Goal: Task Accomplishment & Management: Manage account settings

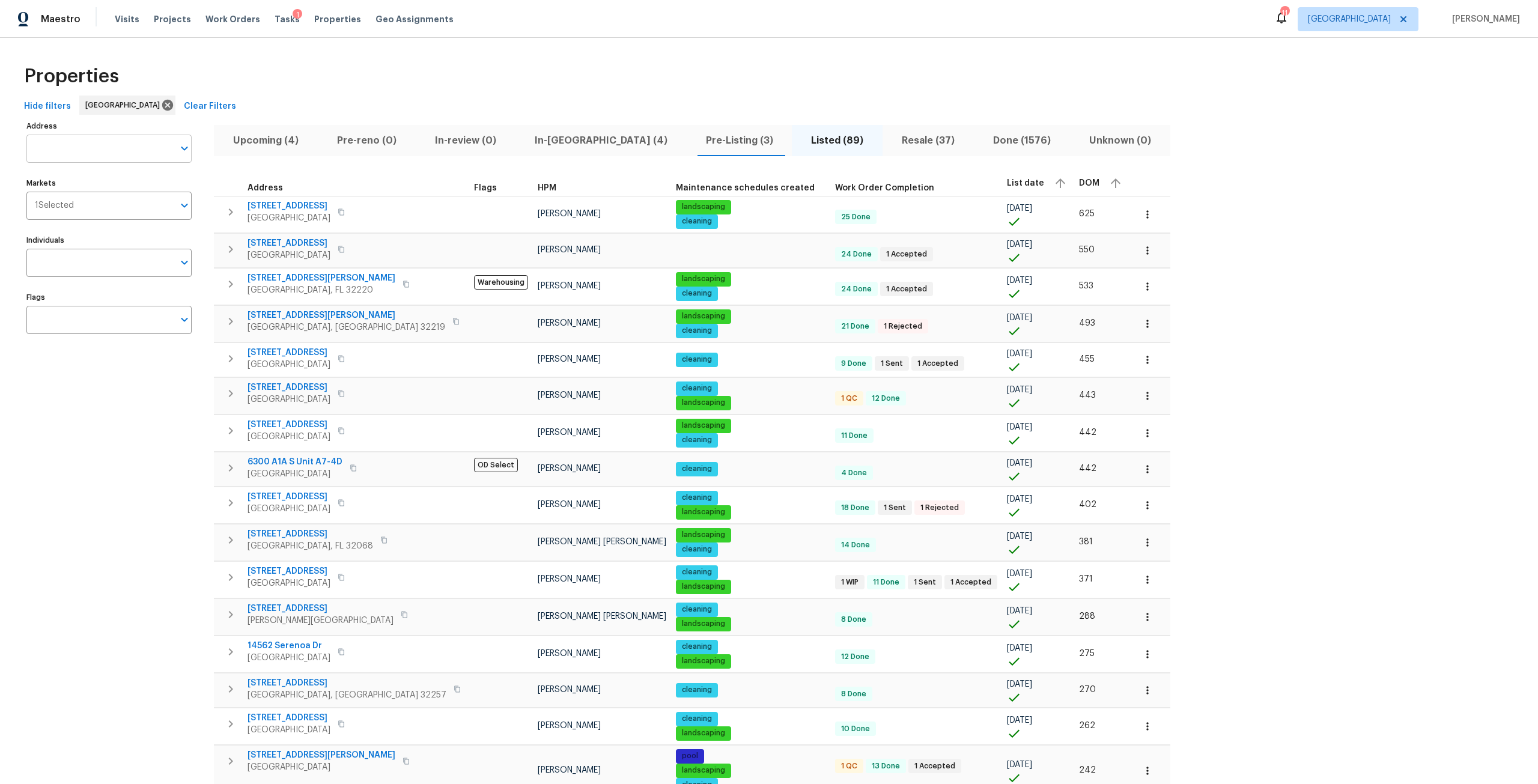
click at [63, 158] on input "Address" at bounding box center [100, 148] width 147 height 28
type input "baymeadows"
click at [156, 249] on li "7701 Baymeadows Cir W Apt 1126 Jacksonville FL 32256" at bounding box center [109, 239] width 165 height 20
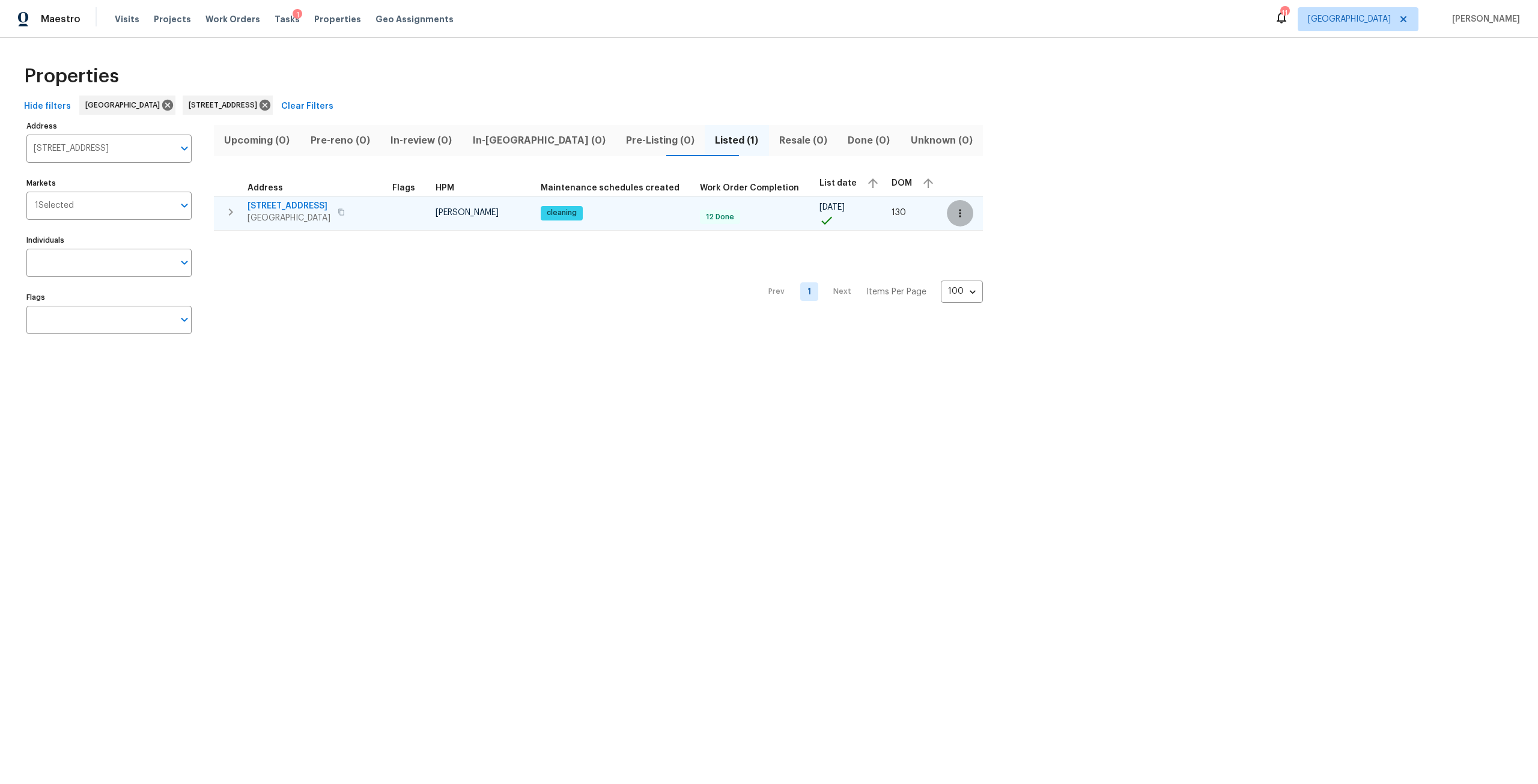
click at [957, 218] on icon "button" at bounding box center [960, 214] width 12 height 12
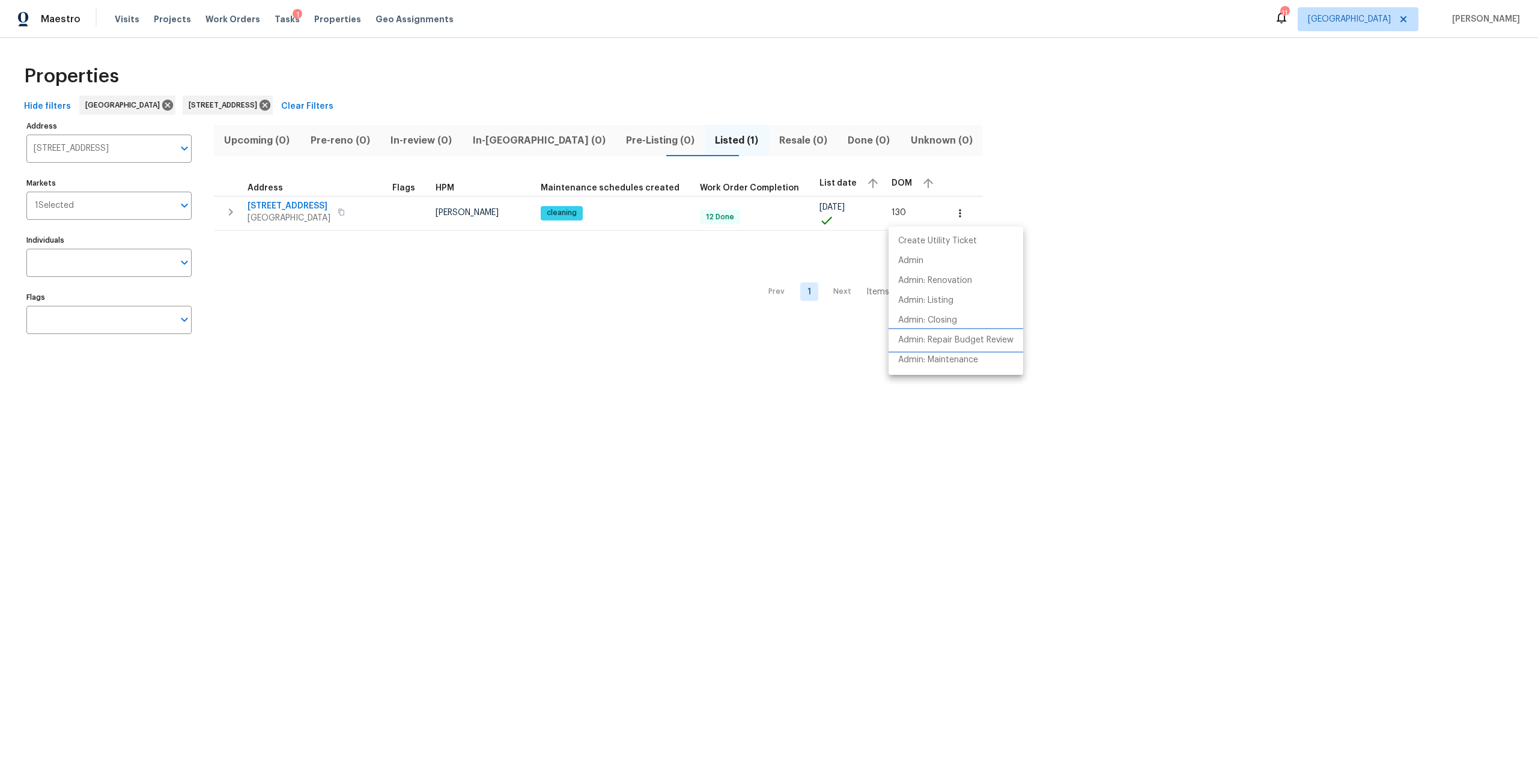
click at [962, 333] on li "Admin: Repair Budget Review" at bounding box center [956, 340] width 134 height 20
click at [117, 20] on div at bounding box center [769, 392] width 1538 height 784
click at [128, 20] on span "Visits" at bounding box center [127, 19] width 25 height 12
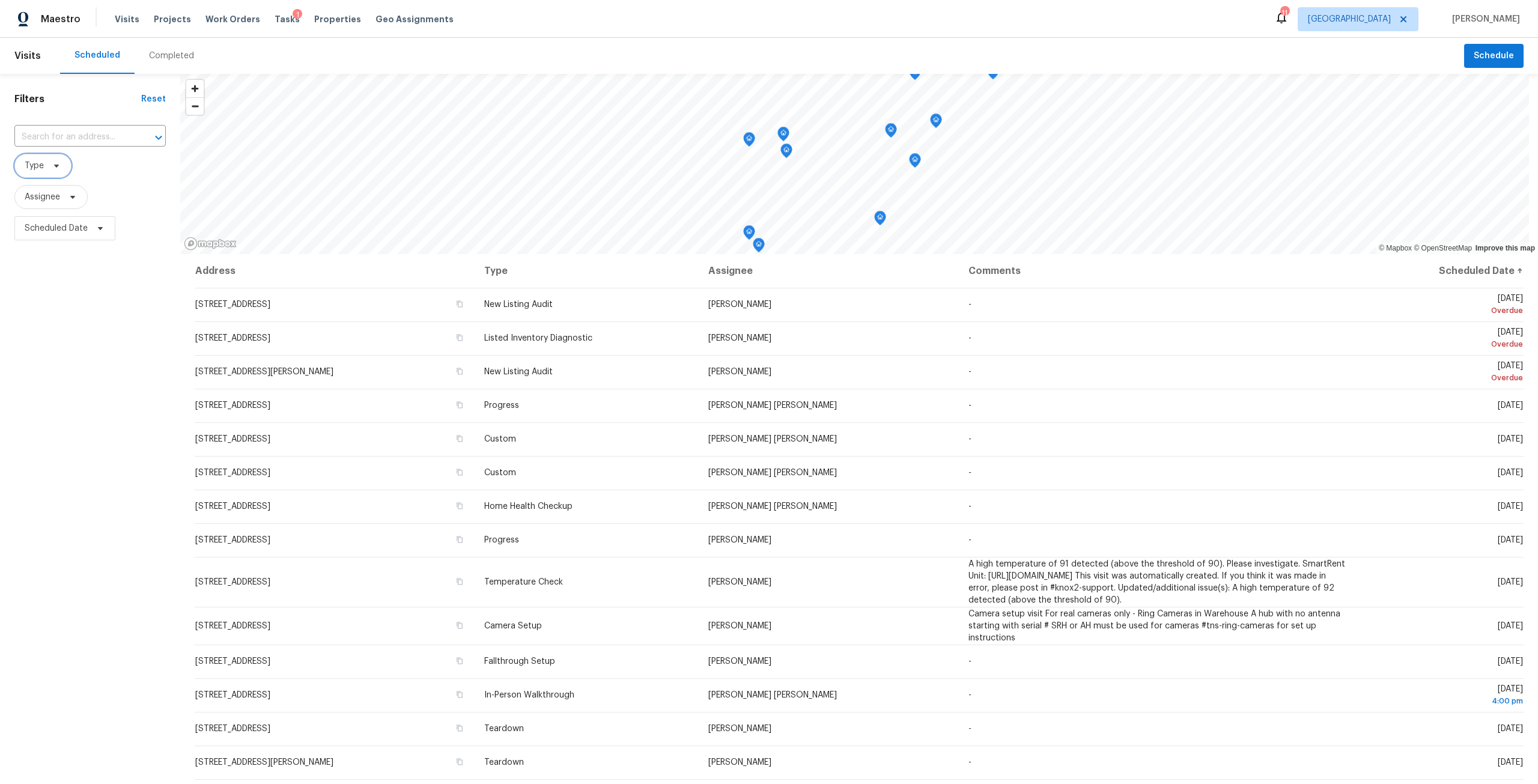
click at [57, 164] on icon at bounding box center [57, 166] width 10 height 10
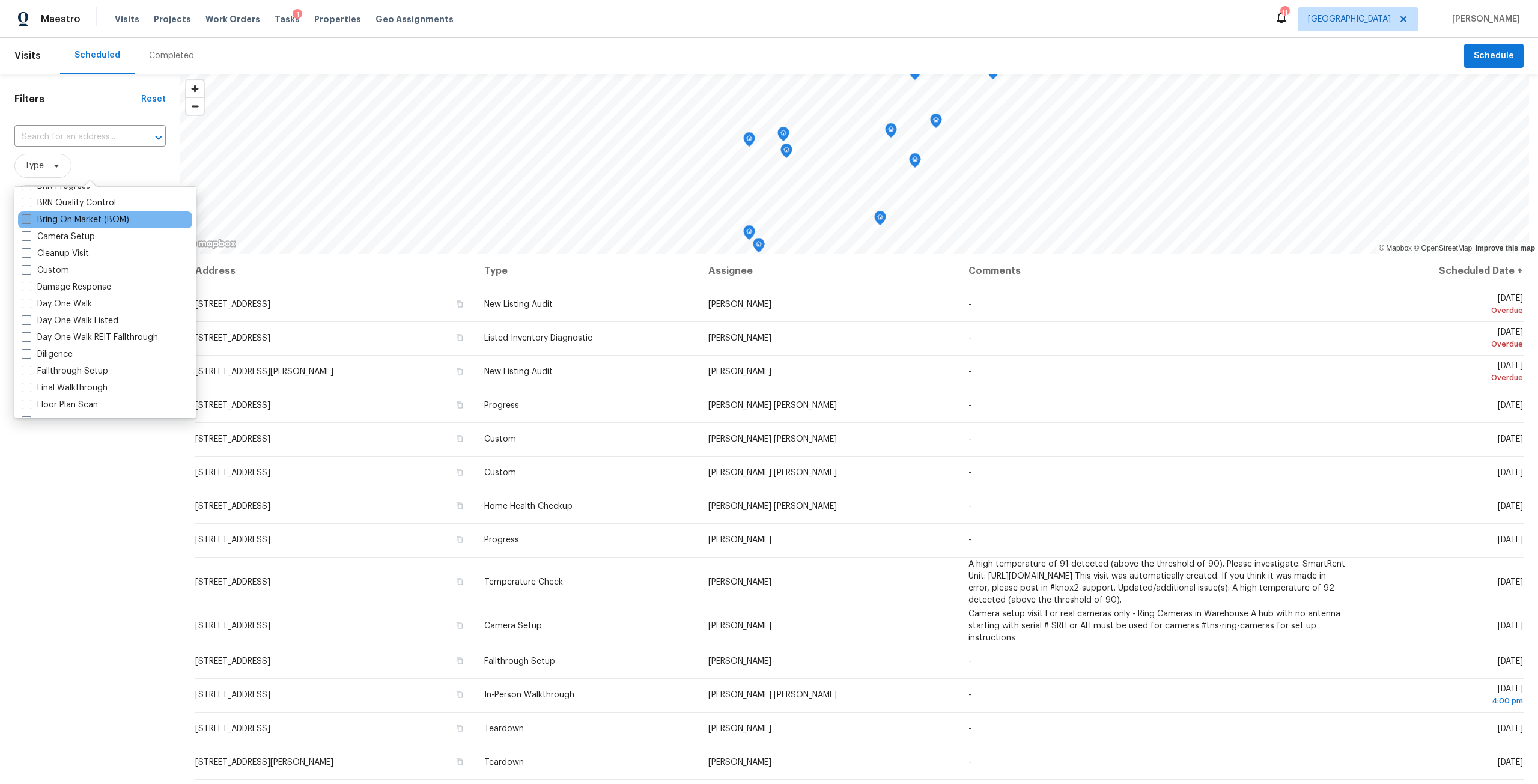
scroll to position [480, 0]
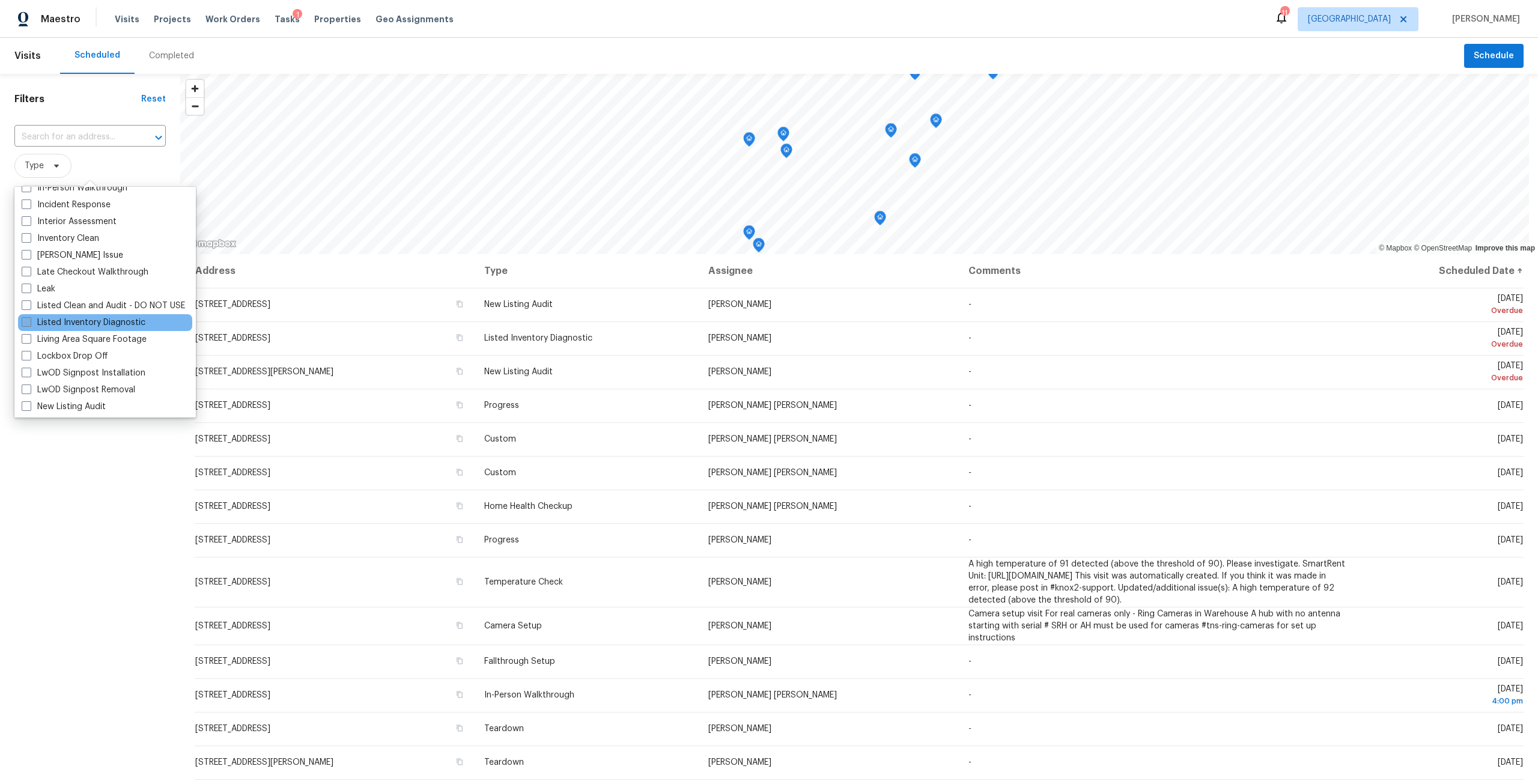
click at [107, 318] on label "Listed Inventory Diagnostic" at bounding box center [83, 323] width 124 height 12
click at [29, 318] on input "Listed Inventory Diagnostic" at bounding box center [25, 320] width 8 height 8
checkbox input "true"
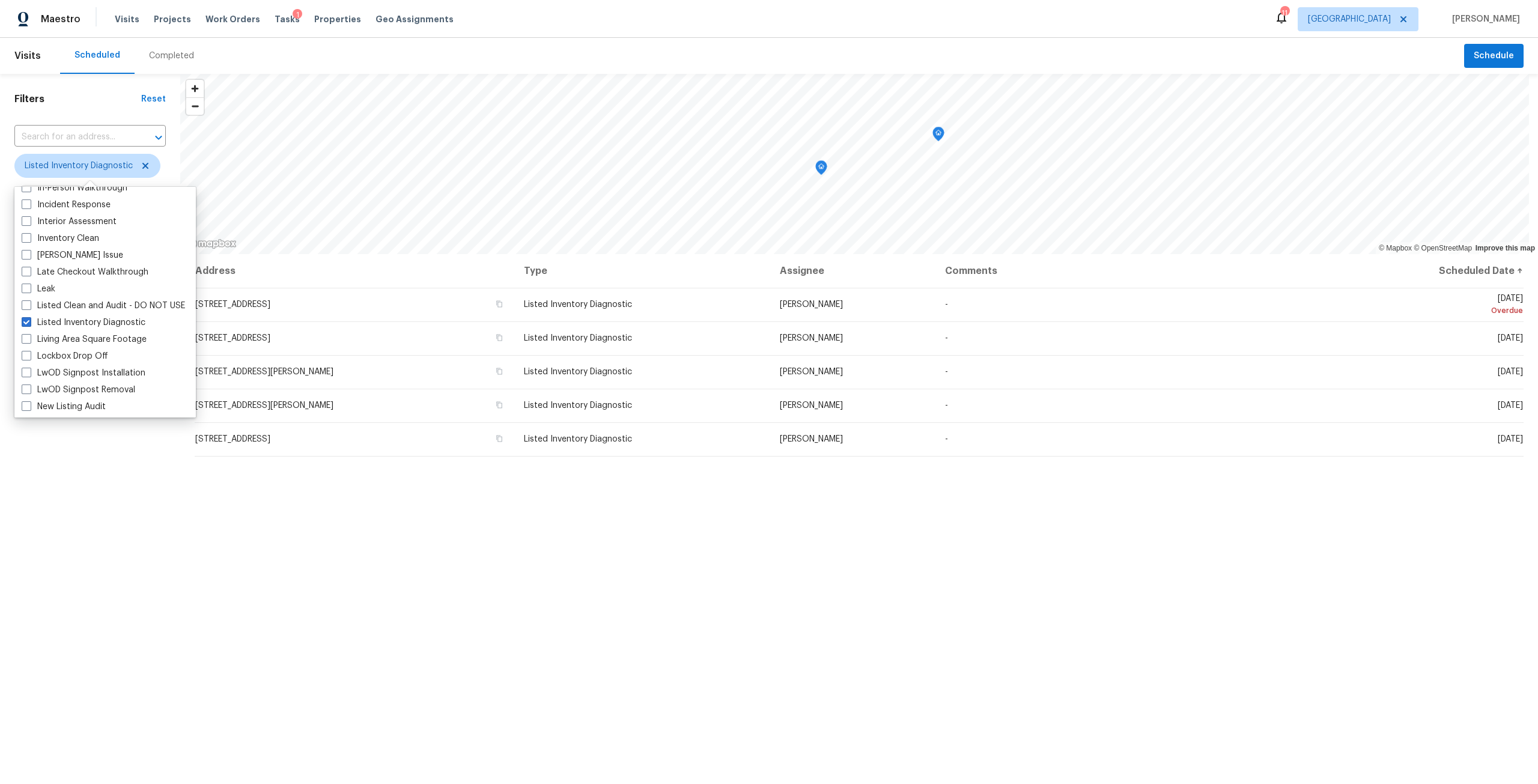
click at [72, 444] on div "Filters Reset ​ Listed Inventory Diagnostic Assignee Scheduled Date" at bounding box center [90, 477] width 180 height 807
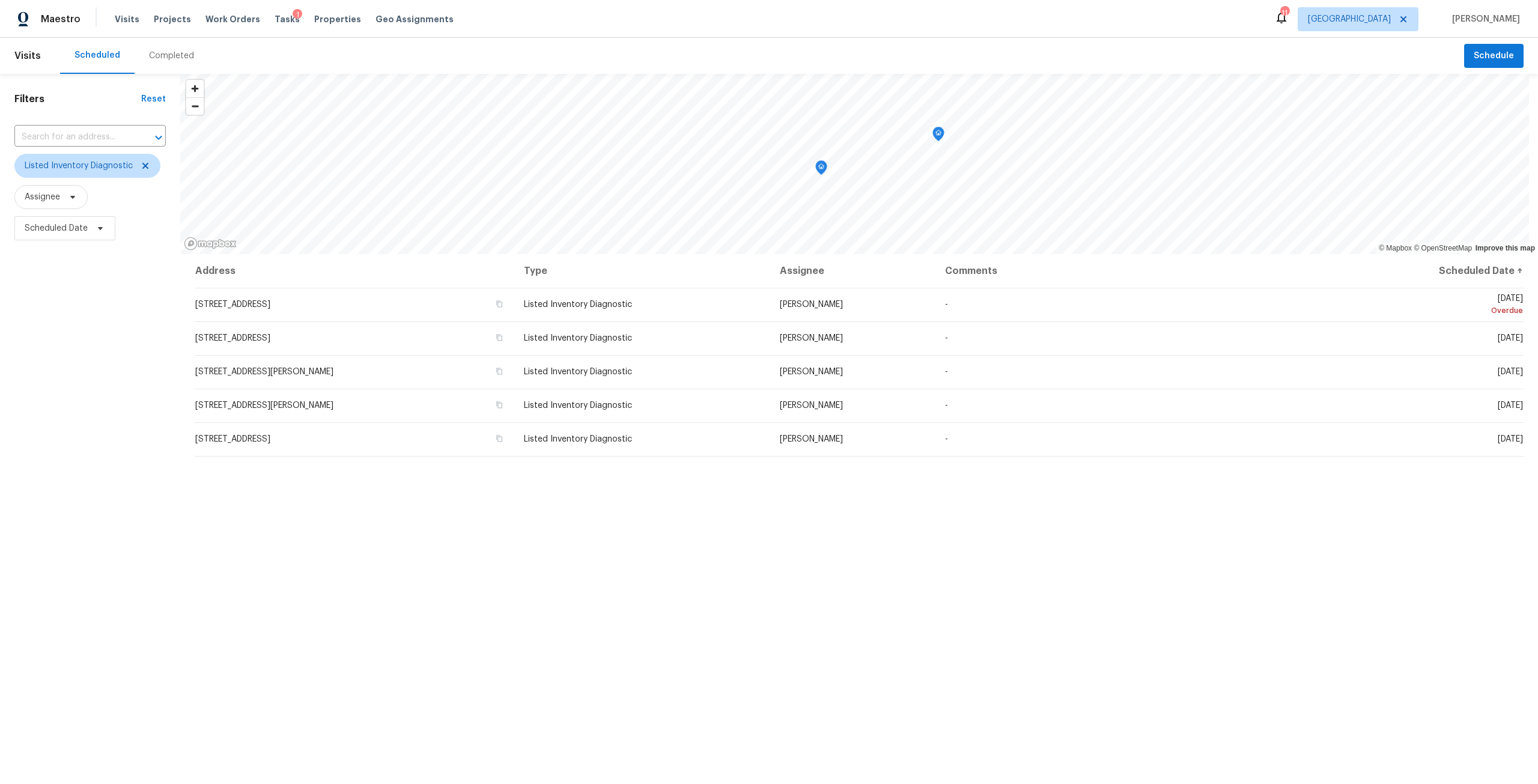
drag, startPoint x: 335, startPoint y: 16, endPoint x: 345, endPoint y: 4, distance: 15.6
click at [335, 16] on span "Properties" at bounding box center [337, 19] width 47 height 12
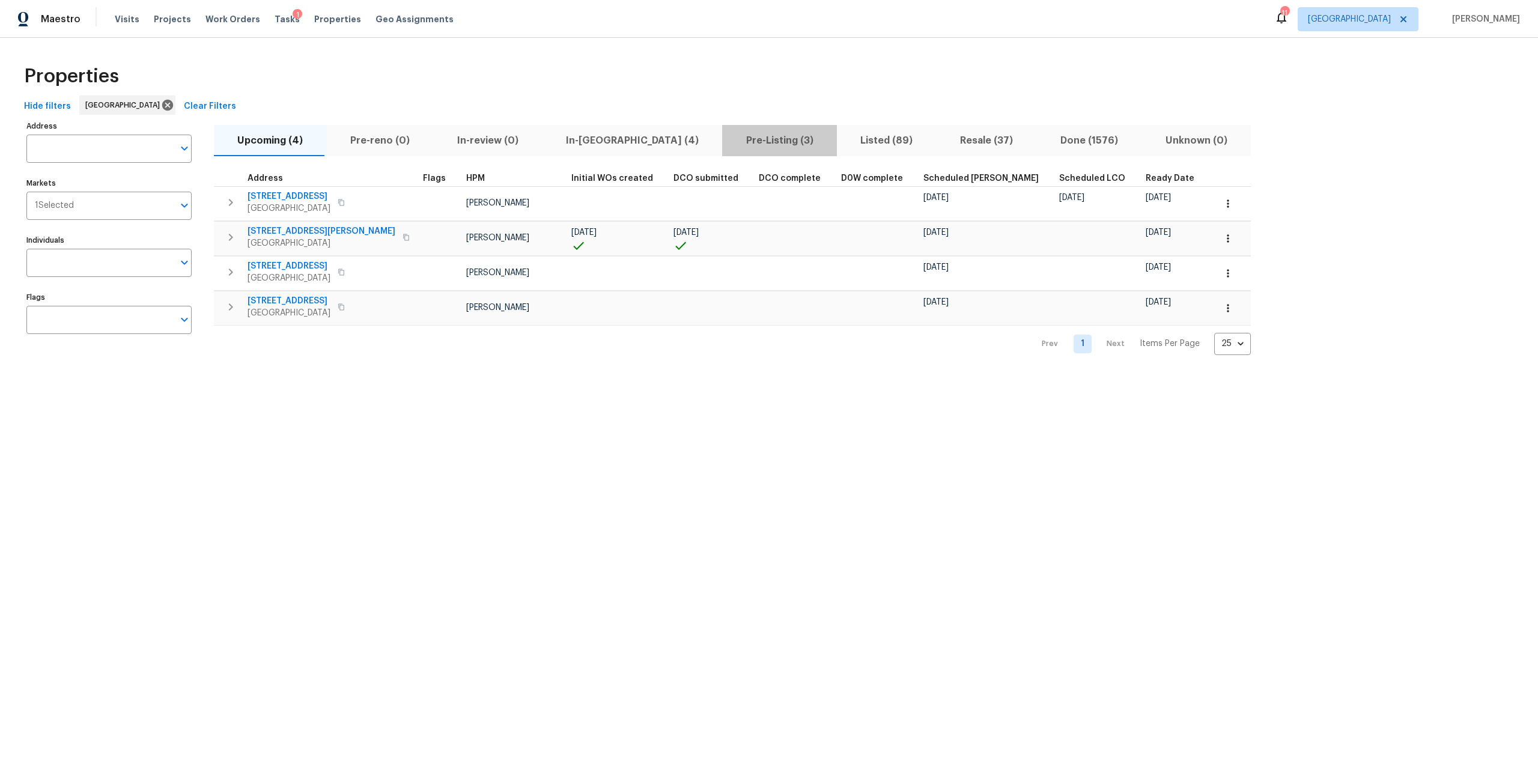
click at [729, 137] on span "Pre-Listing (3)" at bounding box center [779, 141] width 100 height 17
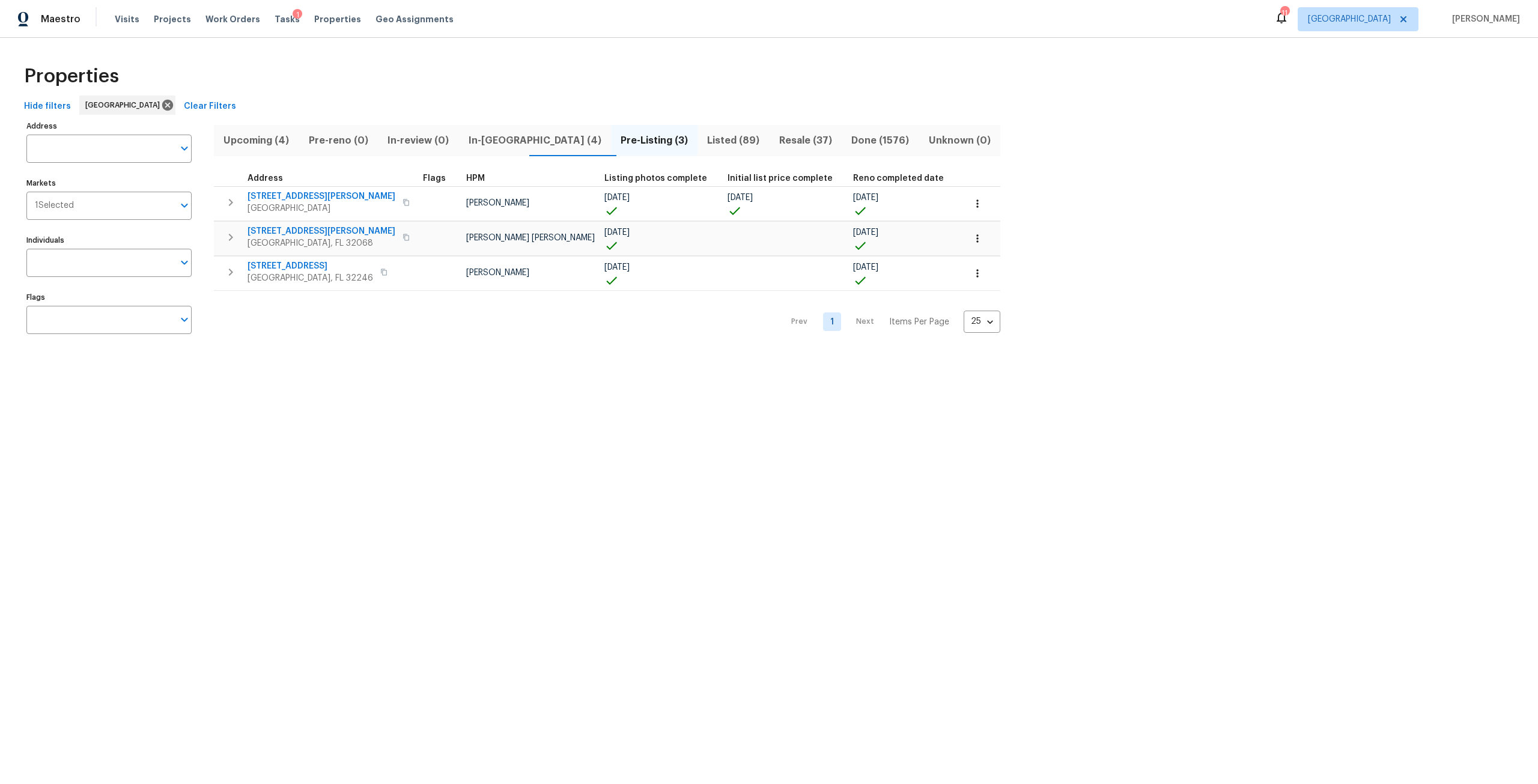
click at [704, 144] on span "Listed (89)" at bounding box center [733, 141] width 57 height 17
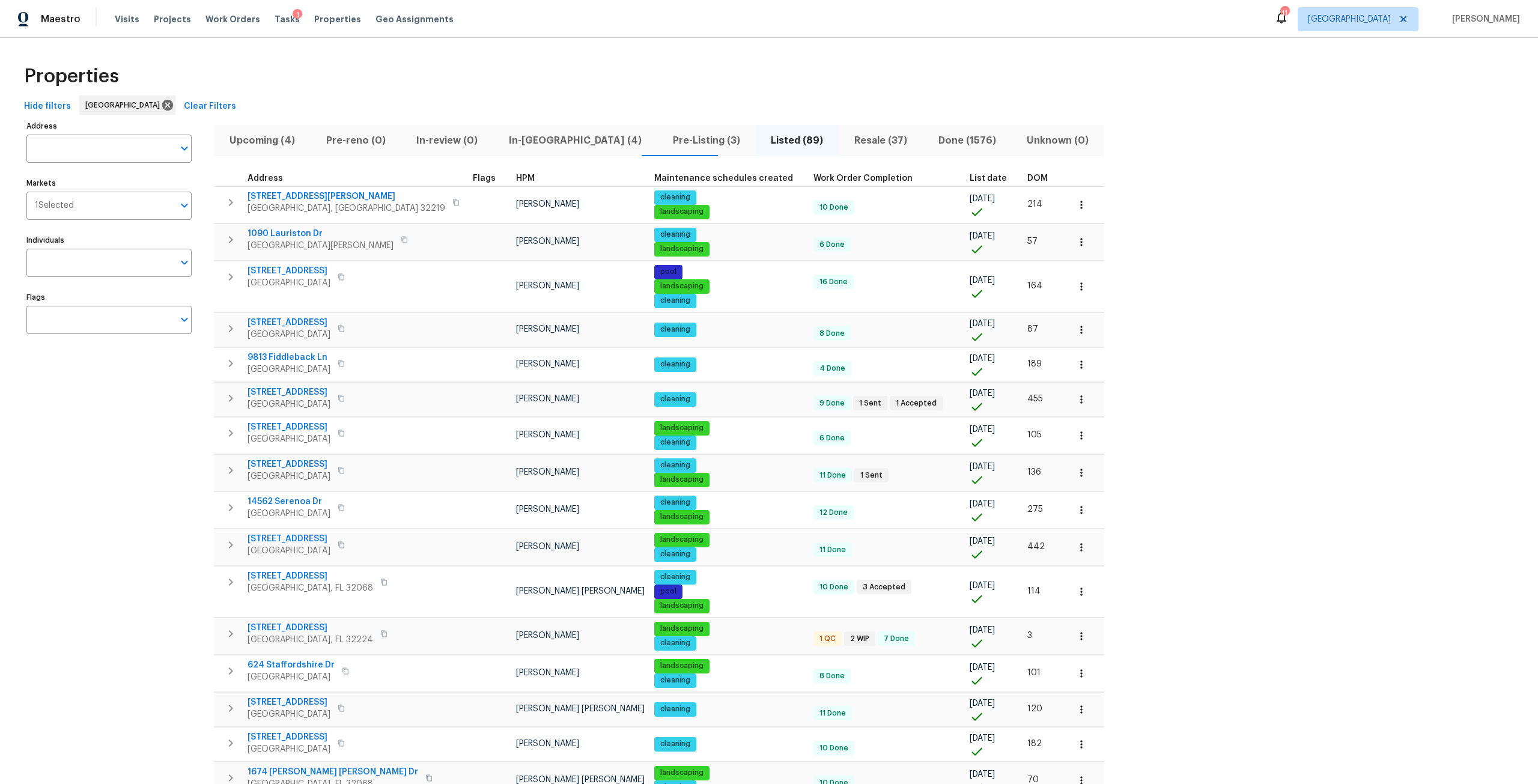
click at [1027, 178] on span "DOM" at bounding box center [1038, 178] width 20 height 8
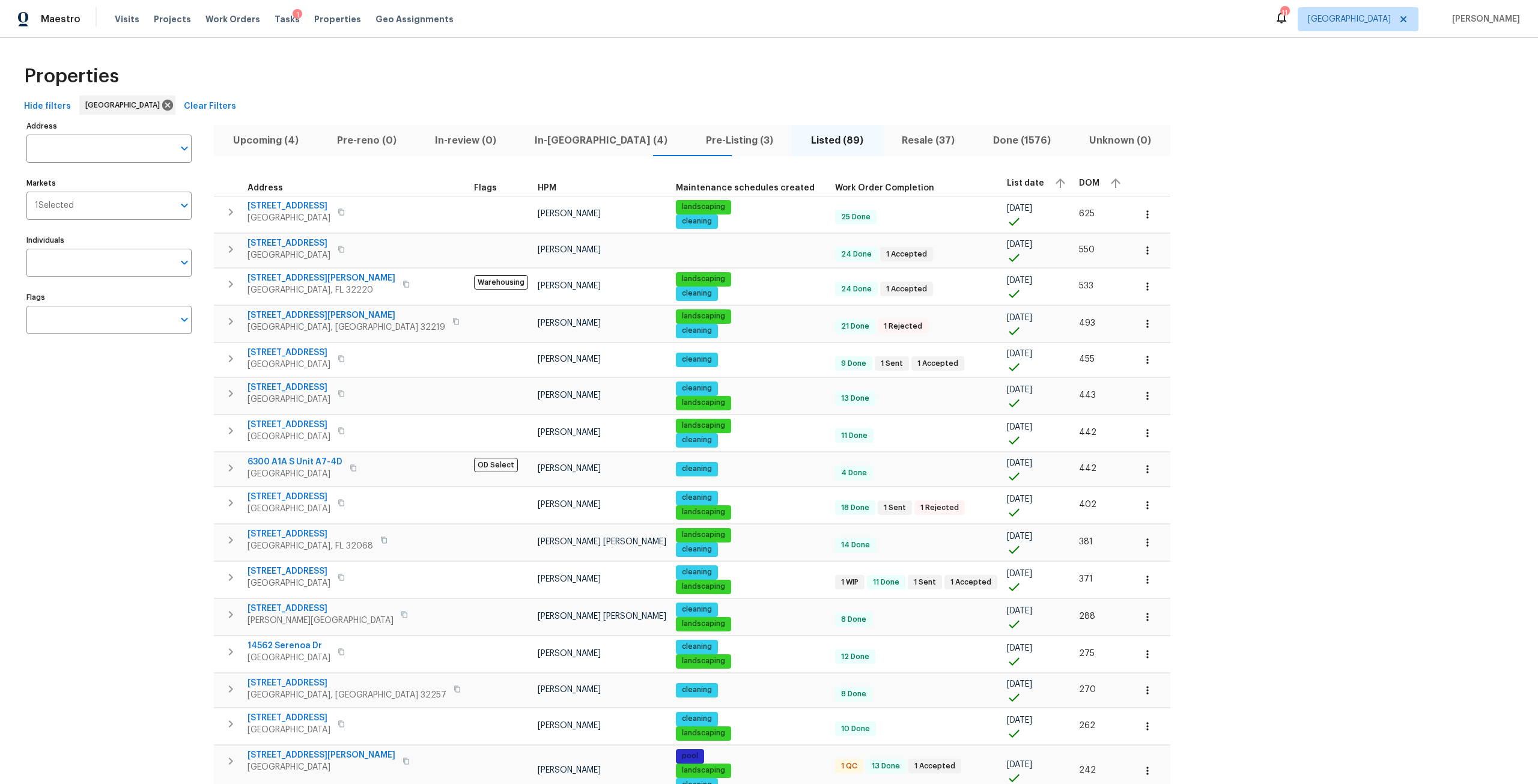
click at [1079, 181] on div "DOM" at bounding box center [1102, 183] width 46 height 18
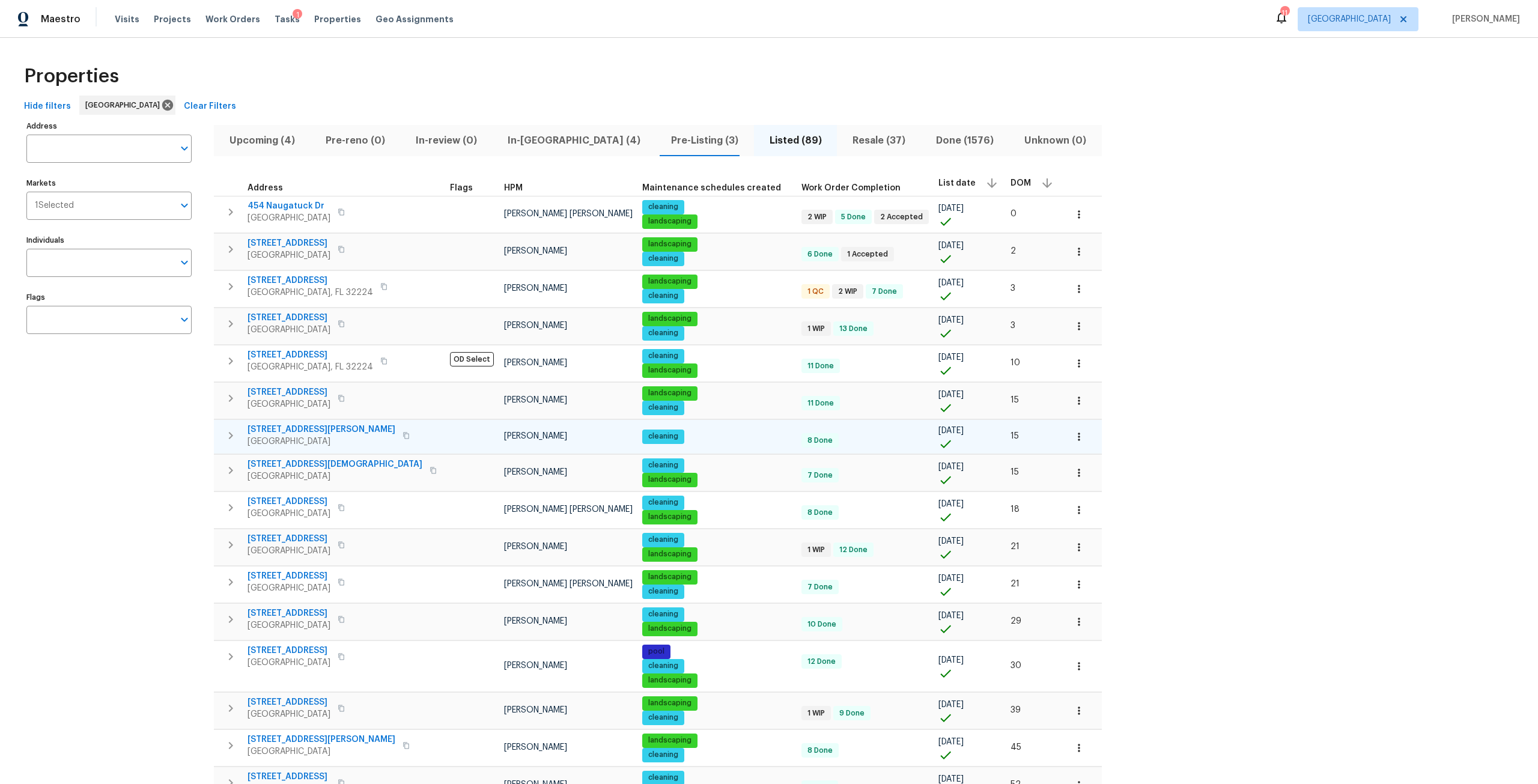
click at [403, 438] on icon "button" at bounding box center [406, 435] width 8 height 8
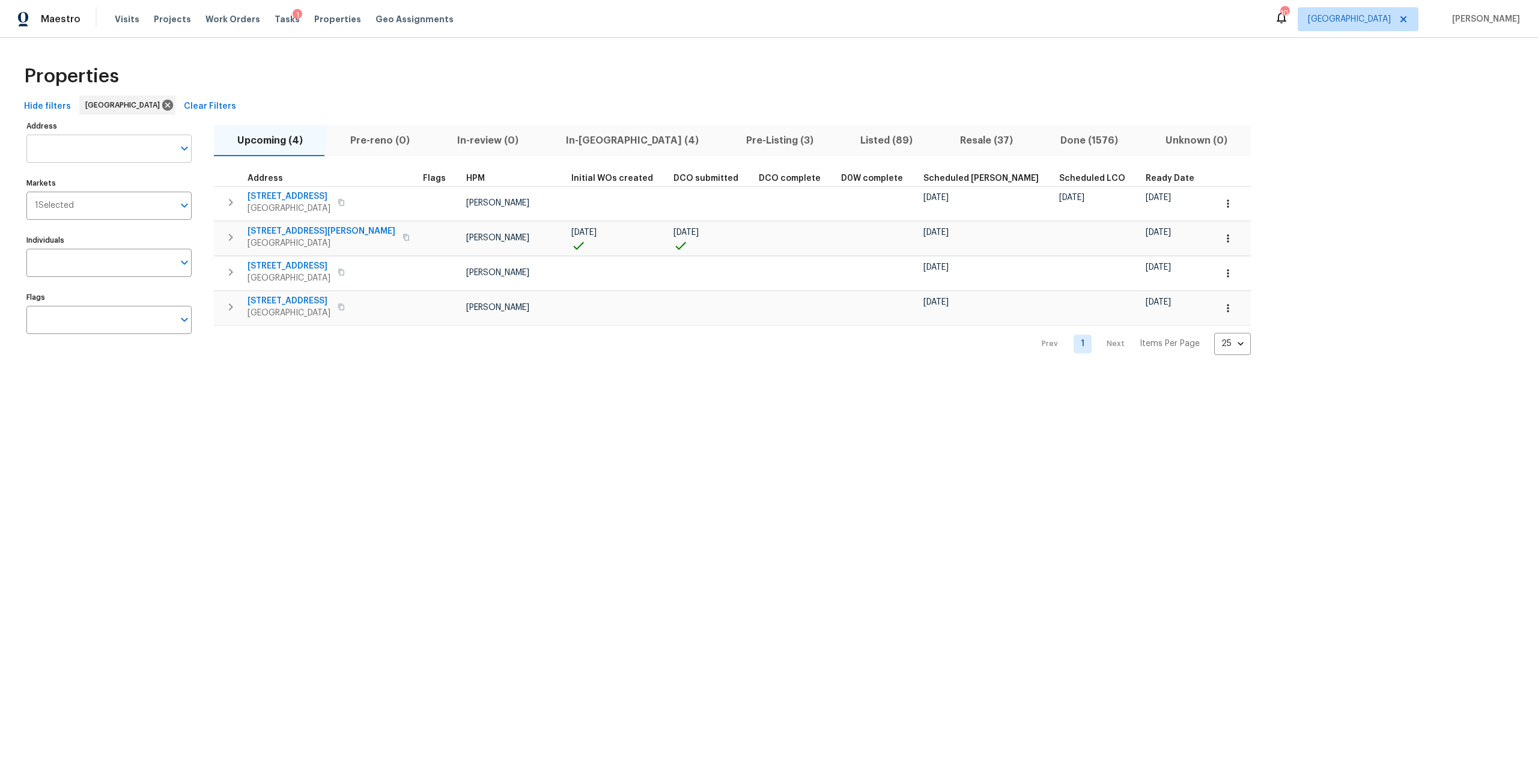
click at [158, 152] on input "Address" at bounding box center [100, 148] width 147 height 28
type input "1615"
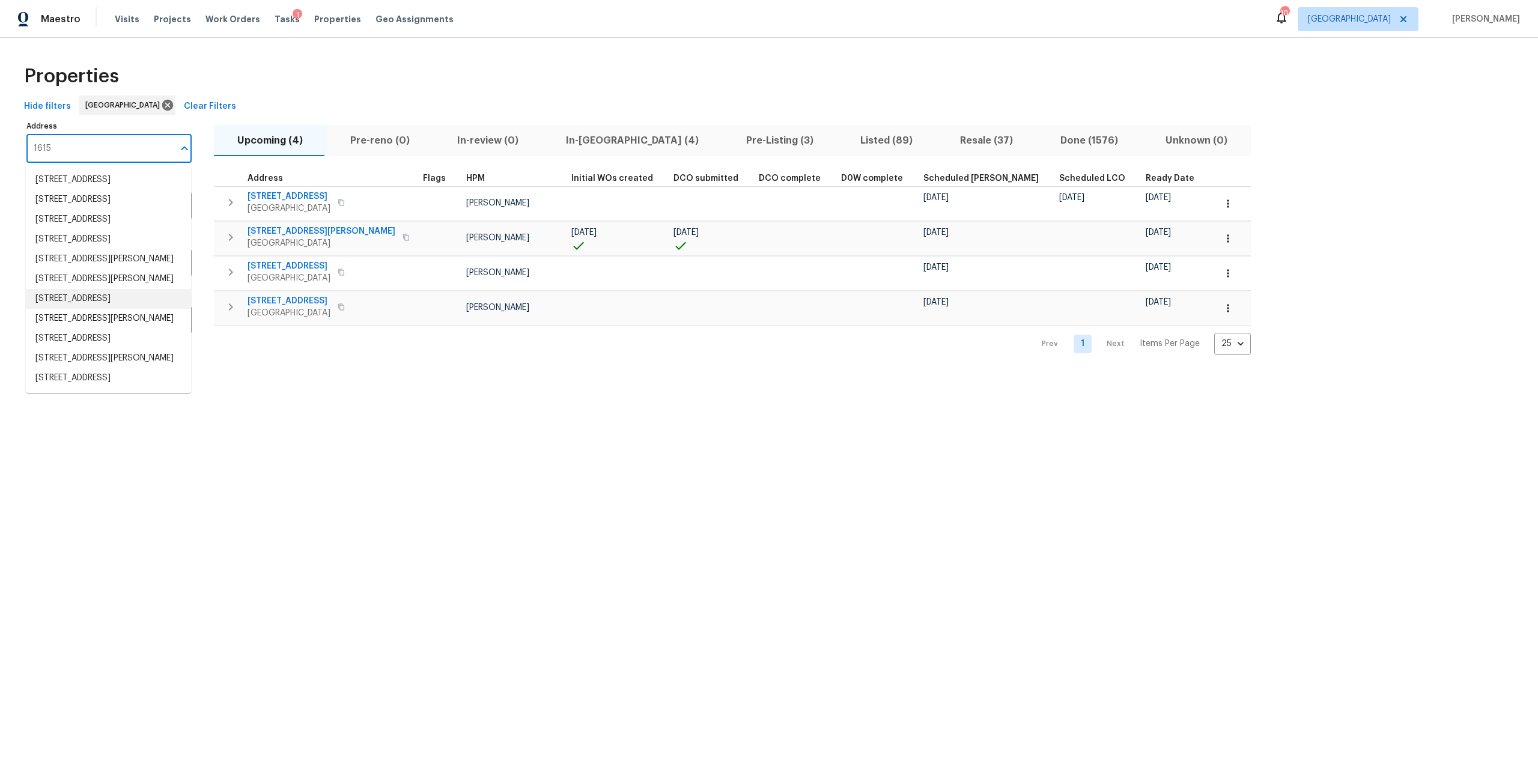
click at [108, 308] on li "1615 Oak Ridge Dr W Jacksonville FL 32225" at bounding box center [109, 298] width 165 height 20
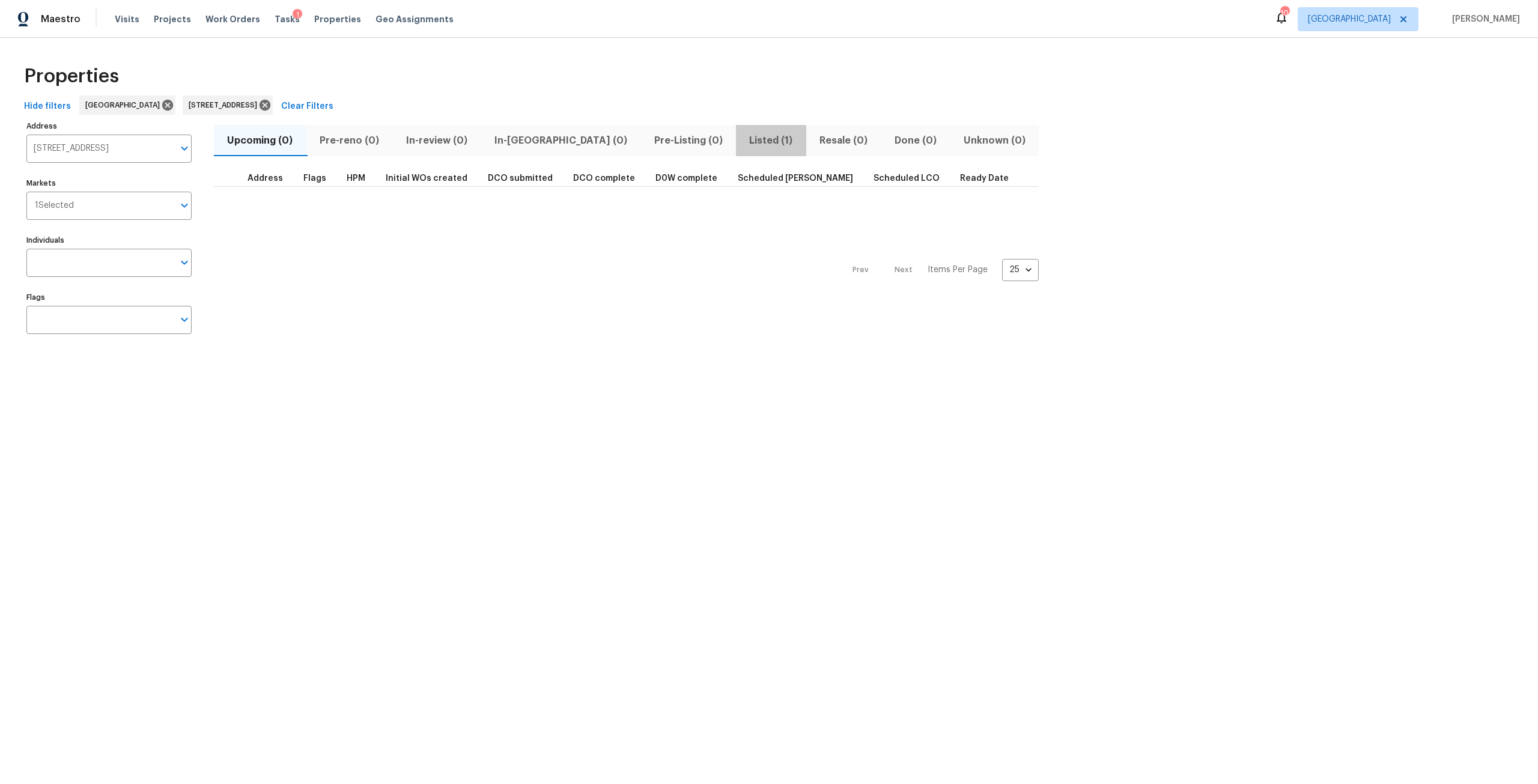
click at [736, 154] on button "Listed (1)" at bounding box center [771, 141] width 70 height 31
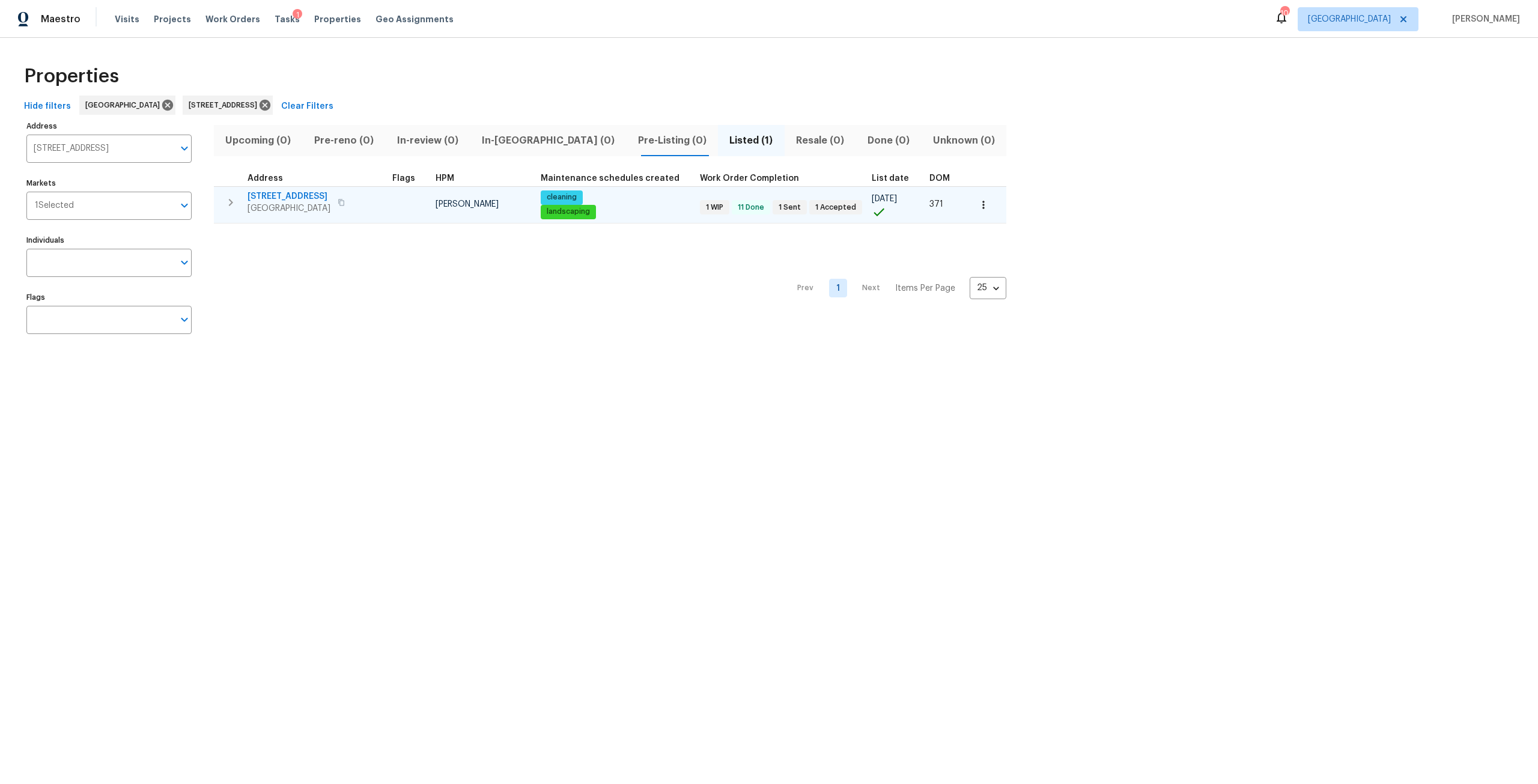
click at [284, 194] on span "[STREET_ADDRESS]" at bounding box center [289, 197] width 83 height 12
click at [313, 200] on span "[STREET_ADDRESS]" at bounding box center [289, 197] width 83 height 12
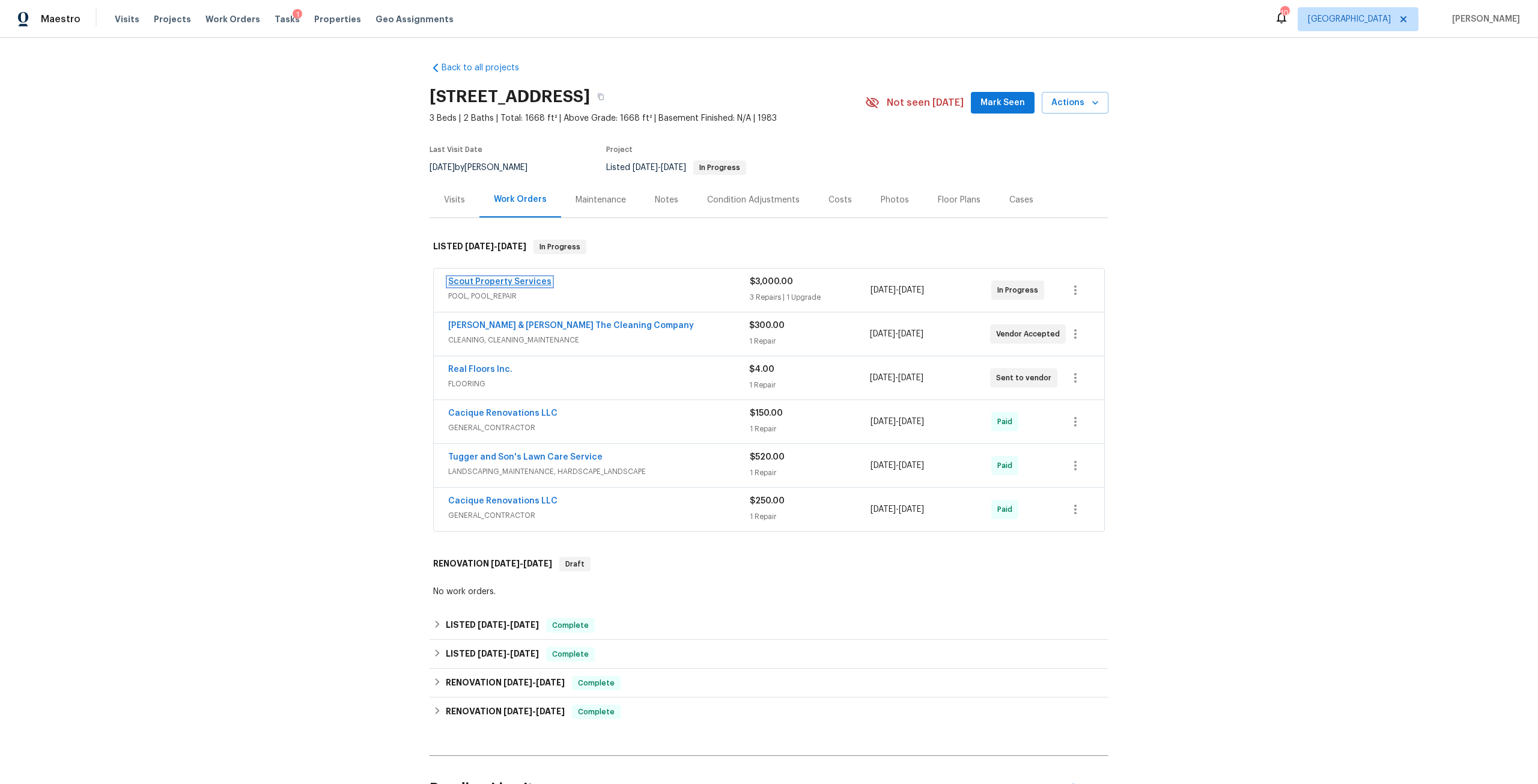
click at [505, 281] on link "Scout Property Services" at bounding box center [500, 282] width 103 height 8
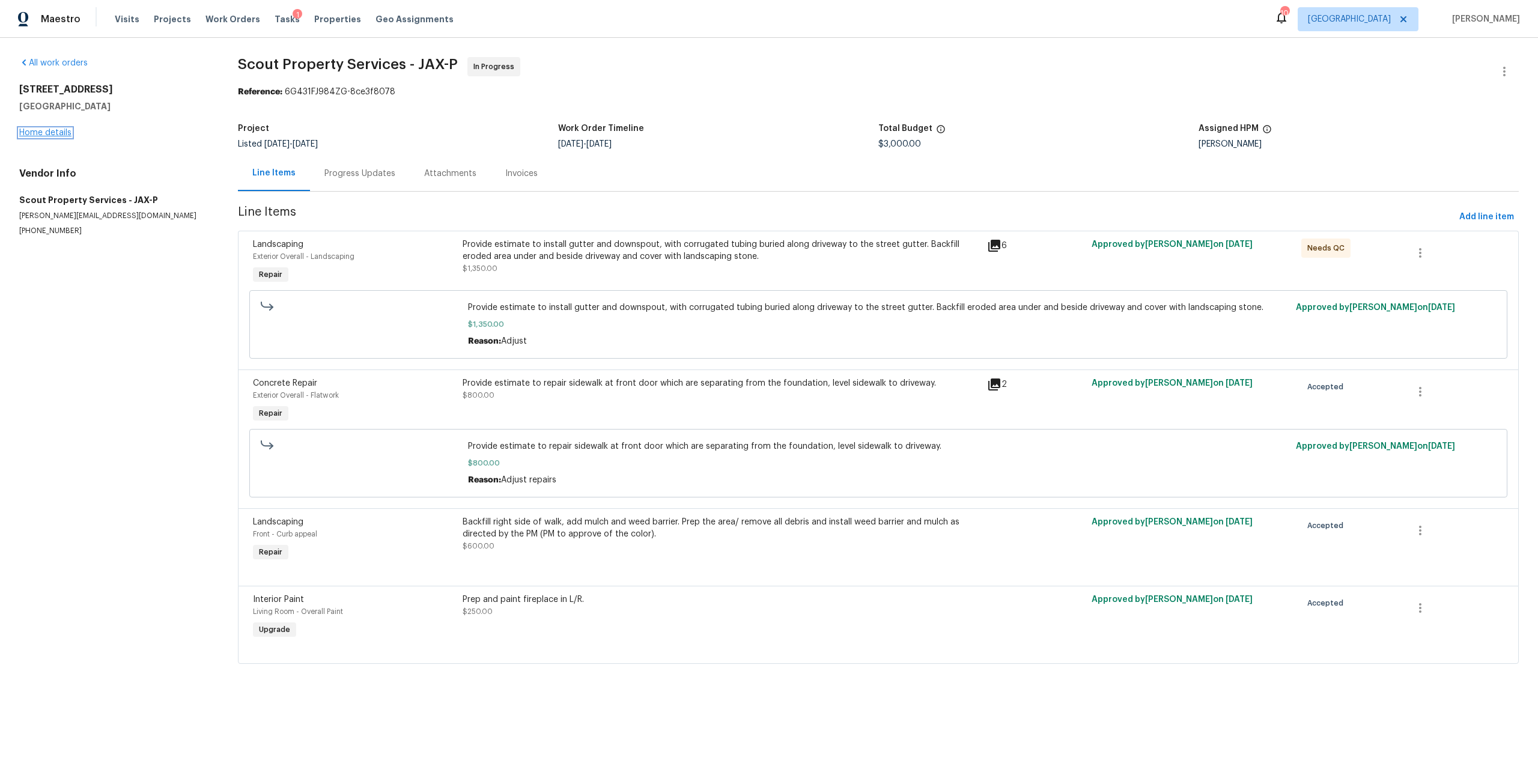
click at [58, 130] on link "Home details" at bounding box center [45, 132] width 53 height 8
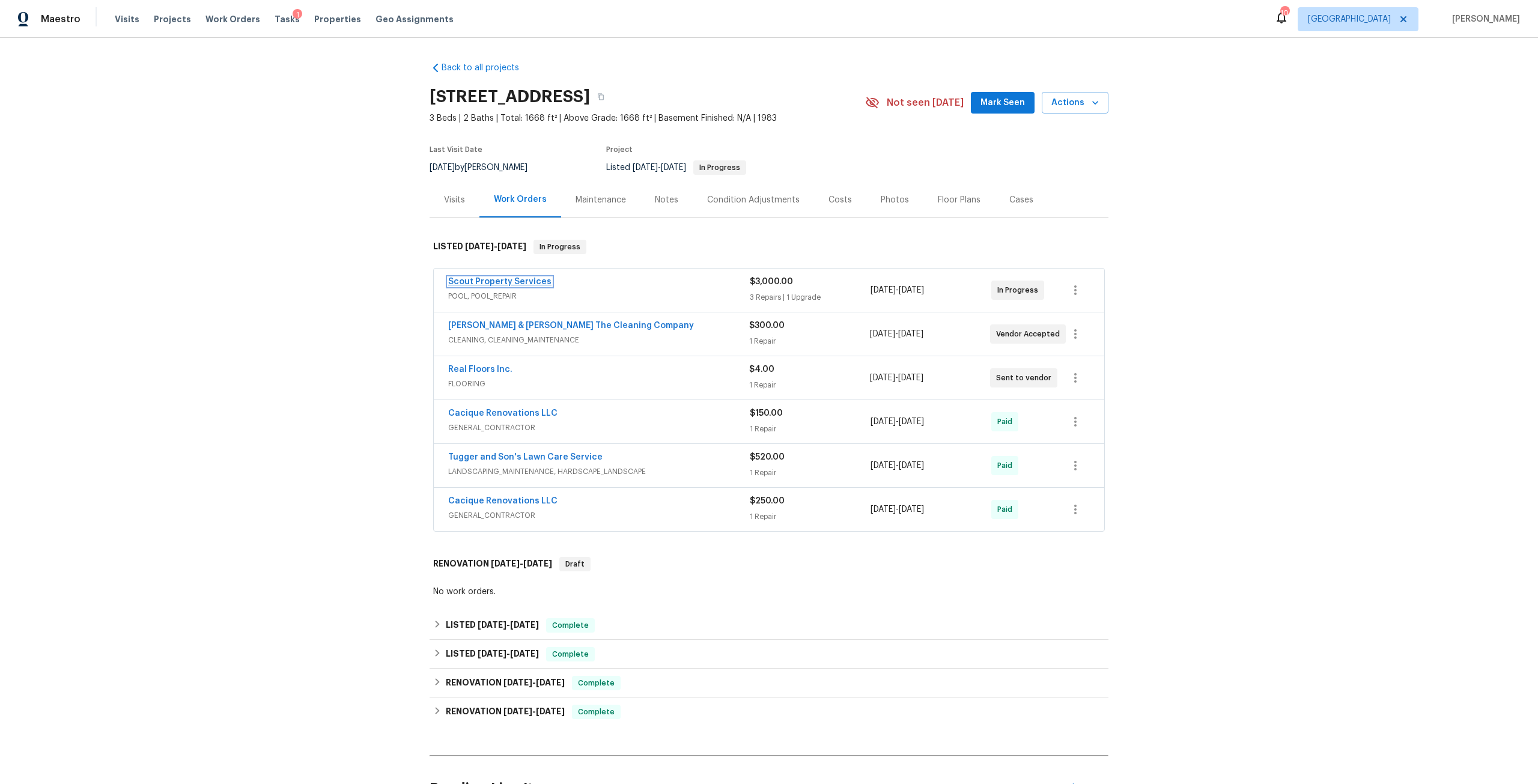
click at [508, 280] on link "Scout Property Services" at bounding box center [500, 282] width 103 height 8
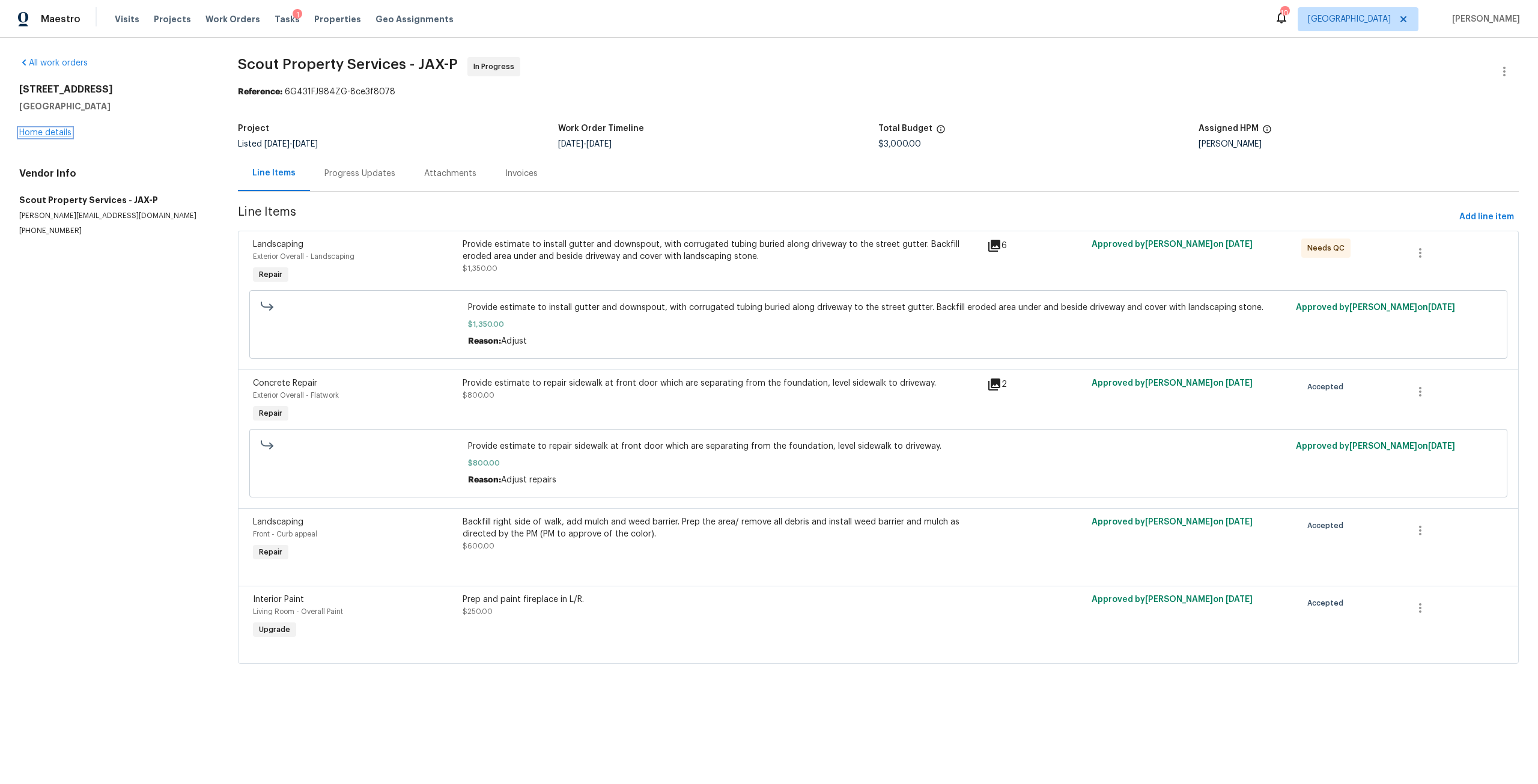
click at [51, 128] on link "Home details" at bounding box center [45, 132] width 53 height 8
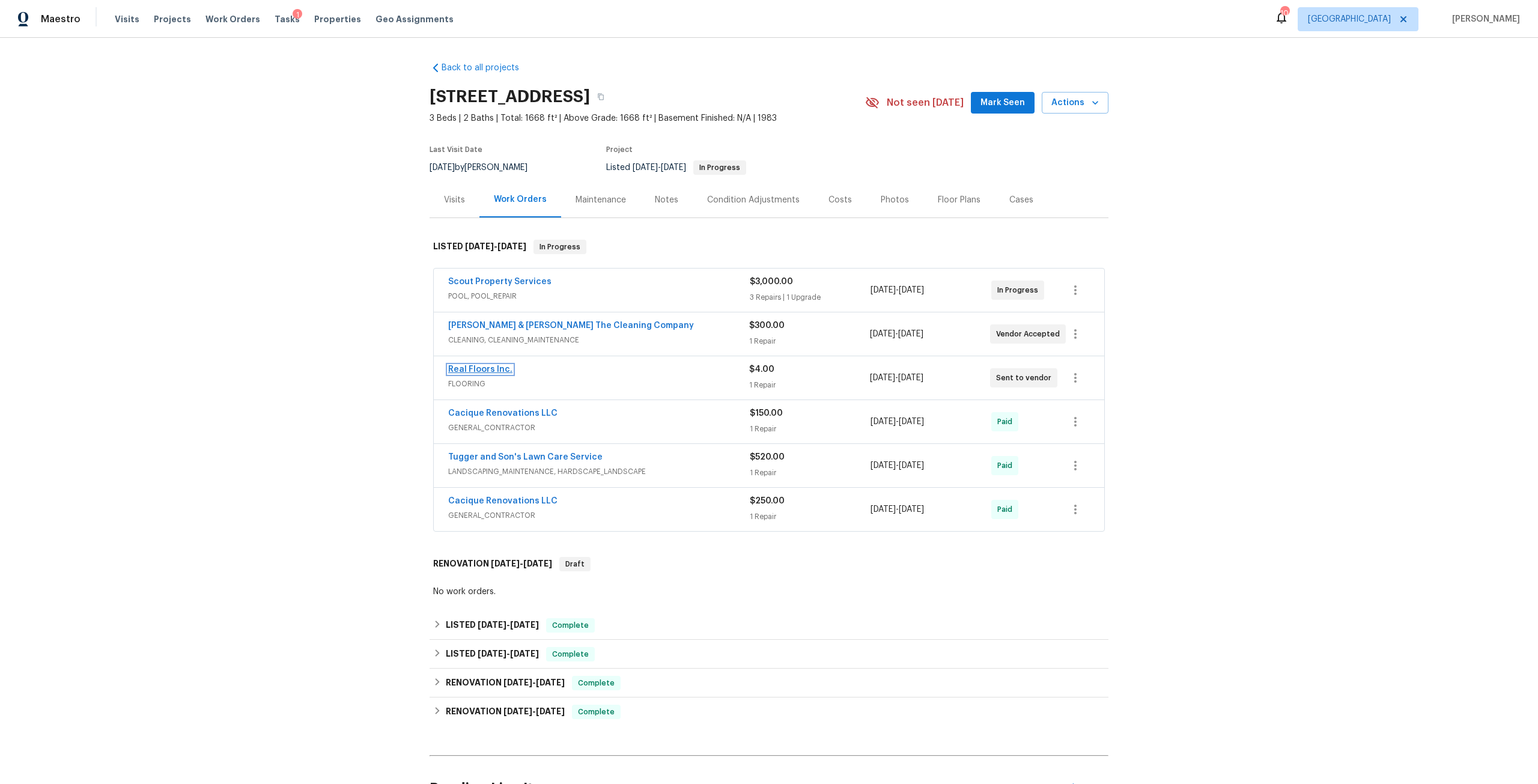
click at [489, 370] on link "Real Floors Inc." at bounding box center [481, 369] width 64 height 8
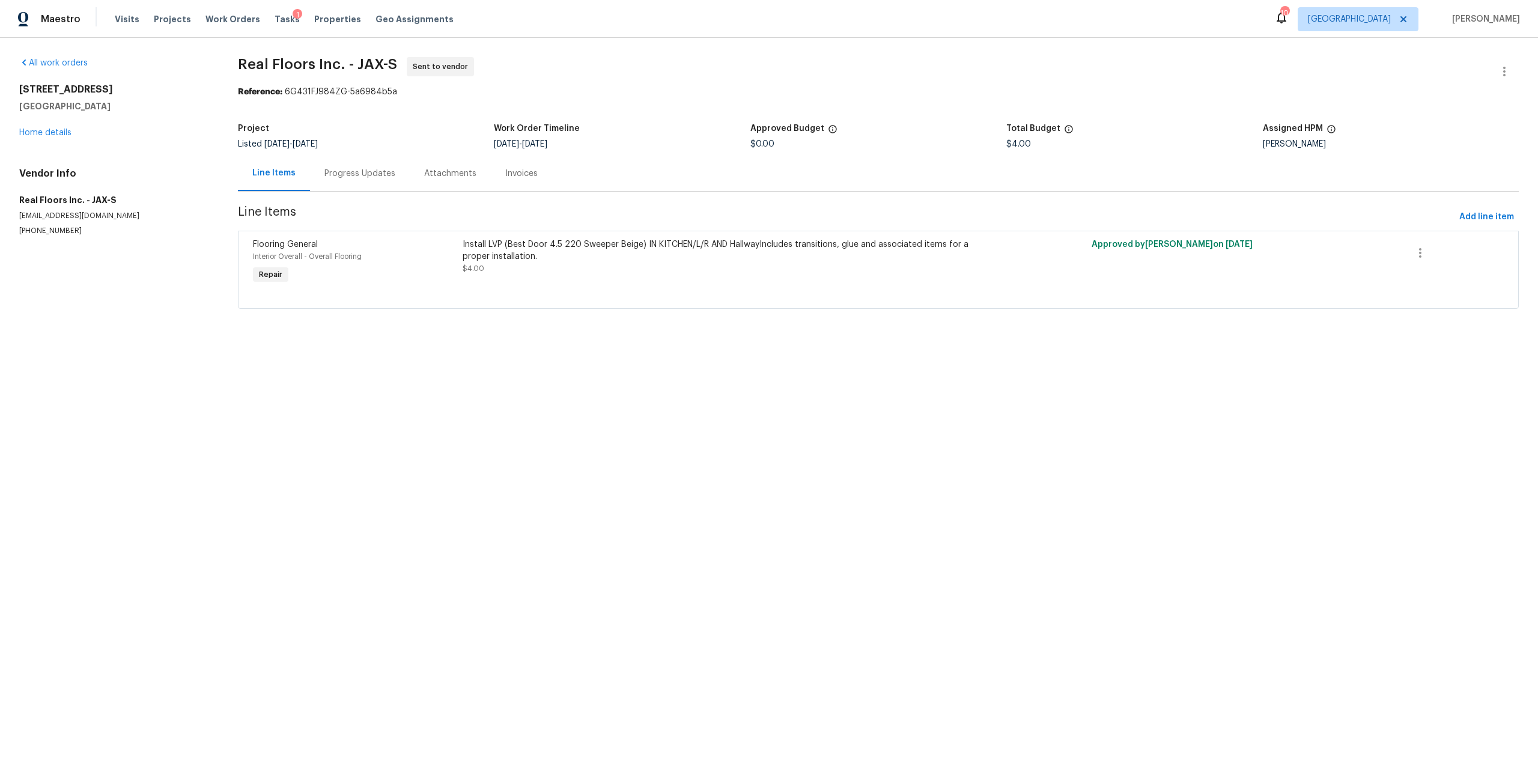
click at [365, 178] on div "Progress Updates" at bounding box center [360, 174] width 71 height 12
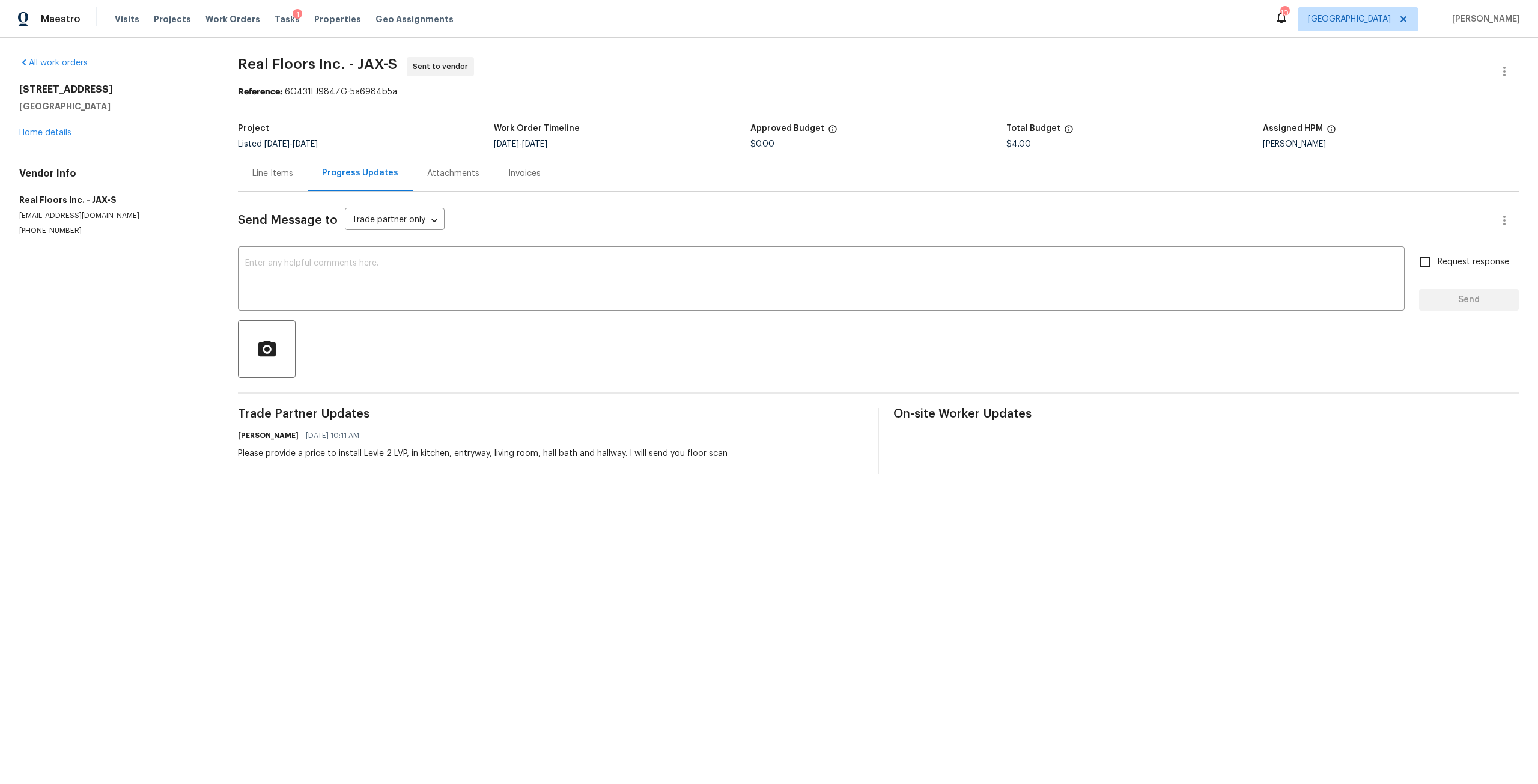
click at [287, 174] on div "Line Items" at bounding box center [273, 174] width 41 height 12
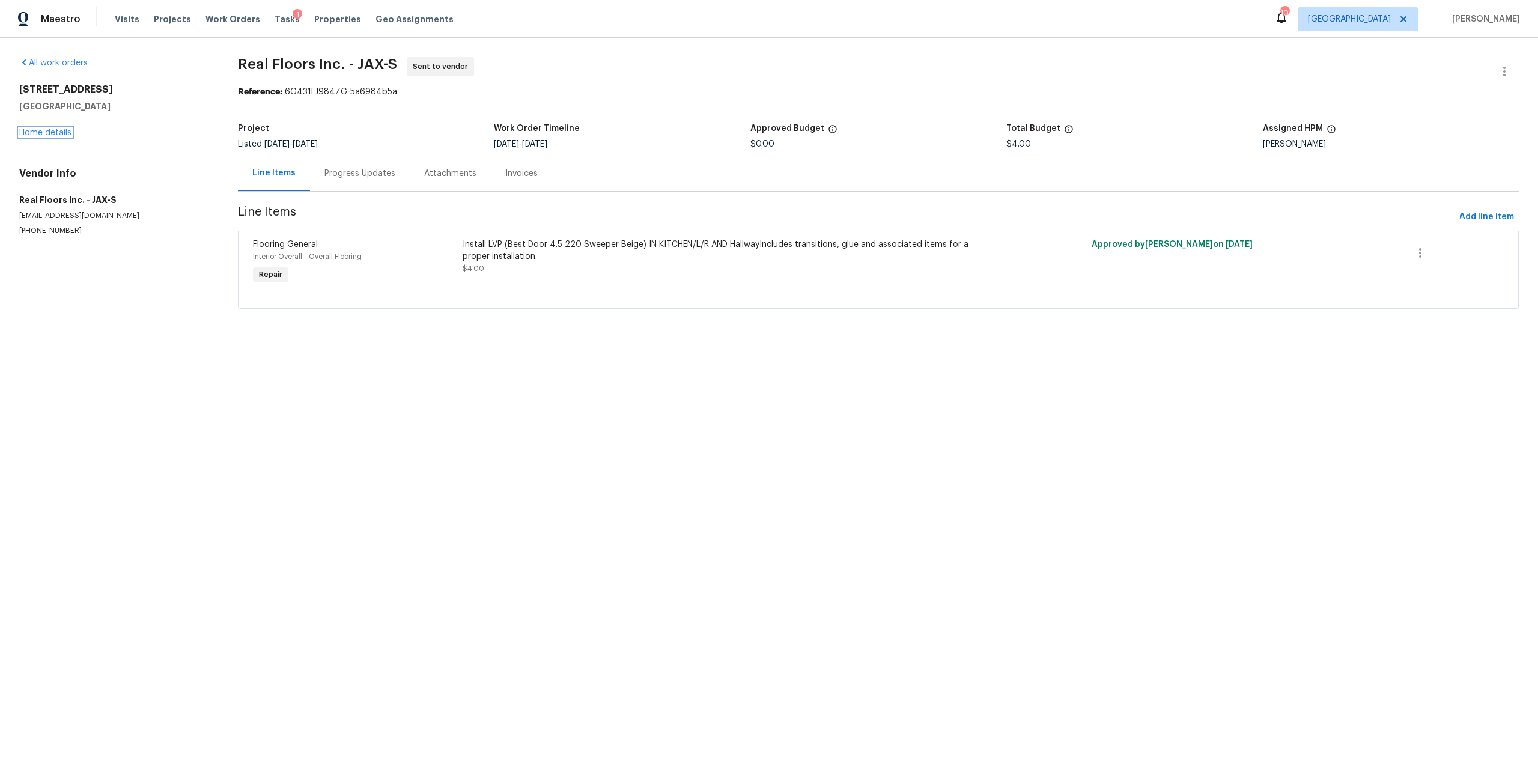
click at [59, 134] on link "Home details" at bounding box center [45, 132] width 53 height 8
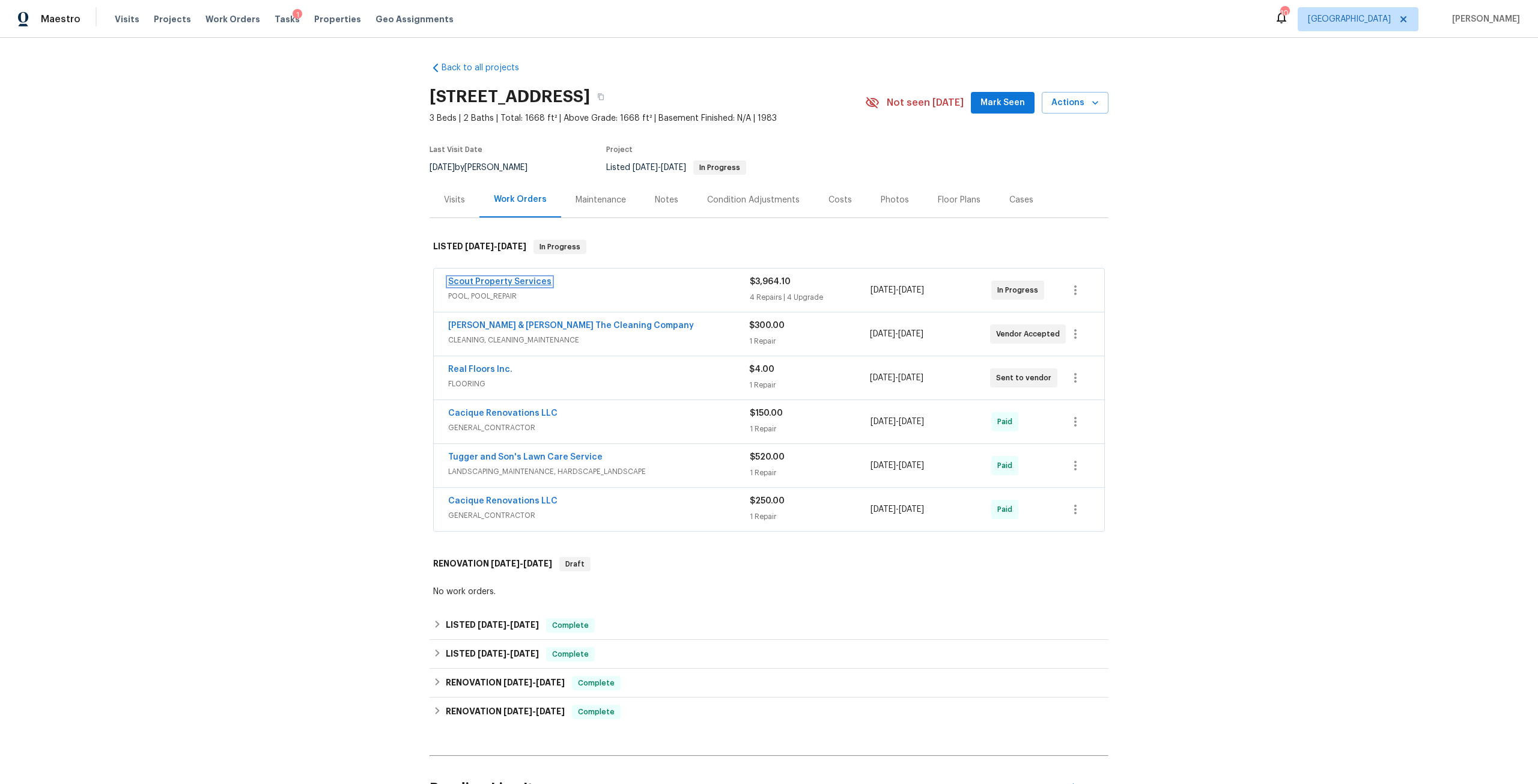
click at [498, 282] on link "Scout Property Services" at bounding box center [500, 282] width 103 height 8
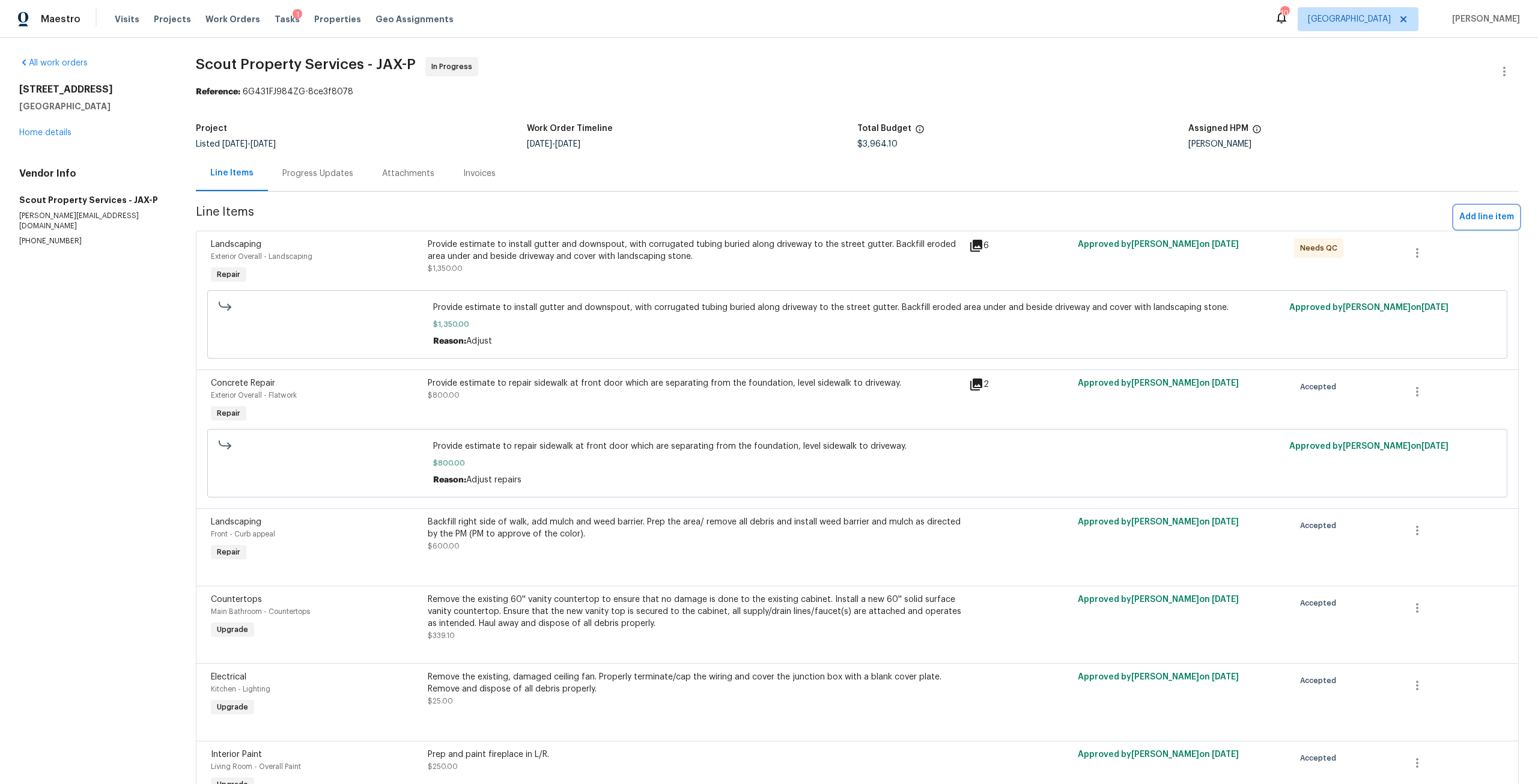
click at [1472, 214] on span "Add line item" at bounding box center [1487, 217] width 55 height 15
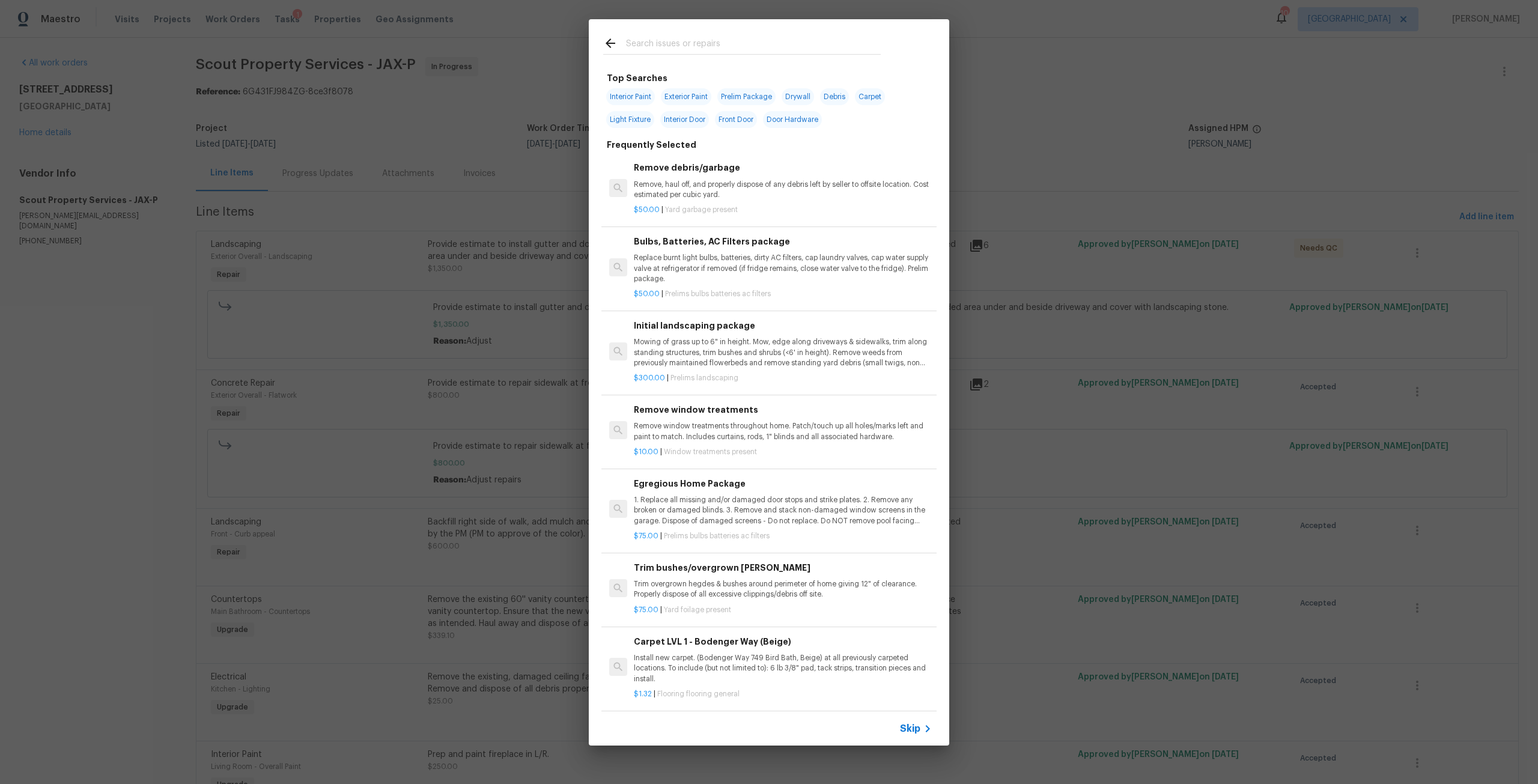
click at [795, 51] on input "text" at bounding box center [753, 45] width 255 height 18
type input "K"
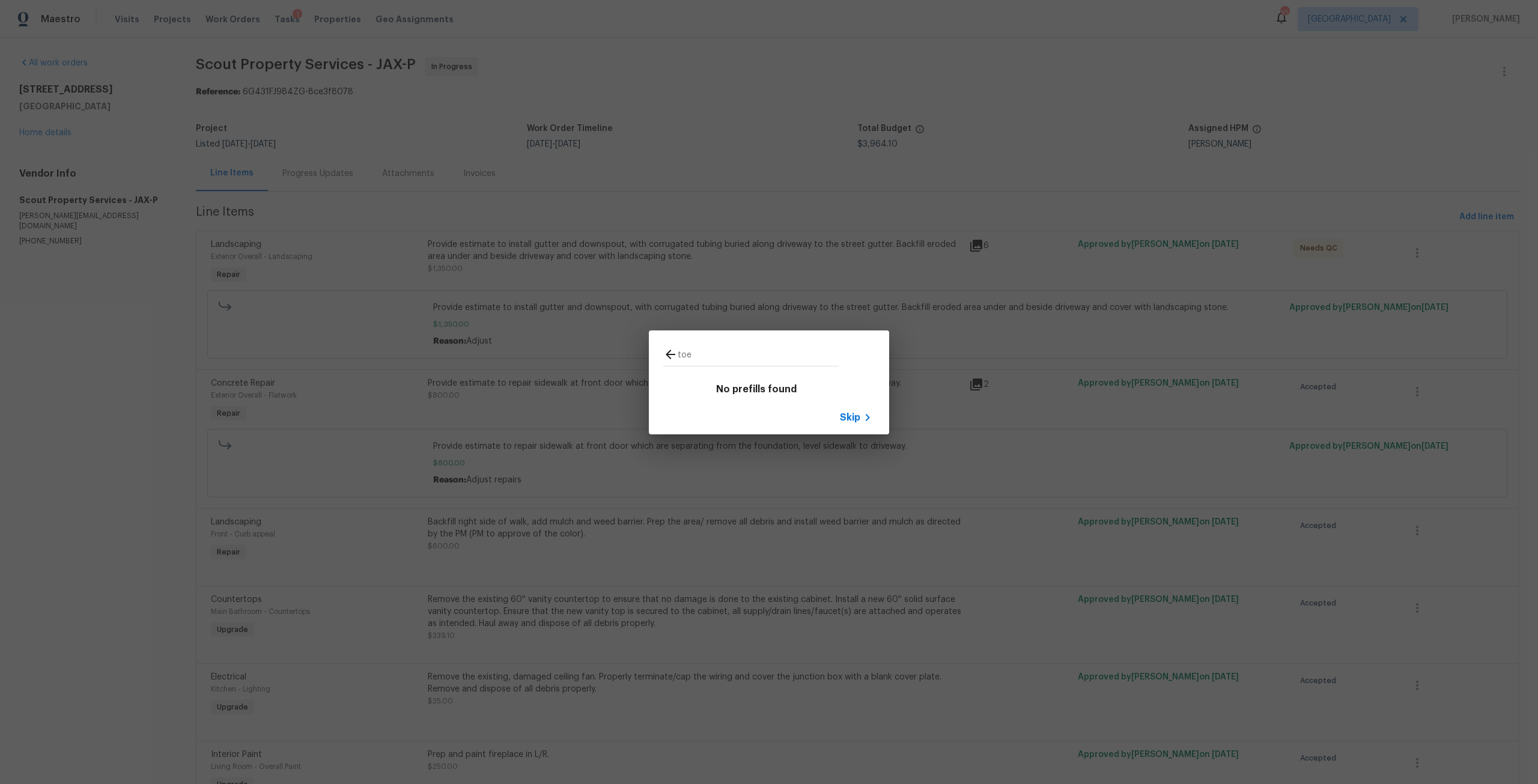
type input "toe"
click at [668, 360] on icon at bounding box center [670, 354] width 14 height 14
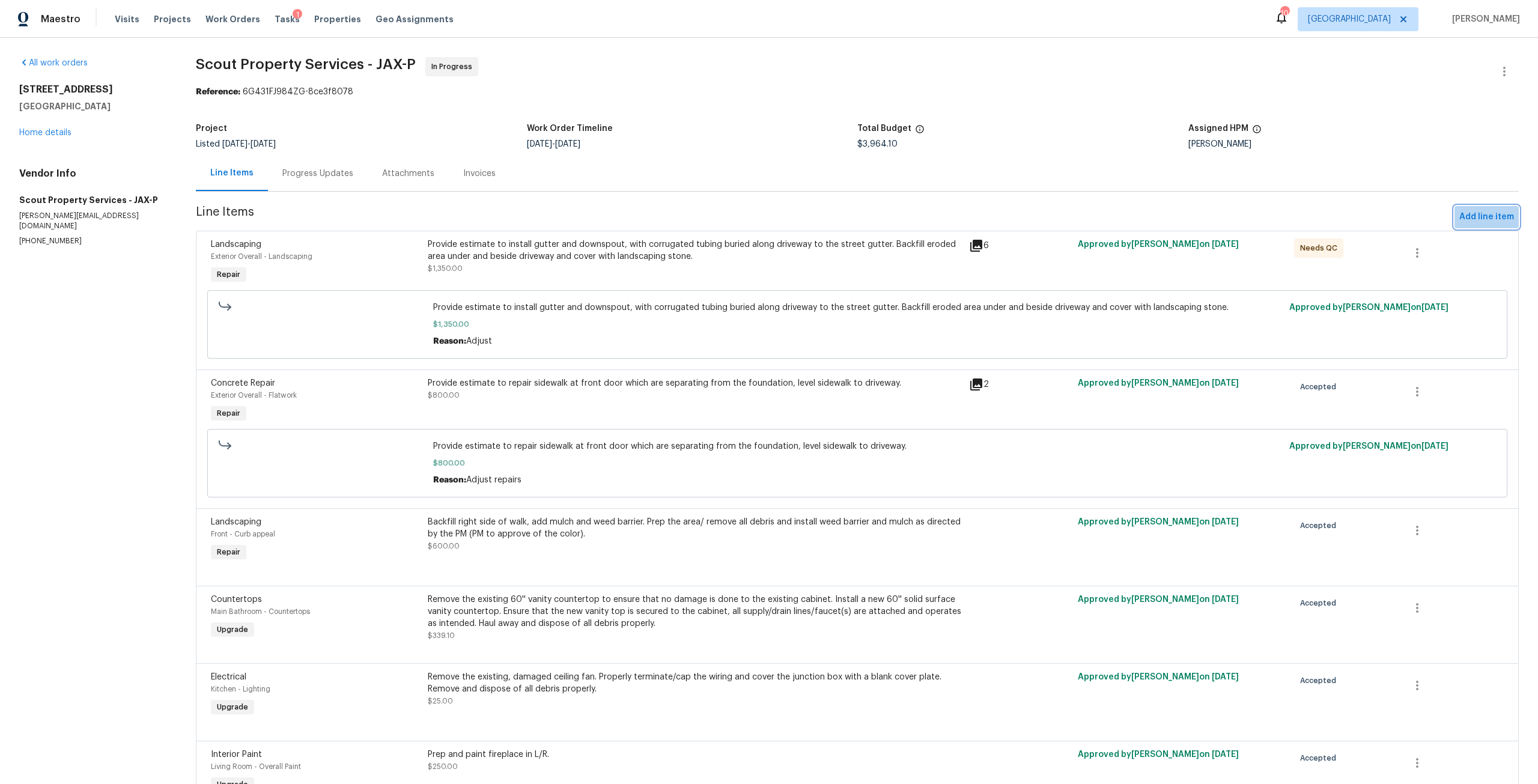
click at [1479, 222] on span "Add line item" at bounding box center [1487, 217] width 55 height 15
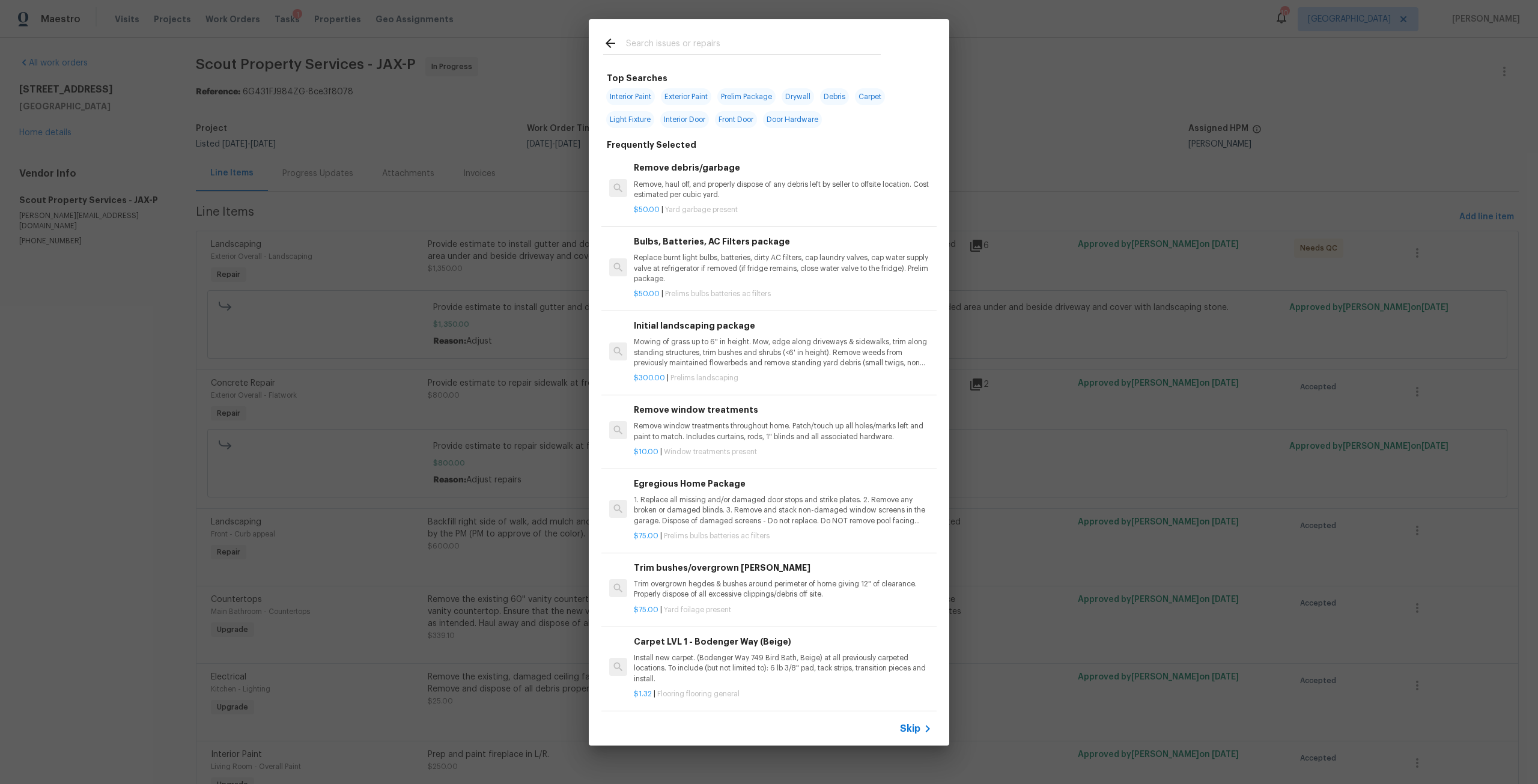
click at [728, 46] on input "text" at bounding box center [753, 45] width 255 height 18
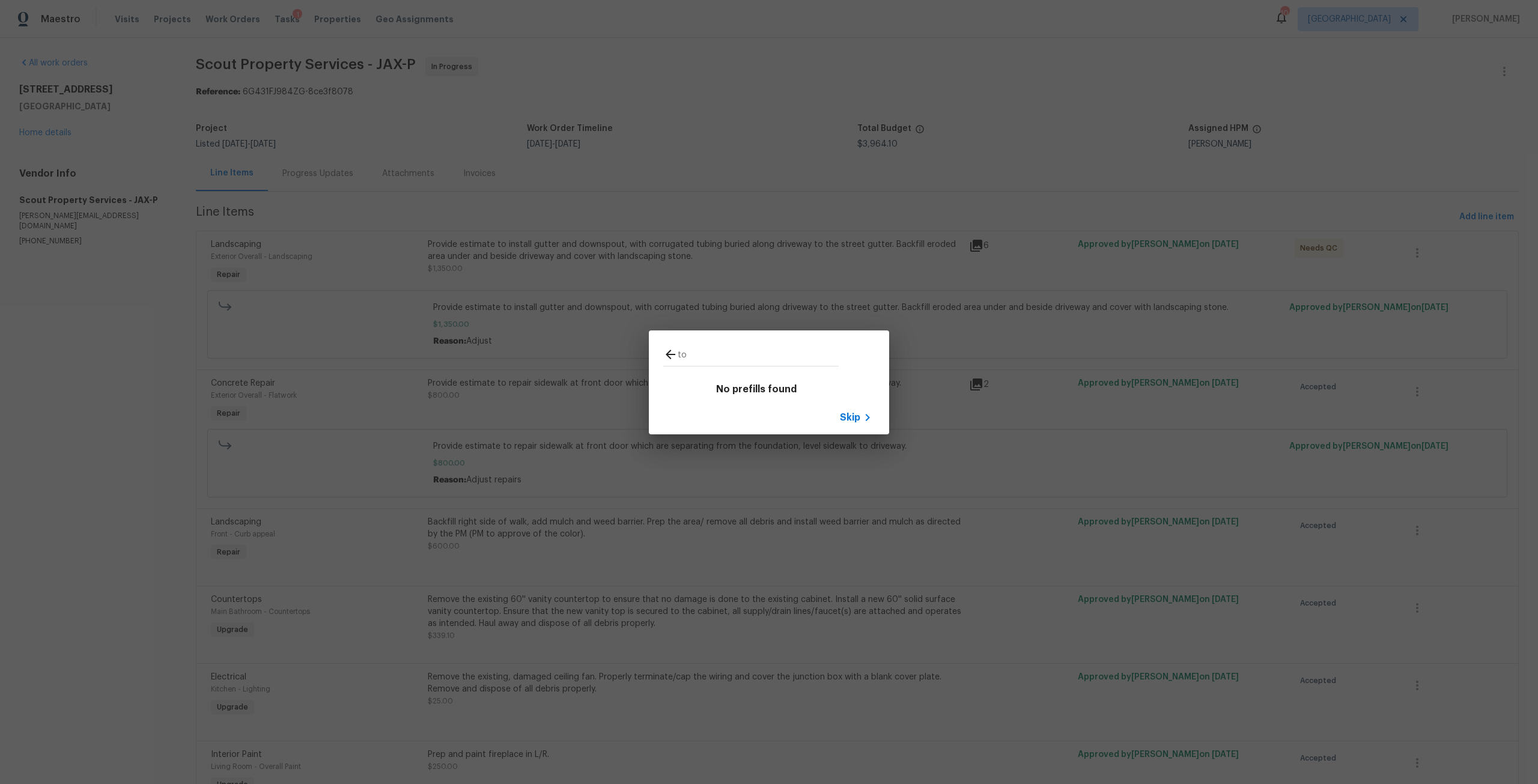
type input "t"
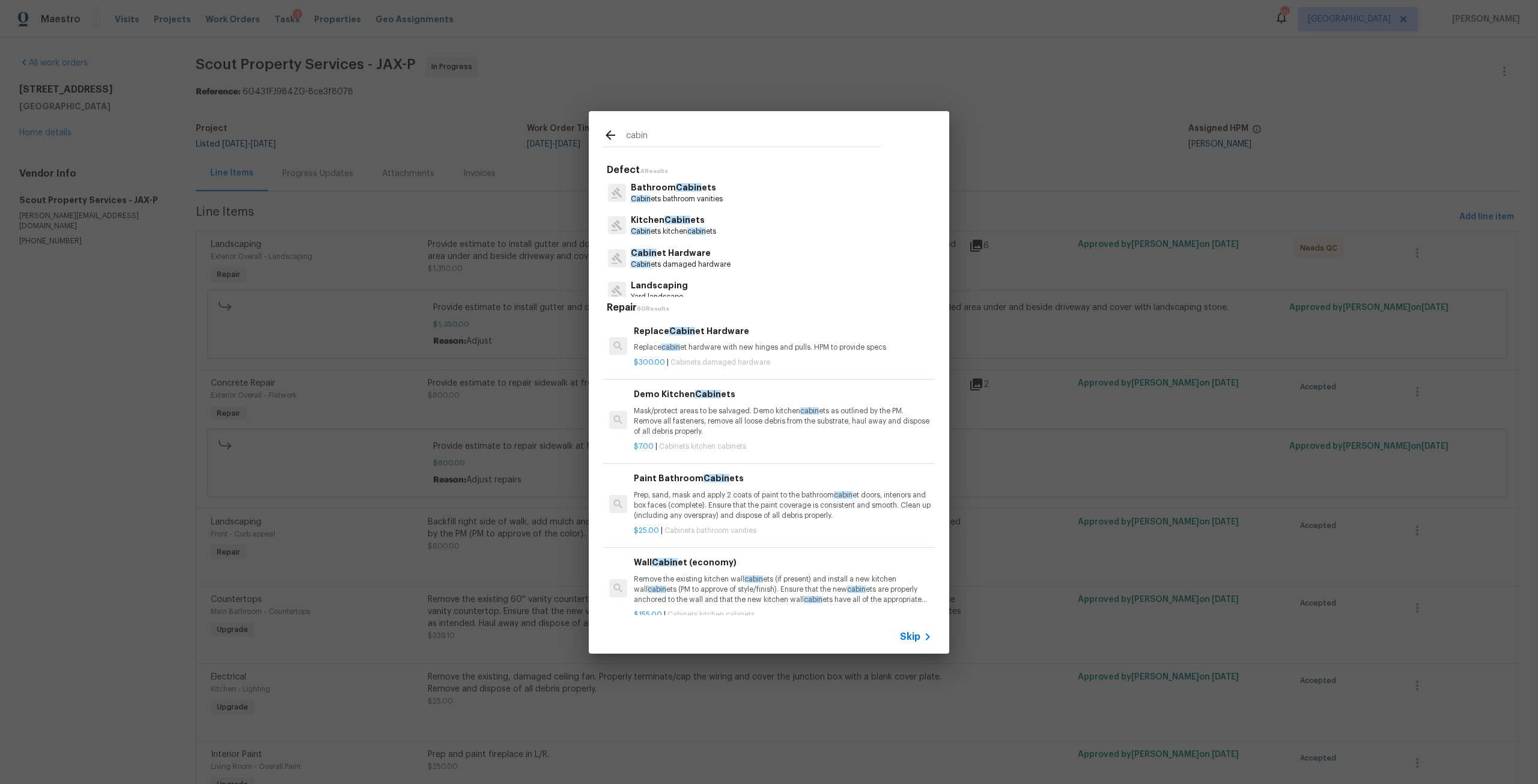
type input "cabin"
click at [690, 218] on p "Kitchen Cabin ets" at bounding box center [673, 220] width 85 height 12
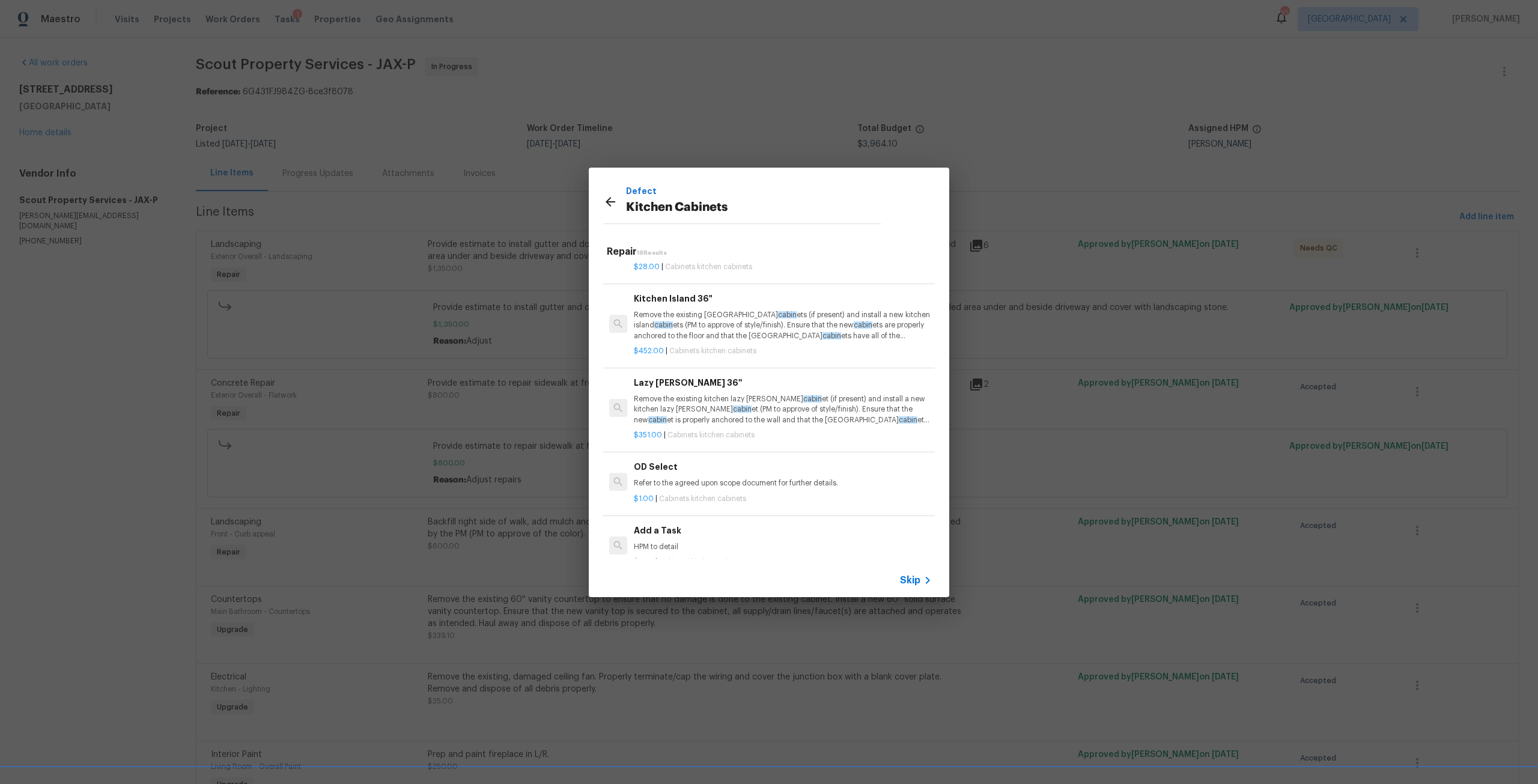
scroll to position [1172, 0]
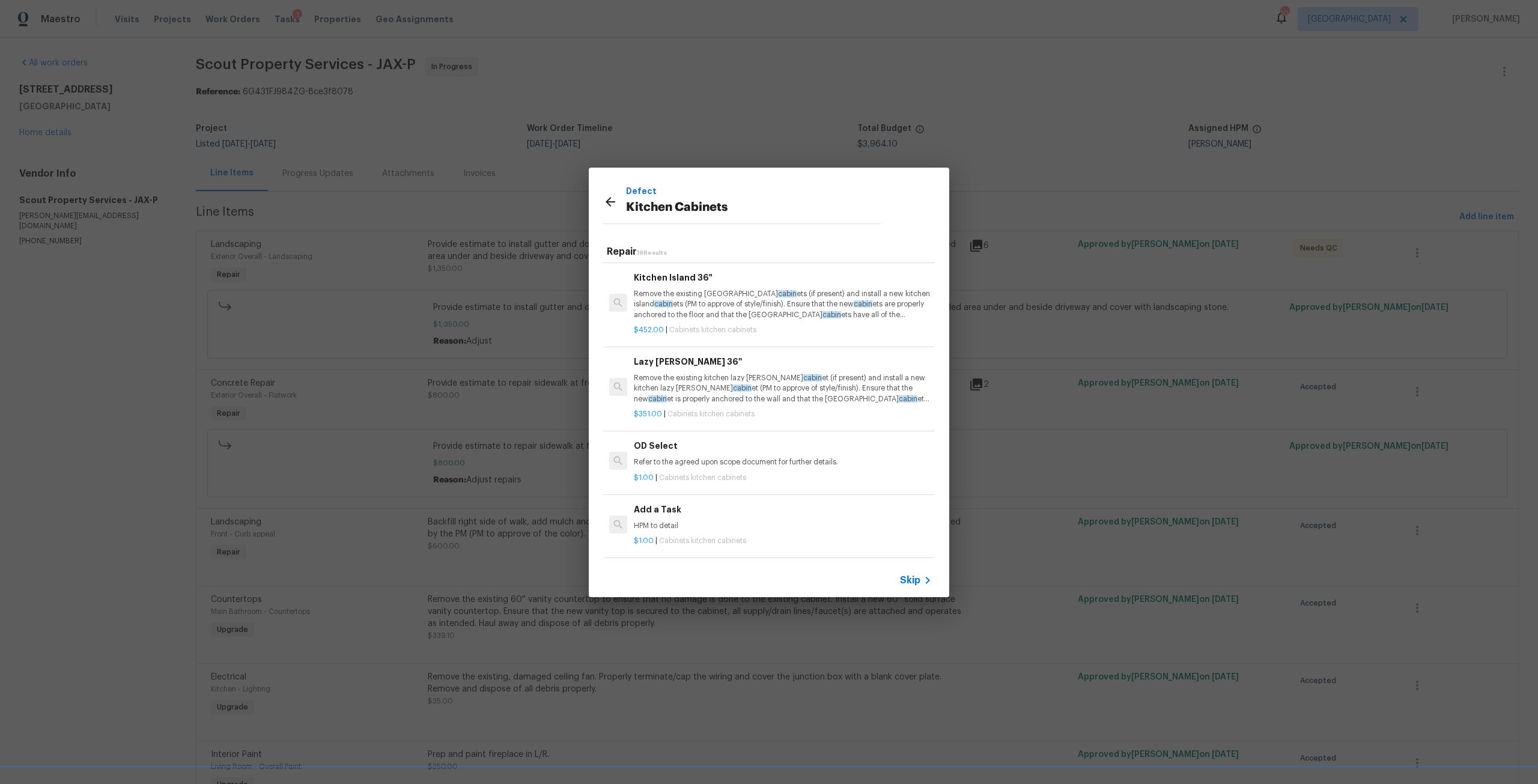
click at [671, 503] on h6 "Add a Task" at bounding box center [782, 509] width 298 height 13
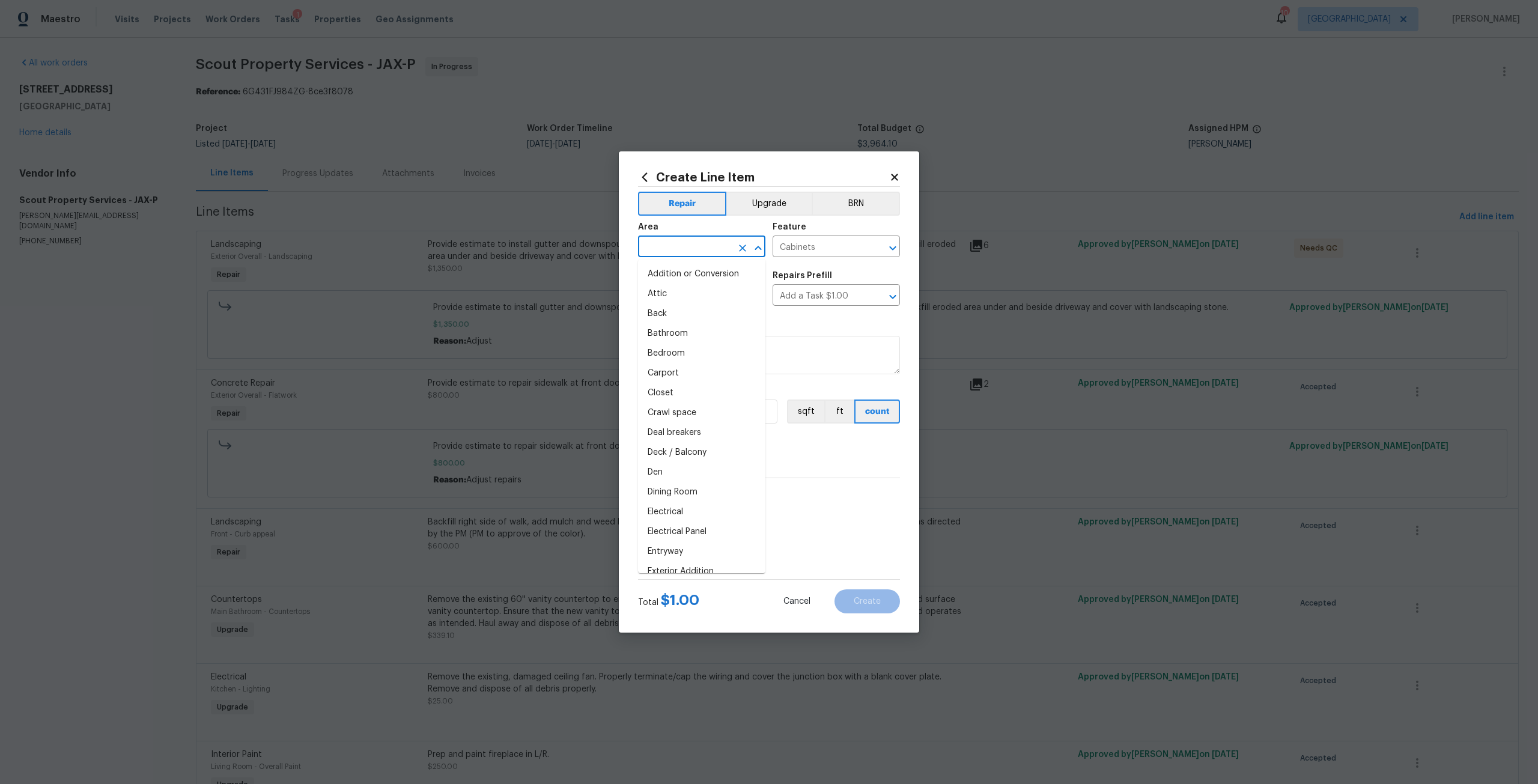
click at [697, 241] on input "text" at bounding box center [685, 247] width 94 height 18
click at [681, 273] on li "Kitchen" at bounding box center [702, 274] width 128 height 20
type input "Kitchen"
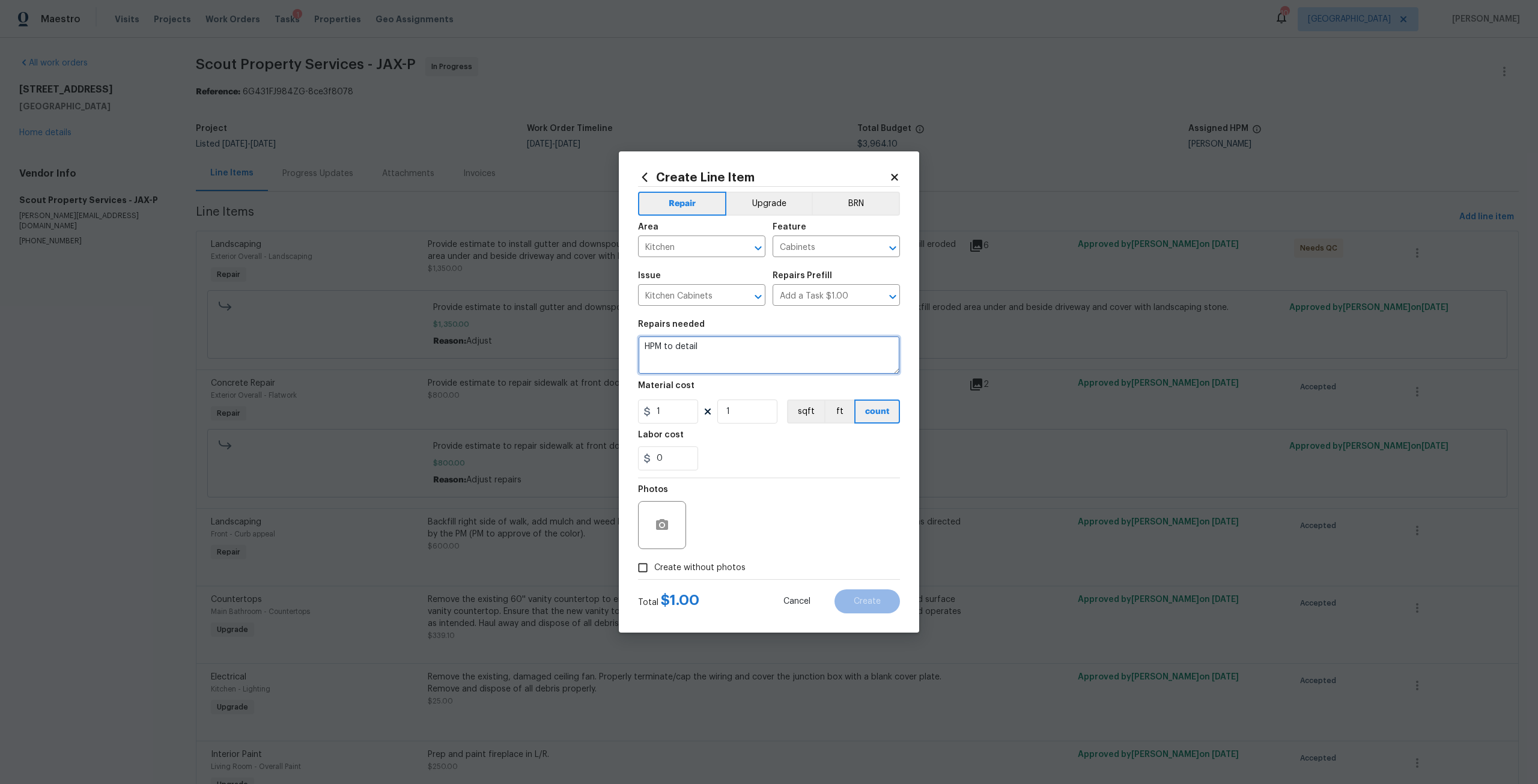
drag, startPoint x: 711, startPoint y: 351, endPoint x: 631, endPoint y: 348, distance: 80.1
click at [631, 348] on div "Create Line Item Repair Upgrade BRN Area Kitchen ​ Feature Cabinets ​ Issue Kit…" at bounding box center [769, 392] width 300 height 481
type textarea "Install new cabinet toe kick at cabinet base in kitchen"
click at [675, 417] on input "1" at bounding box center [668, 411] width 60 height 24
type input "150"
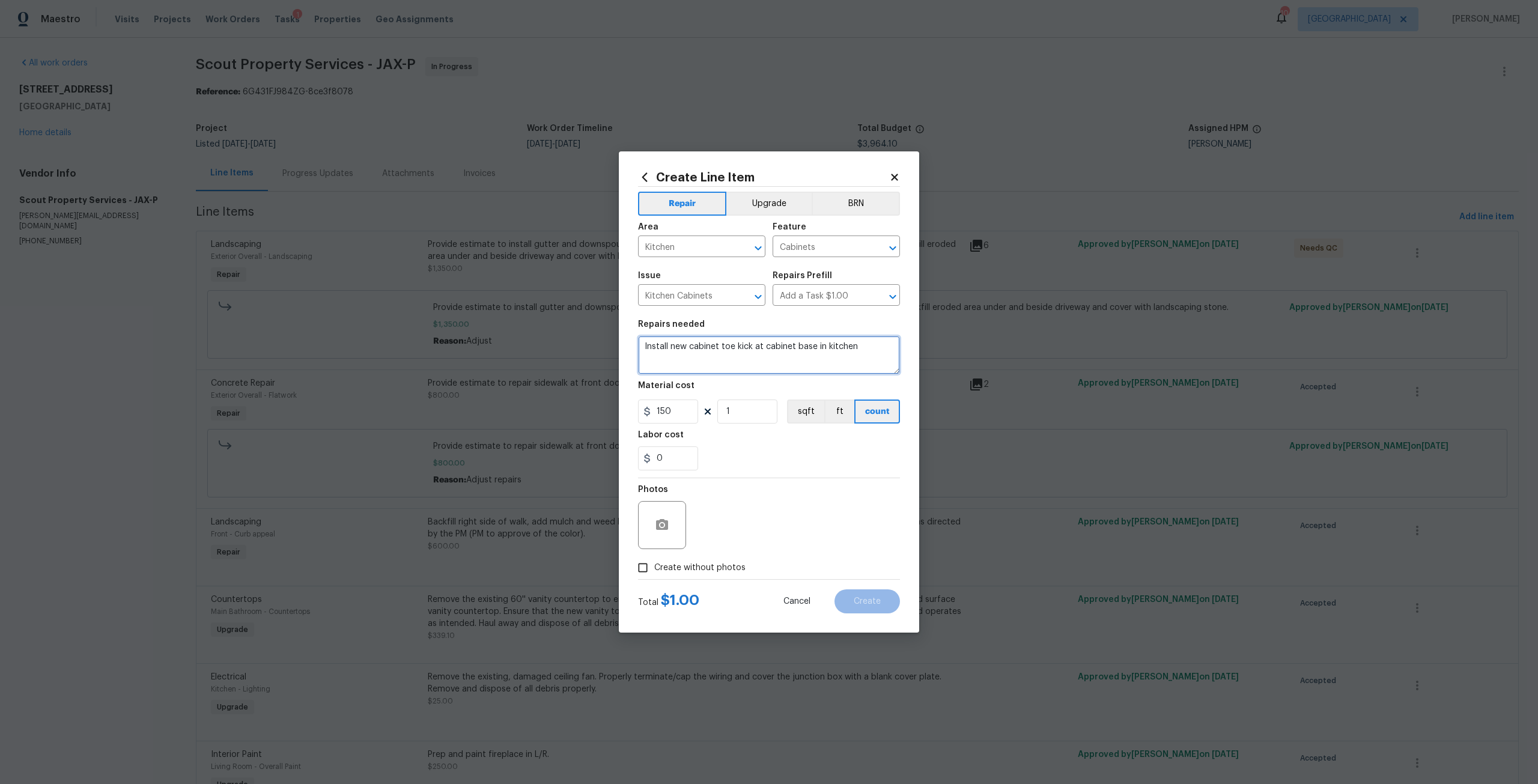
click at [870, 353] on textarea "Install new cabinet toe kick at cabinet base in kitchen" at bounding box center [769, 355] width 262 height 38
type textarea "Install new cabinet toe kick at cabinet base in kitchen. match color and style"
click at [706, 575] on label "Create without photos" at bounding box center [688, 567] width 114 height 23
click at [654, 575] on input "Create without photos" at bounding box center [642, 567] width 23 height 23
checkbox input "true"
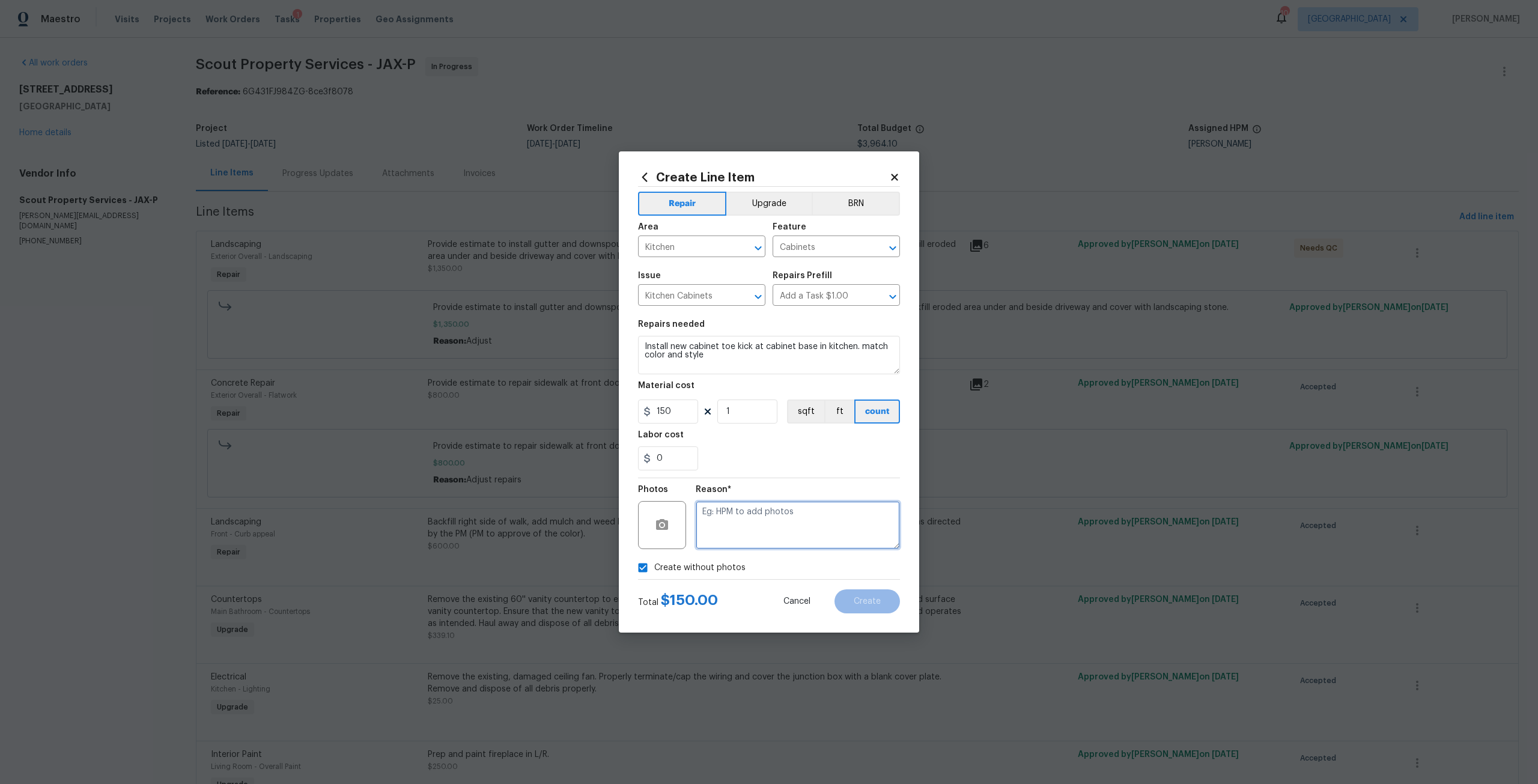
click at [730, 531] on textarea at bounding box center [797, 525] width 204 height 48
click at [872, 597] on span "Create" at bounding box center [868, 601] width 27 height 9
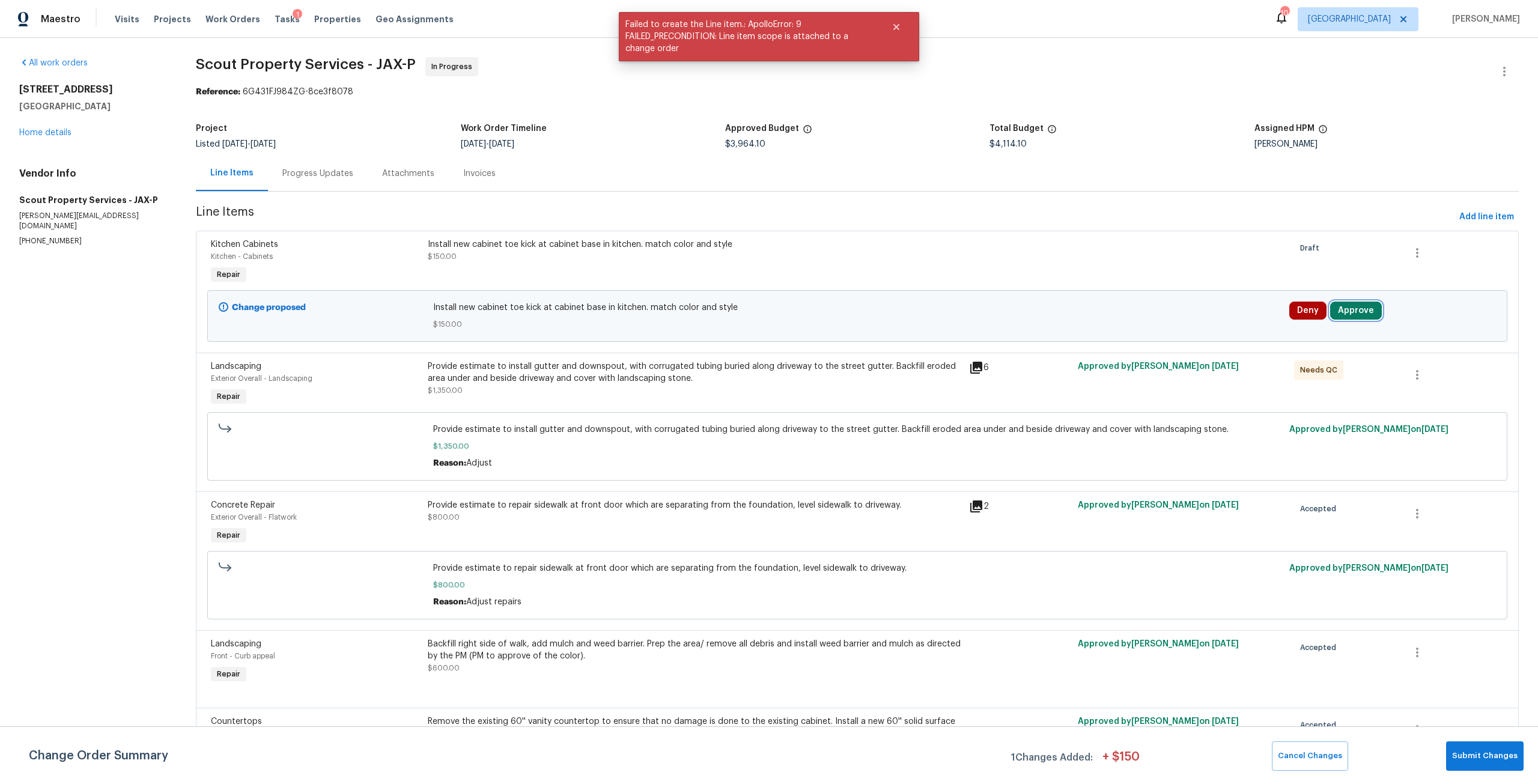
click at [1352, 308] on button "Approve" at bounding box center [1356, 310] width 52 height 18
click at [1187, 327] on button "Approve" at bounding box center [1176, 321] width 72 height 24
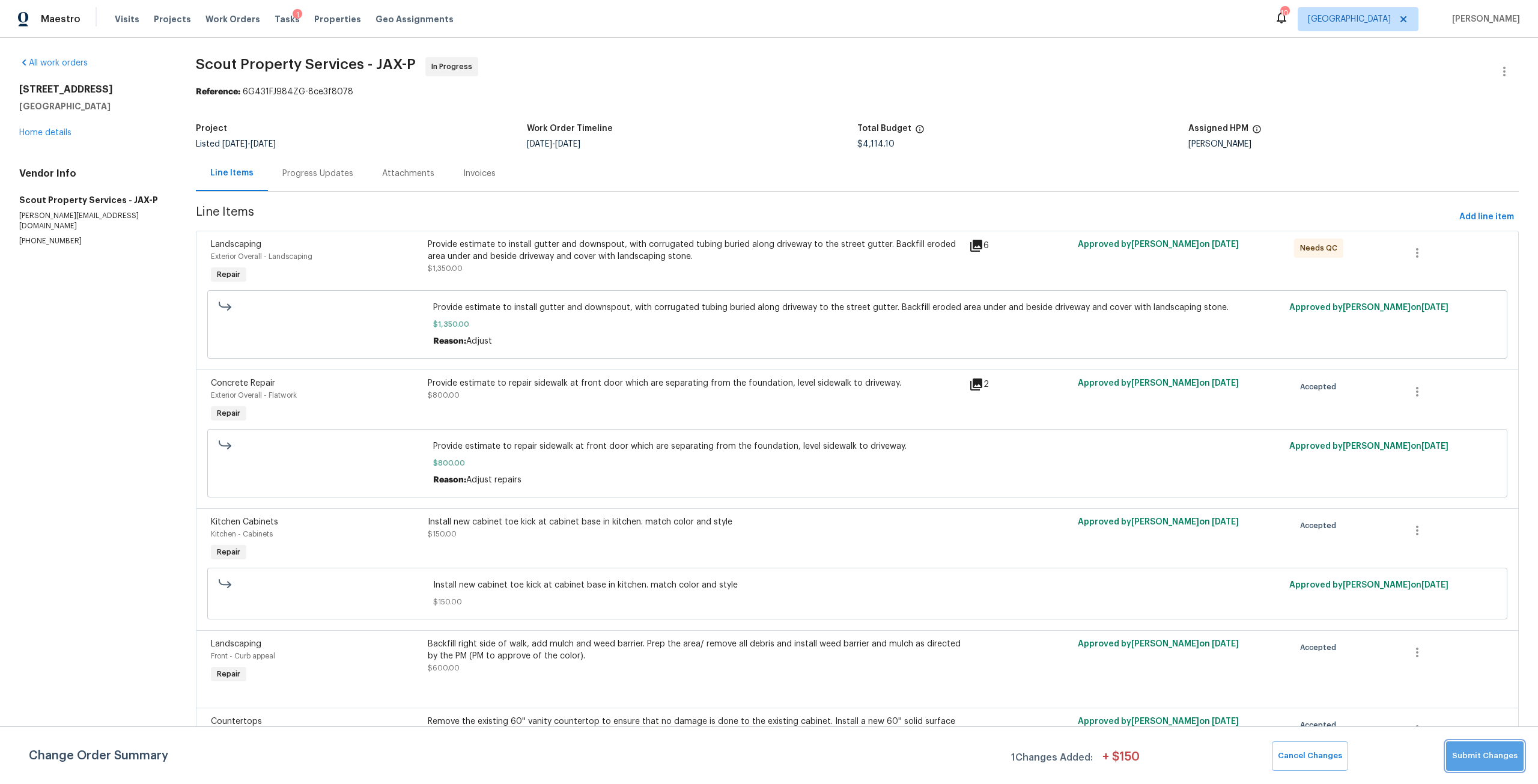
click at [1498, 751] on span "Submit Changes" at bounding box center [1485, 755] width 66 height 14
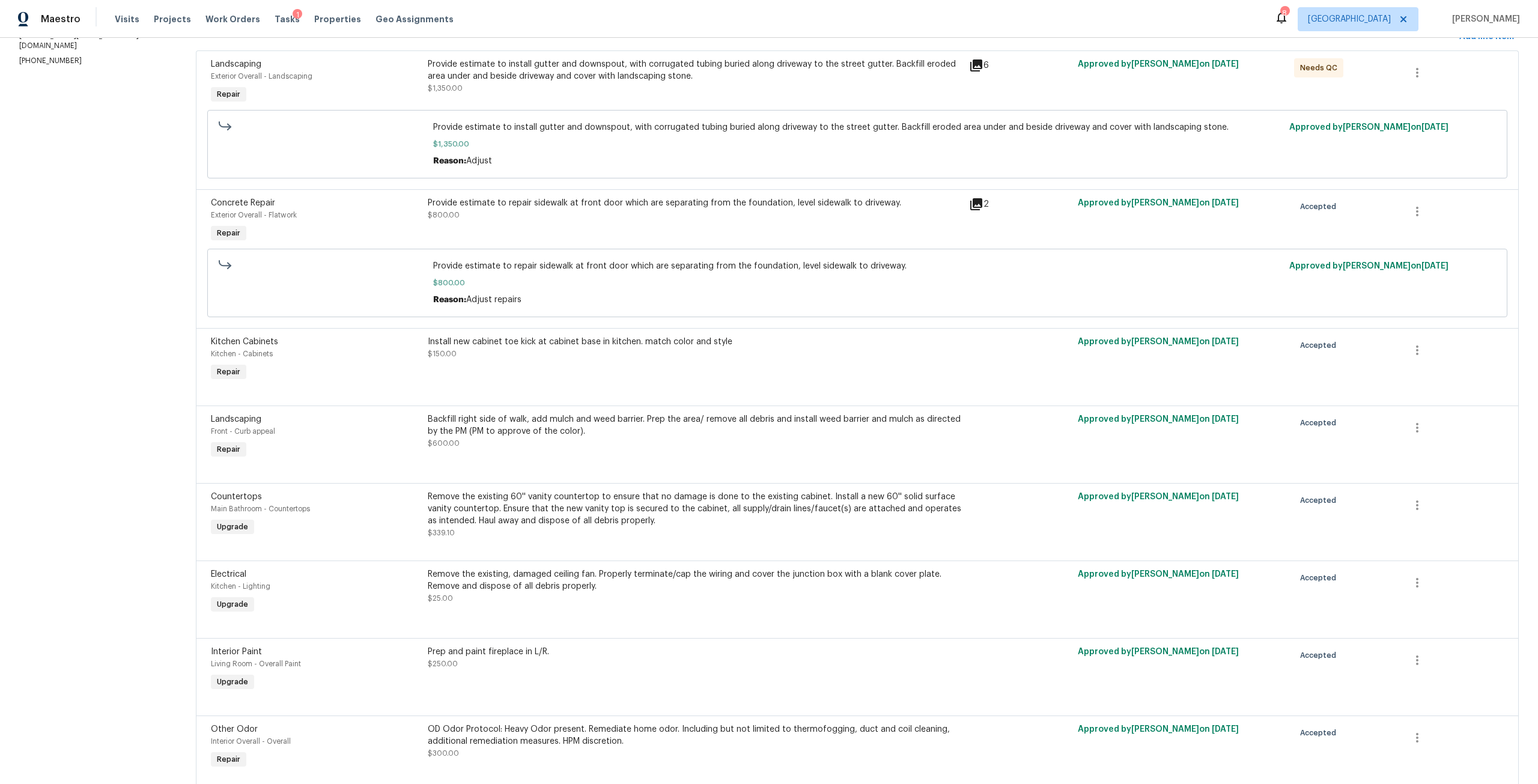
scroll to position [0, 0]
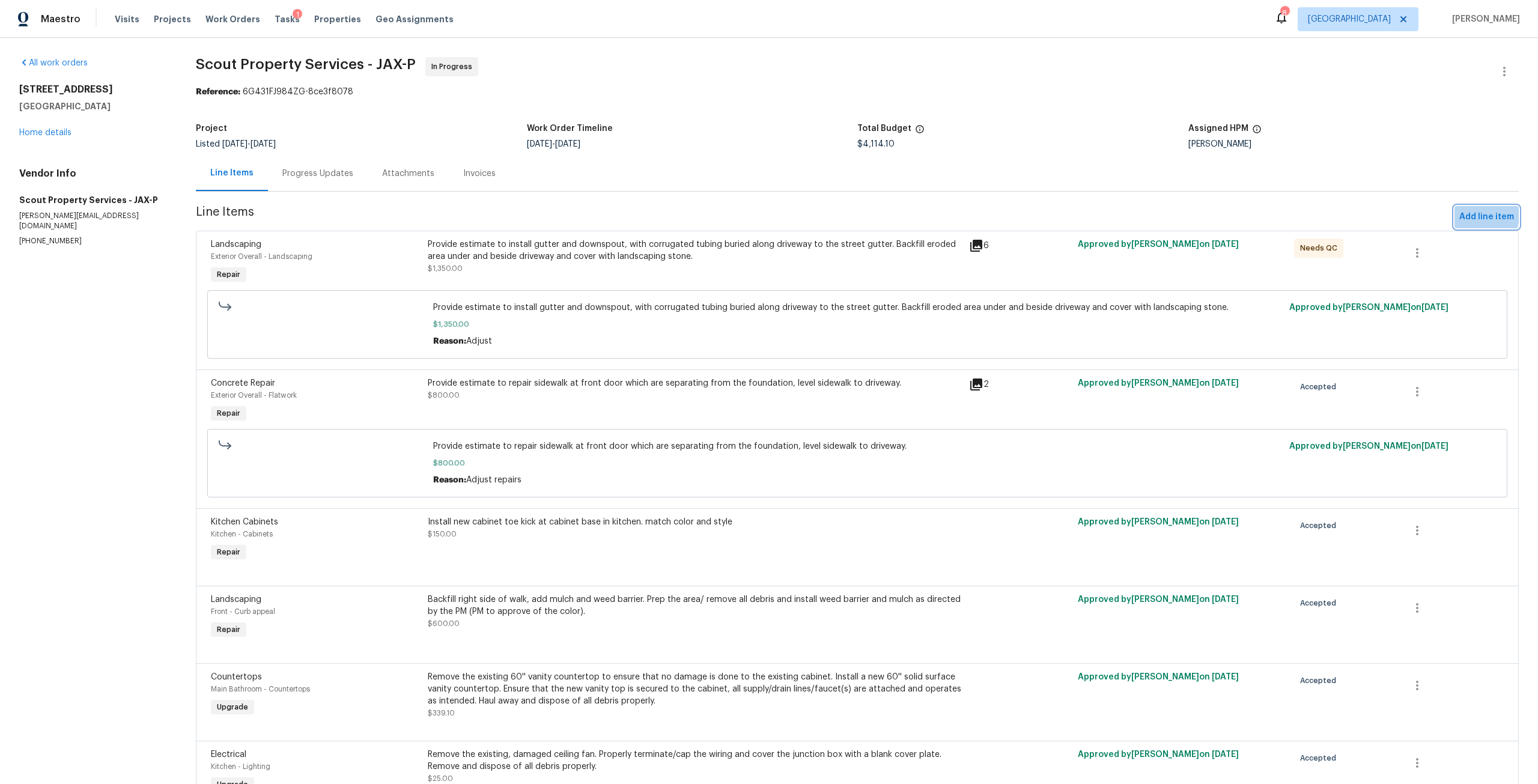
click at [1459, 212] on span "Add line item" at bounding box center [1487, 217] width 55 height 15
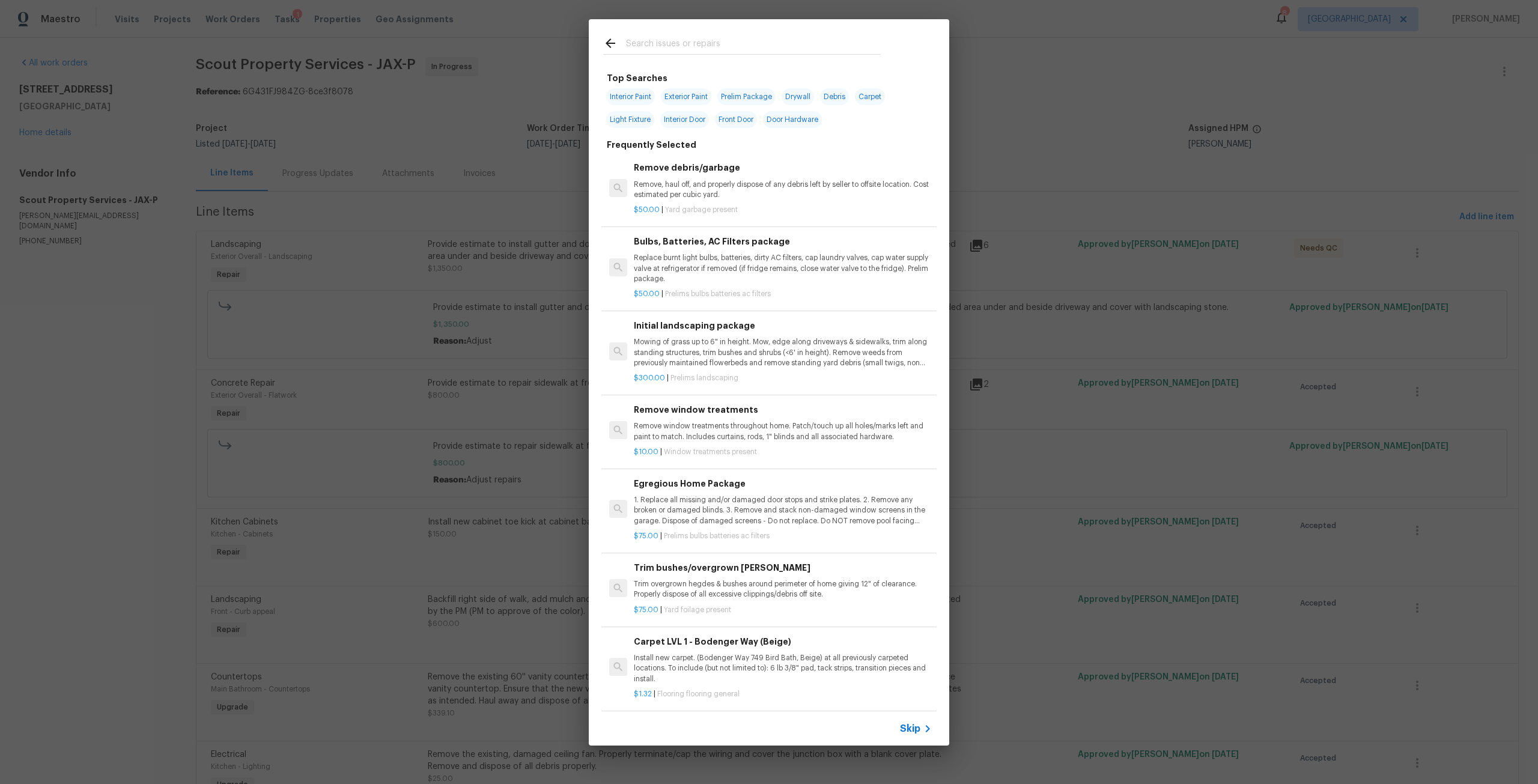
click at [746, 52] on input "text" at bounding box center [753, 45] width 255 height 18
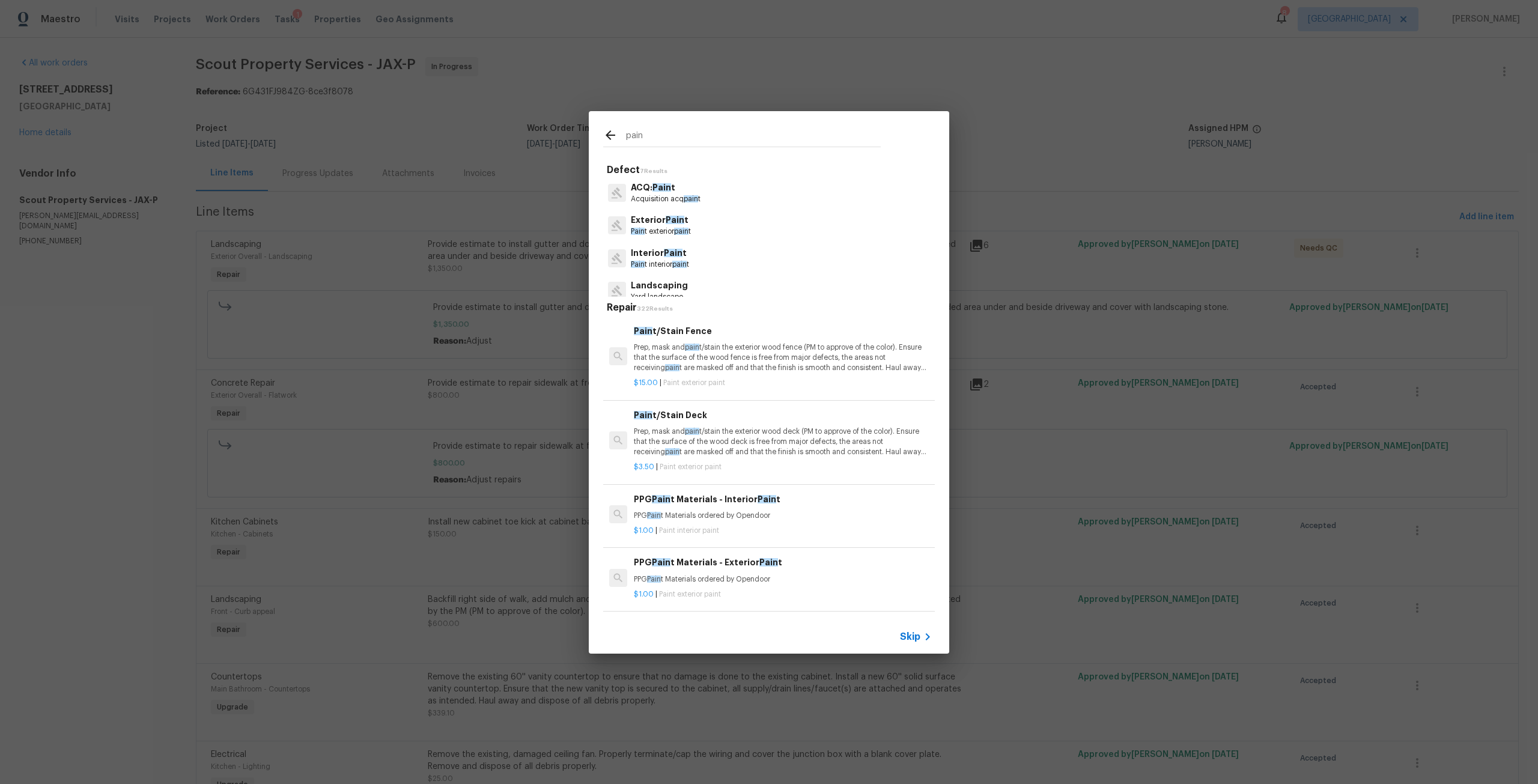
type input "pain"
click at [669, 228] on p "Pain t exterior pain t" at bounding box center [661, 231] width 60 height 10
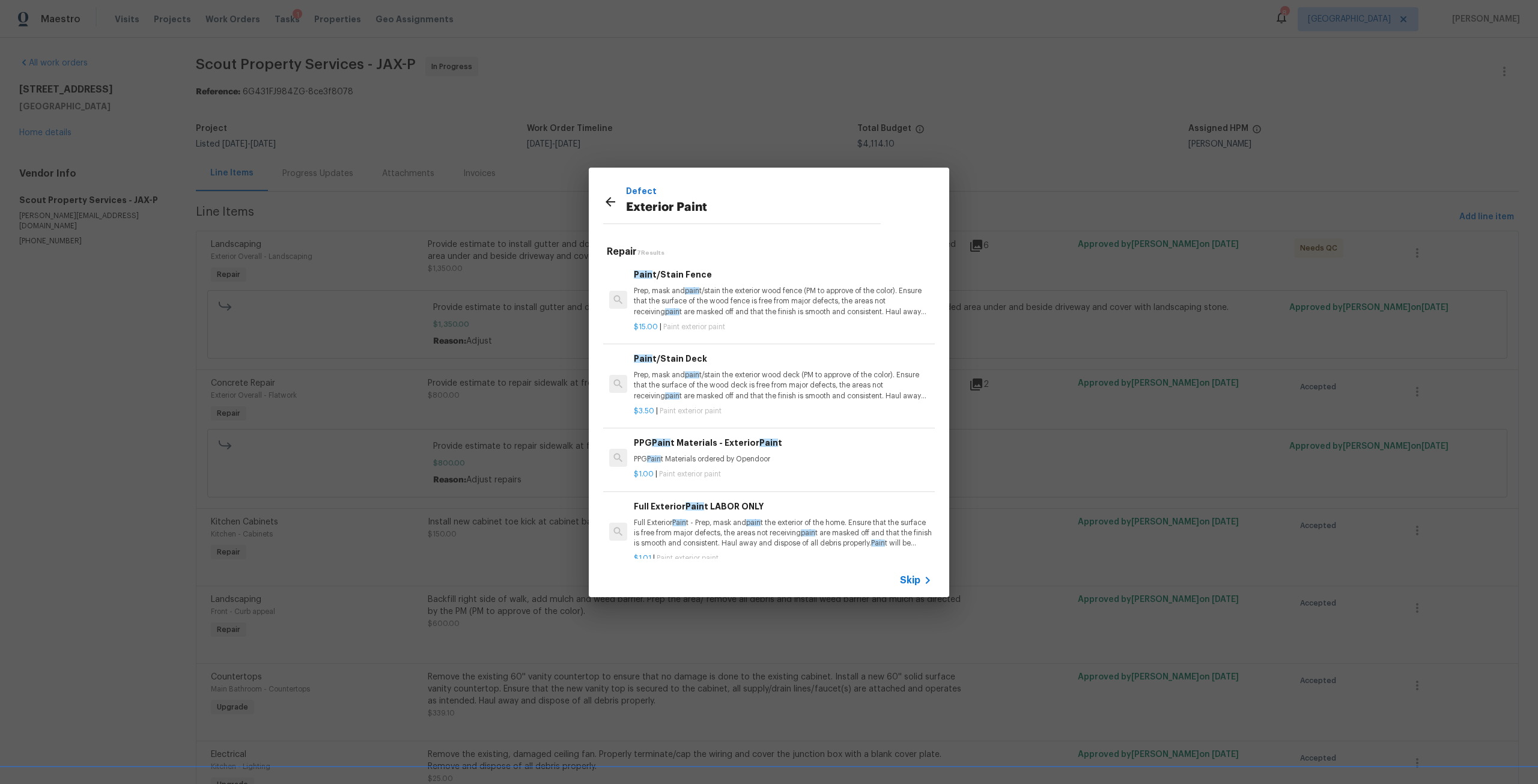
click at [601, 200] on div "Defect Exterior Paint" at bounding box center [741, 201] width 307 height 68
click at [608, 203] on icon at bounding box center [610, 201] width 14 height 14
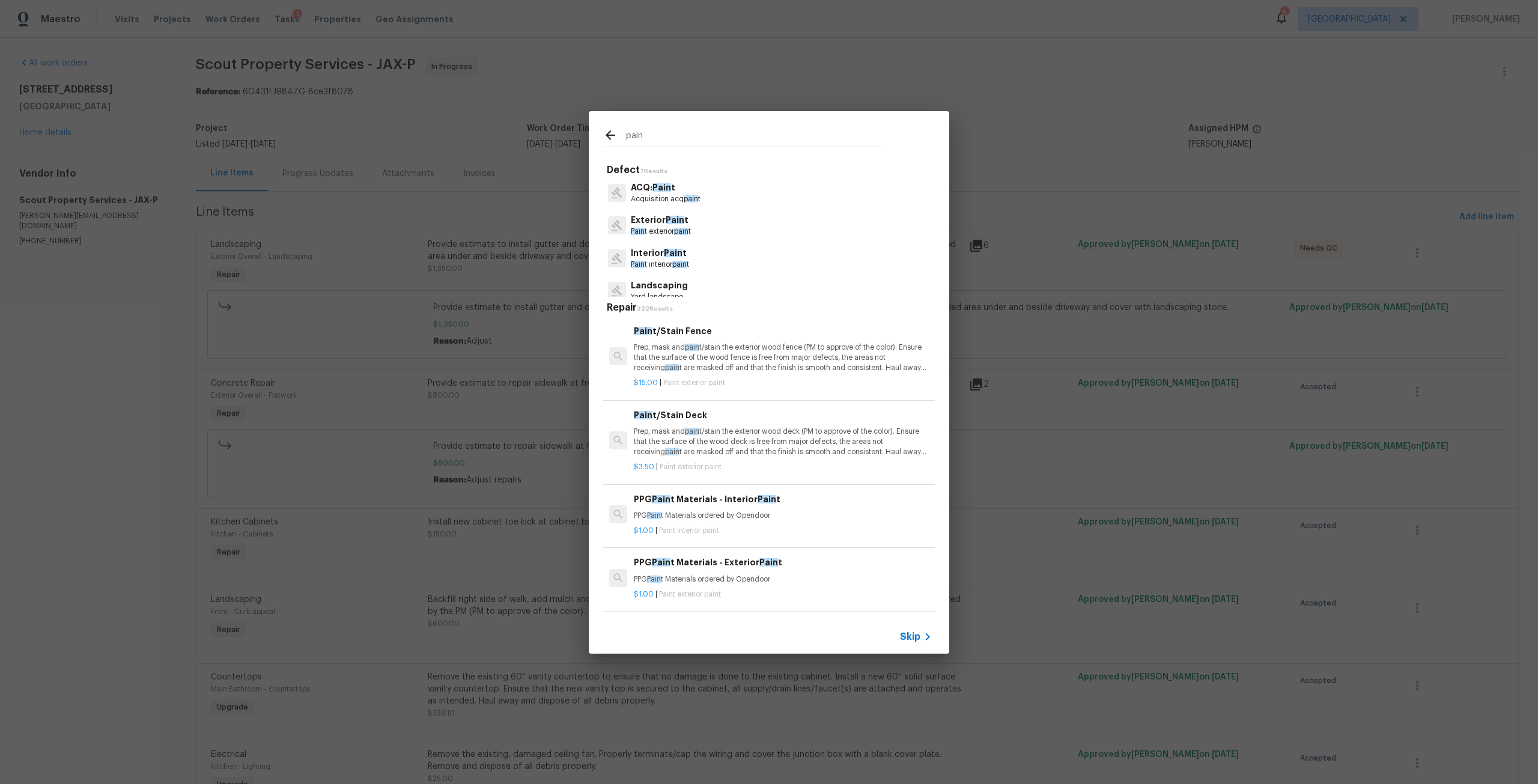
click at [694, 137] on input "pain" at bounding box center [753, 137] width 255 height 18
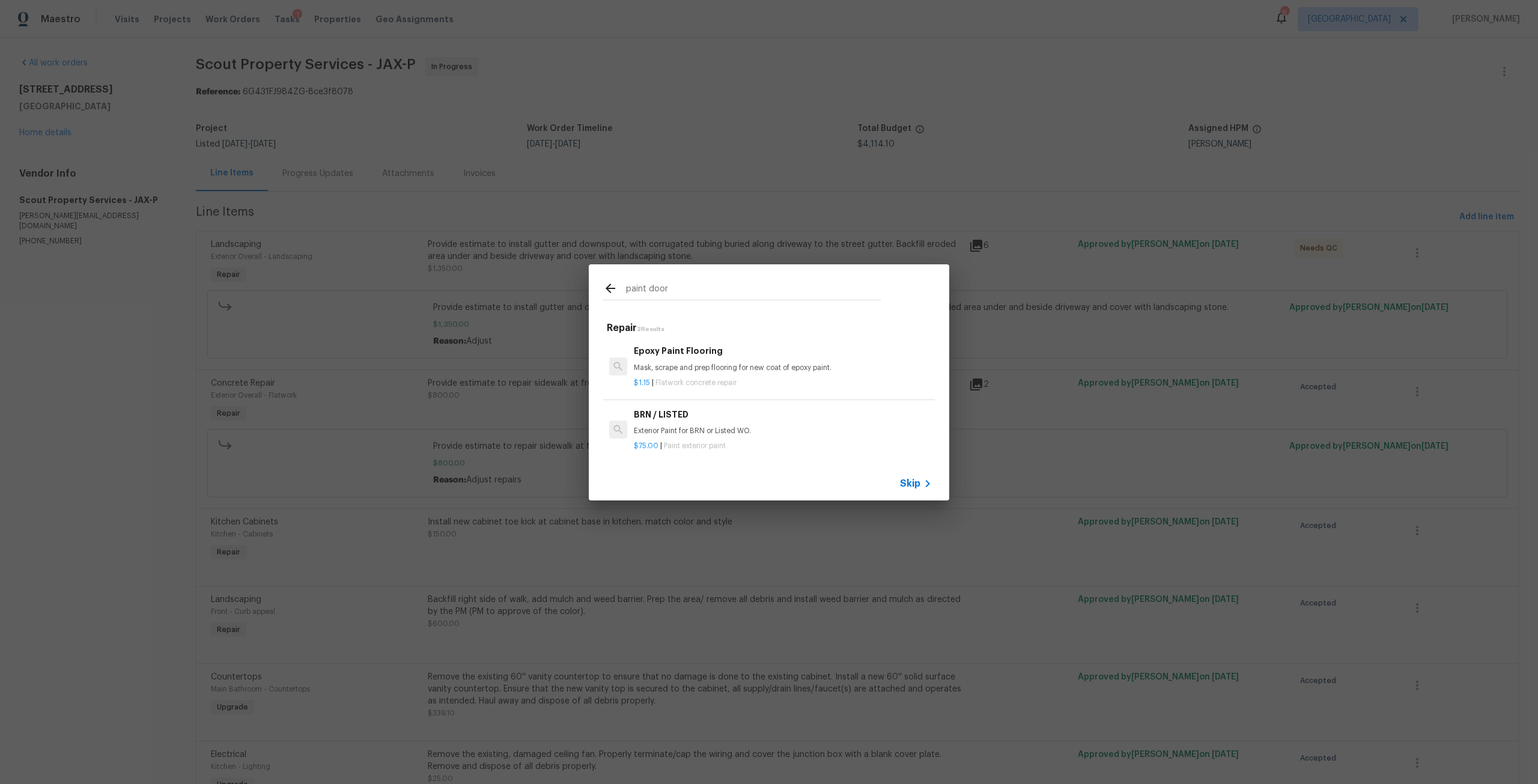
type input "paint door"
click at [614, 288] on icon at bounding box center [610, 288] width 14 height 14
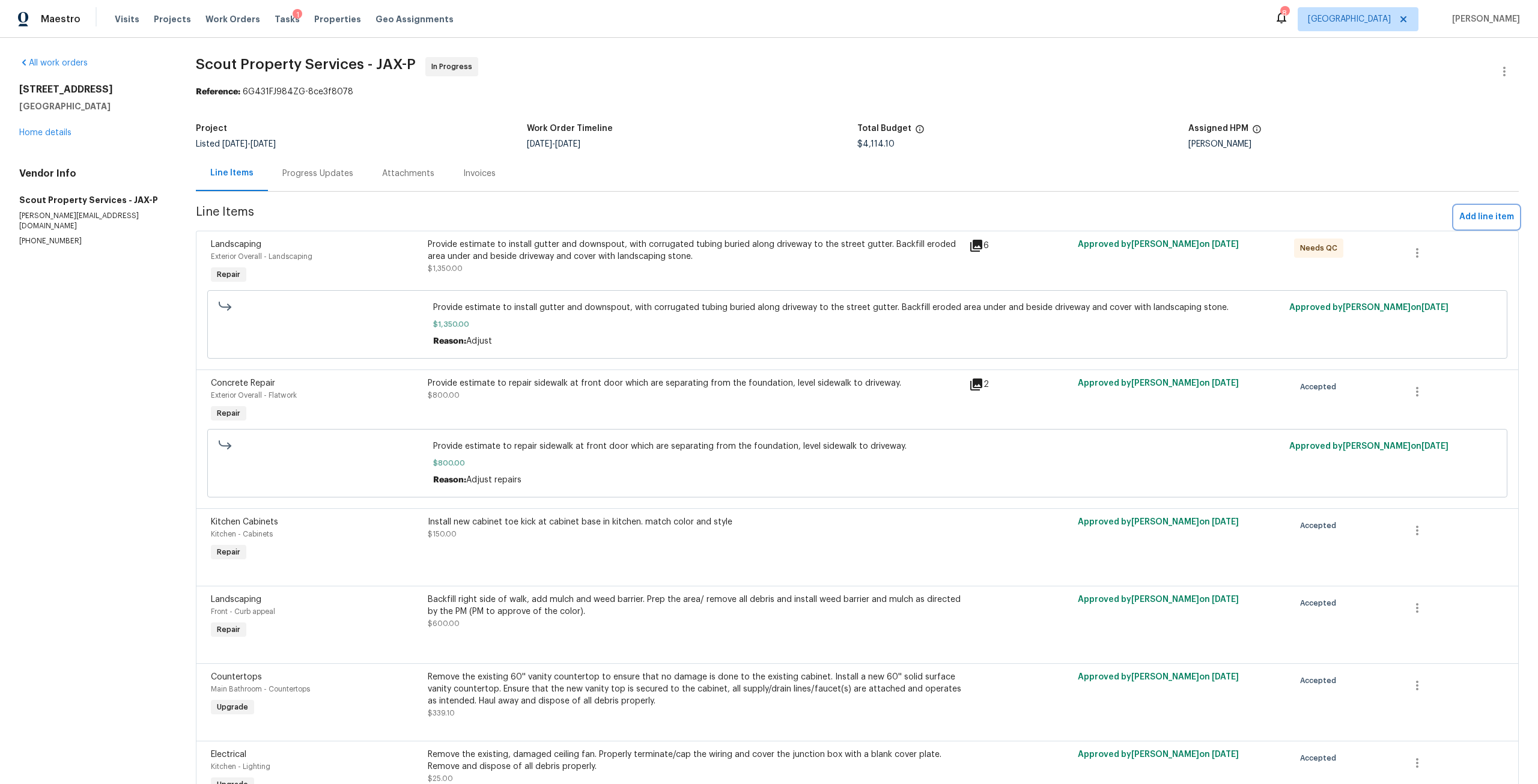
click at [1483, 226] on button "Add line item" at bounding box center [1487, 217] width 64 height 23
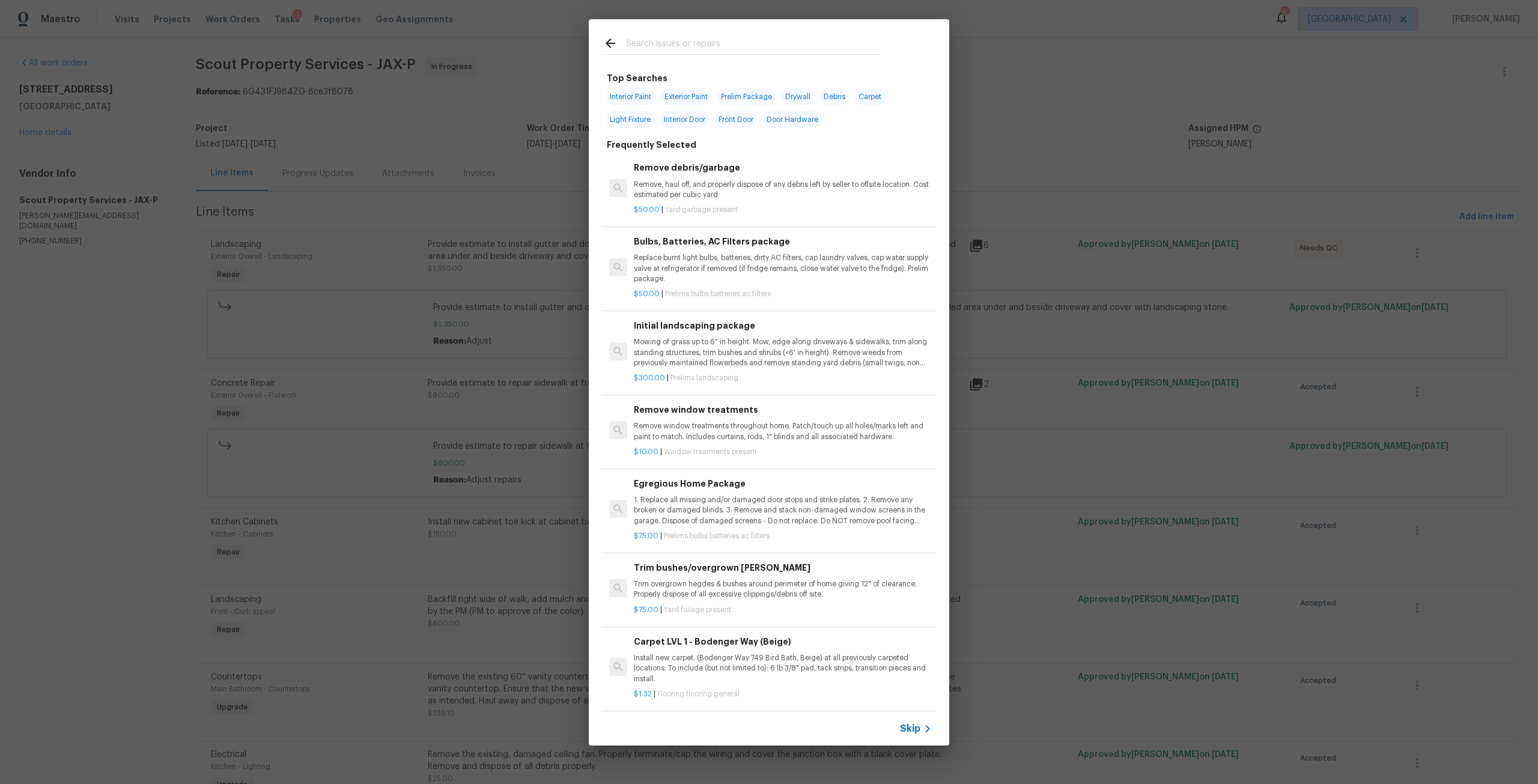
click at [702, 48] on input "text" at bounding box center [753, 45] width 255 height 18
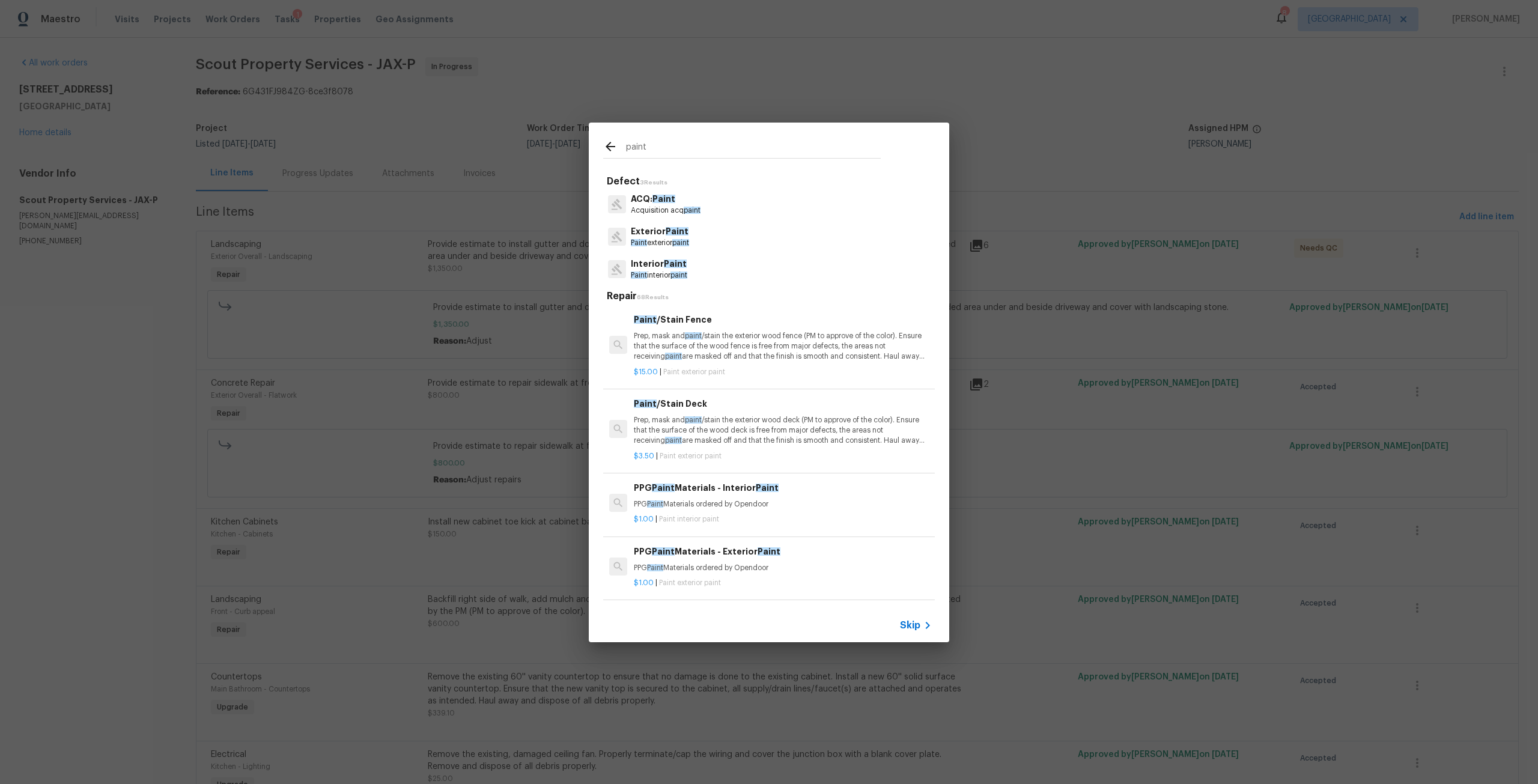
type input "paint"
click at [668, 236] on p "Exterior Paint" at bounding box center [659, 231] width 58 height 12
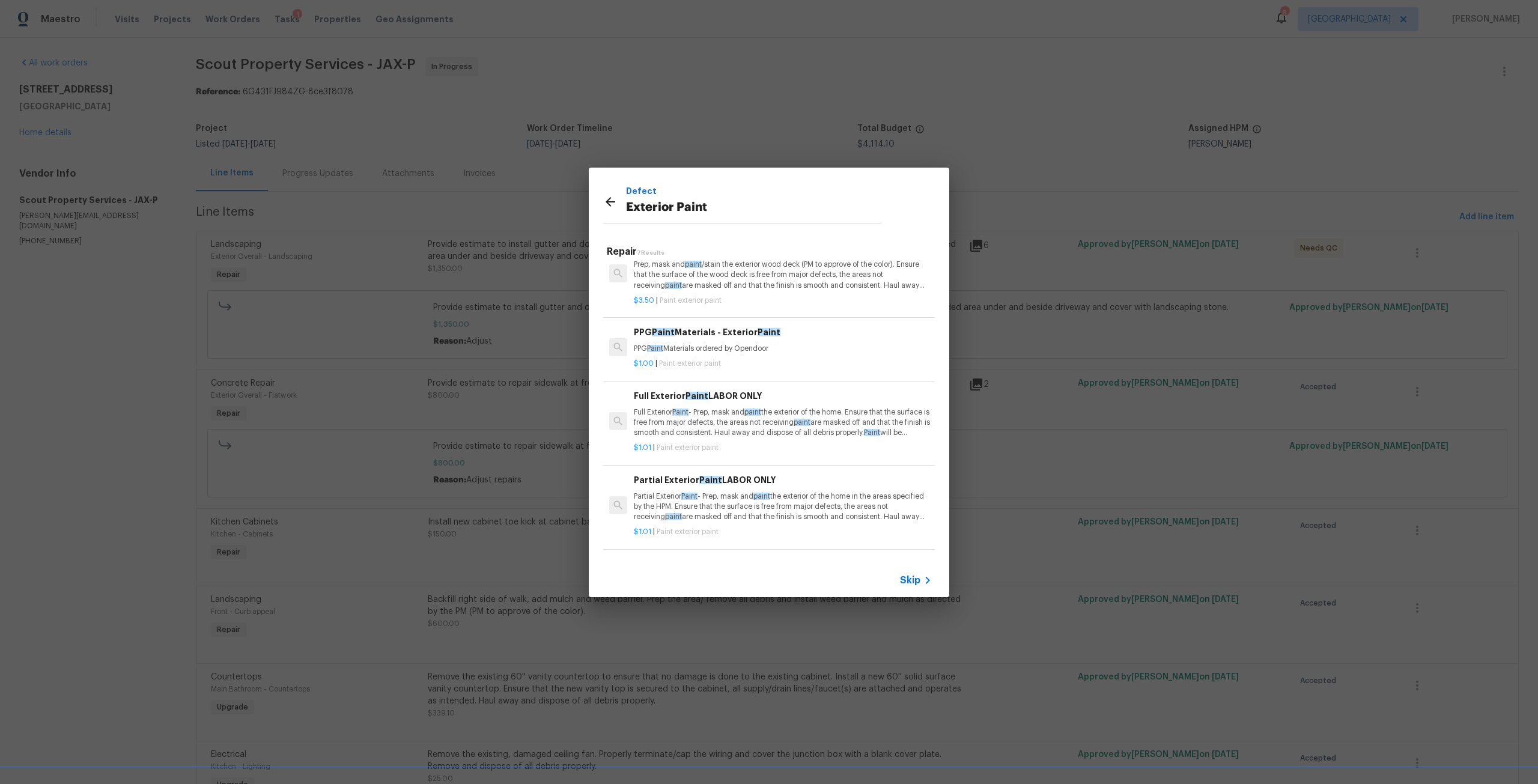
scroll to position [237, 0]
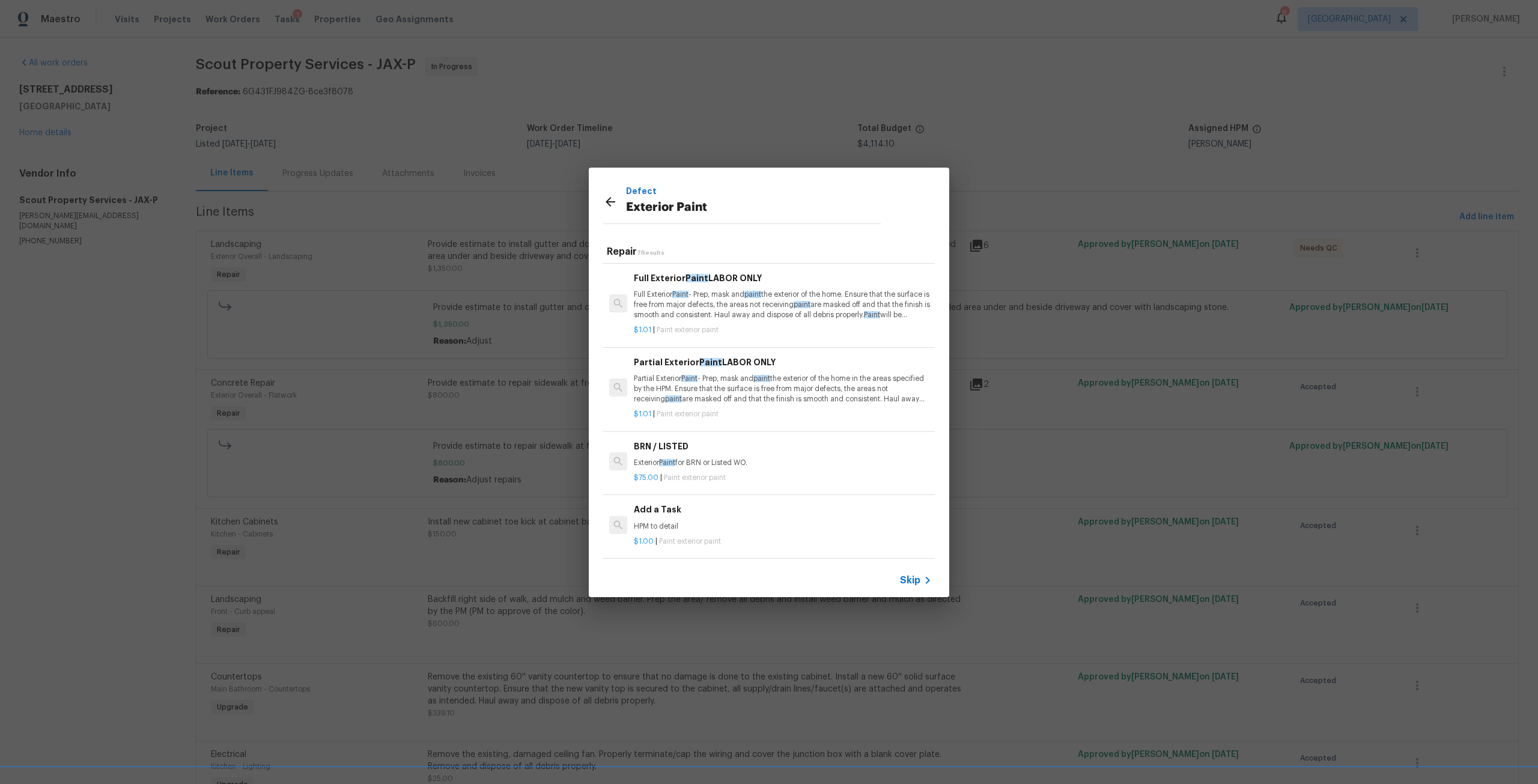
click at [702, 507] on h6 "Add a Task" at bounding box center [782, 509] width 298 height 13
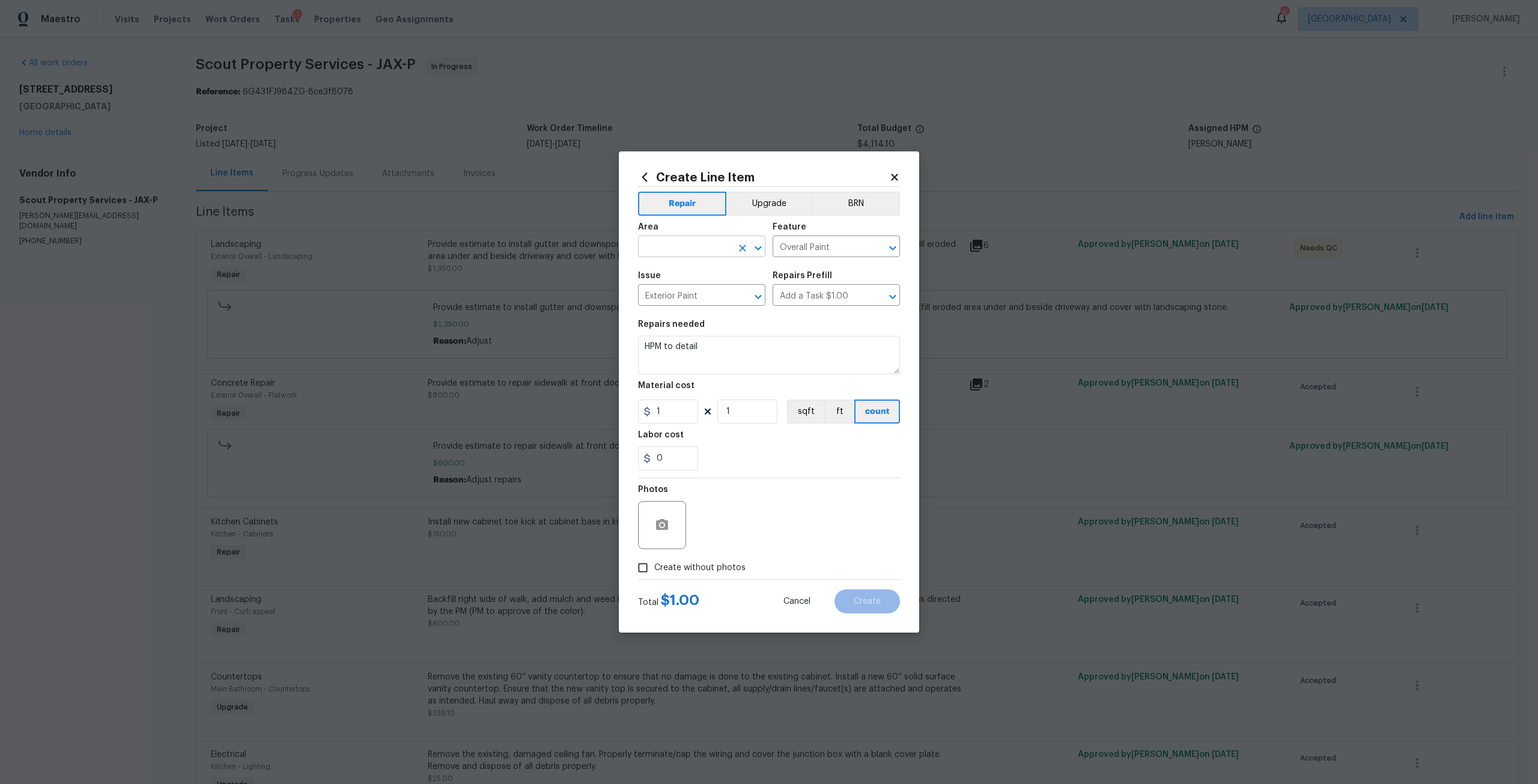
click at [692, 245] on input "text" at bounding box center [685, 247] width 94 height 18
click at [677, 276] on li "Back" at bounding box center [702, 274] width 128 height 20
type input "Back"
drag, startPoint x: 704, startPoint y: 343, endPoint x: 616, endPoint y: 353, distance: 88.6
click at [616, 353] on div "Create Line Item Repair Upgrade BRN Area Back ​ Feature Overall Paint ​ Issue E…" at bounding box center [769, 392] width 1538 height 784
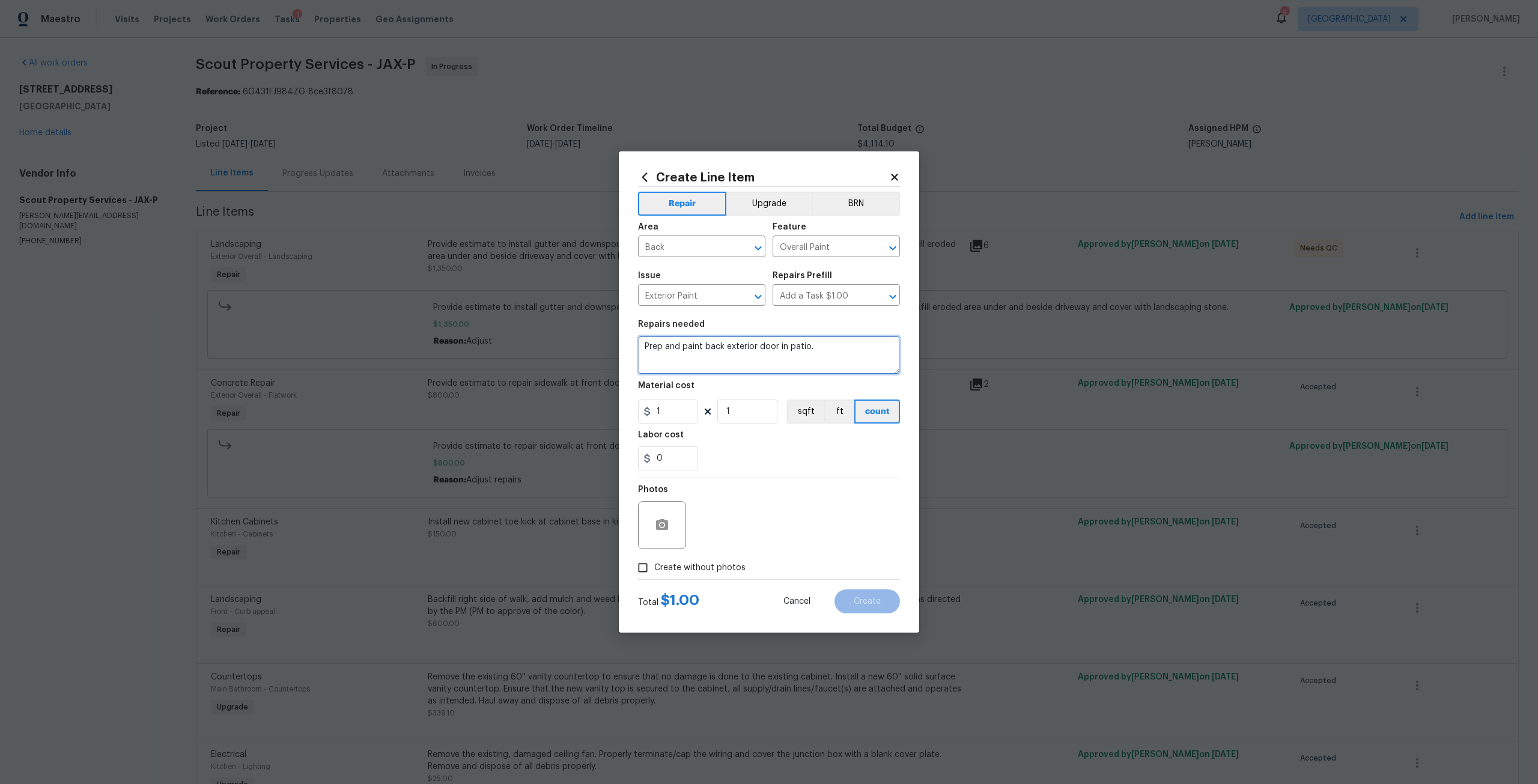
type textarea "Prep and paint back exterior door in patio."
click at [672, 413] on input "1" at bounding box center [668, 411] width 60 height 24
type input "150"
click at [737, 576] on label "Create without photos" at bounding box center [688, 567] width 114 height 23
click at [654, 576] on input "Create without photos" at bounding box center [642, 567] width 23 height 23
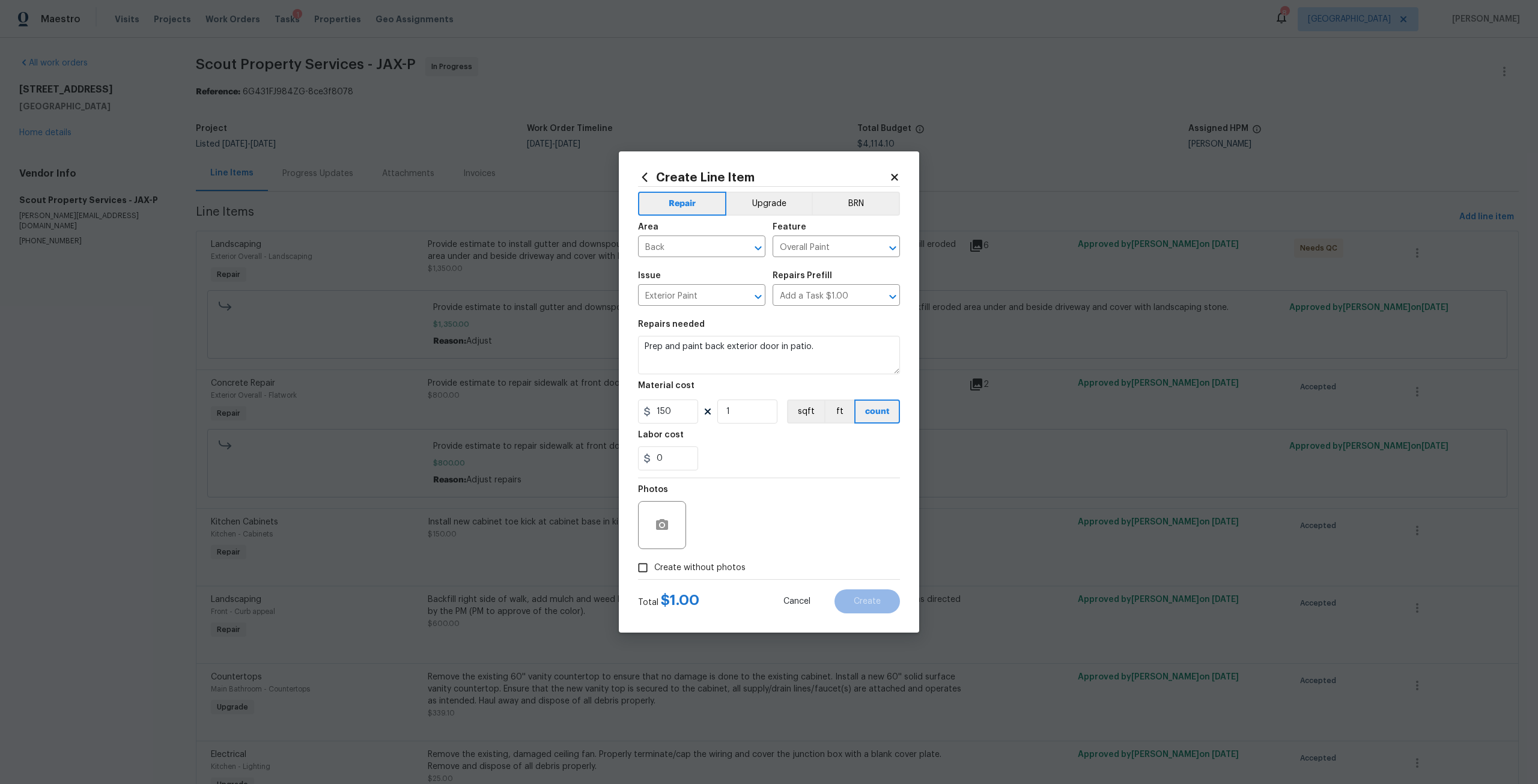
checkbox input "true"
click at [756, 536] on textarea at bounding box center [797, 525] width 204 height 48
click at [887, 608] on button "Create" at bounding box center [867, 600] width 66 height 24
type input "0"
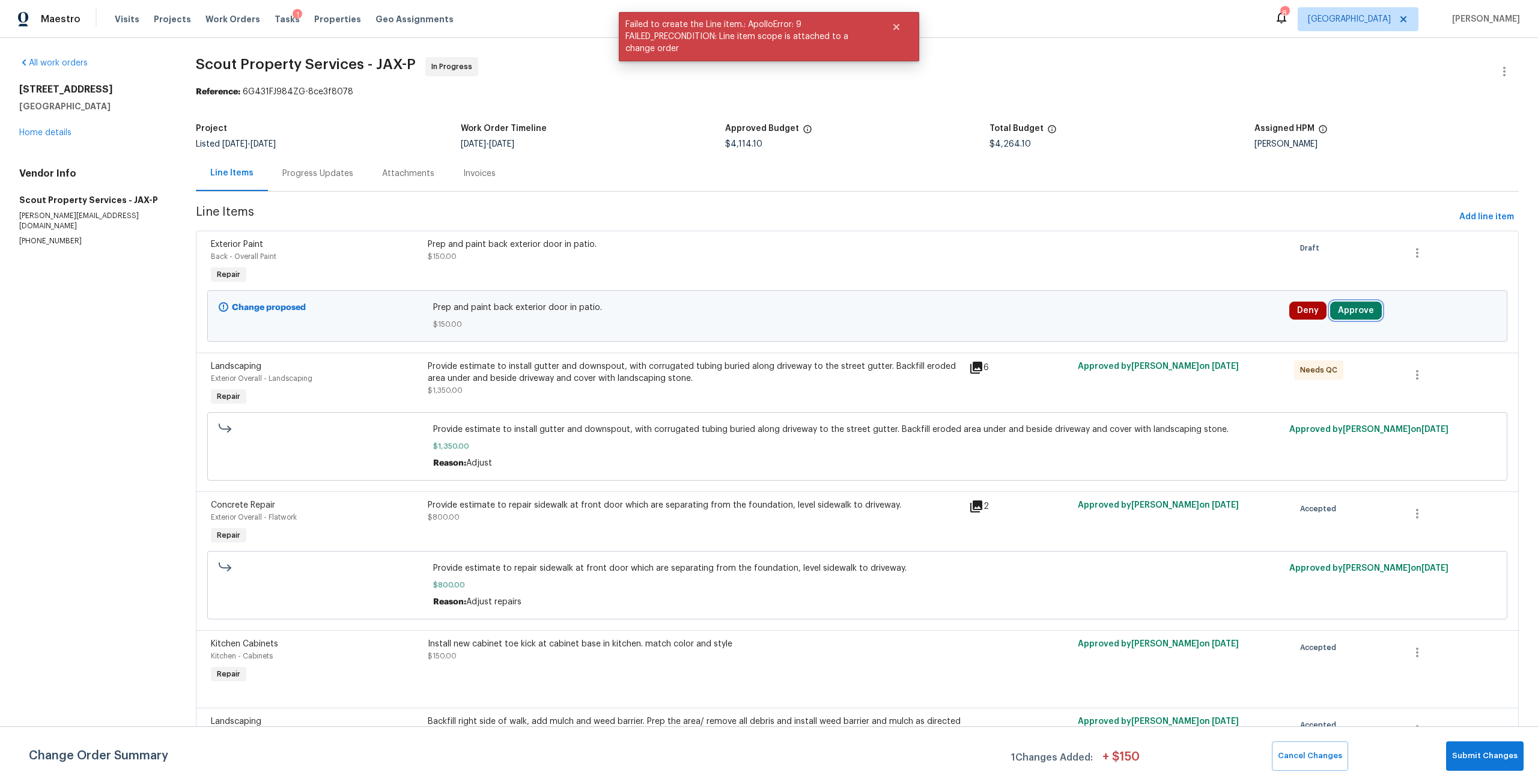
click at [1370, 312] on button "Approve" at bounding box center [1356, 310] width 52 height 18
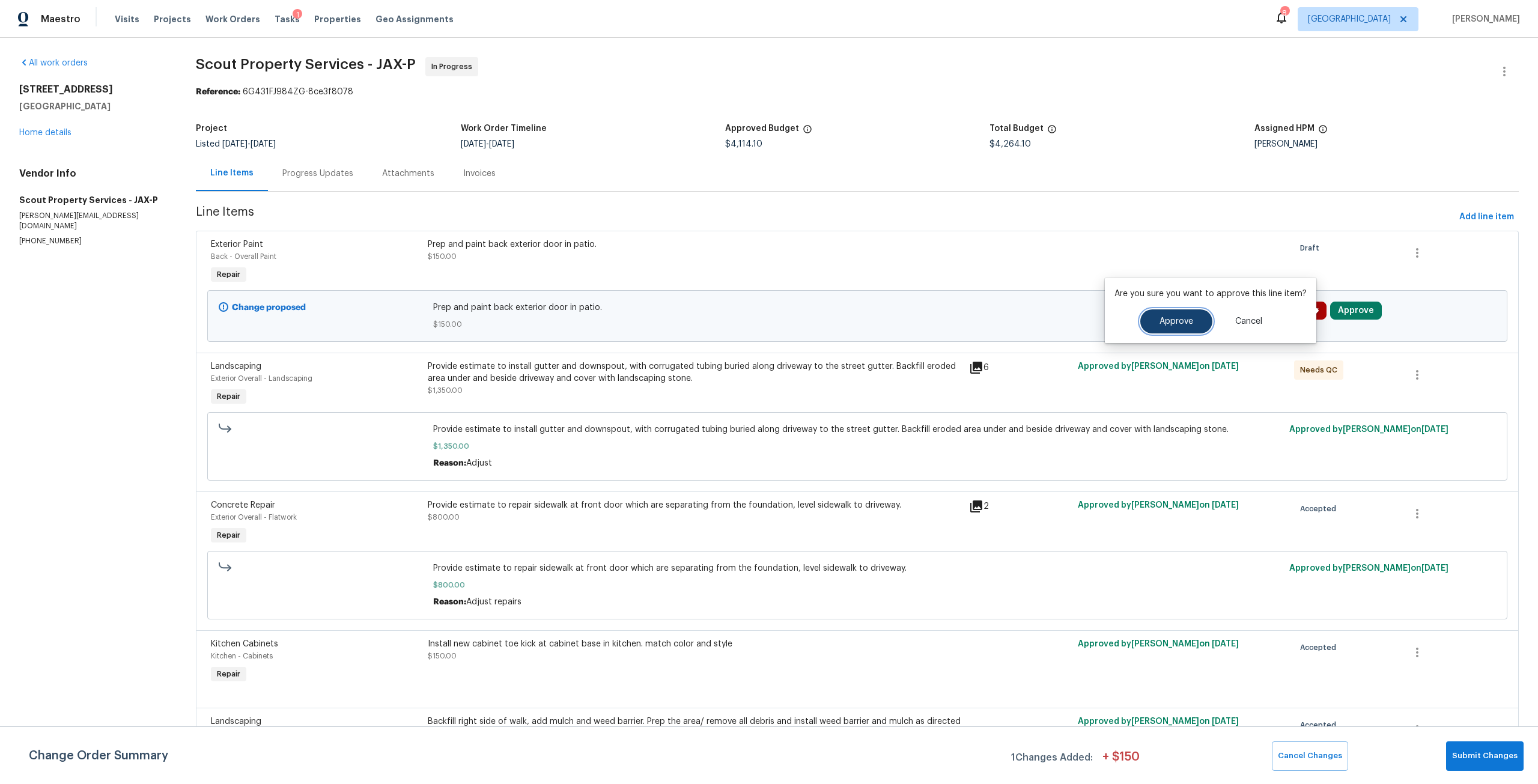
click at [1183, 322] on span "Approve" at bounding box center [1176, 321] width 33 height 9
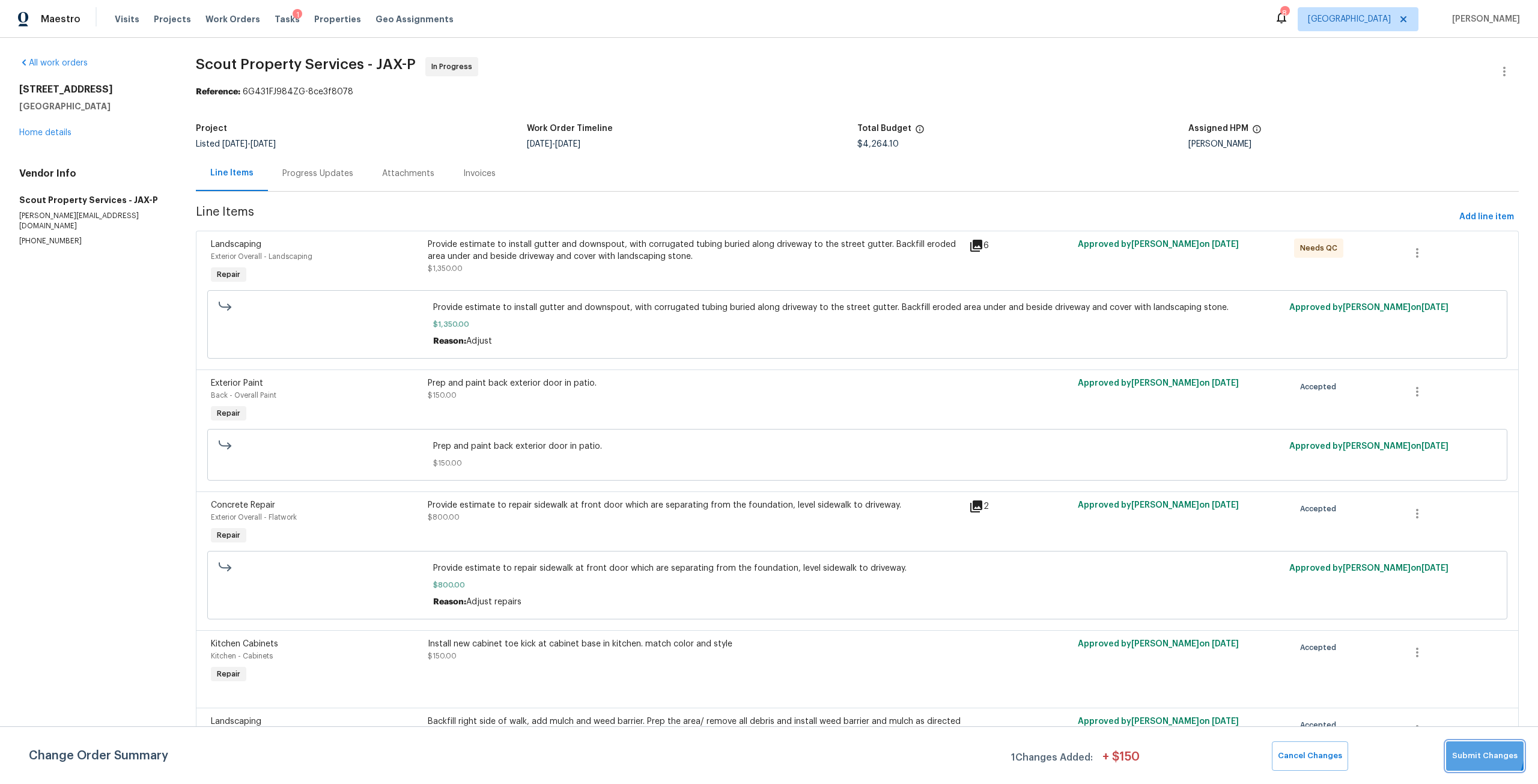
click at [1459, 747] on button "Submit Changes" at bounding box center [1485, 755] width 78 height 29
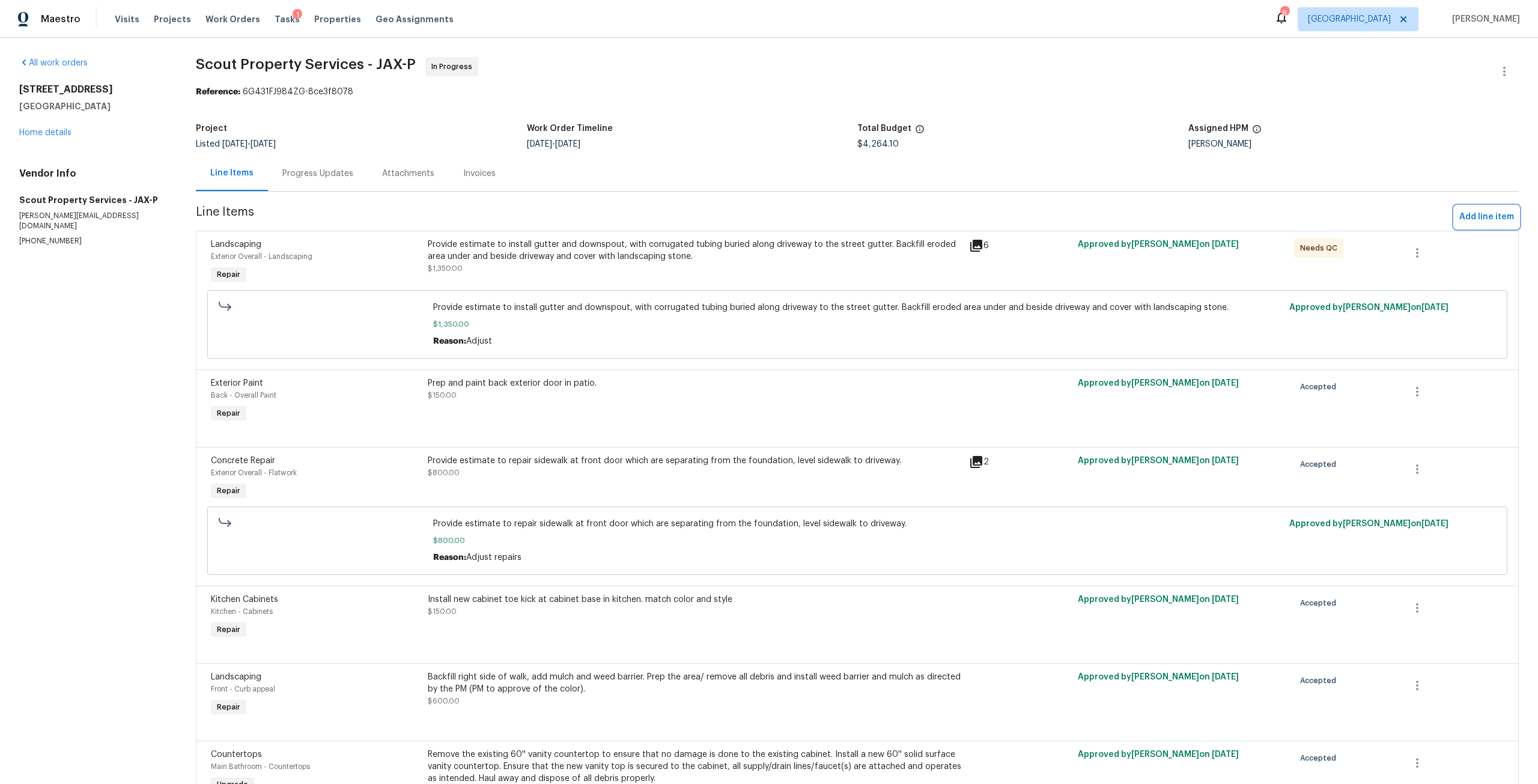
click at [1472, 214] on span "Add line item" at bounding box center [1487, 217] width 55 height 15
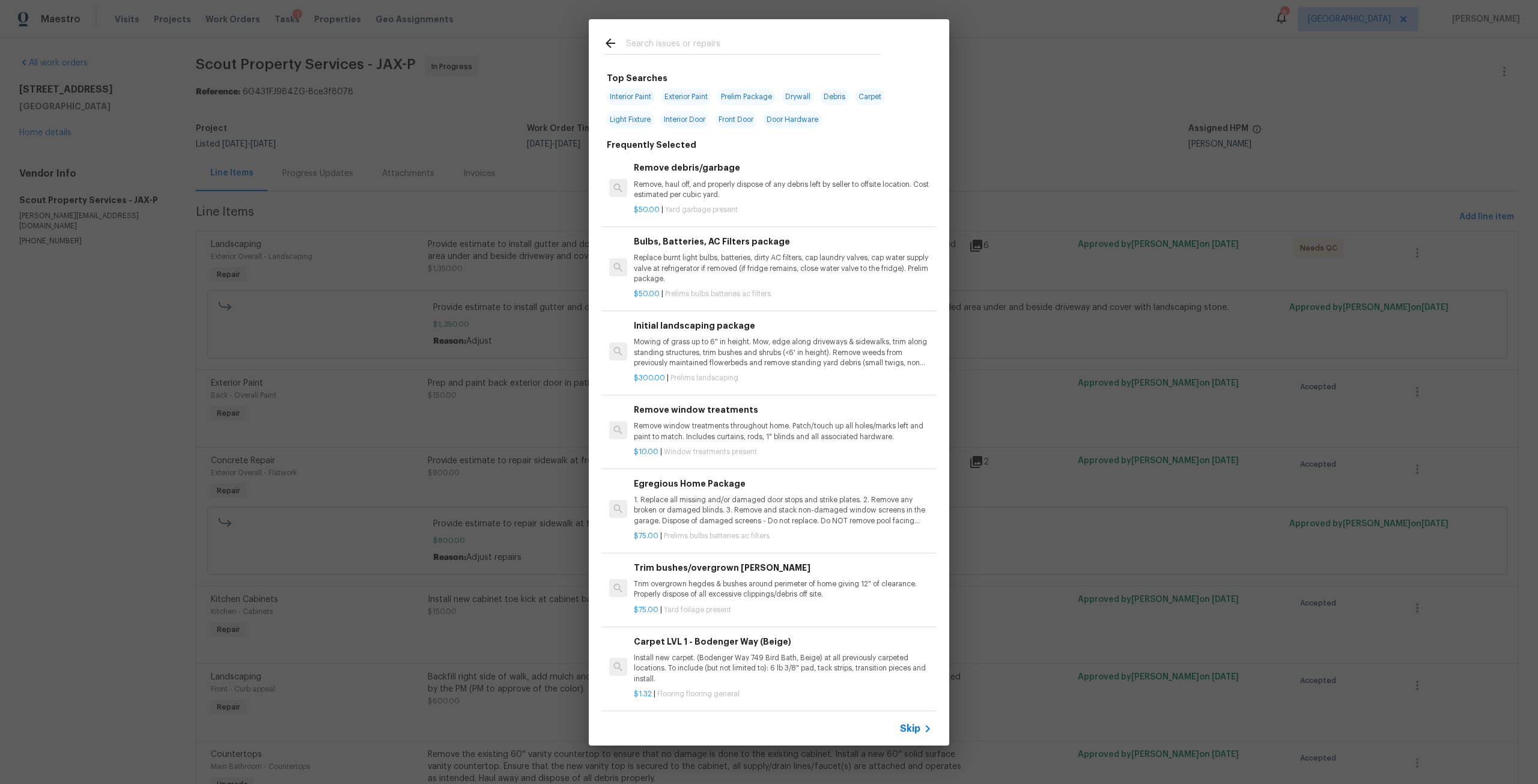
click at [761, 38] on input "text" at bounding box center [753, 45] width 255 height 18
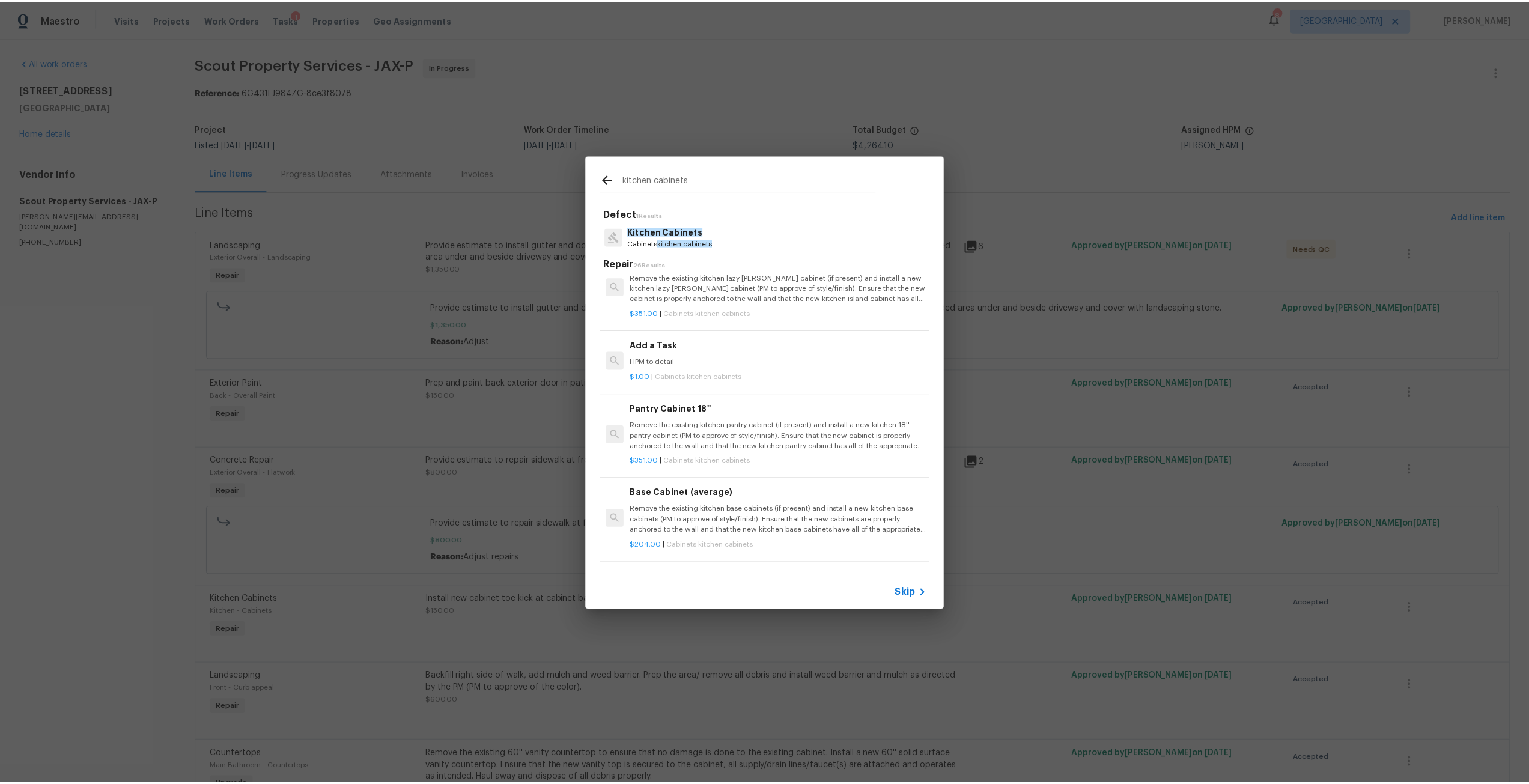
scroll to position [841, 0]
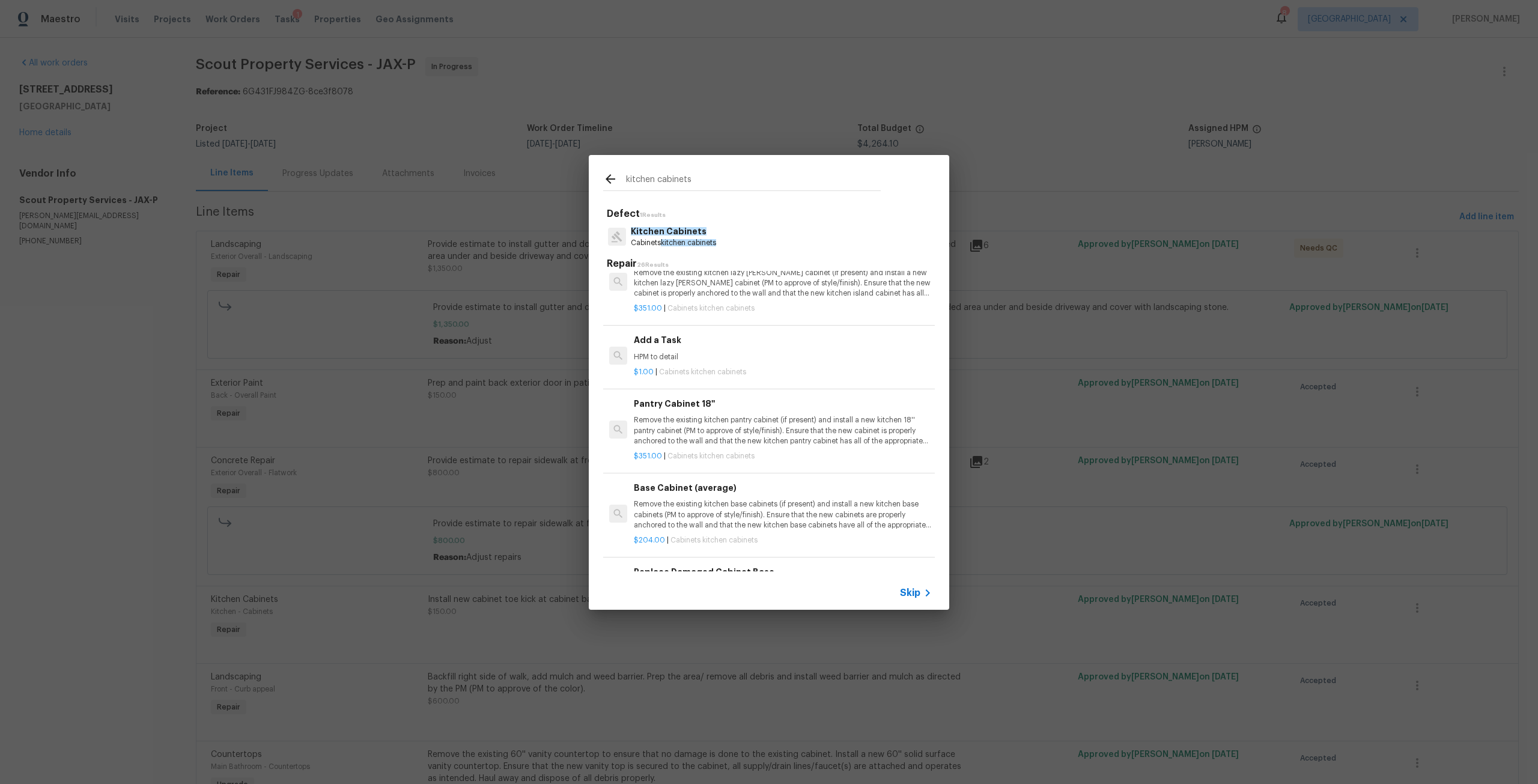
type input "kitchen cabinets"
click at [712, 344] on h6 "Add a Task" at bounding box center [782, 339] width 298 height 13
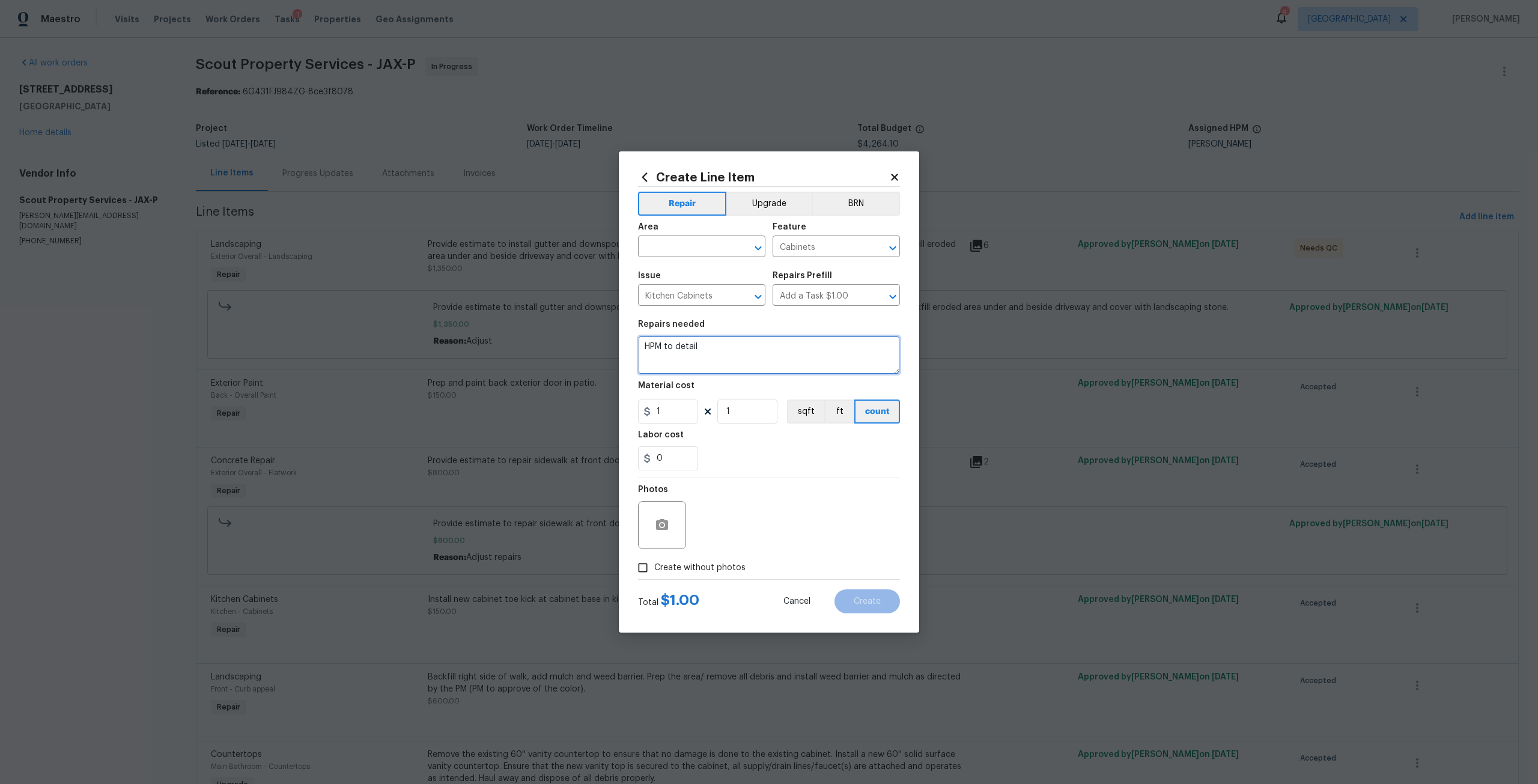
drag, startPoint x: 738, startPoint y: 348, endPoint x: 634, endPoint y: 346, distance: 104.0
click at [634, 346] on div "Create Line Item Repair Upgrade BRN Area ​ Feature Cabinets ​ Issue Kitchen Cab…" at bounding box center [769, 392] width 300 height 481
type textarea "Install missing cabinet shelves in kitchen."
click at [700, 230] on div "Area" at bounding box center [702, 231] width 128 height 16
click at [700, 238] on div "Area" at bounding box center [702, 231] width 128 height 16
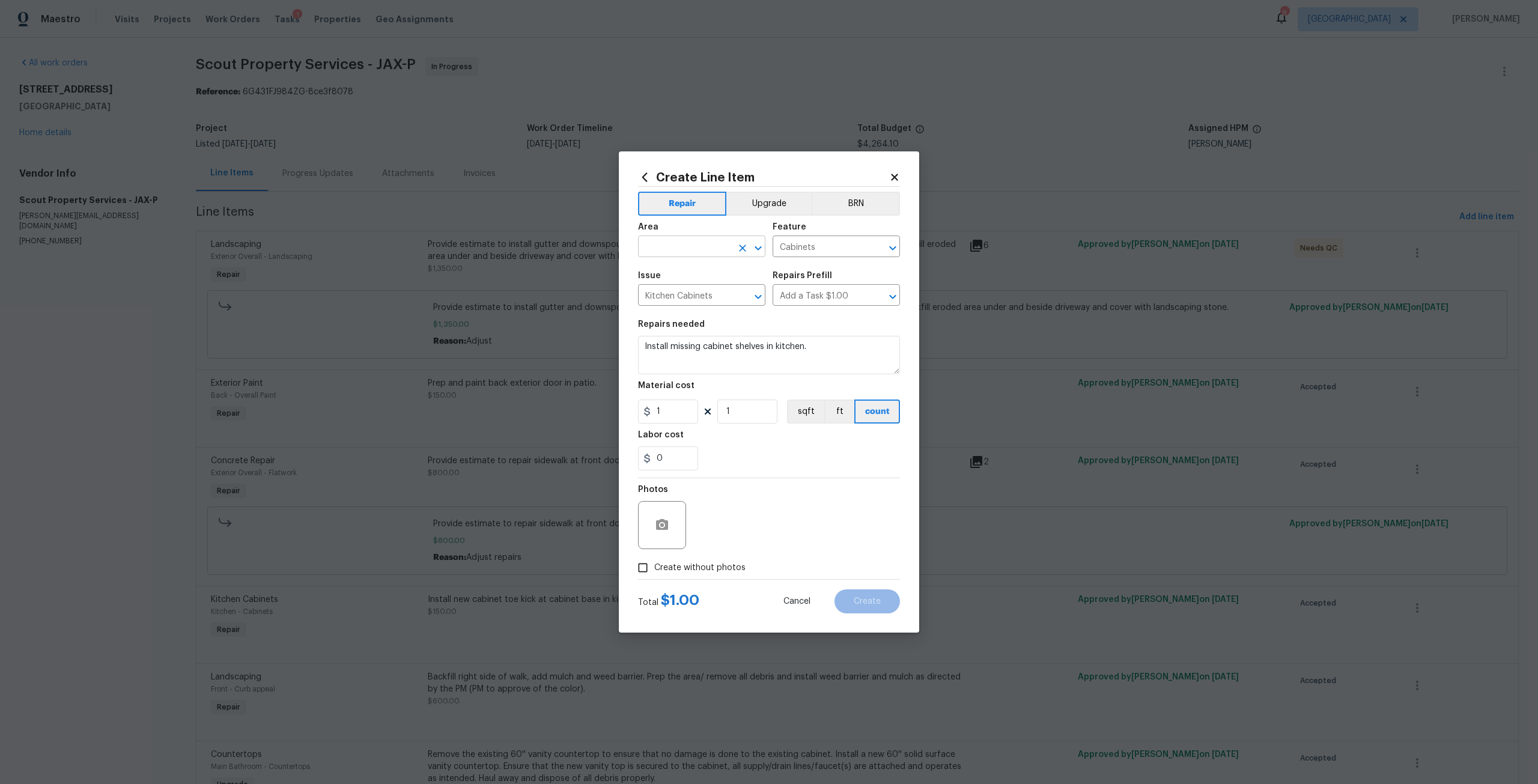
click at [703, 250] on input "text" at bounding box center [685, 247] width 94 height 18
click at [693, 269] on li "Kitchen" at bounding box center [702, 274] width 128 height 20
type input "Kitchen"
click at [844, 333] on div "Repairs needed" at bounding box center [769, 328] width 262 height 16
click at [839, 351] on textarea "Install missing cabinet shelves in kitchen." at bounding box center [769, 355] width 262 height 38
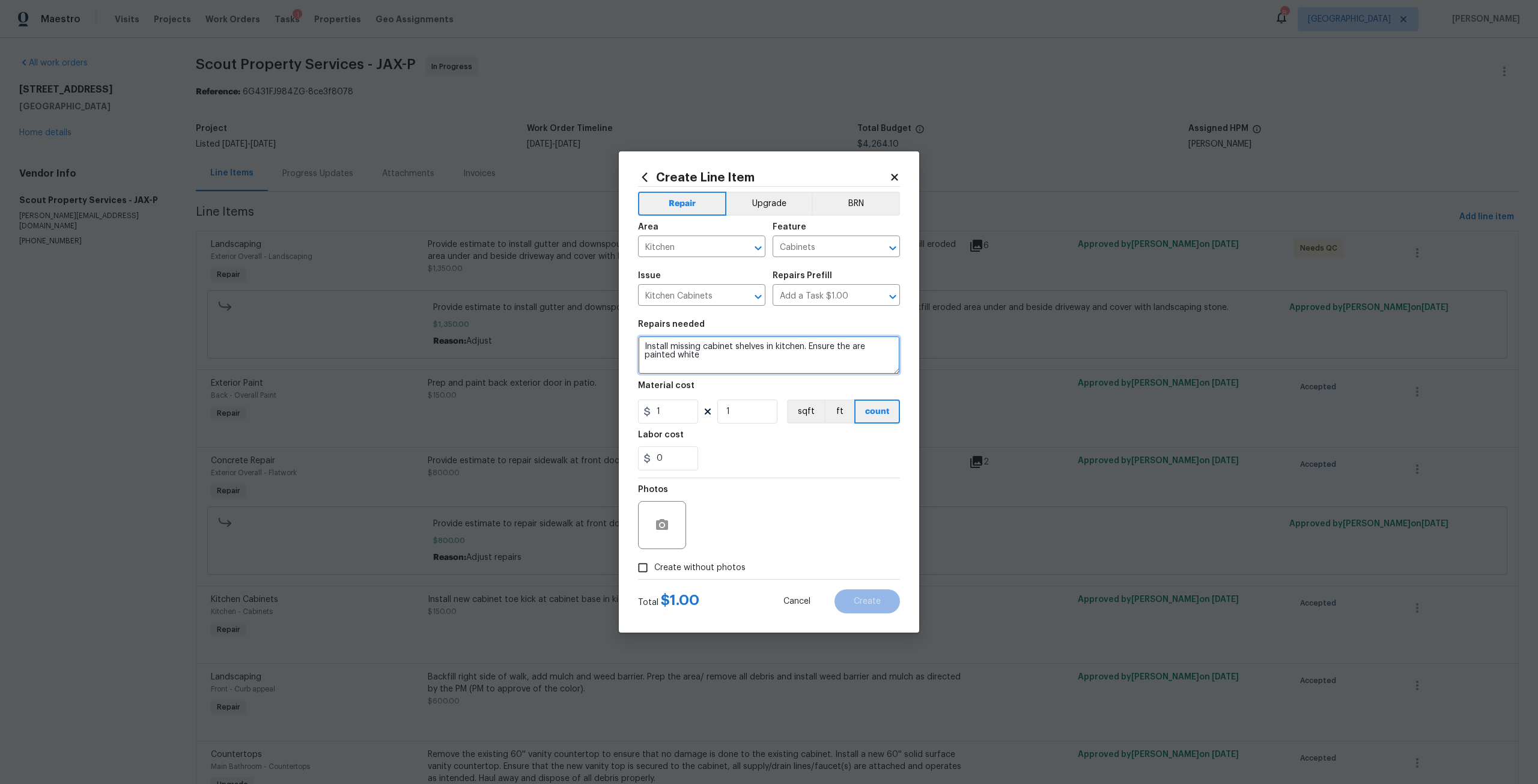
type textarea "Install missing cabinet shelves in kitchen. Ensure the are painted white"
click at [694, 419] on input "1" at bounding box center [668, 411] width 60 height 24
type input "300"
click at [728, 562] on span "Create without photos" at bounding box center [700, 568] width 91 height 12
click at [654, 562] on input "Create without photos" at bounding box center [642, 567] width 23 height 23
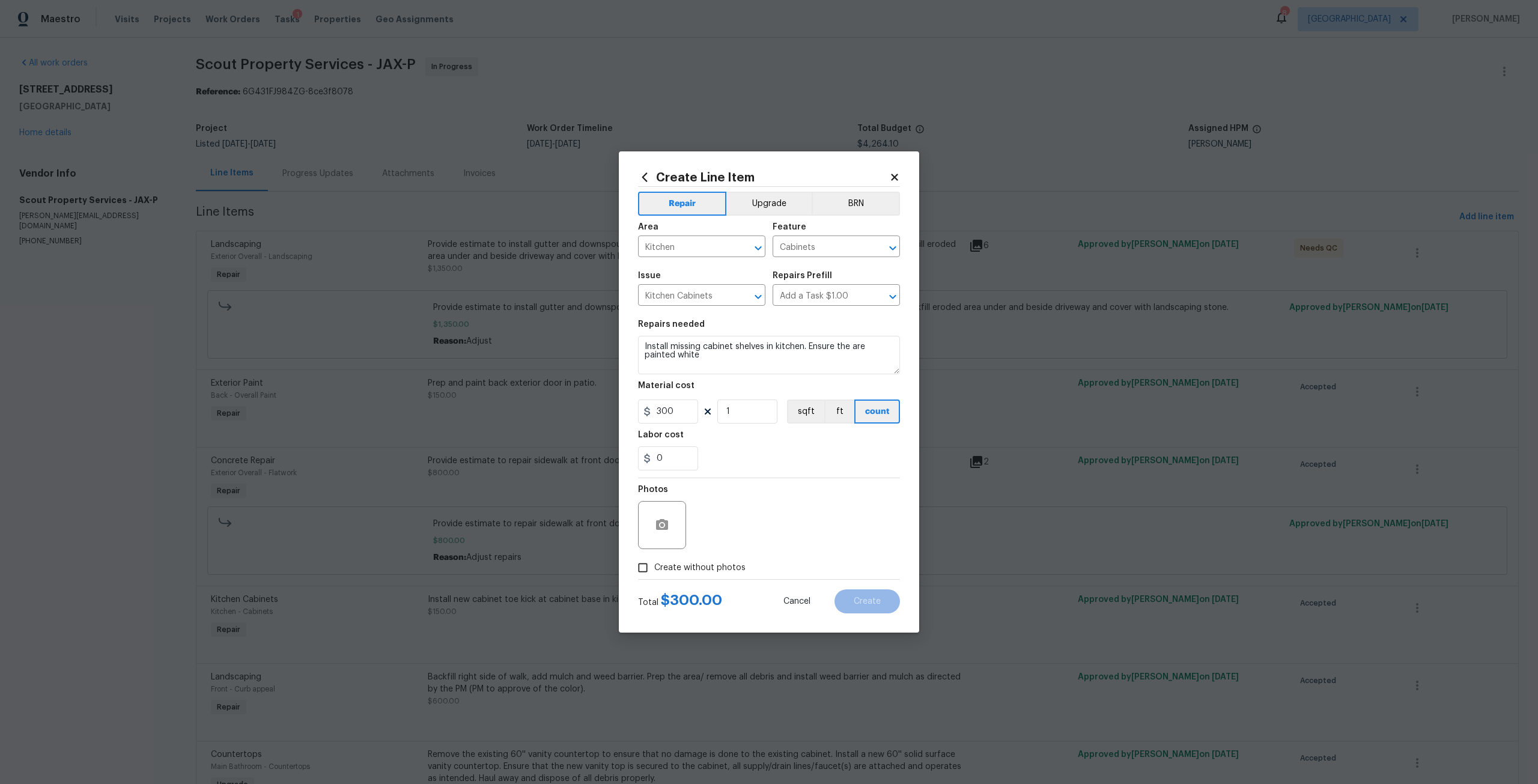
checkbox input "true"
click at [754, 533] on textarea at bounding box center [797, 525] width 204 height 48
click at [852, 594] on button "Create" at bounding box center [867, 600] width 66 height 24
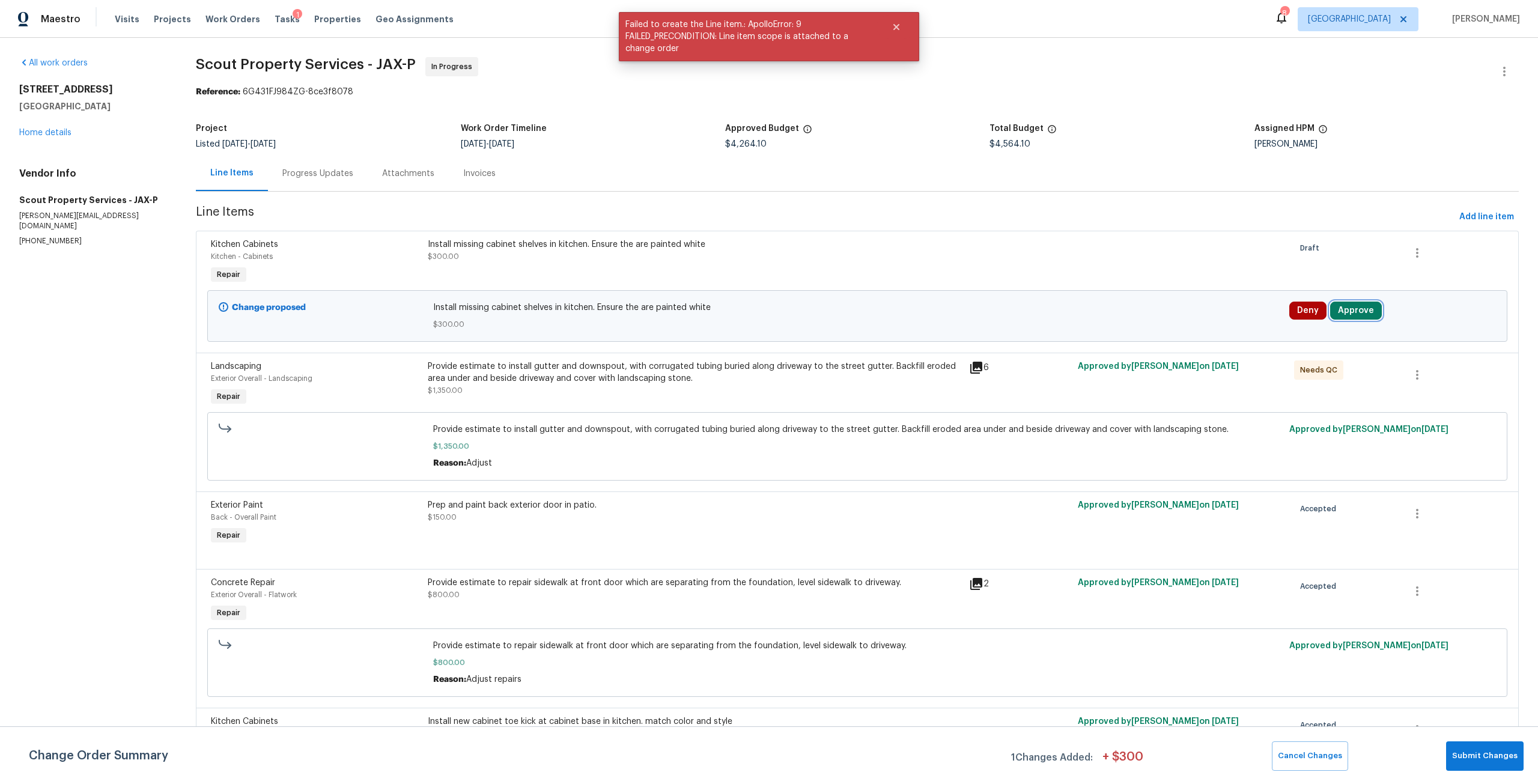
click at [1332, 309] on button "Approve" at bounding box center [1356, 310] width 52 height 18
click at [1172, 328] on button "Approve" at bounding box center [1176, 321] width 72 height 24
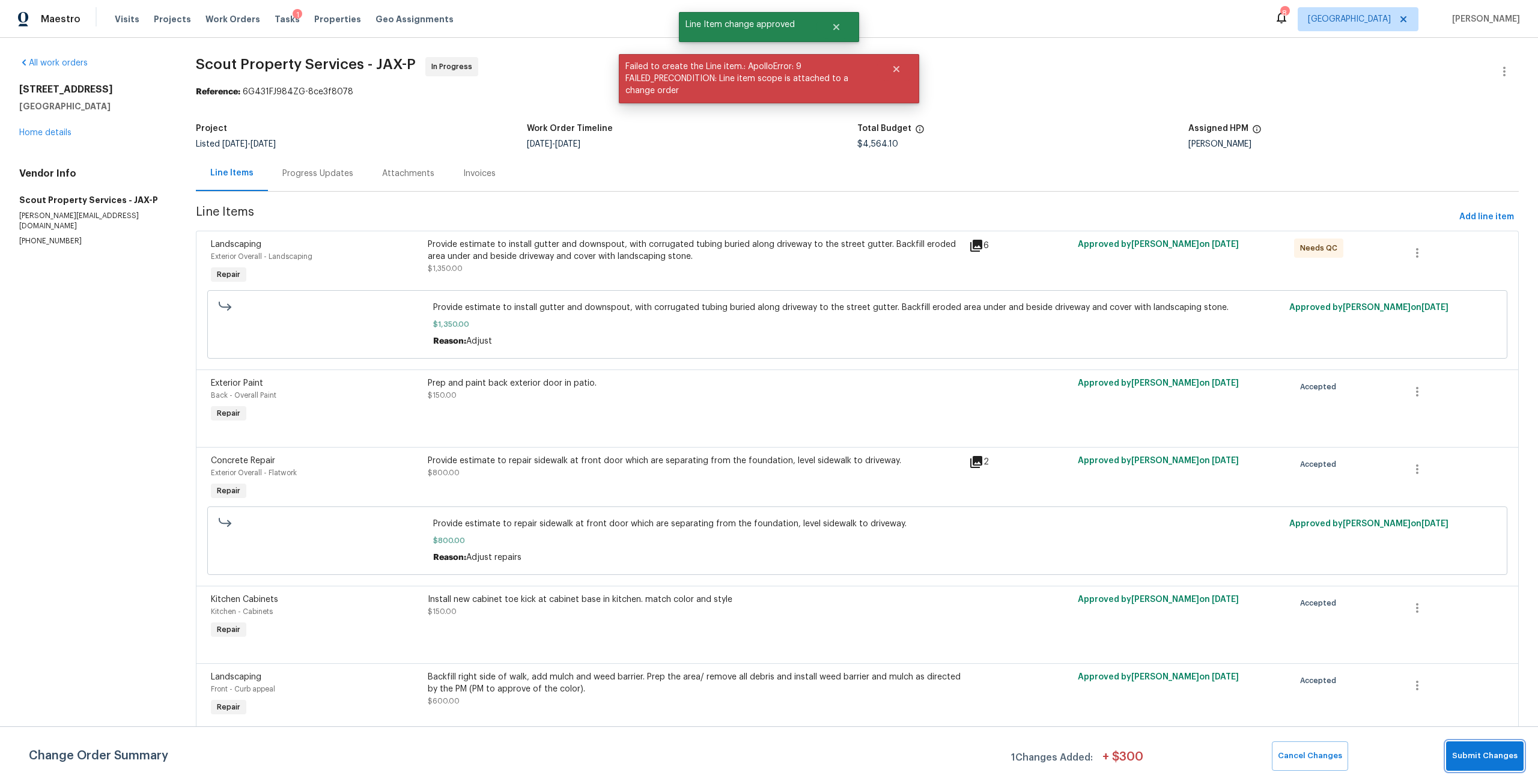
click at [1478, 757] on span "Submit Changes" at bounding box center [1485, 755] width 66 height 14
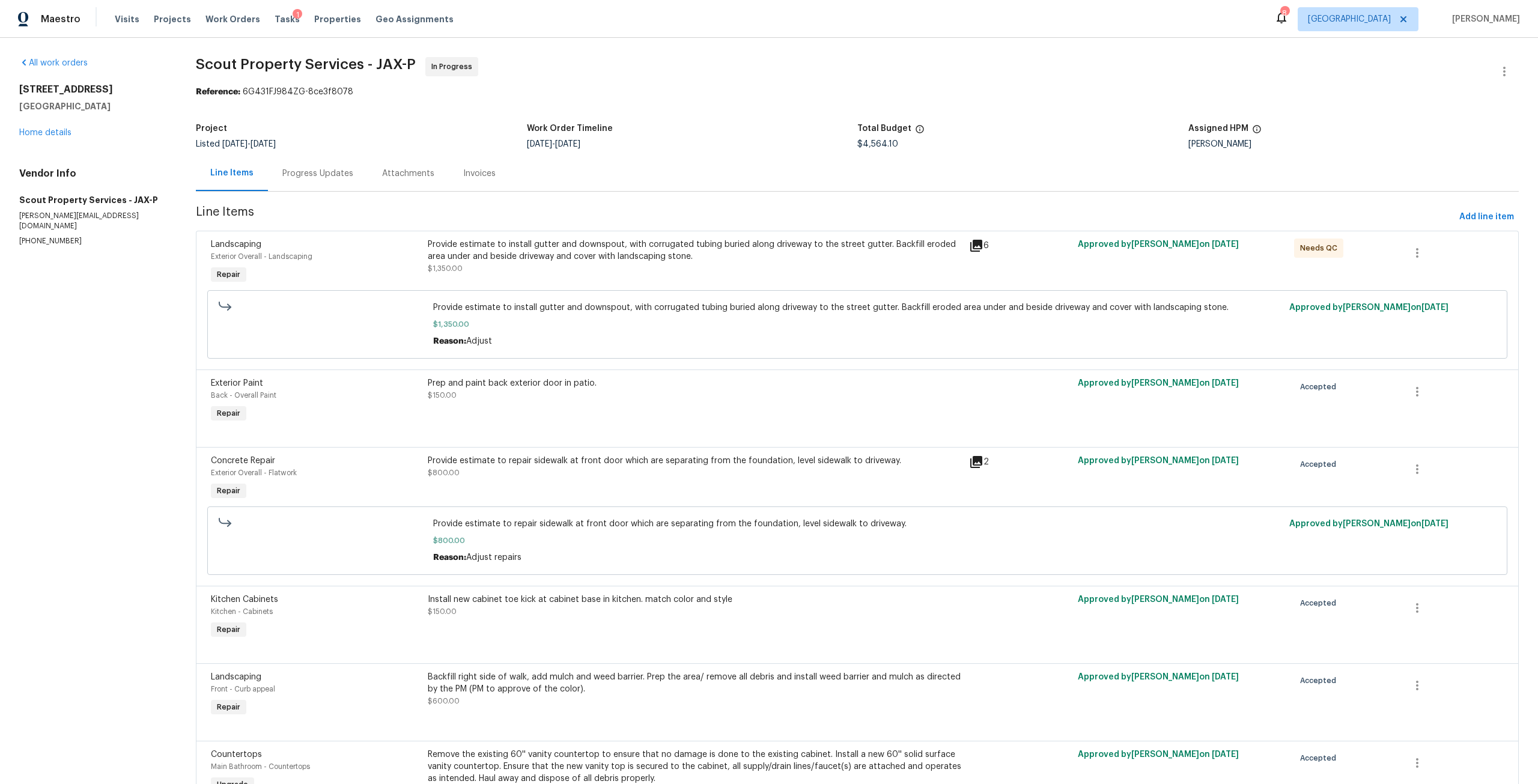
click at [74, 133] on div "[STREET_ADDRESS] Home details" at bounding box center [93, 111] width 148 height 55
click at [63, 132] on link "Home details" at bounding box center [45, 132] width 53 height 8
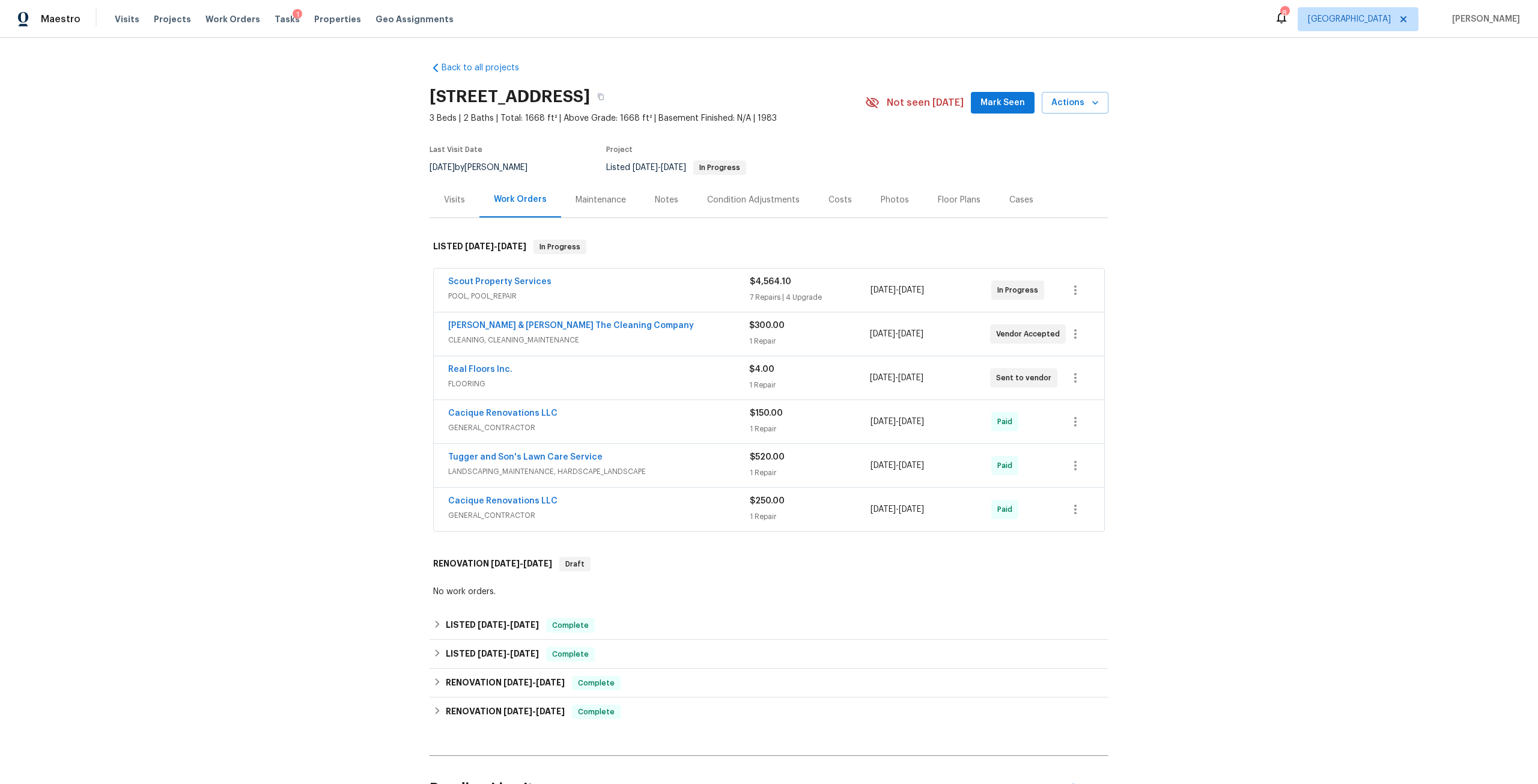
click at [654, 206] on div "Notes" at bounding box center [666, 200] width 53 height 35
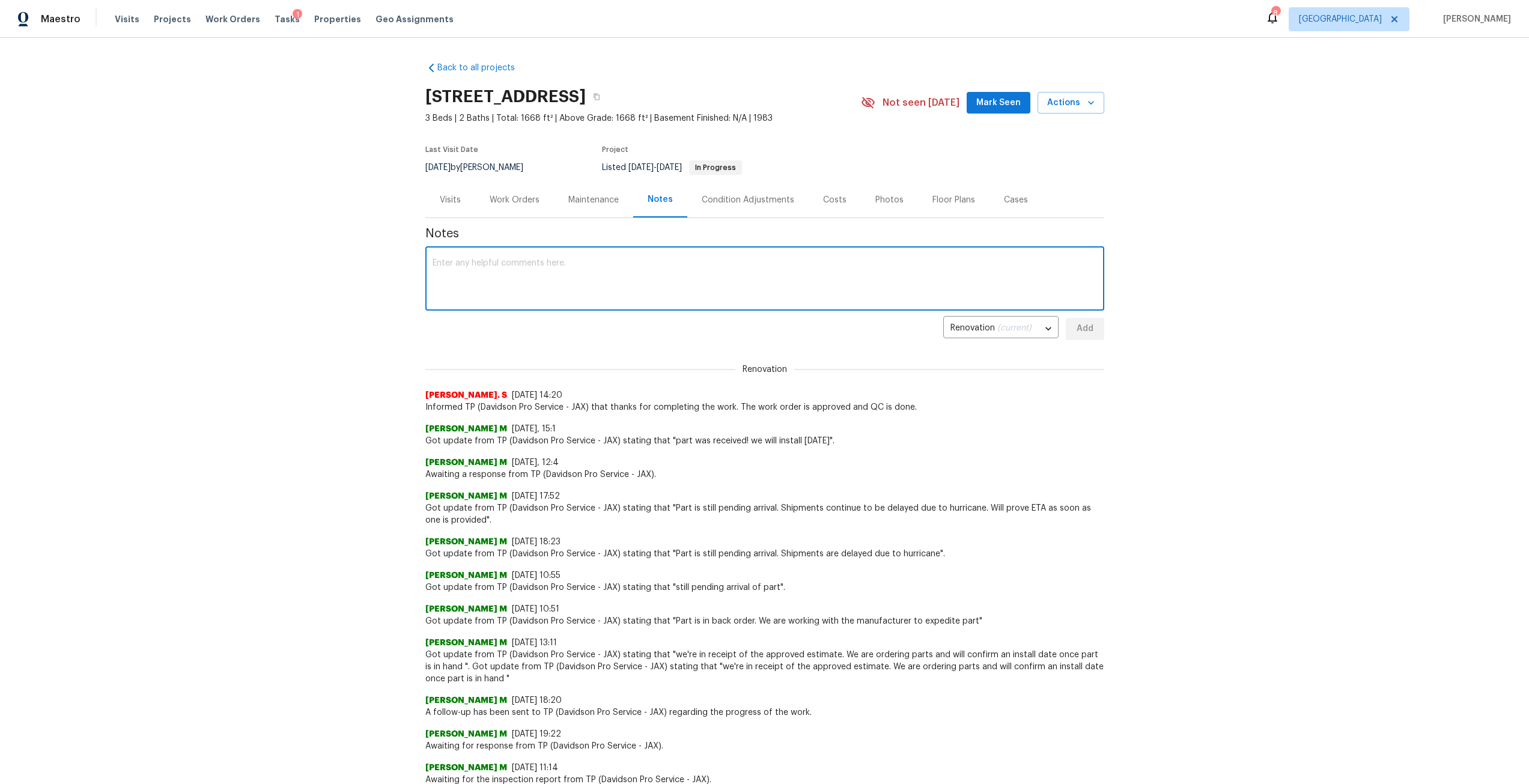
click at [568, 274] on textarea at bounding box center [764, 280] width 664 height 42
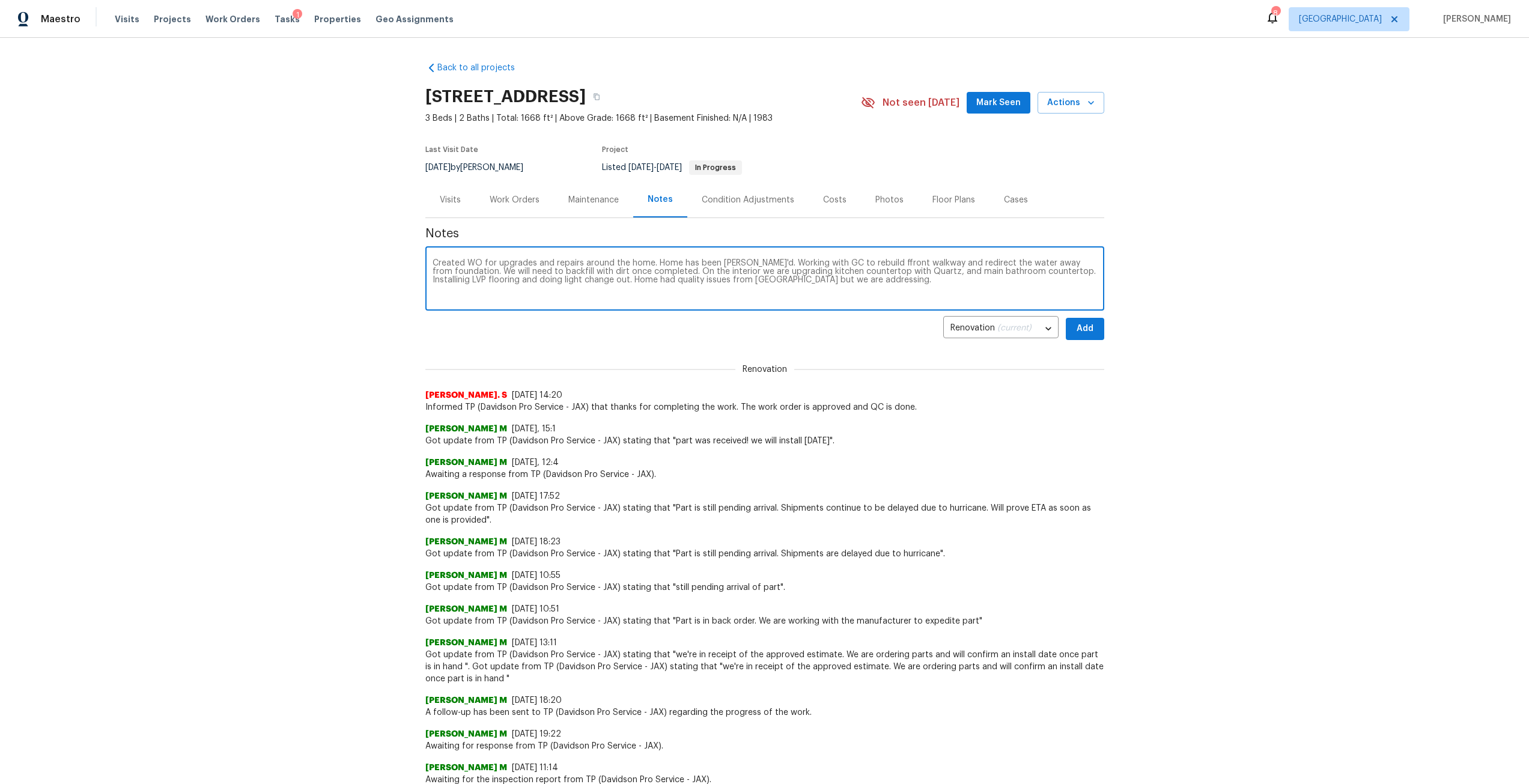
type textarea "Created WO for upgrades and repairs around the home. Home has been [PERSON_NAME…"
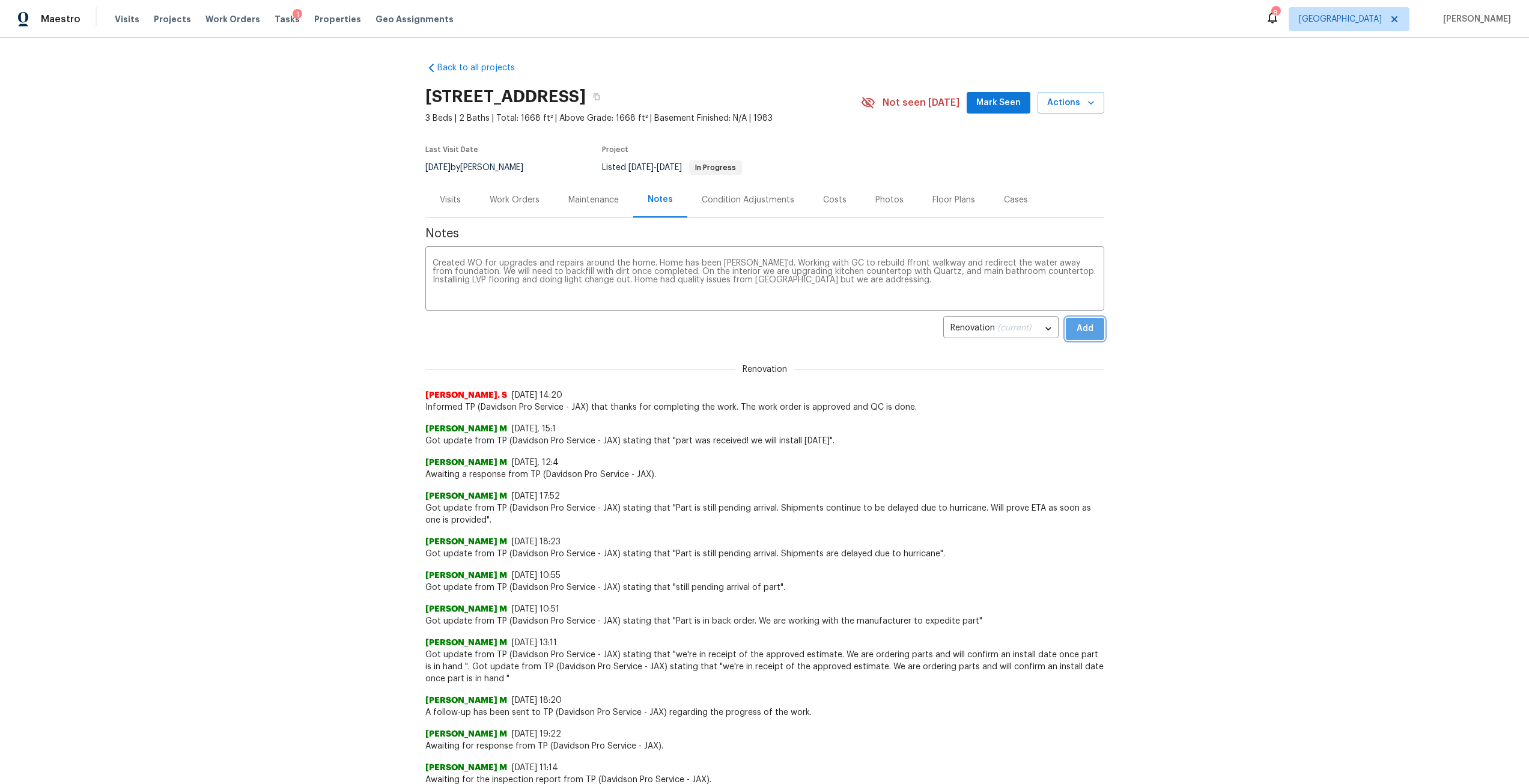
click at [1077, 329] on span "Add" at bounding box center [1085, 329] width 19 height 15
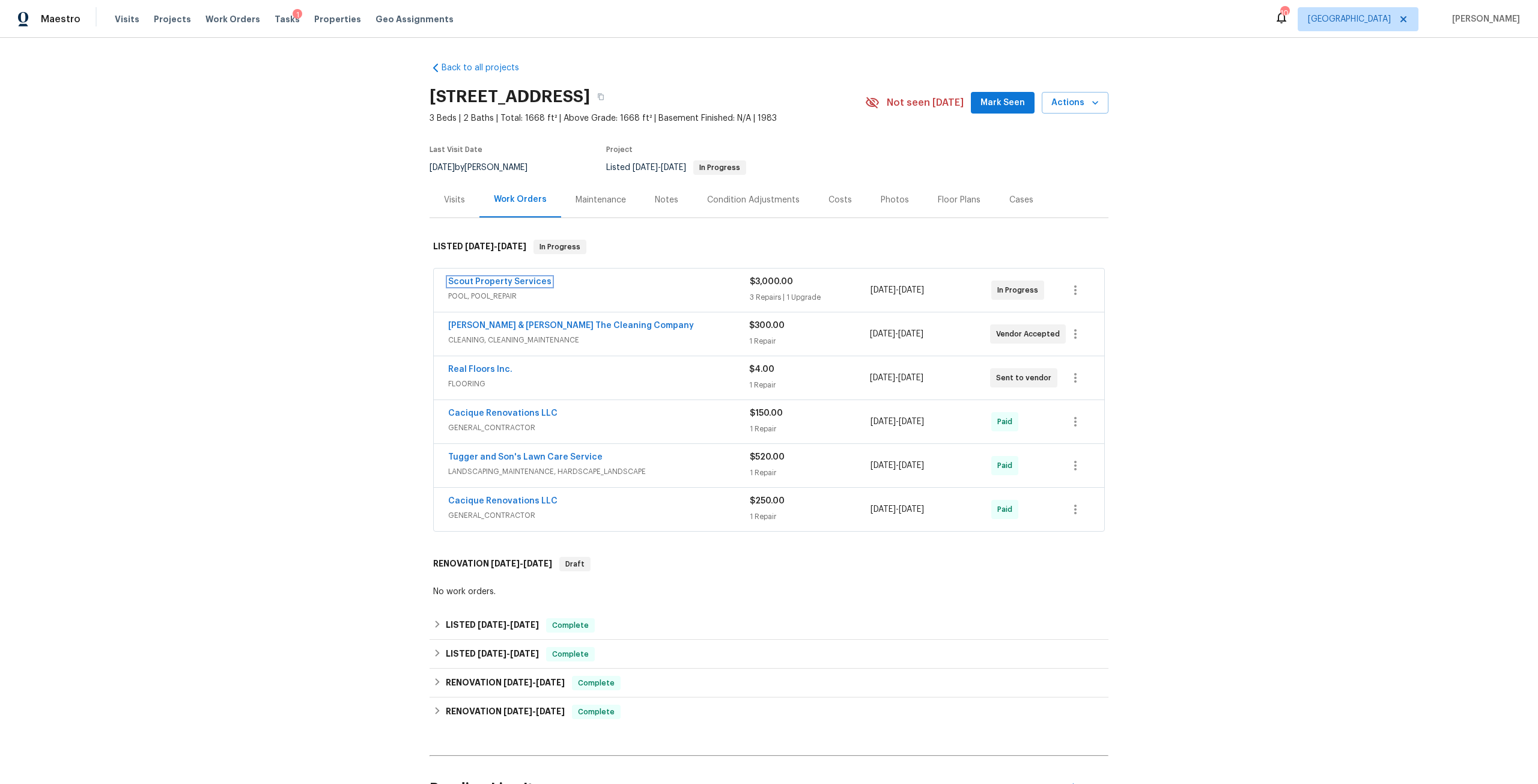
click at [517, 279] on link "Scout Property Services" at bounding box center [500, 282] width 103 height 8
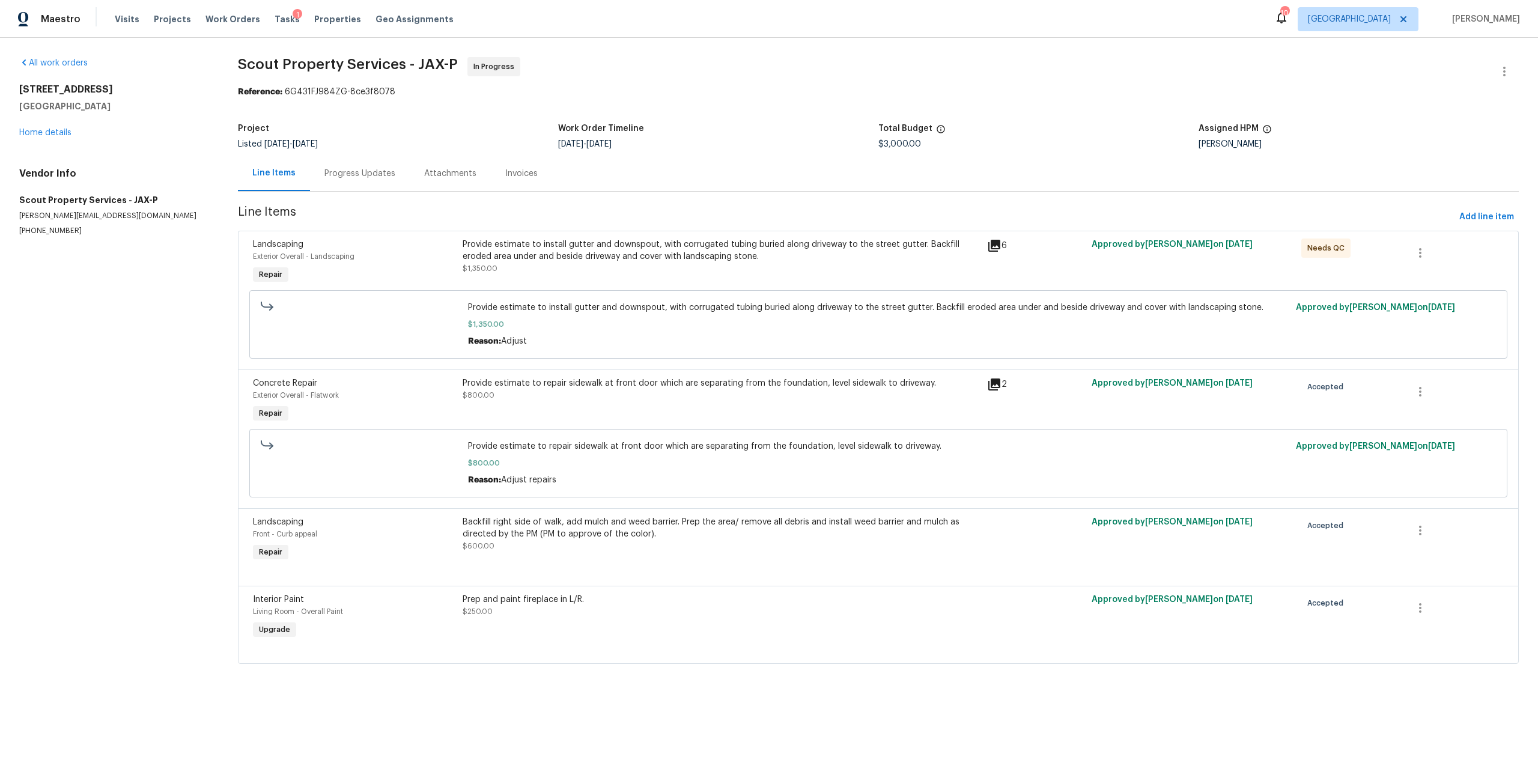
click at [653, 602] on div "Prep and paint fireplace in L/R." at bounding box center [722, 600] width 517 height 12
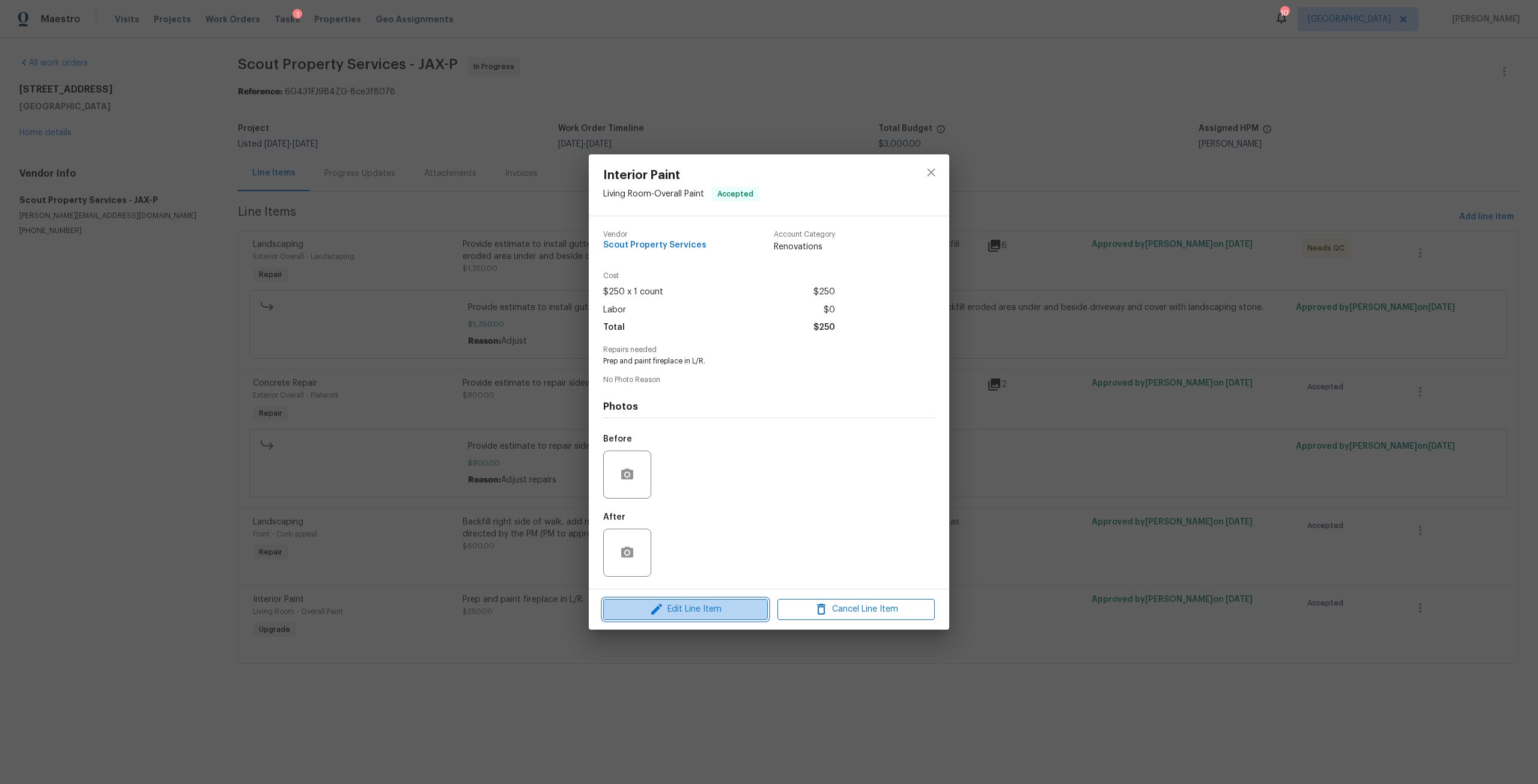
click at [694, 613] on span "Edit Line Item" at bounding box center [685, 609] width 158 height 15
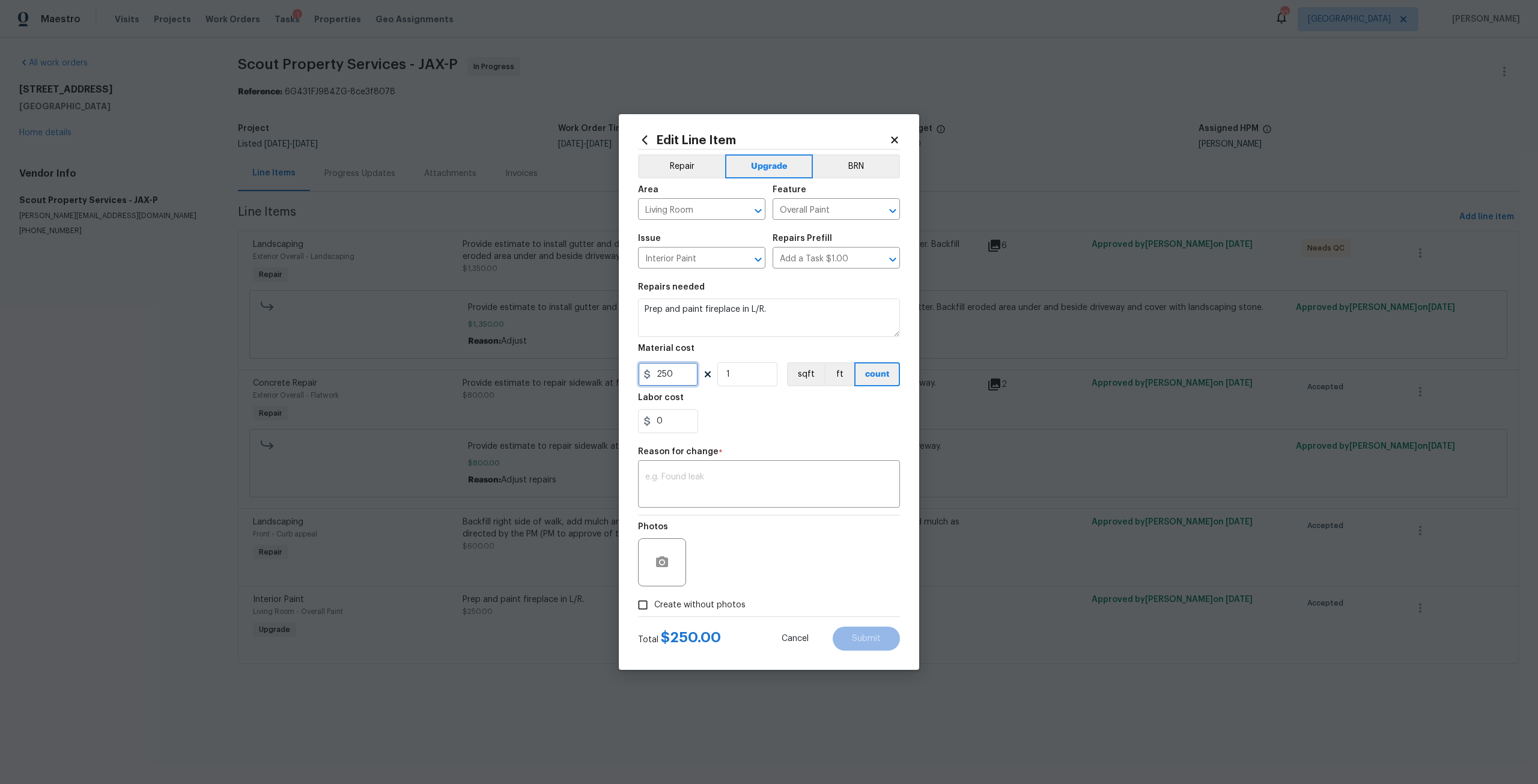
click at [679, 374] on input "250" at bounding box center [668, 374] width 60 height 24
type input "450"
click at [785, 487] on textarea at bounding box center [769, 485] width 248 height 25
type textarea "Adjusted price"
click at [889, 641] on button "Submit" at bounding box center [866, 638] width 68 height 24
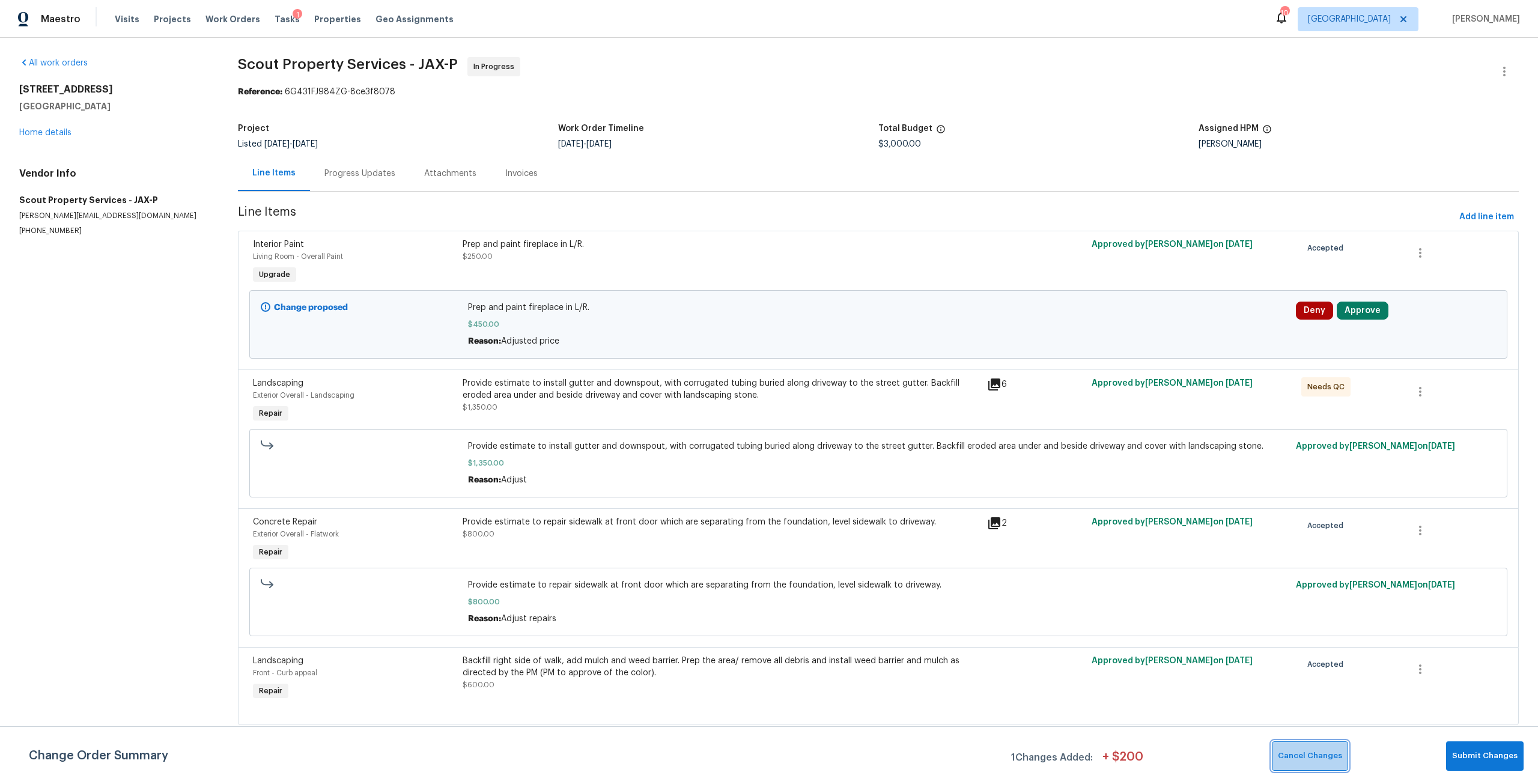
click at [1339, 759] on span "Cancel Changes" at bounding box center [1310, 755] width 64 height 14
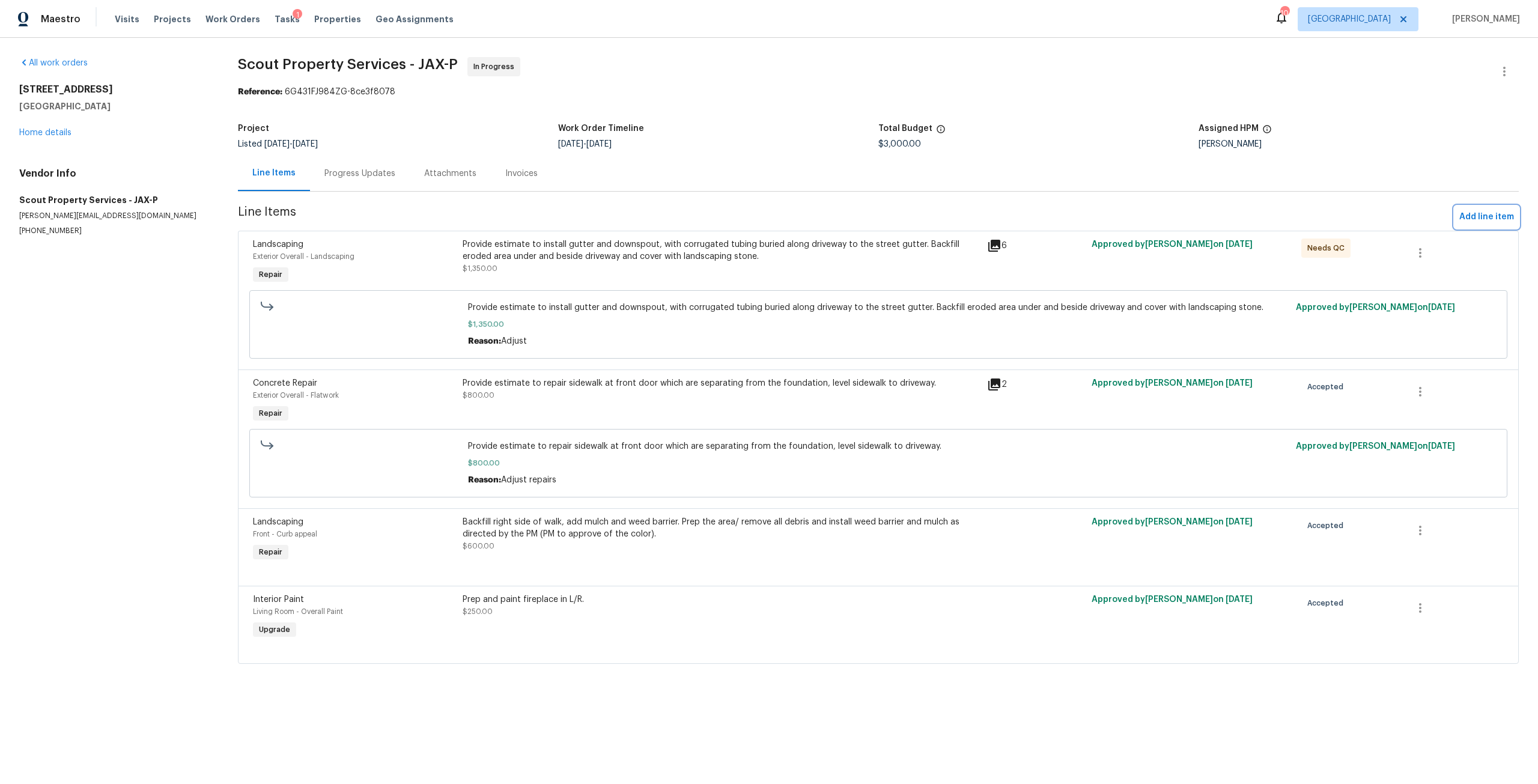
click at [1466, 213] on span "Add line item" at bounding box center [1487, 217] width 55 height 15
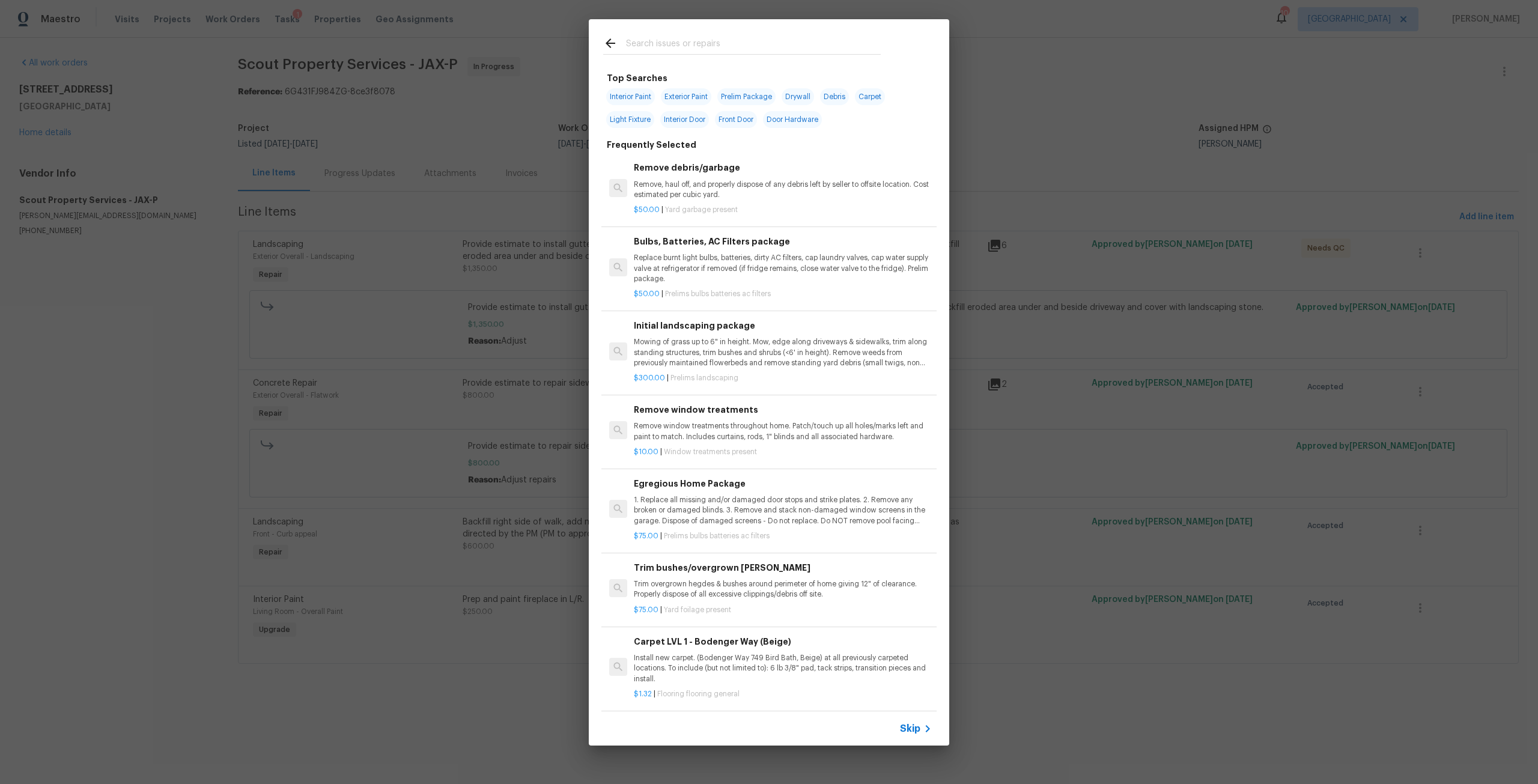
click at [681, 37] on input "text" at bounding box center [753, 45] width 255 height 18
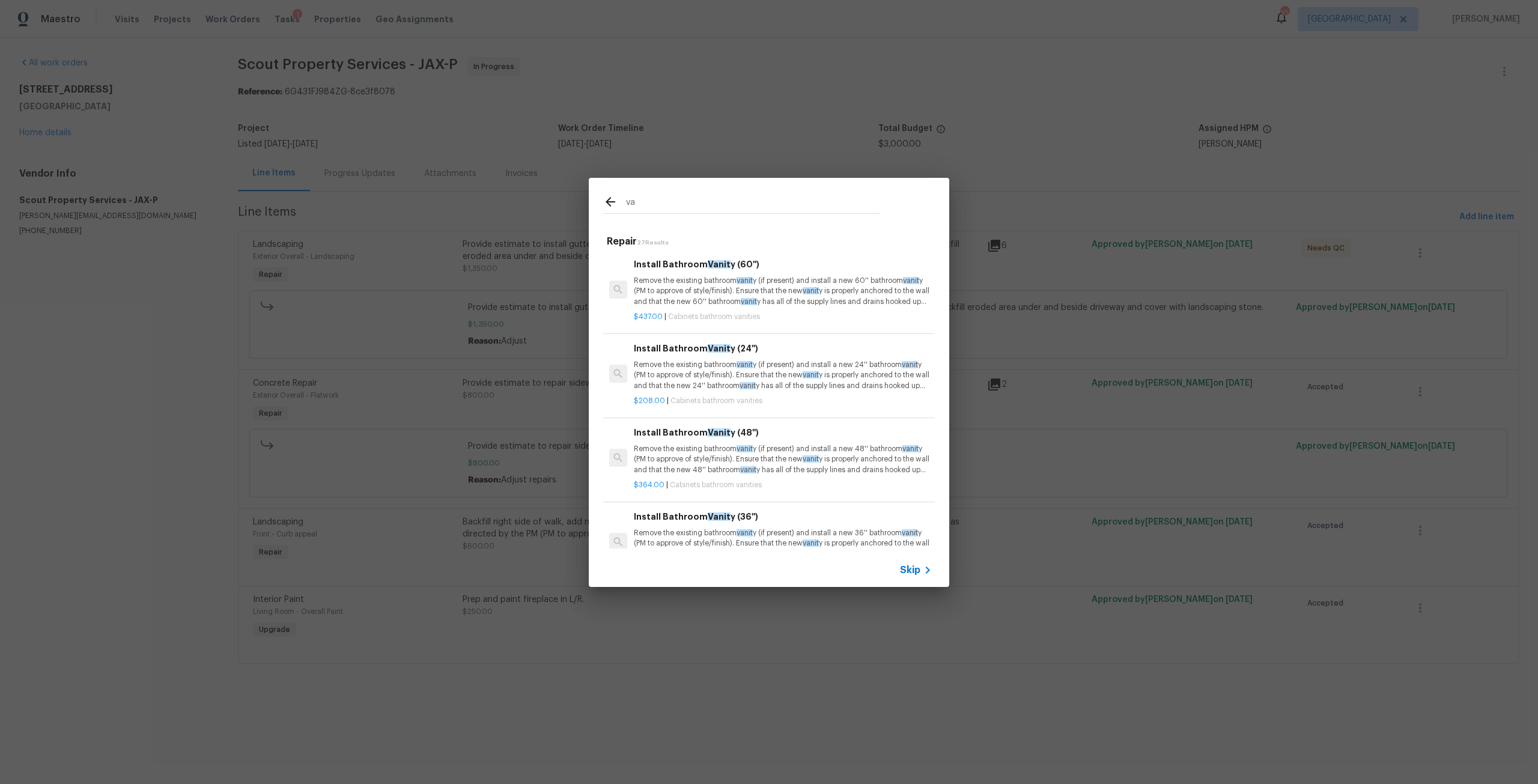
type input "v"
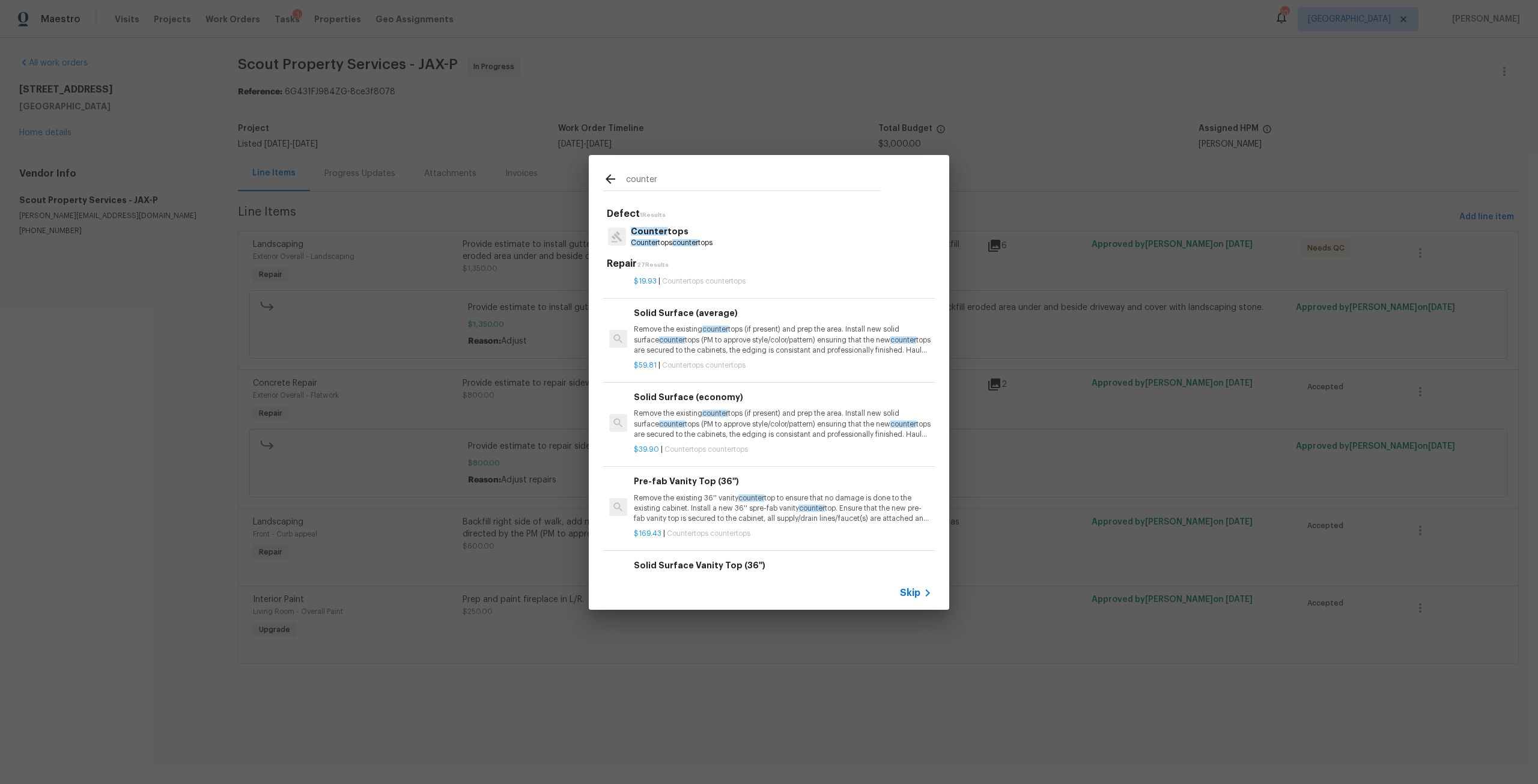
scroll to position [480, 0]
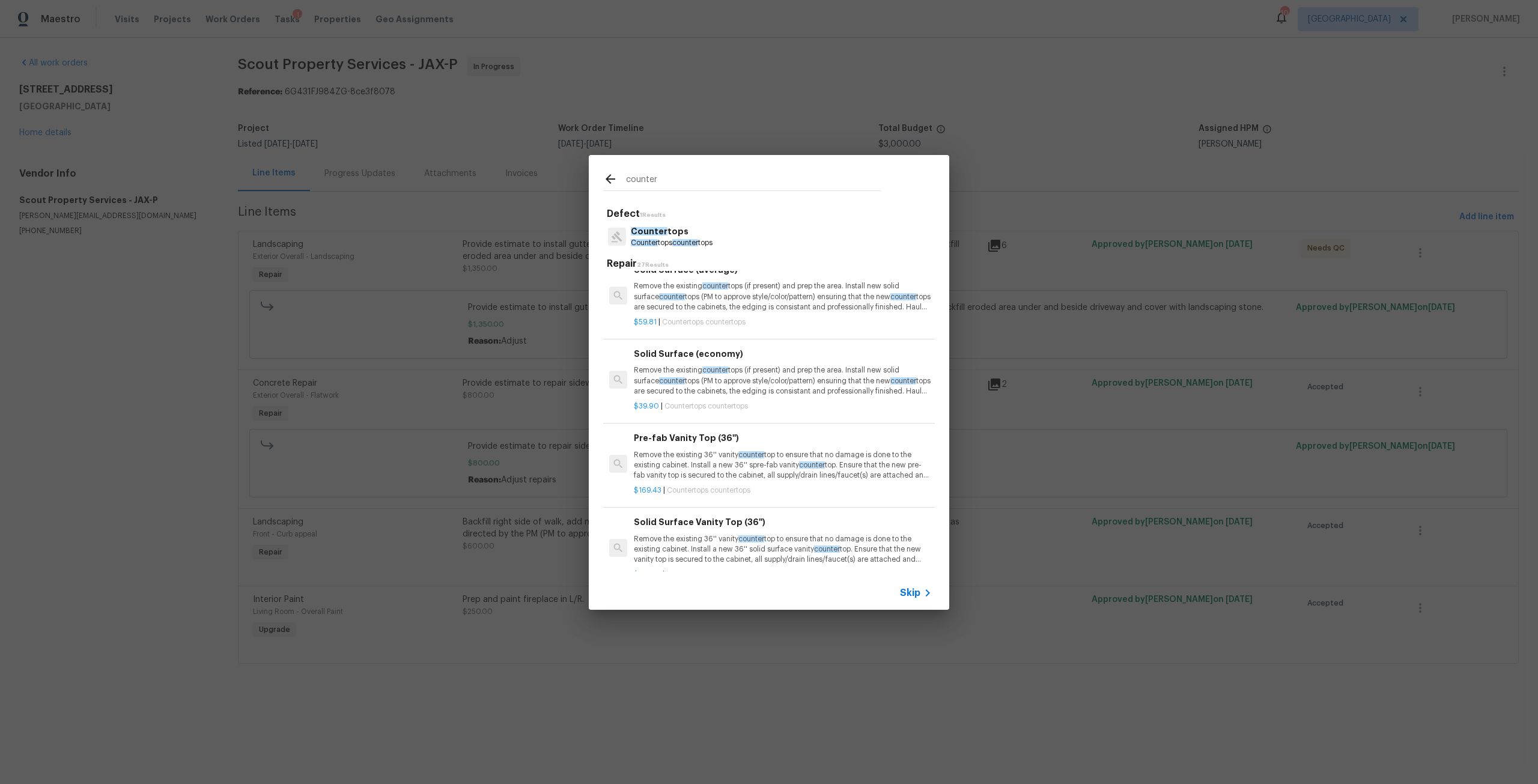
type input "counter"
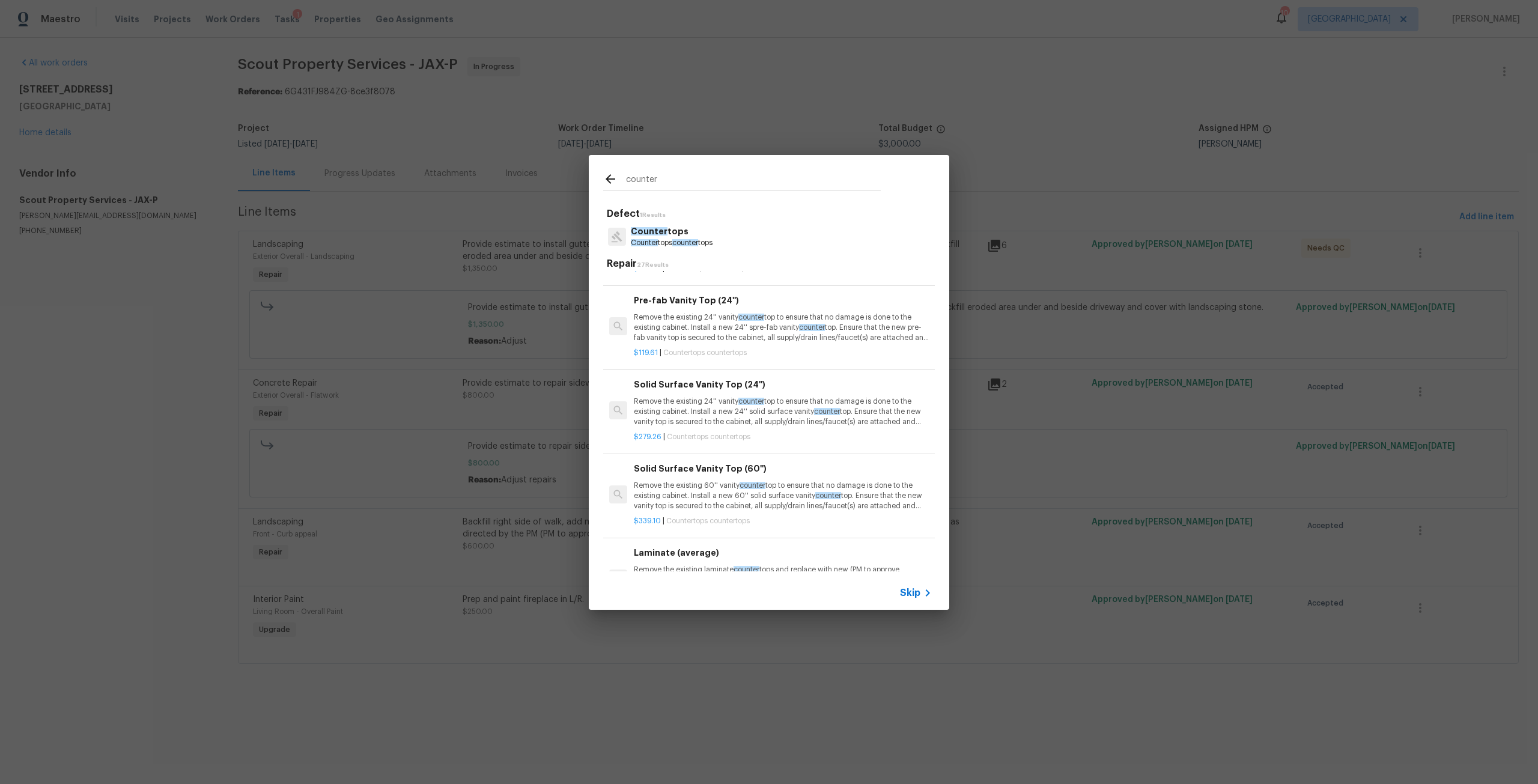
scroll to position [781, 0]
click at [719, 506] on p "Remove the existing 60'' vanity counter top to ensure that no damage is done to…" at bounding box center [782, 501] width 298 height 31
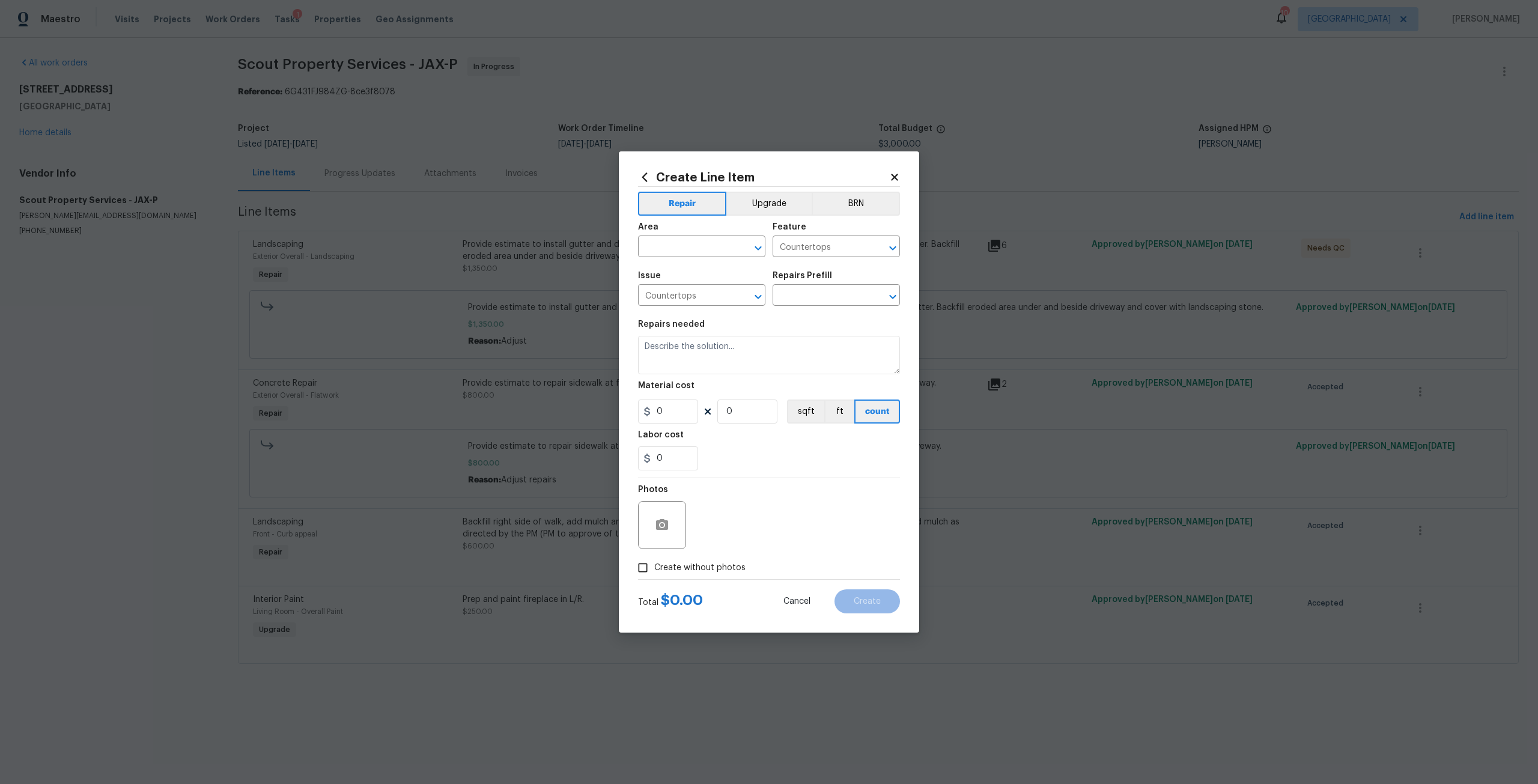
type input "Solid Surface Vanity Top (60'') $339.10"
type textarea "Remove the existing 60'' vanity countertop to ensure that no damage is done to …"
type input "339.1"
type input "1"
click at [763, 206] on button "Upgrade" at bounding box center [769, 203] width 86 height 24
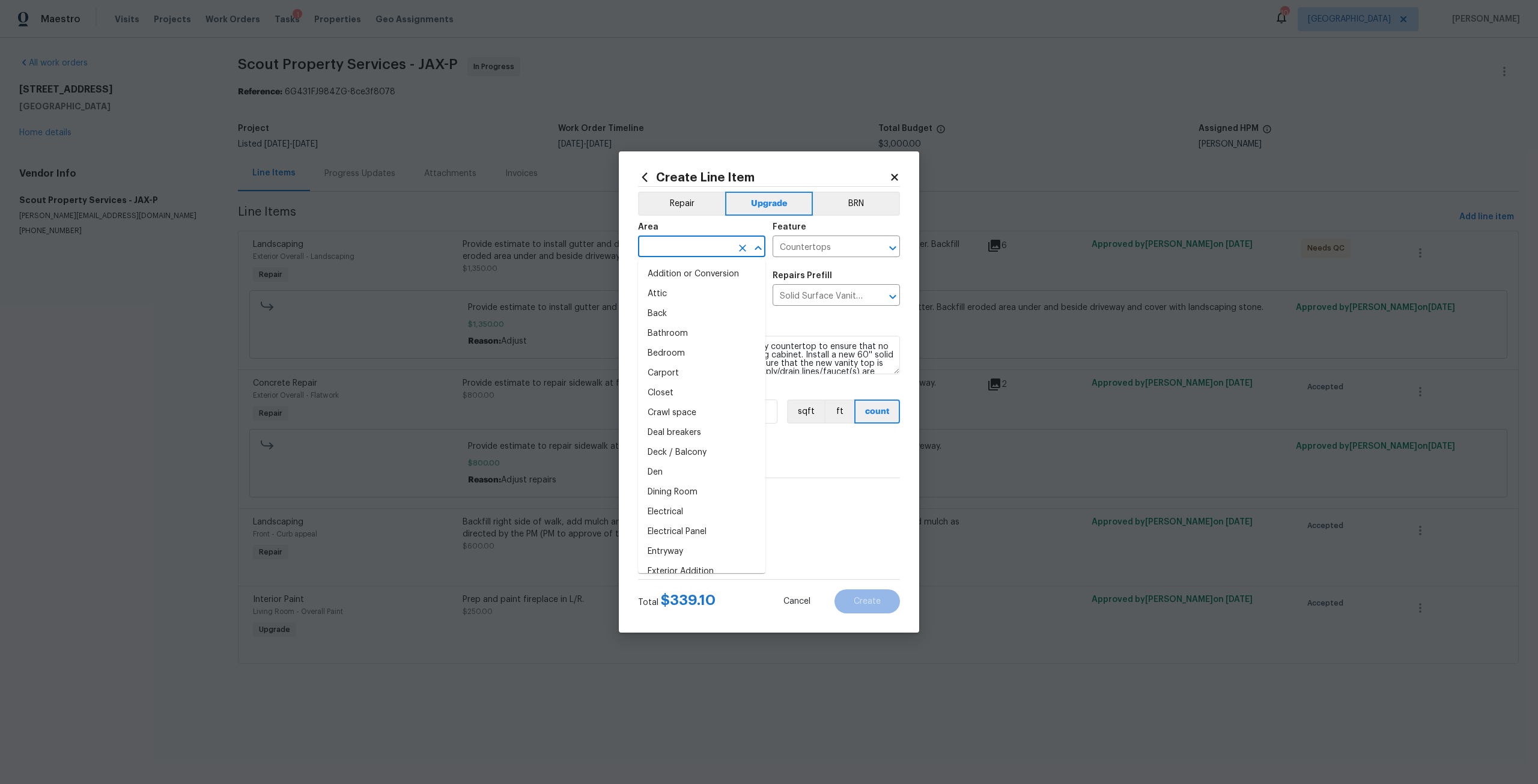
click at [722, 252] on input "text" at bounding box center [685, 247] width 94 height 18
click at [715, 272] on li "Main Bathroom" at bounding box center [702, 274] width 128 height 20
type input "Main Bathroom"
click at [689, 564] on span "Create without photos" at bounding box center [700, 568] width 91 height 12
click at [654, 564] on input "Create without photos" at bounding box center [642, 567] width 23 height 23
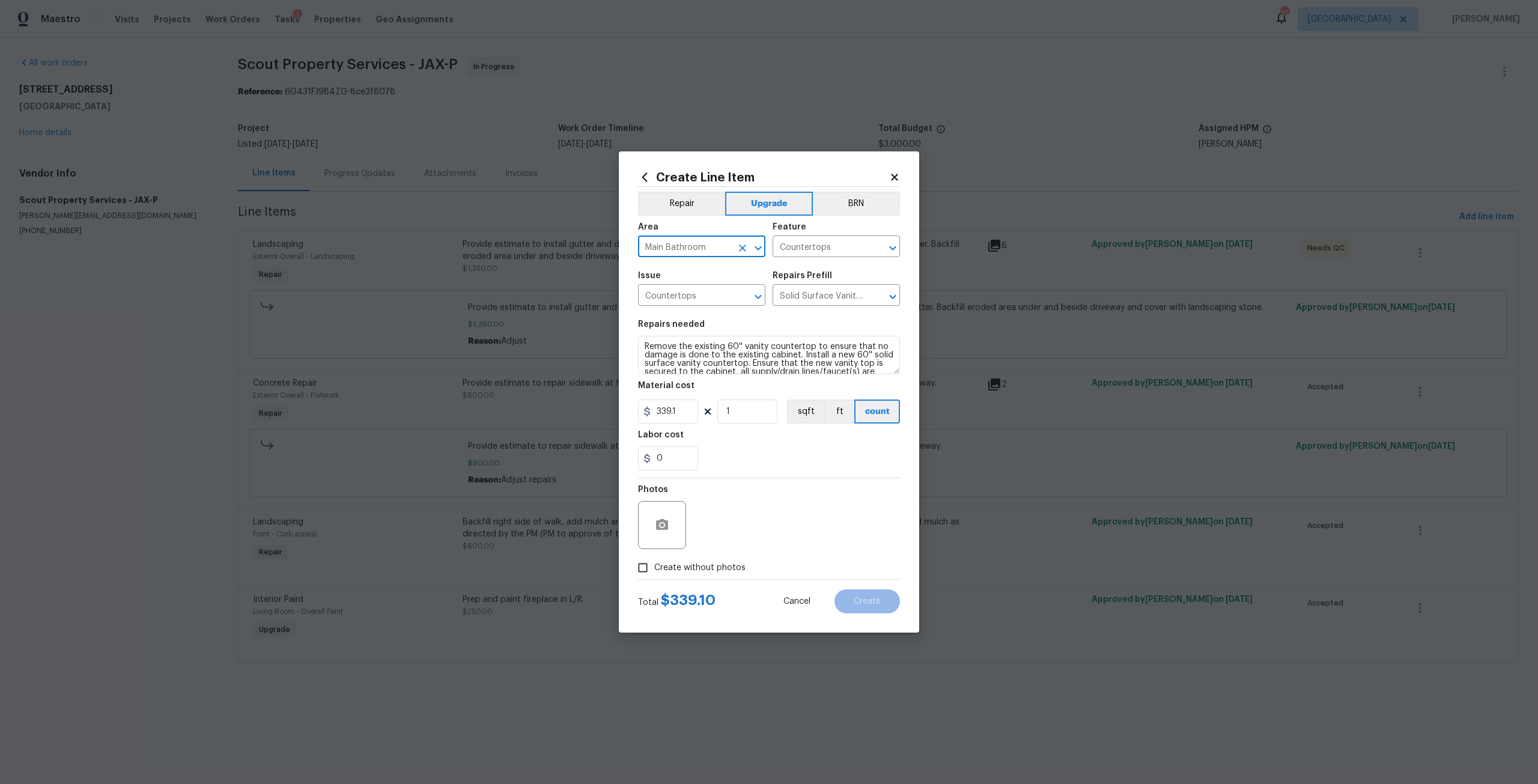
checkbox input "true"
click at [739, 517] on textarea at bounding box center [797, 525] width 204 height 48
click at [890, 607] on button "Create" at bounding box center [867, 600] width 66 height 24
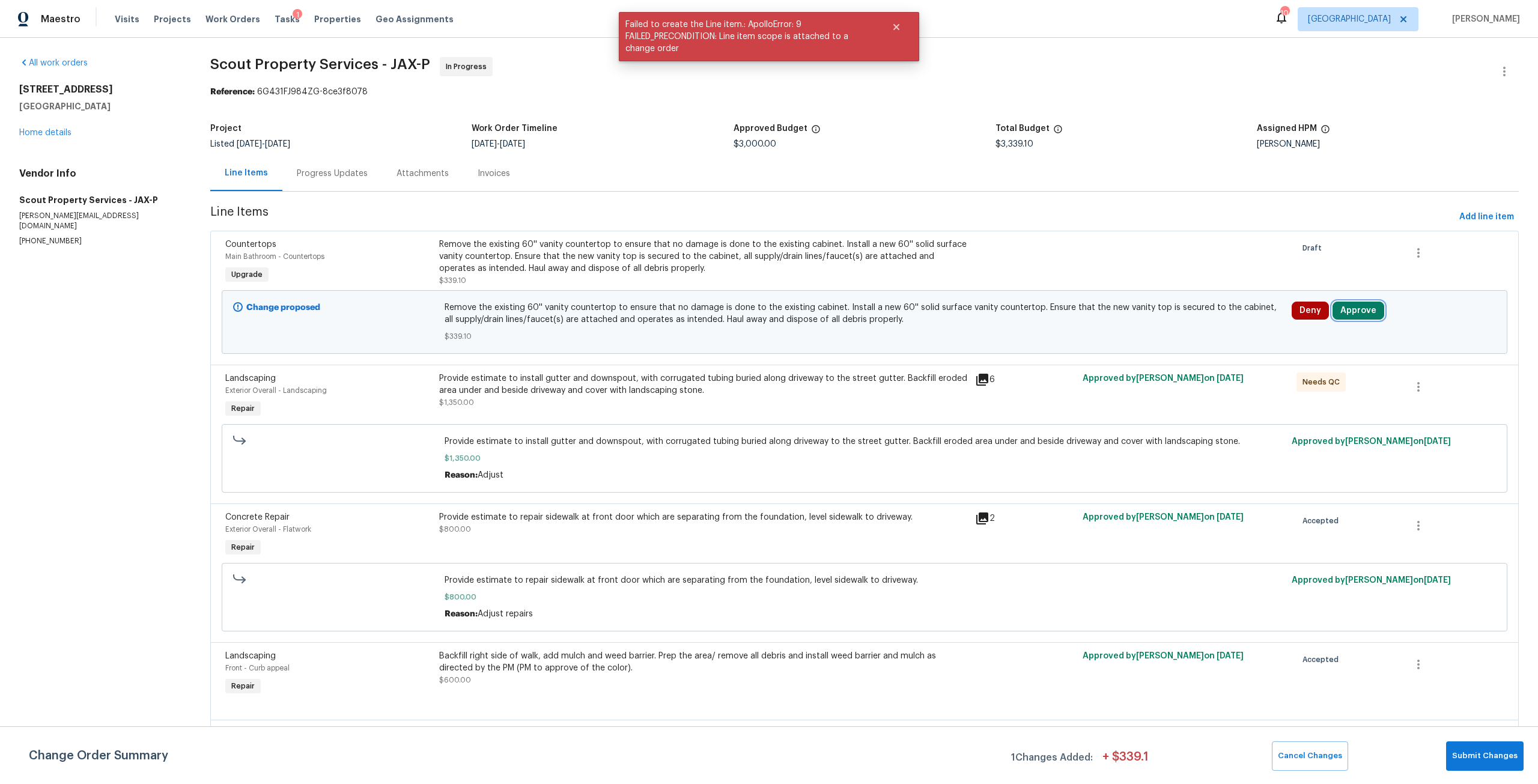
click at [1353, 303] on button "Approve" at bounding box center [1358, 310] width 52 height 18
click at [1172, 315] on button "Approve" at bounding box center [1179, 321] width 72 height 24
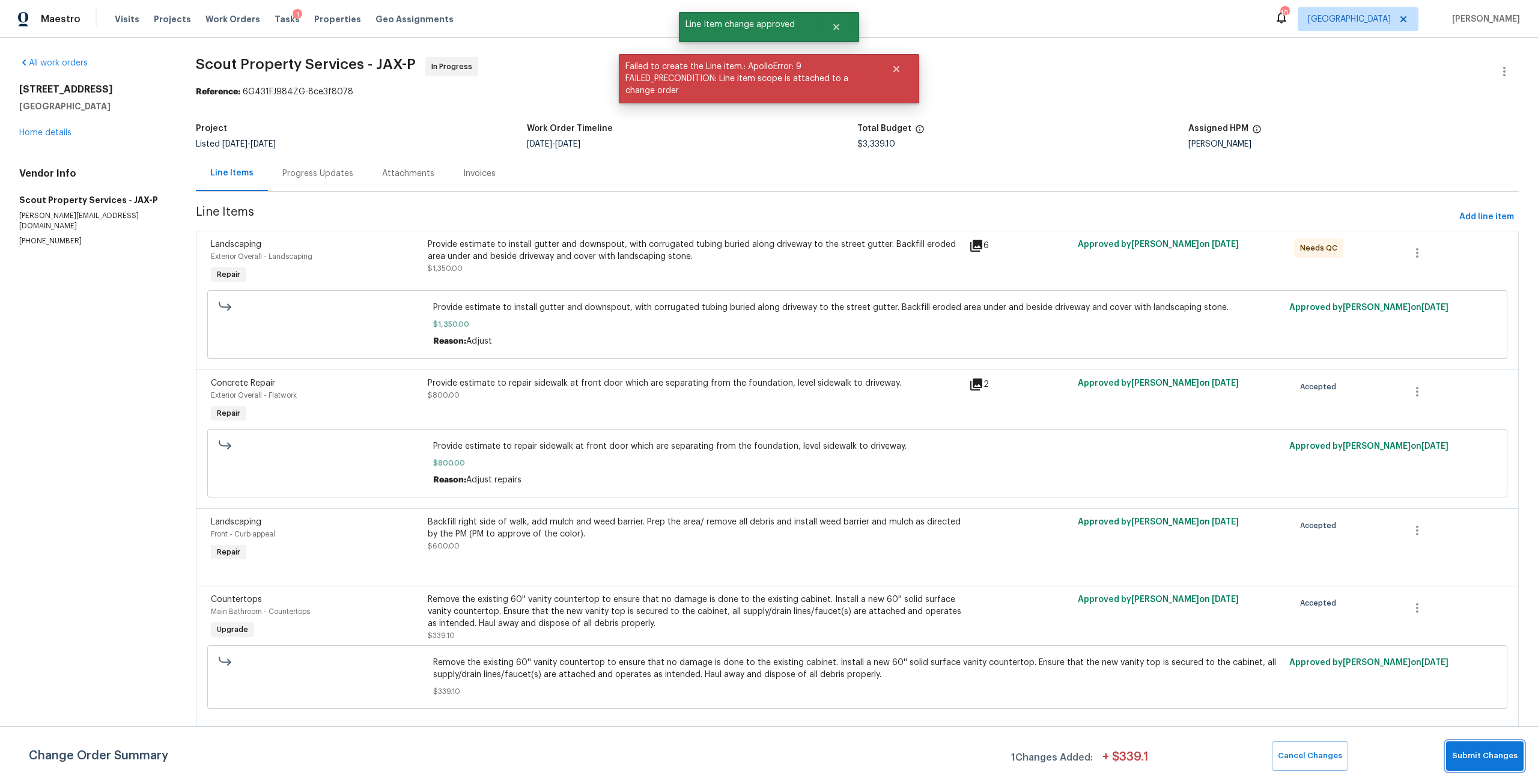
click at [1491, 768] on button "Submit Changes" at bounding box center [1485, 755] width 78 height 29
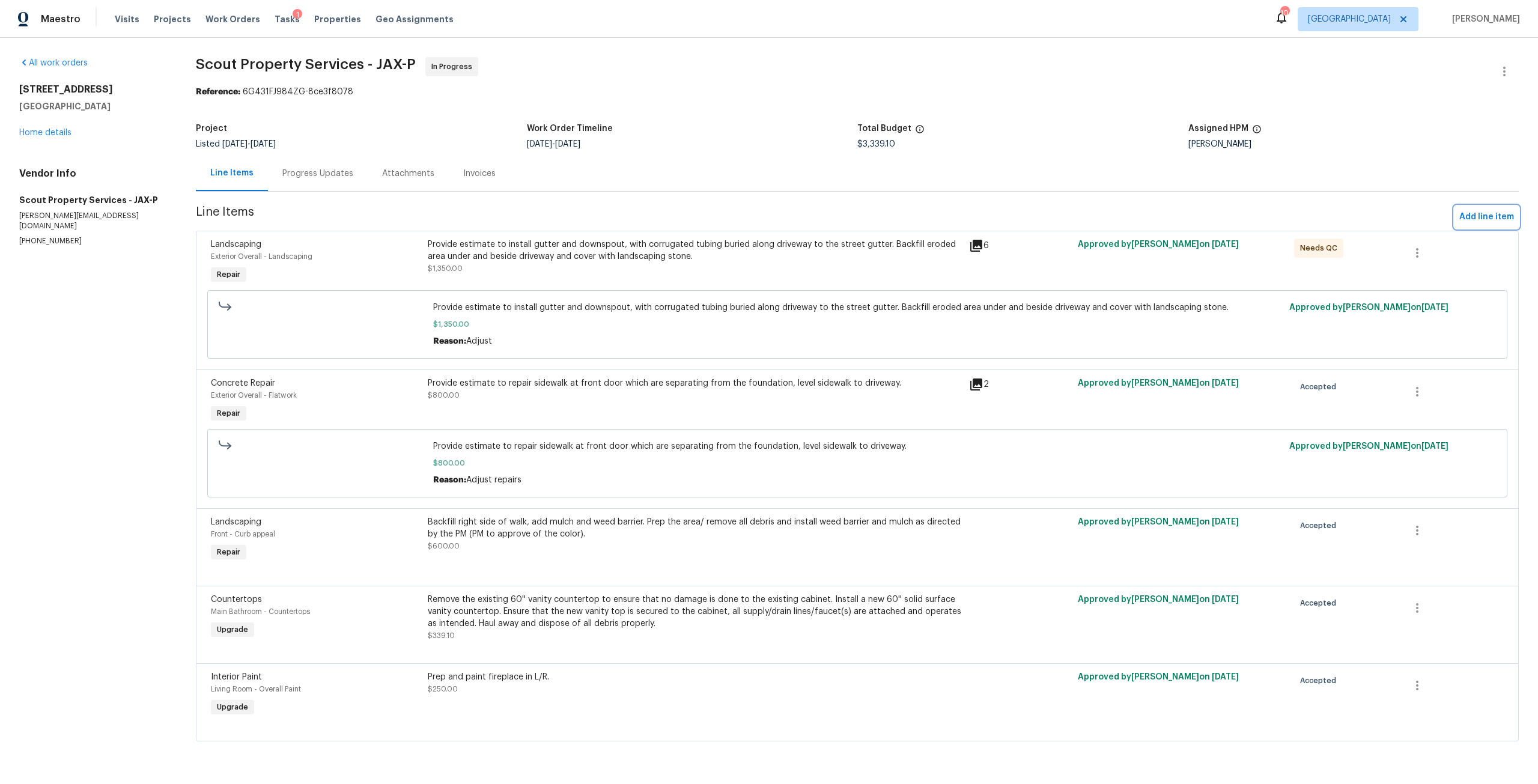
click at [1488, 212] on span "Add line item" at bounding box center [1487, 217] width 55 height 15
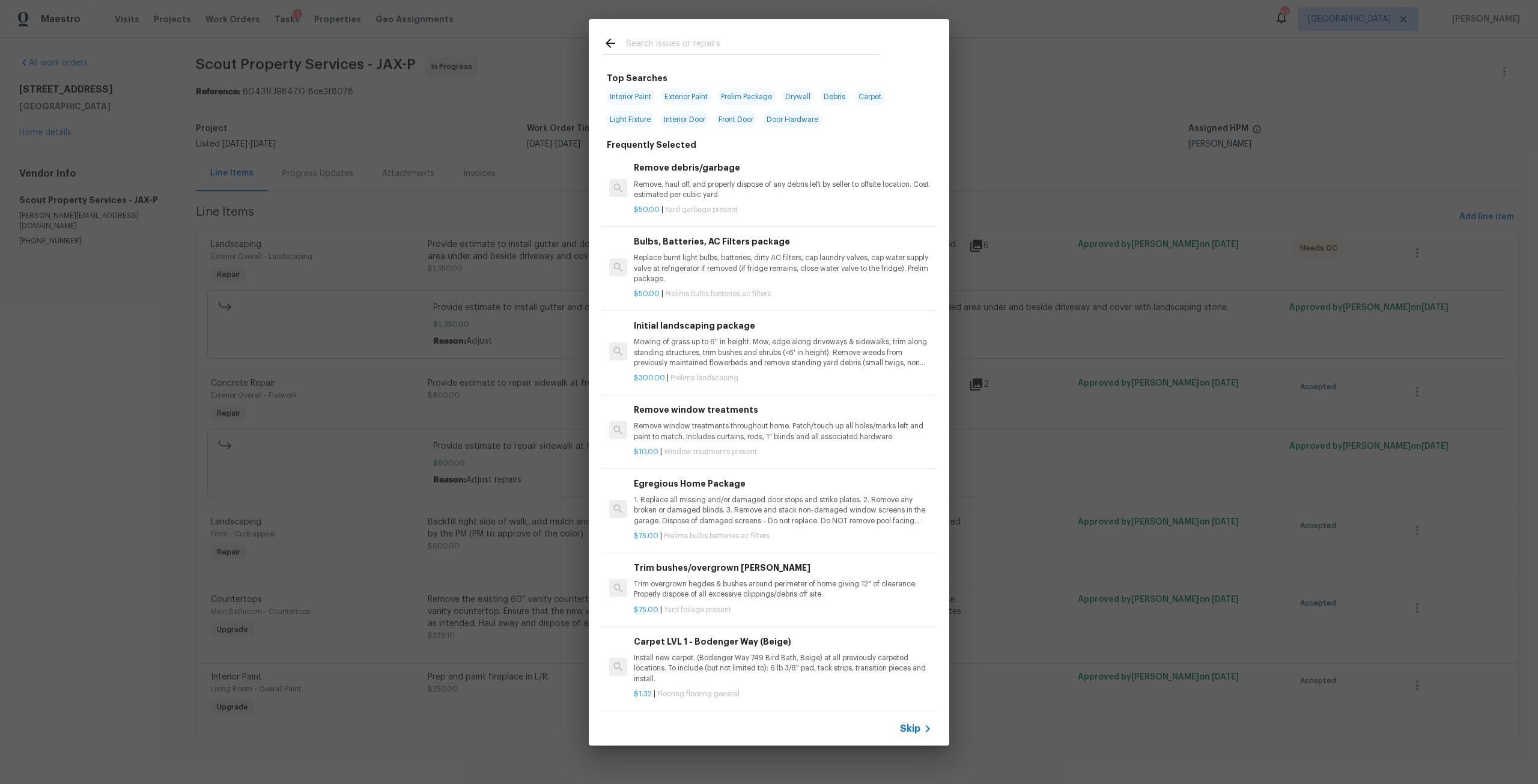
click at [727, 40] on input "text" at bounding box center [753, 45] width 255 height 18
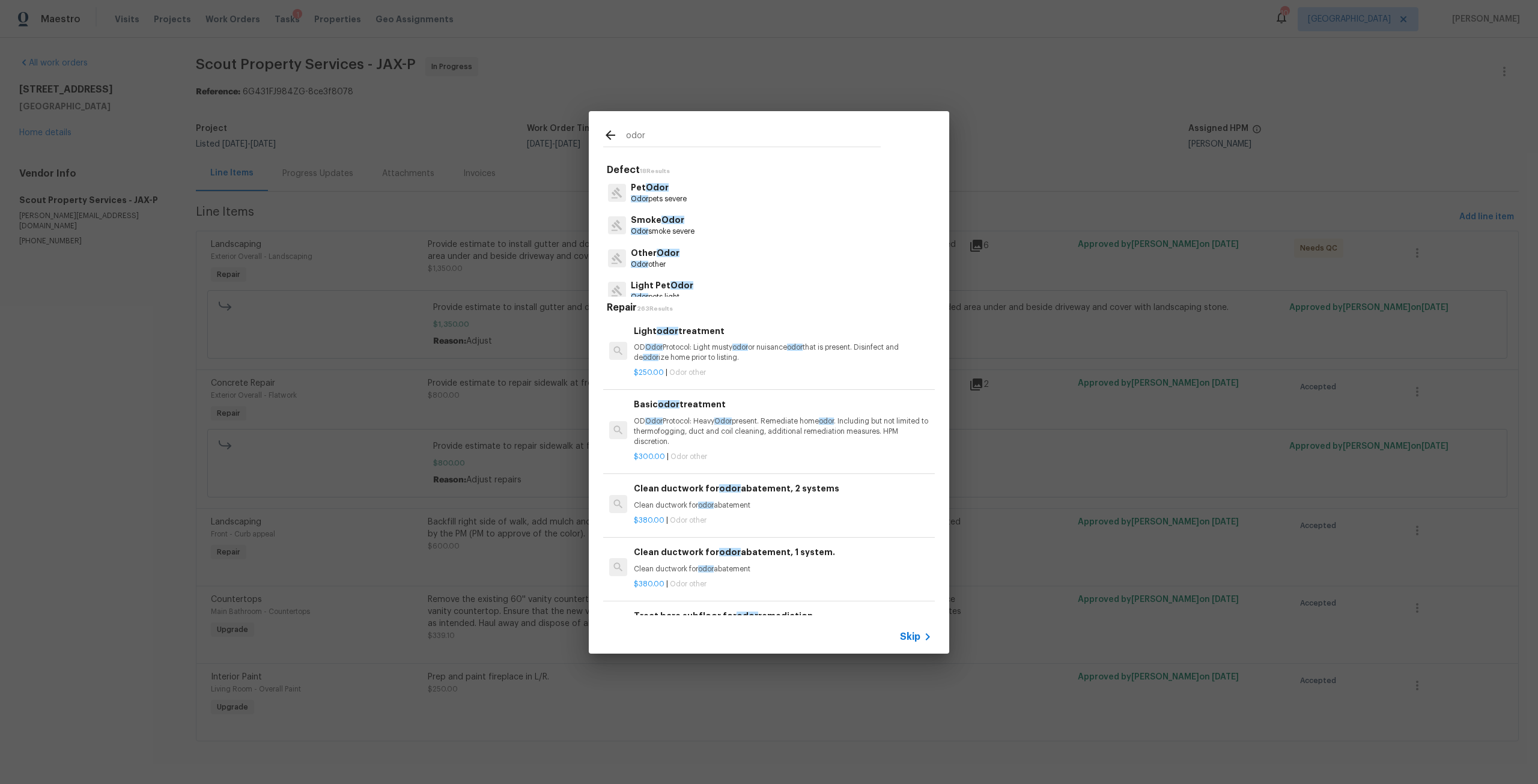
type input "odor"
click at [674, 423] on p "OD Odor Protocol: Heavy Odor present. Remediate home odor . Including but not l…" at bounding box center [782, 431] width 298 height 31
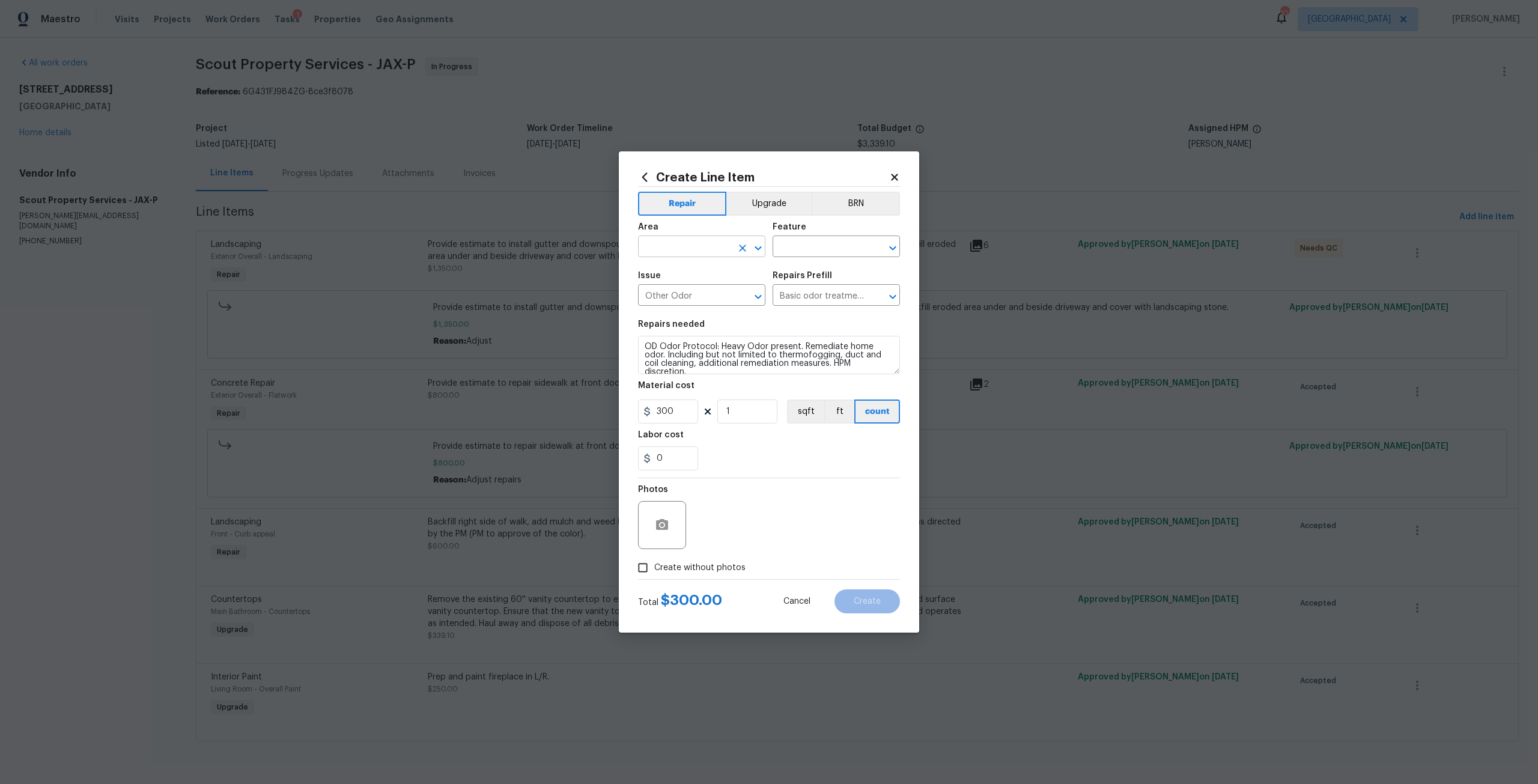
click at [707, 239] on input "text" at bounding box center [685, 247] width 94 height 18
click at [701, 292] on li "Interior Overall" at bounding box center [702, 293] width 128 height 20
type input "Interior Overall"
click at [812, 238] on div "Feature" at bounding box center [836, 231] width 128 height 16
click at [823, 259] on div "Area Interior Overall ​ Feature ​" at bounding box center [769, 239] width 262 height 48
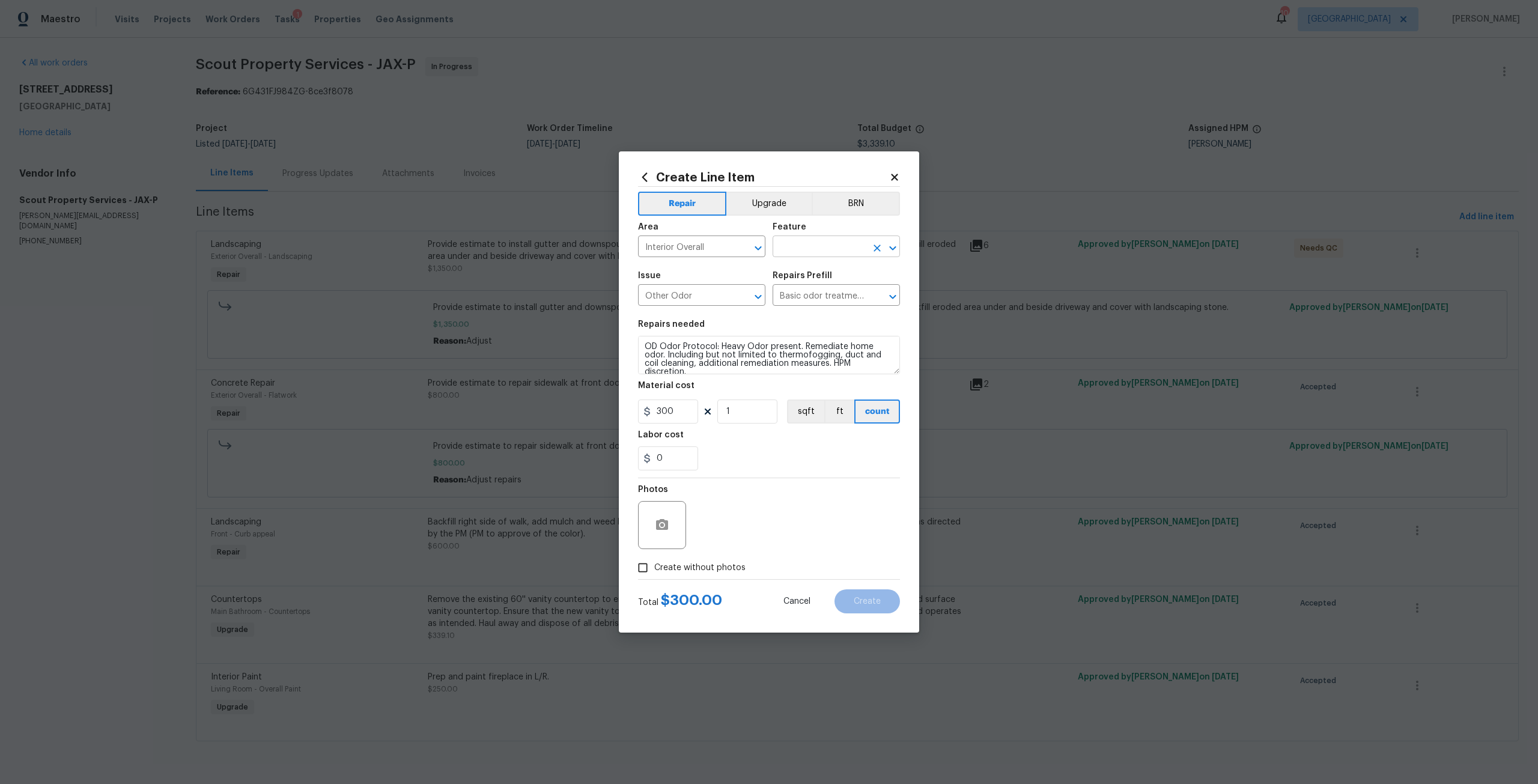
click at [820, 251] on input "text" at bounding box center [819, 247] width 94 height 18
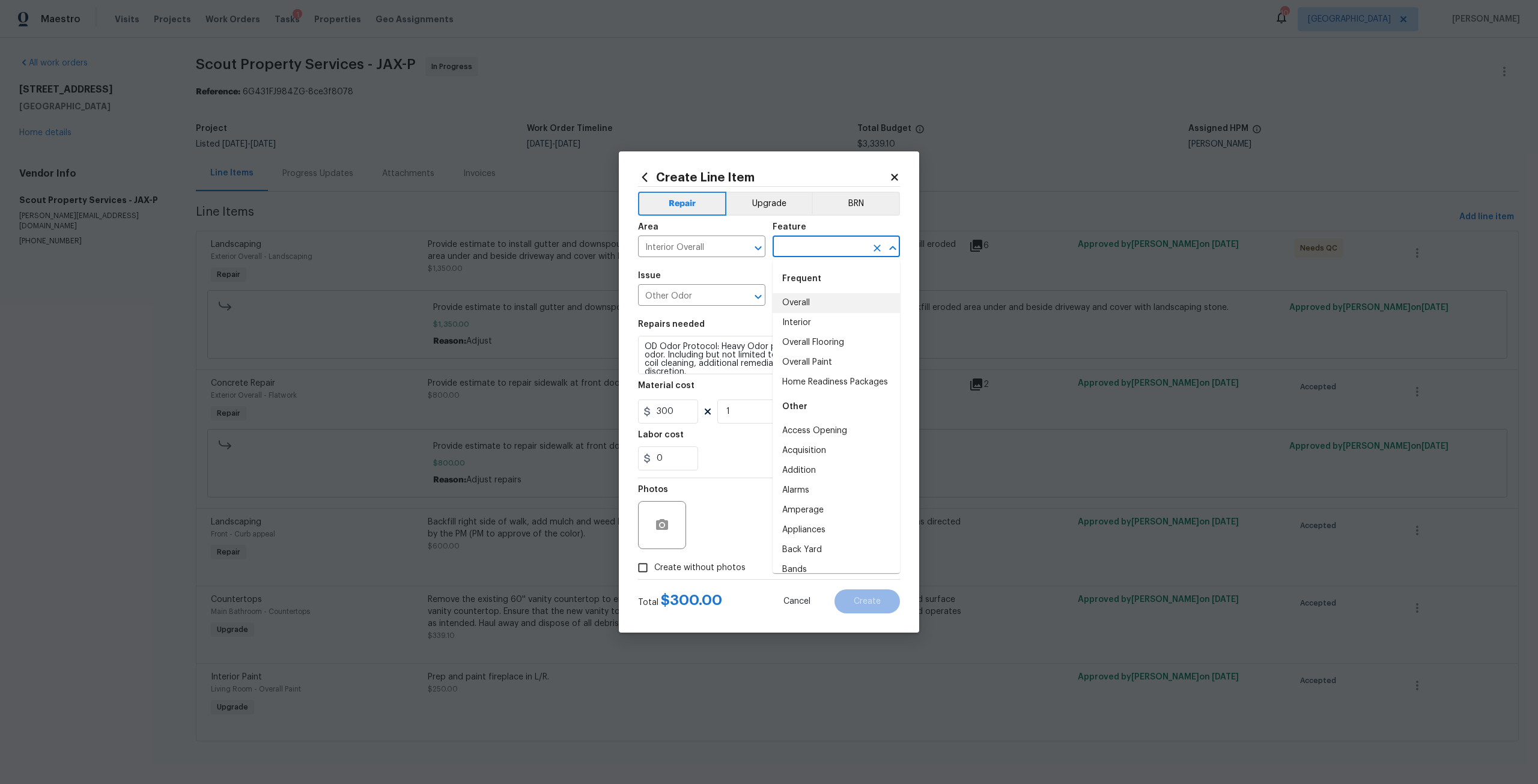
click at [816, 302] on li "Overall" at bounding box center [836, 302] width 128 height 20
type input "Overall"
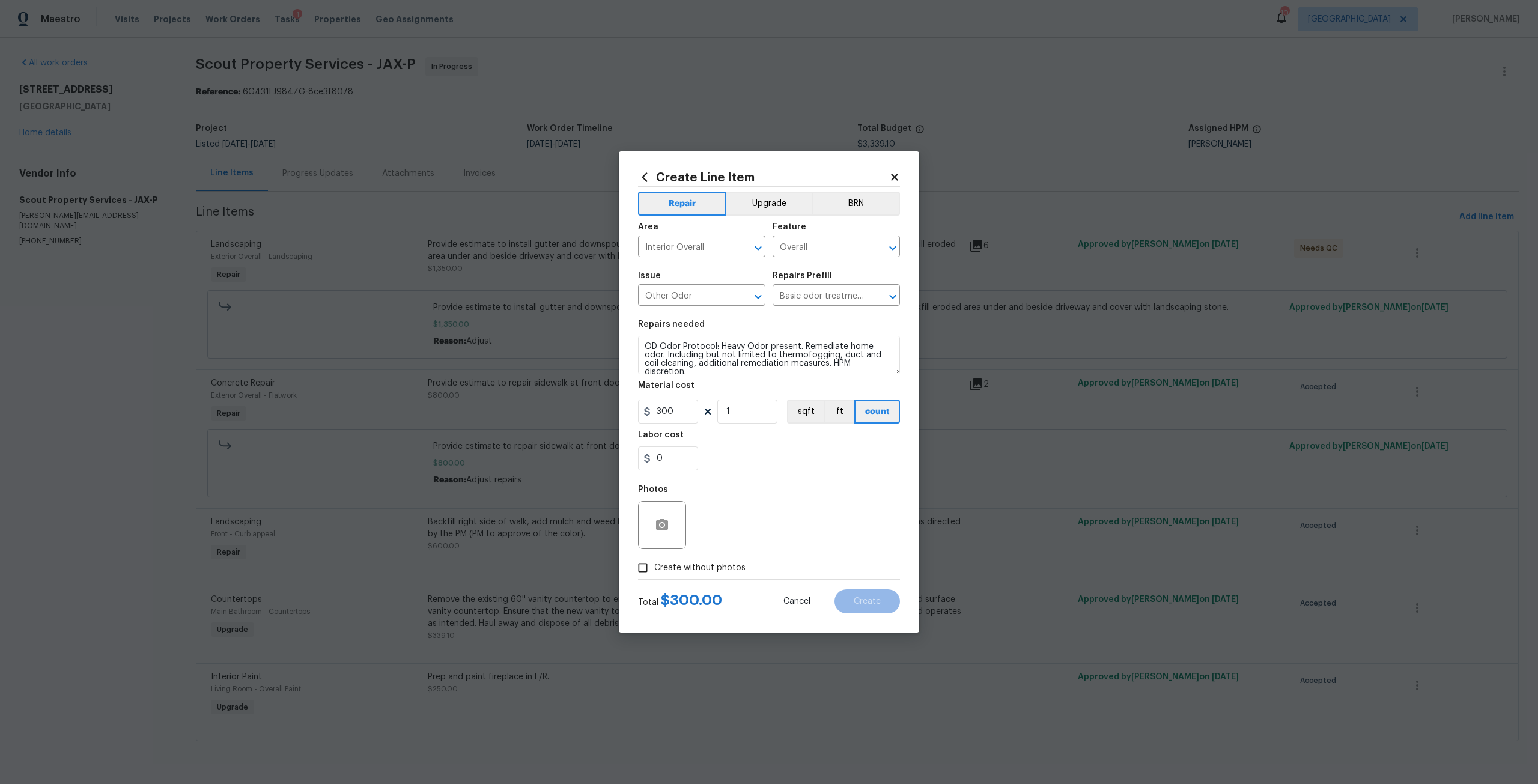
click at [708, 564] on span "Create without photos" at bounding box center [700, 568] width 91 height 12
click at [654, 564] on input "Create without photos" at bounding box center [642, 567] width 23 height 23
checkbox input "true"
click at [745, 523] on textarea at bounding box center [797, 525] width 204 height 48
click at [851, 596] on button "Create" at bounding box center [867, 600] width 66 height 24
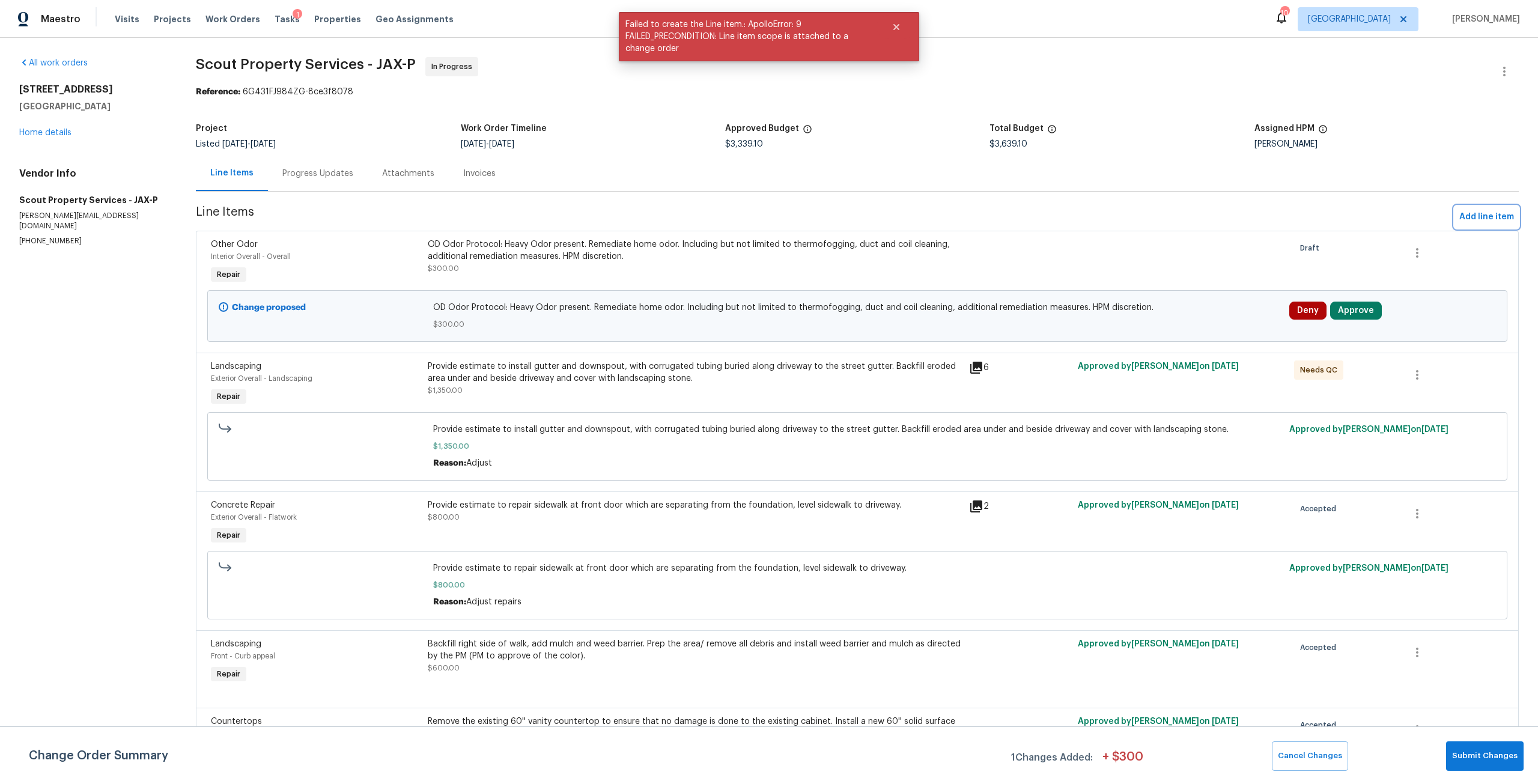
click at [1471, 214] on span "Add line item" at bounding box center [1487, 217] width 55 height 15
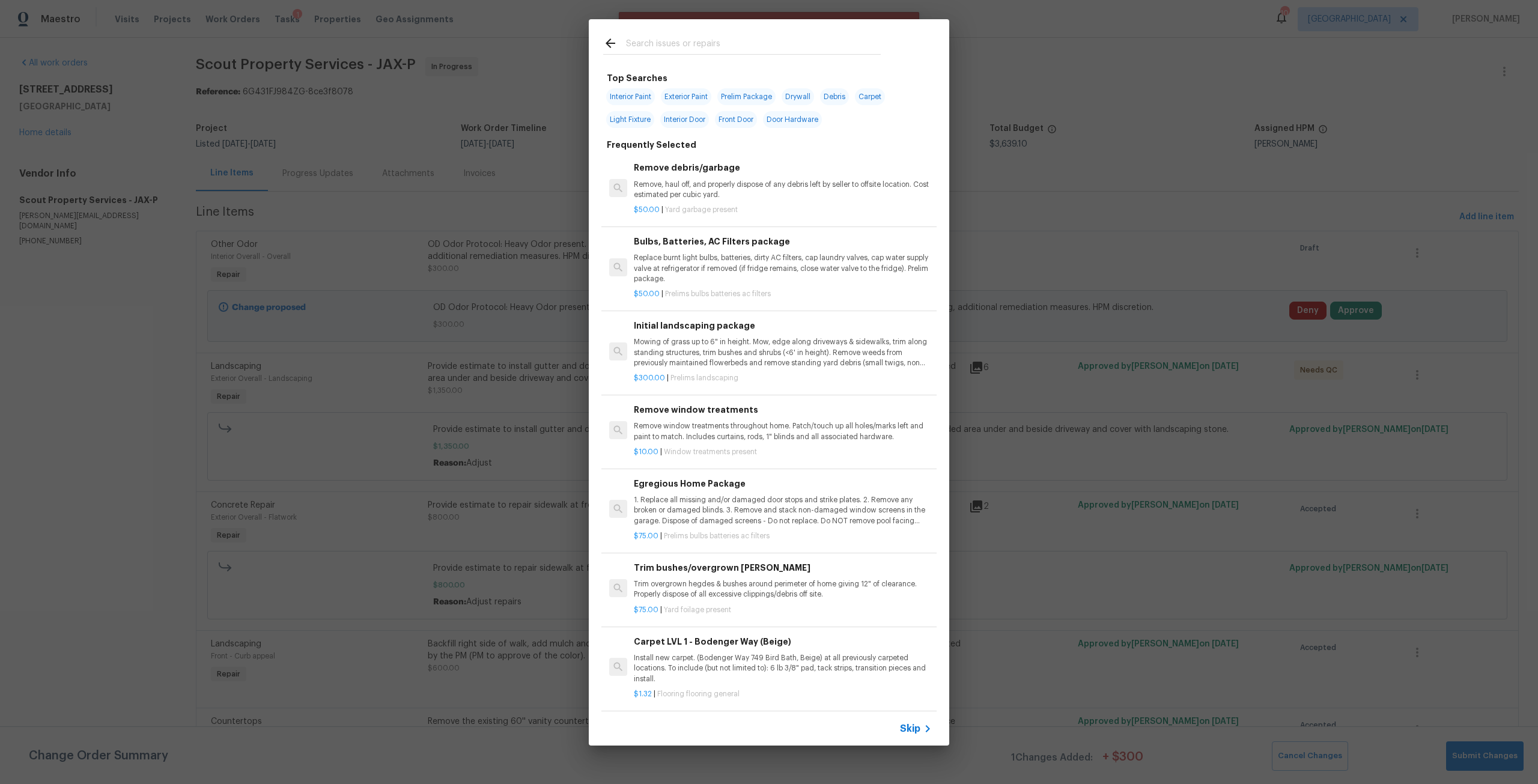
click at [633, 51] on input "text" at bounding box center [753, 45] width 255 height 18
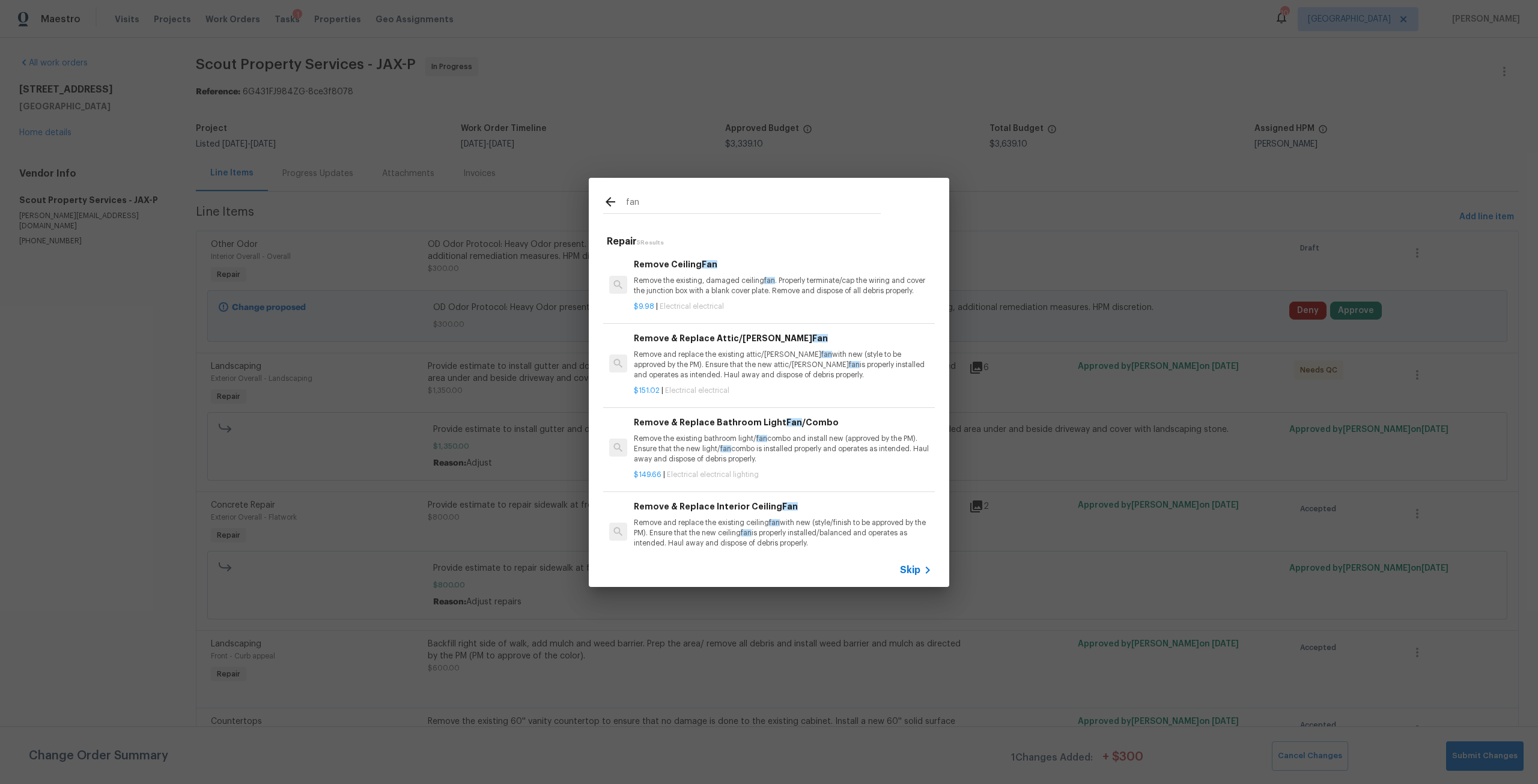
type input "fan"
click at [664, 274] on div "Remove Ceiling Fan Remove the existing, damaged ceiling fan . Properly terminat…" at bounding box center [782, 277] width 298 height 39
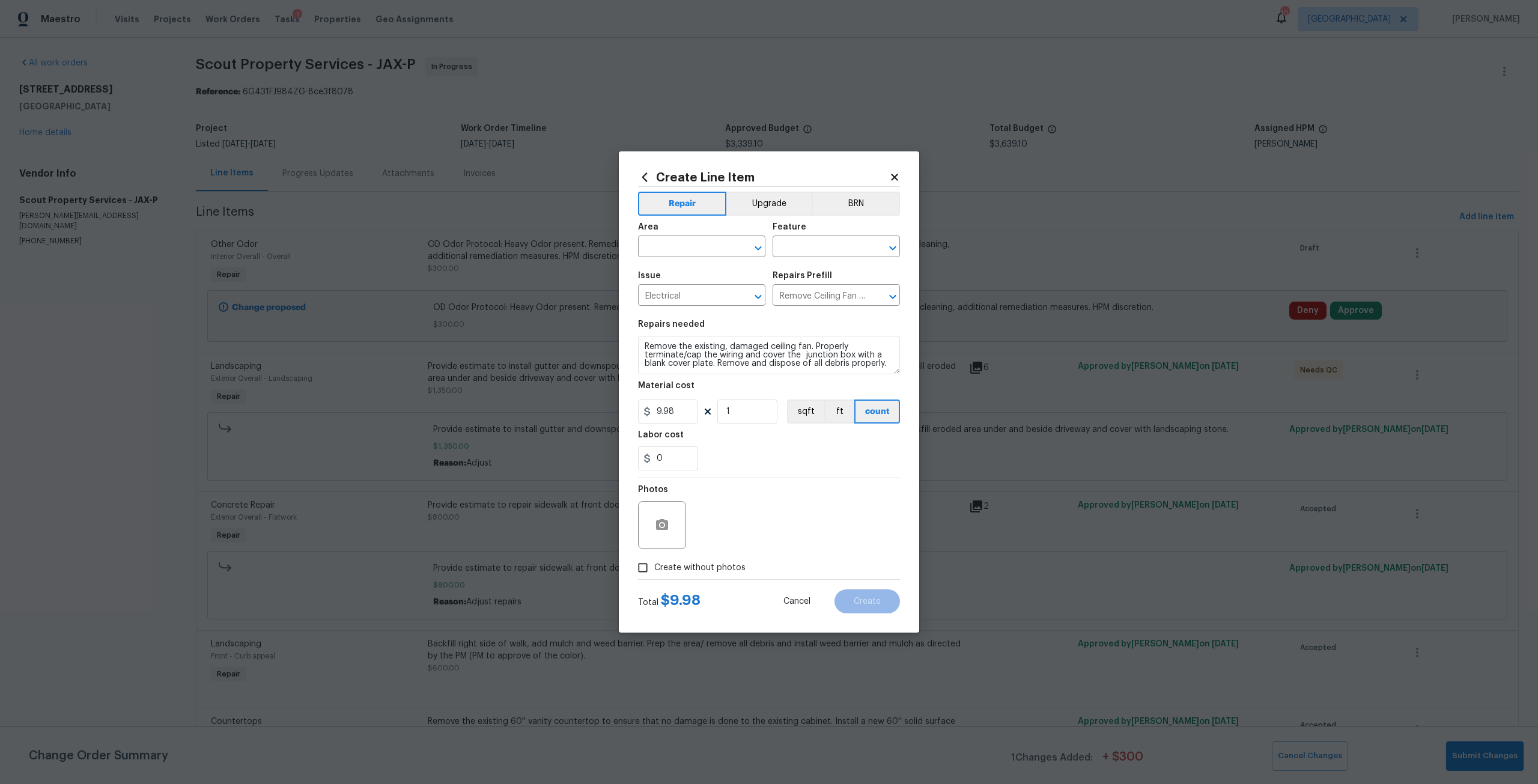
click at [686, 233] on div "Area" at bounding box center [702, 231] width 128 height 16
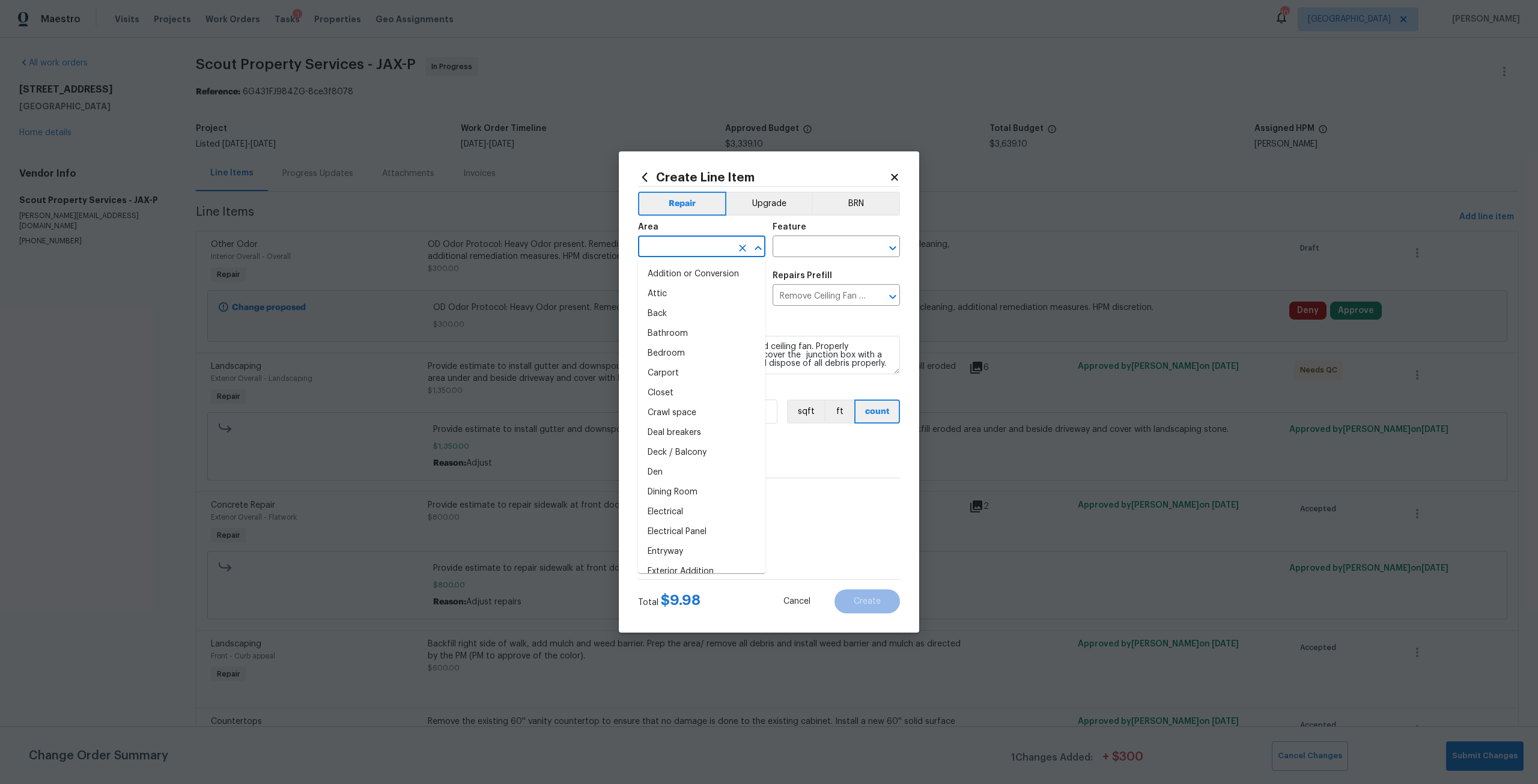
click at [707, 243] on input "text" at bounding box center [685, 247] width 94 height 18
click at [722, 273] on li "Kitchen" at bounding box center [702, 274] width 128 height 20
type input "Kitchen"
click at [788, 202] on button "Upgrade" at bounding box center [769, 203] width 86 height 24
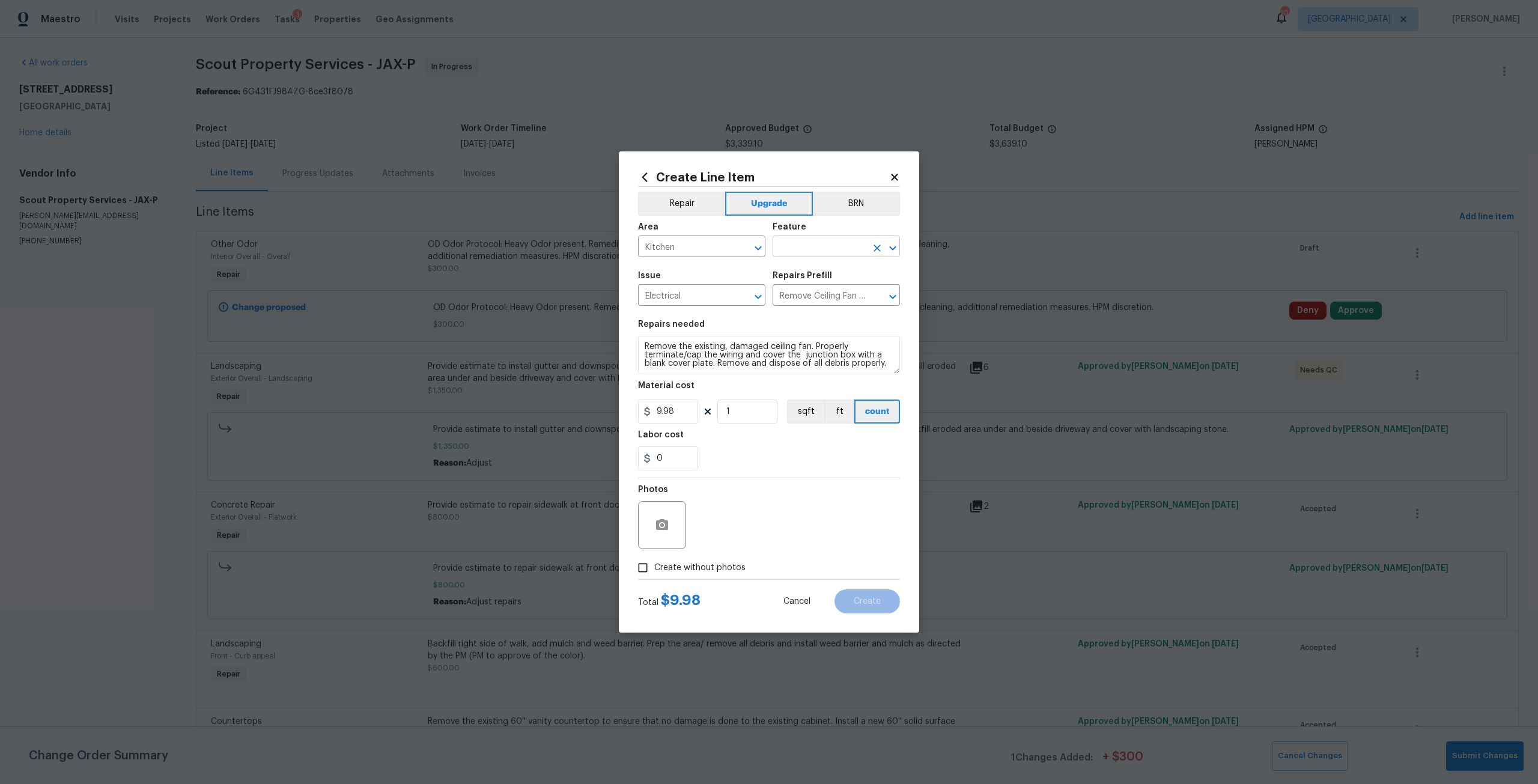
click at [814, 242] on input "text" at bounding box center [819, 247] width 94 height 18
click at [836, 384] on li "Lighting" at bounding box center [836, 382] width 128 height 20
type input "Lighting"
drag, startPoint x: 688, startPoint y: 411, endPoint x: 650, endPoint y: 408, distance: 38.1
click at [650, 408] on div "9.98" at bounding box center [668, 411] width 60 height 24
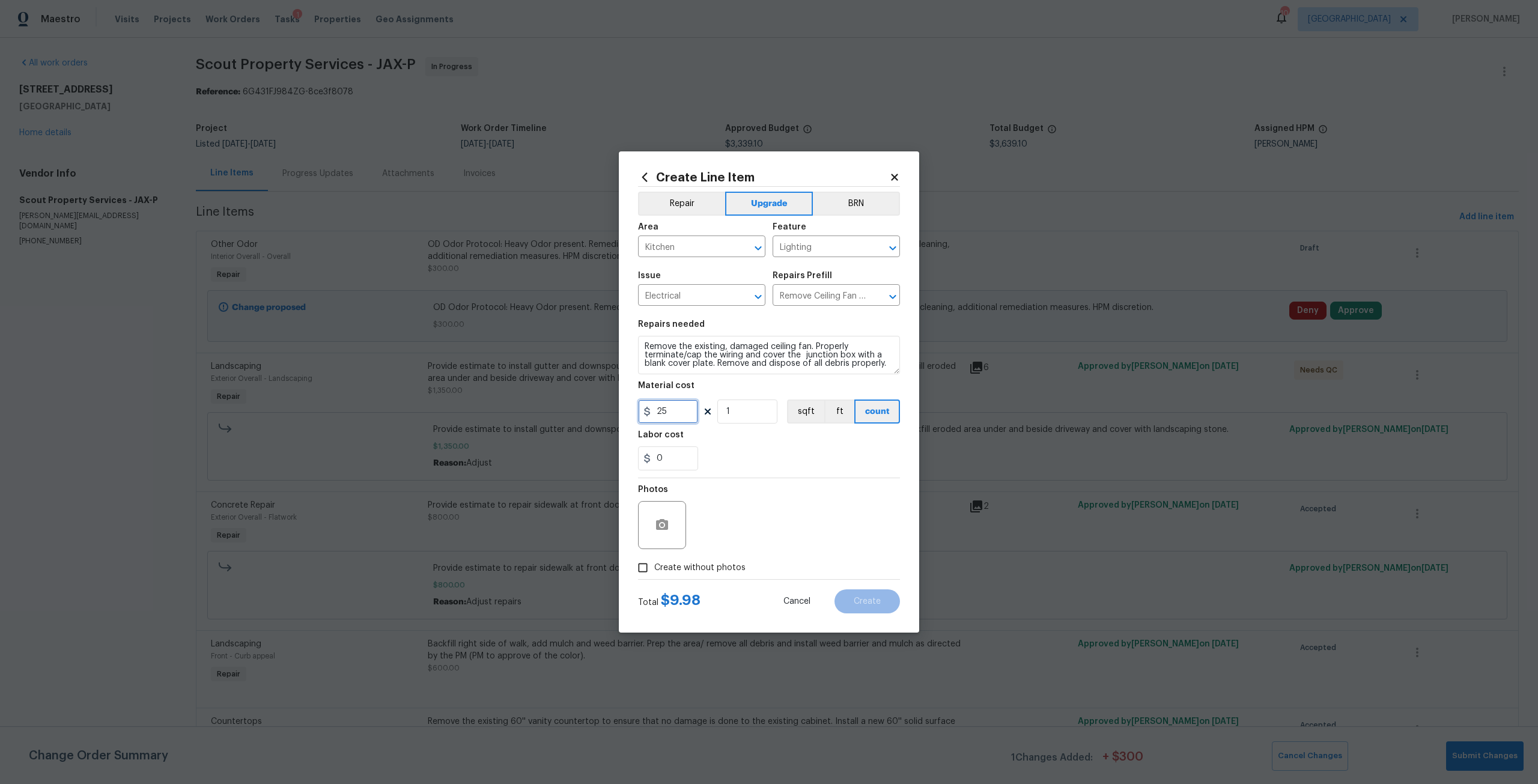
type input "25"
click at [709, 568] on span "Create without photos" at bounding box center [700, 568] width 91 height 12
click at [654, 568] on input "Create without photos" at bounding box center [642, 567] width 23 height 23
checkbox input "true"
click at [763, 500] on div "Reason*" at bounding box center [797, 493] width 204 height 16
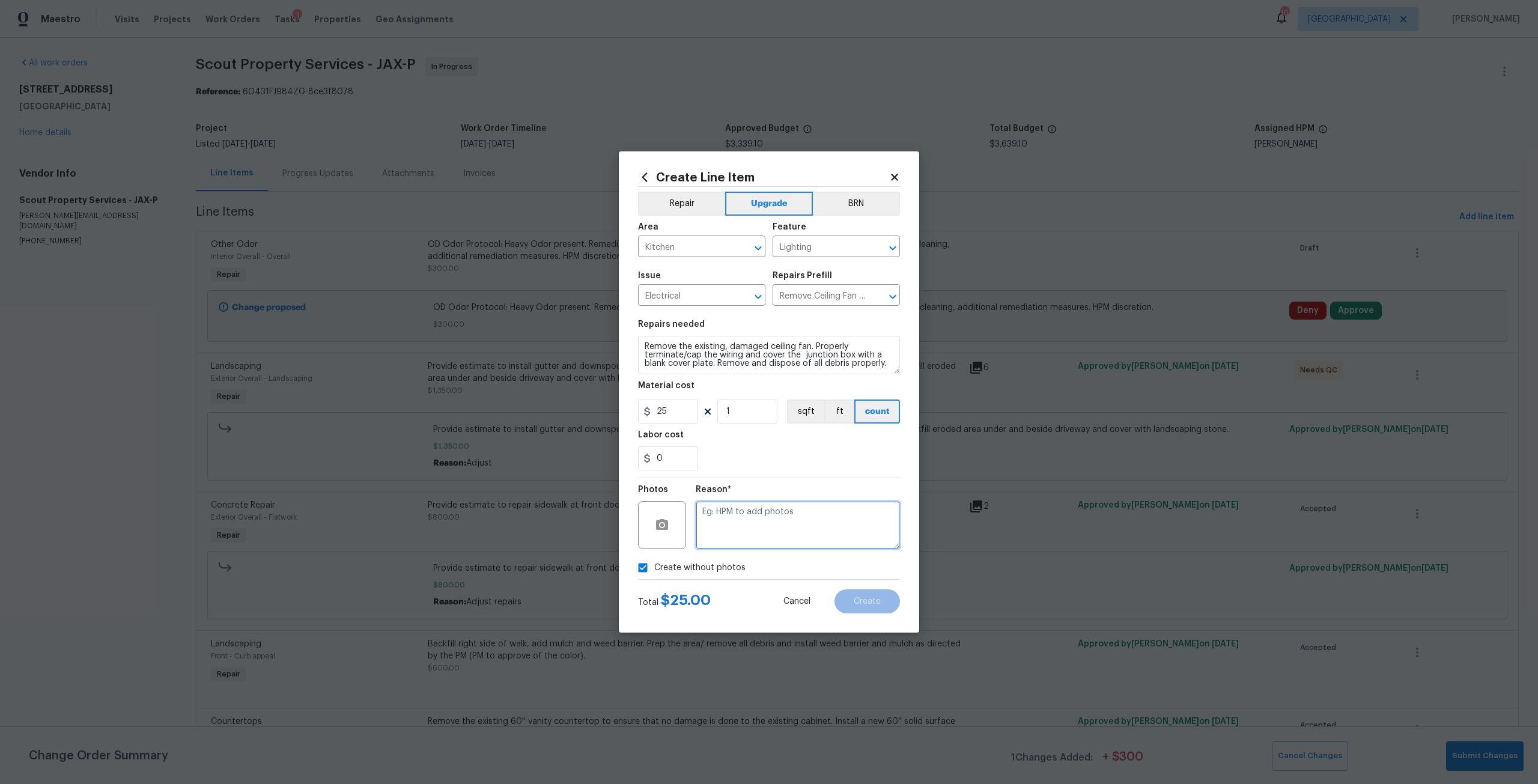
click at [773, 523] on textarea at bounding box center [797, 525] width 204 height 48
click at [855, 585] on div "Total $ 25.00 Cancel Create" at bounding box center [769, 596] width 262 height 33
click at [857, 590] on button "Create" at bounding box center [867, 600] width 66 height 24
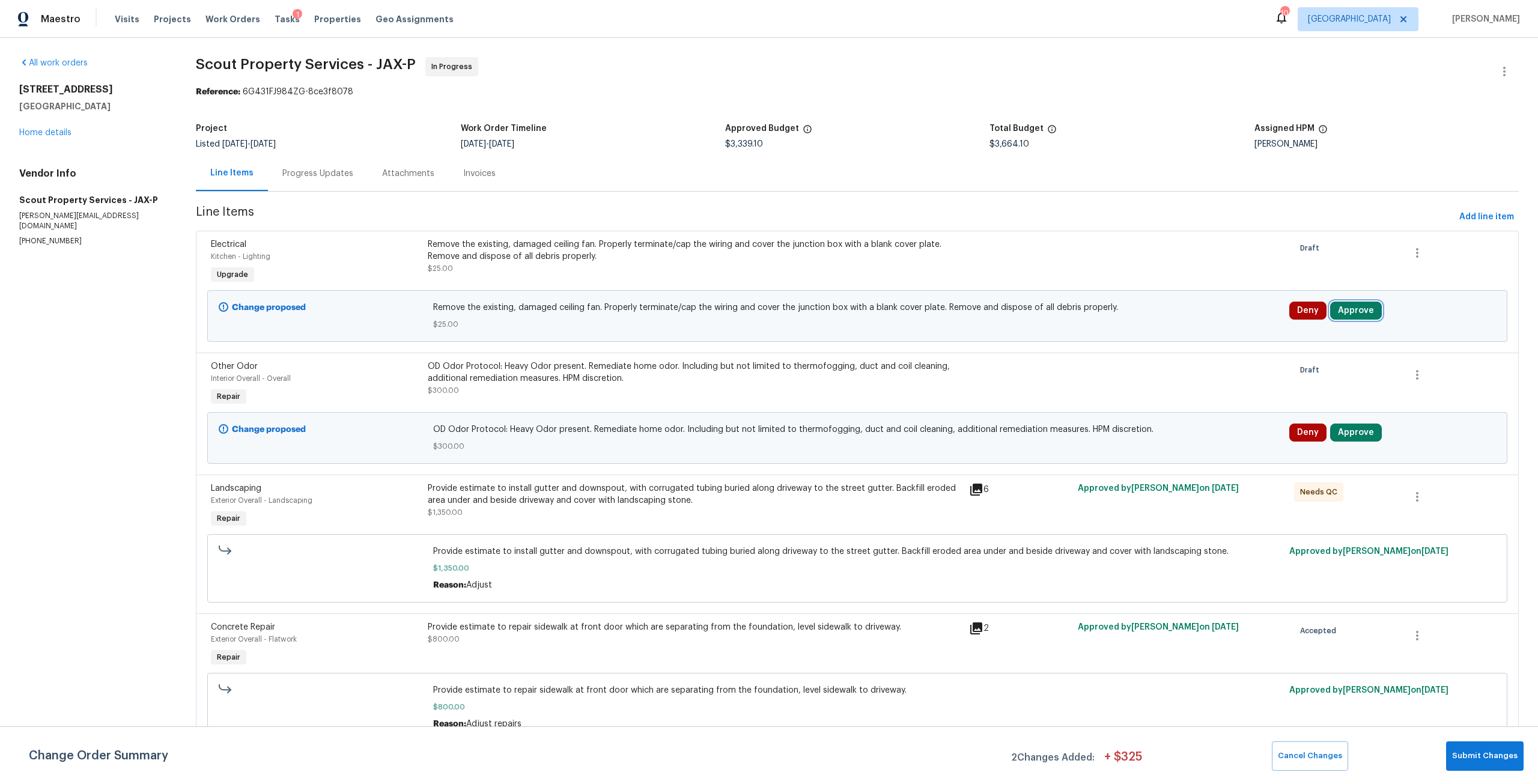
click at [1352, 304] on button "Approve" at bounding box center [1356, 310] width 52 height 18
click at [1199, 327] on button "Approve" at bounding box center [1176, 321] width 72 height 24
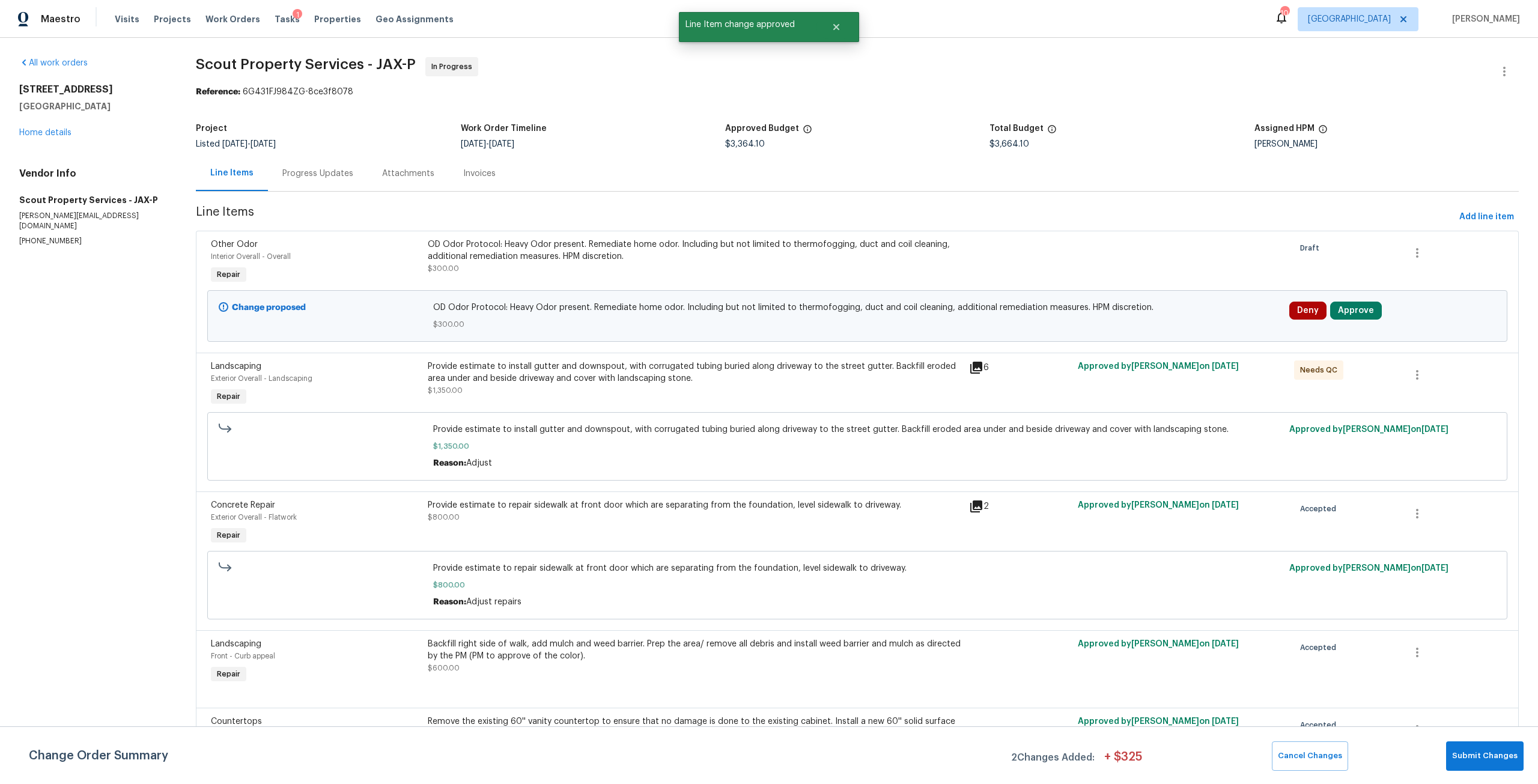
click at [1344, 296] on div "Change proposed OD Odor Protocol: Heavy Odor present. Remediate home odor. Incl…" at bounding box center [857, 316] width 1300 height 52
click at [1367, 312] on button "Approve" at bounding box center [1356, 310] width 52 height 18
click at [1207, 321] on button "Approve" at bounding box center [1176, 321] width 72 height 24
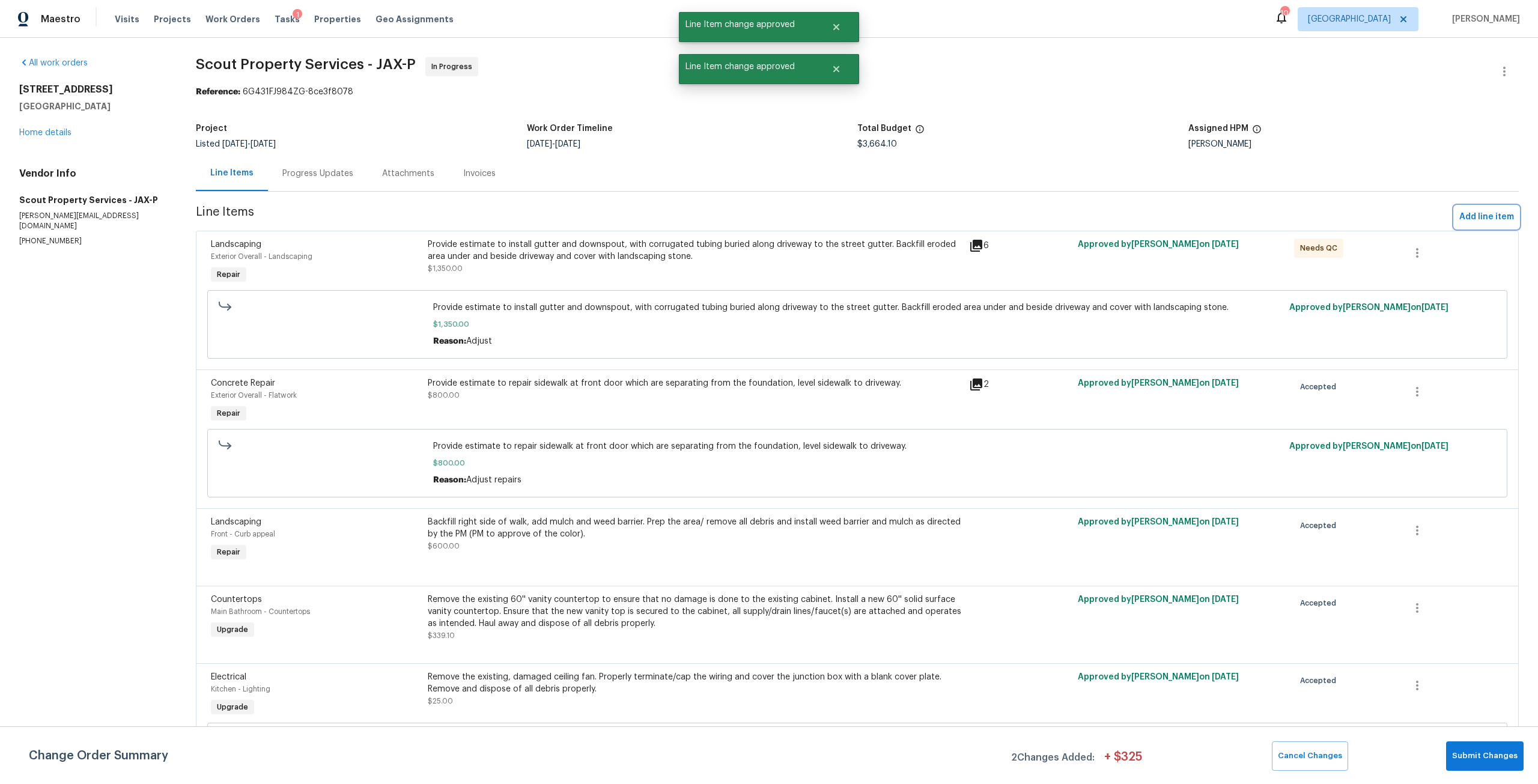
click at [1459, 221] on span "Add line item" at bounding box center [1487, 217] width 55 height 15
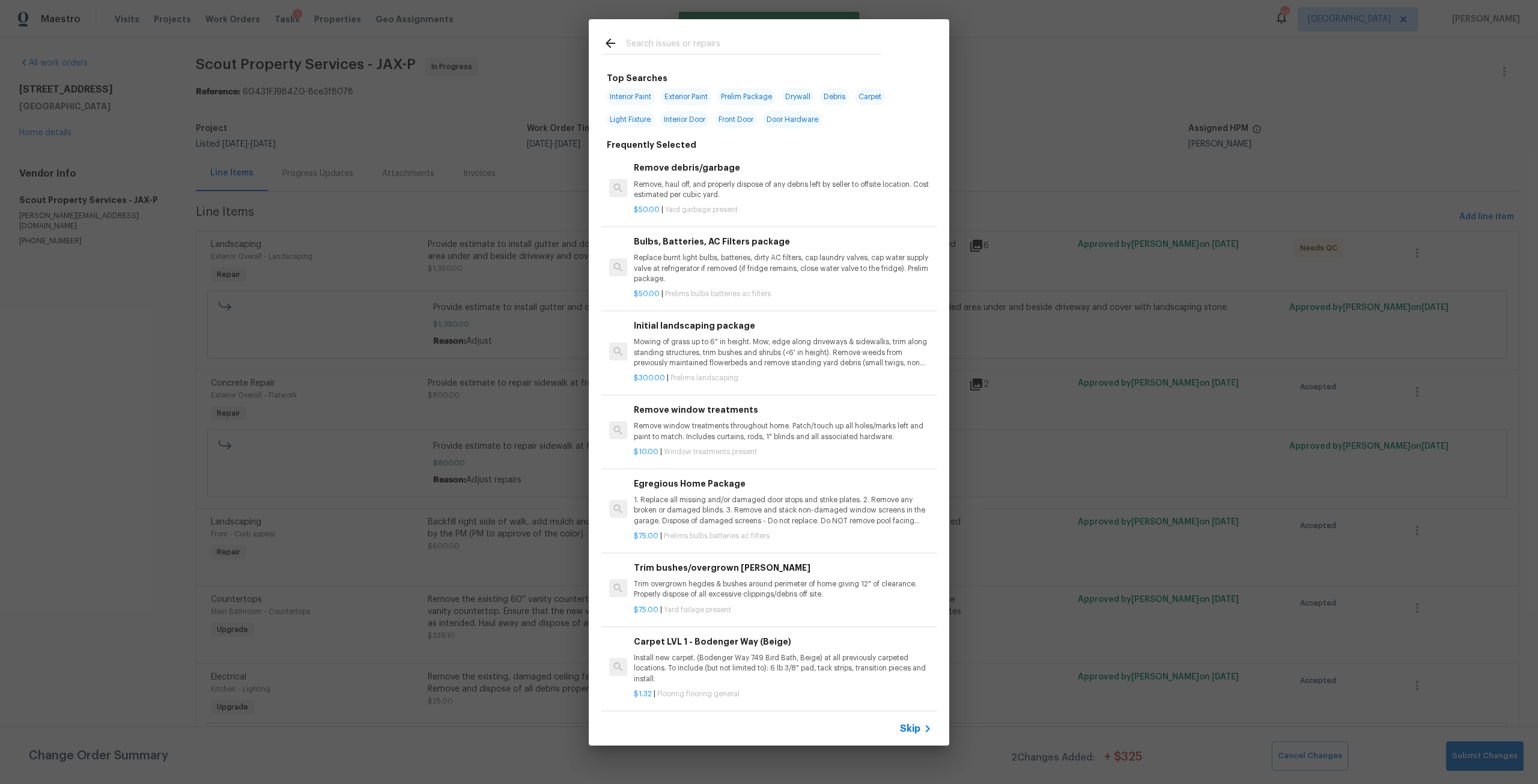
click at [674, 50] on input "text" at bounding box center [753, 45] width 255 height 18
click at [642, 36] on input "text" at bounding box center [753, 45] width 255 height 18
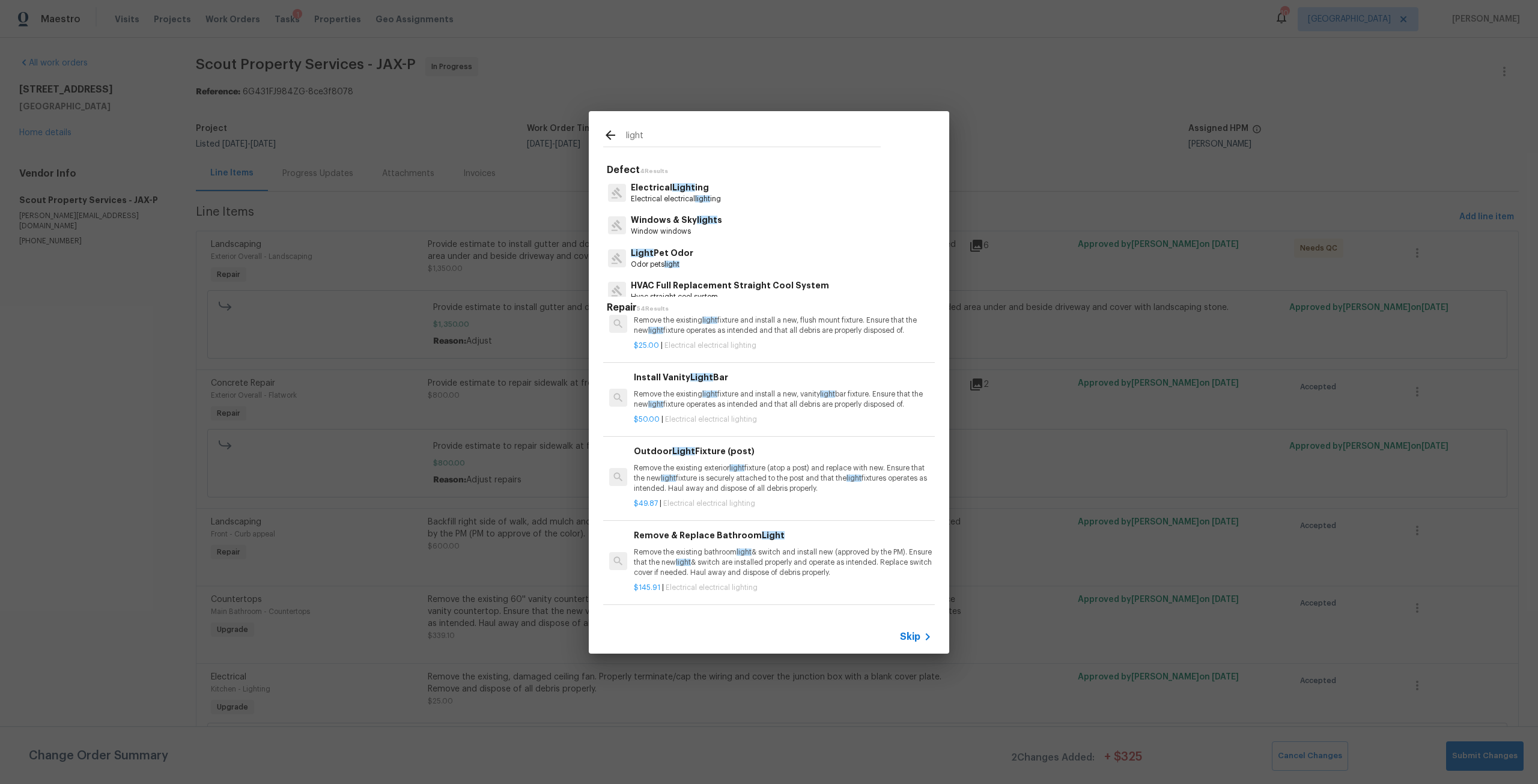
scroll to position [0, 0]
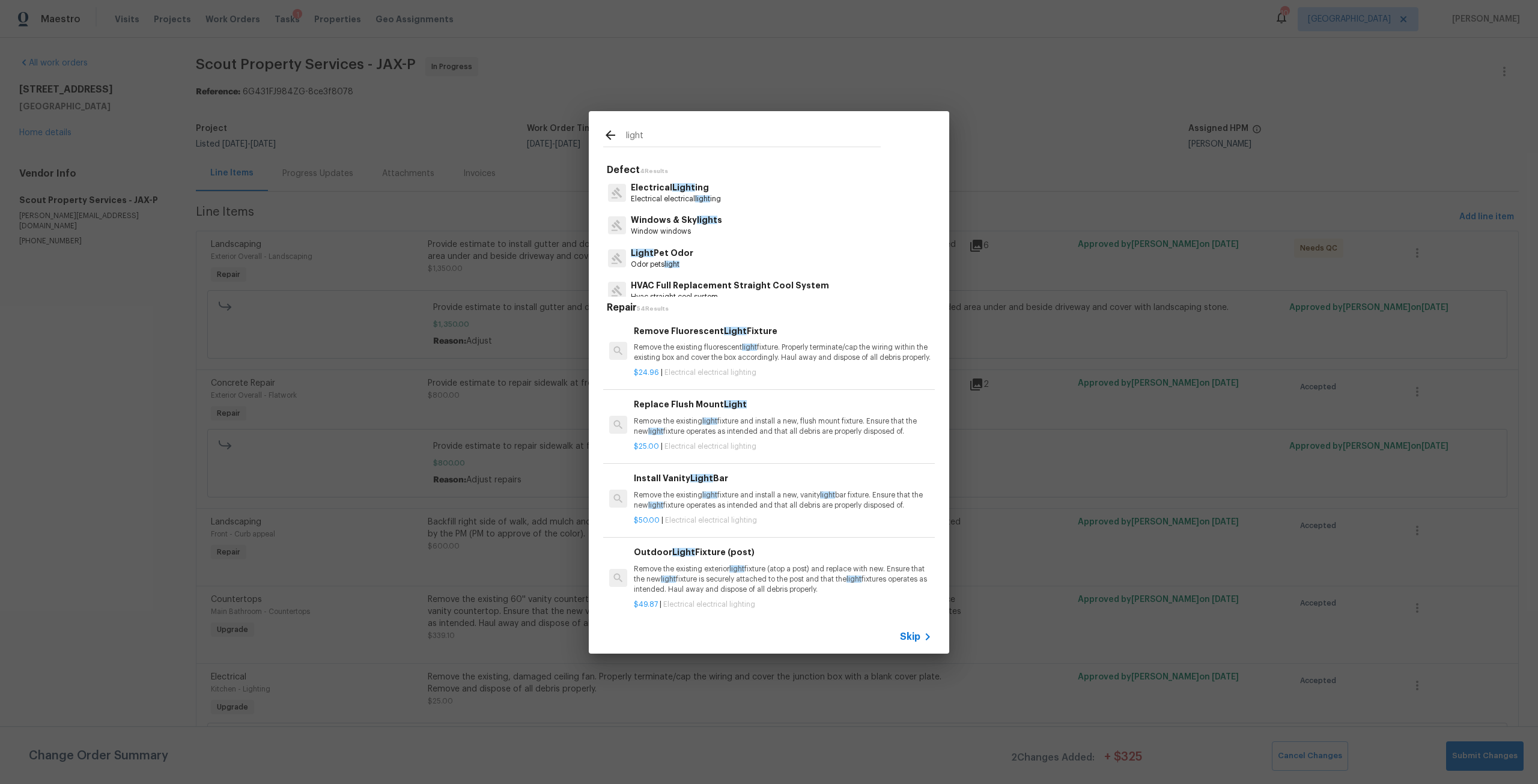
type input "light"
click at [793, 339] on div "Remove Fluorescent Light Fixture Remove the existing fluorescent light fixture.…" at bounding box center [782, 343] width 298 height 39
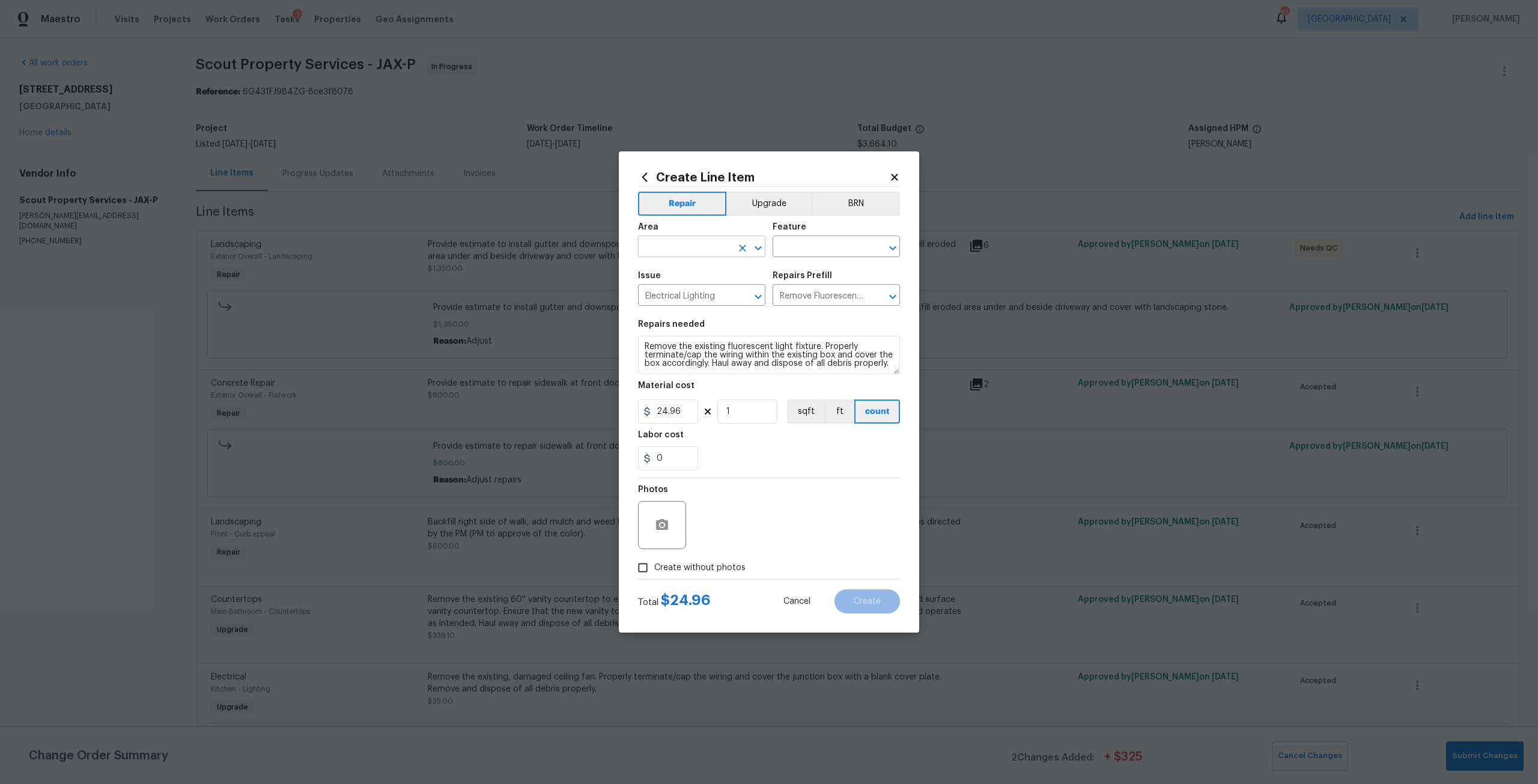
click at [694, 243] on input "text" at bounding box center [685, 247] width 94 height 18
click at [691, 270] on li "Kitchen" at bounding box center [702, 274] width 128 height 20
type input "Kitchen"
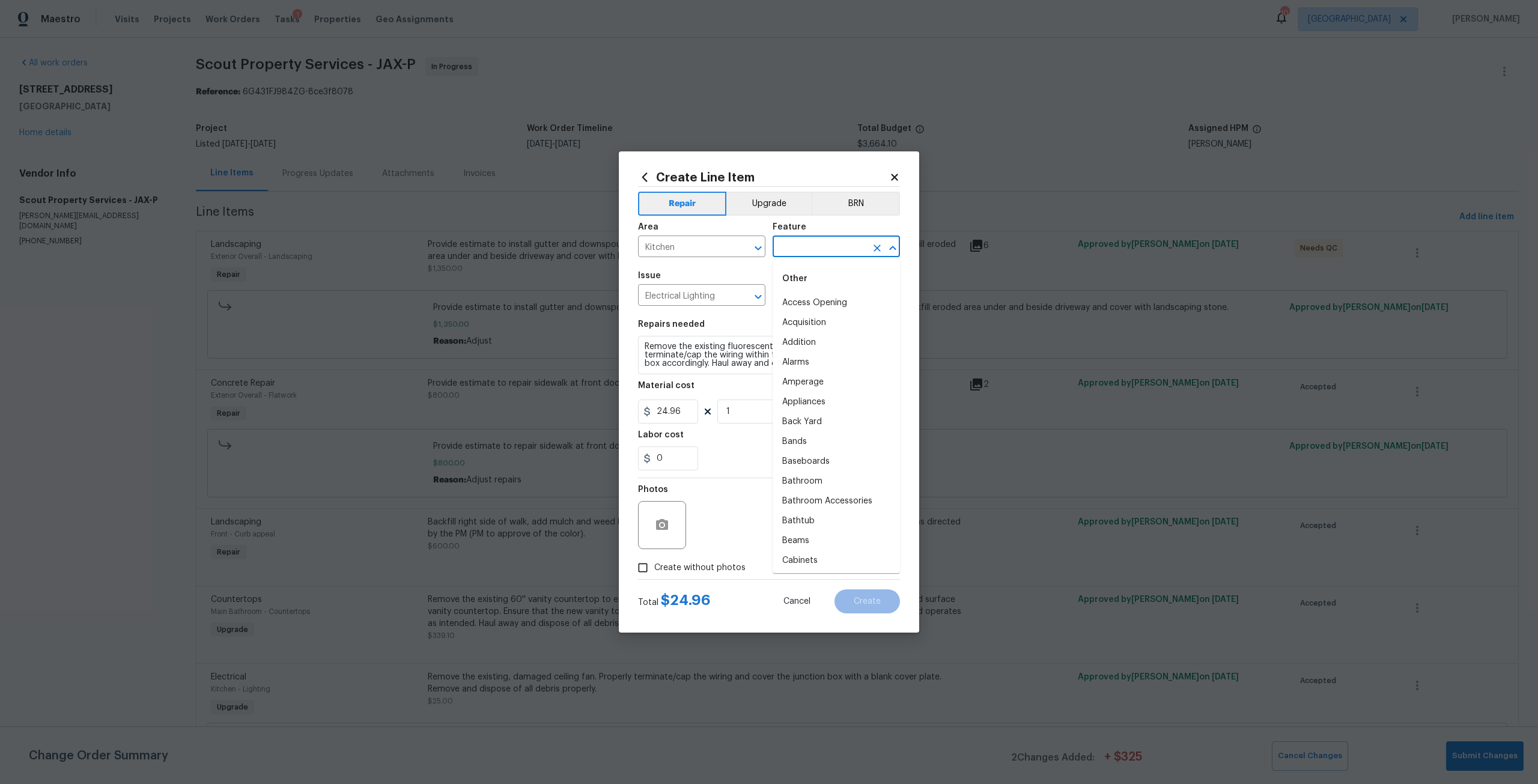
click at [820, 255] on input "text" at bounding box center [819, 247] width 94 height 18
click at [769, 192] on button "Upgrade" at bounding box center [769, 203] width 86 height 24
click at [818, 257] on input "text" at bounding box center [819, 247] width 94 height 18
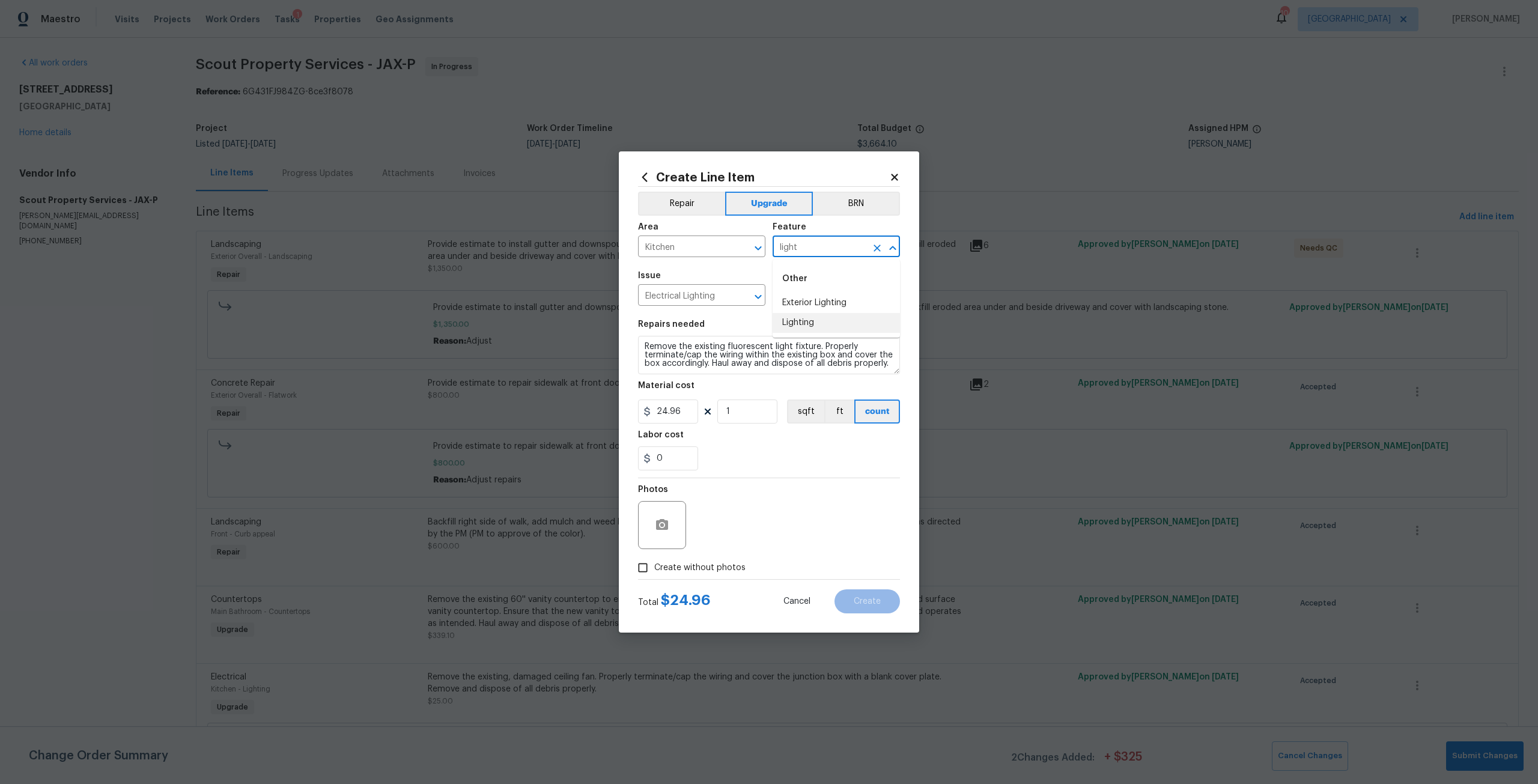
click at [809, 313] on li "Lighting" at bounding box center [836, 323] width 128 height 20
type input "Lighting"
click at [747, 408] on input "1" at bounding box center [747, 411] width 60 height 24
type input "2"
click at [819, 342] on textarea "Remove the existing fluorescent light fixture. Properly terminate/cap the wirin…" at bounding box center [769, 355] width 262 height 38
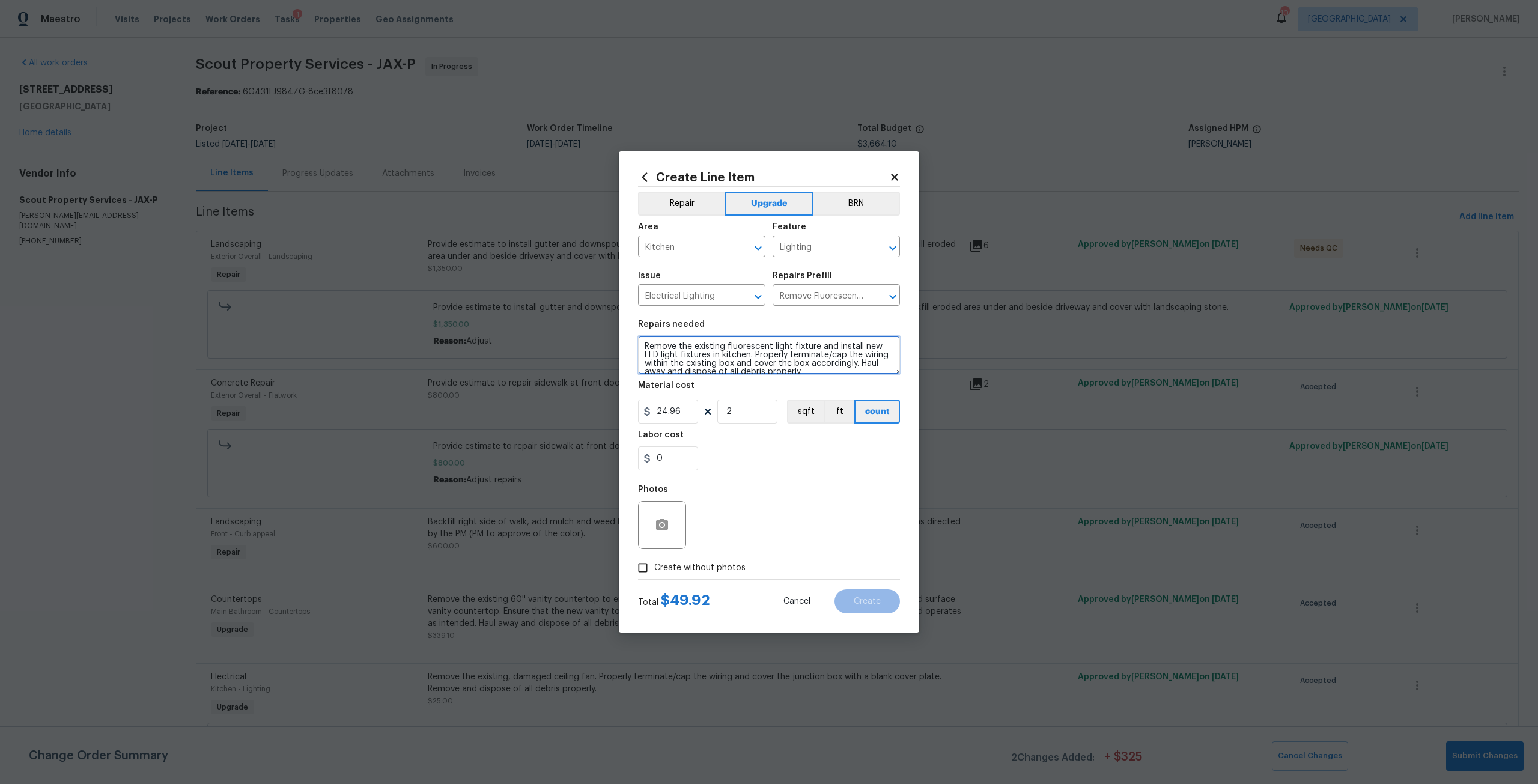
scroll to position [8, 0]
drag, startPoint x: 759, startPoint y: 353, endPoint x: 821, endPoint y: 366, distance: 63.3
click at [821, 366] on textarea "Remove the existing fluorescent light fixture and install new LED light fixture…" at bounding box center [769, 355] width 262 height 38
type textarea "Remove the existing fluorescent light fixture and install new LED light fixture…"
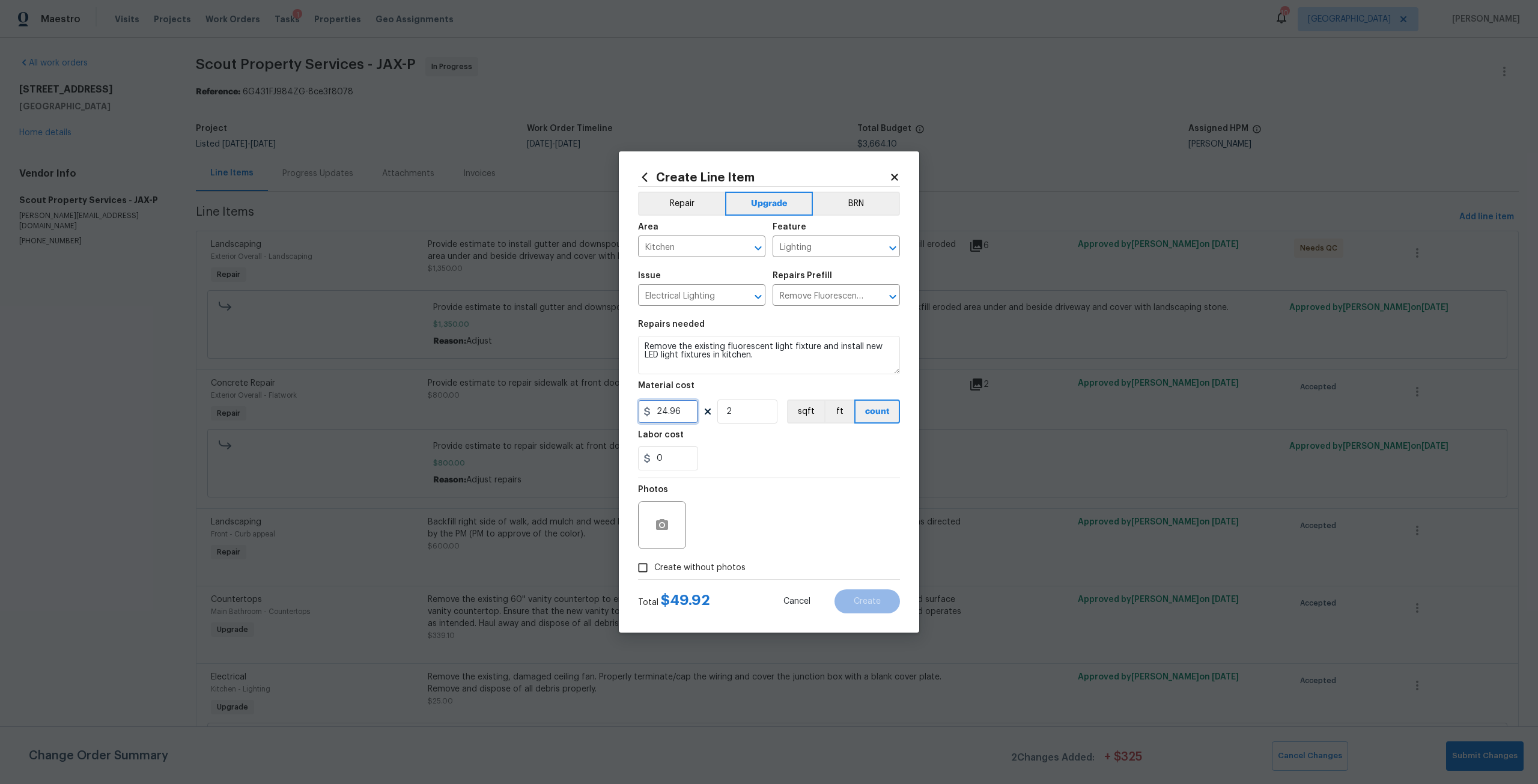
drag, startPoint x: 689, startPoint y: 413, endPoint x: 644, endPoint y: 409, distance: 45.2
click at [644, 409] on div "24.96" at bounding box center [668, 411] width 60 height 24
type input "150"
click at [653, 564] on input "Create without photos" at bounding box center [642, 567] width 23 height 23
checkbox input "true"
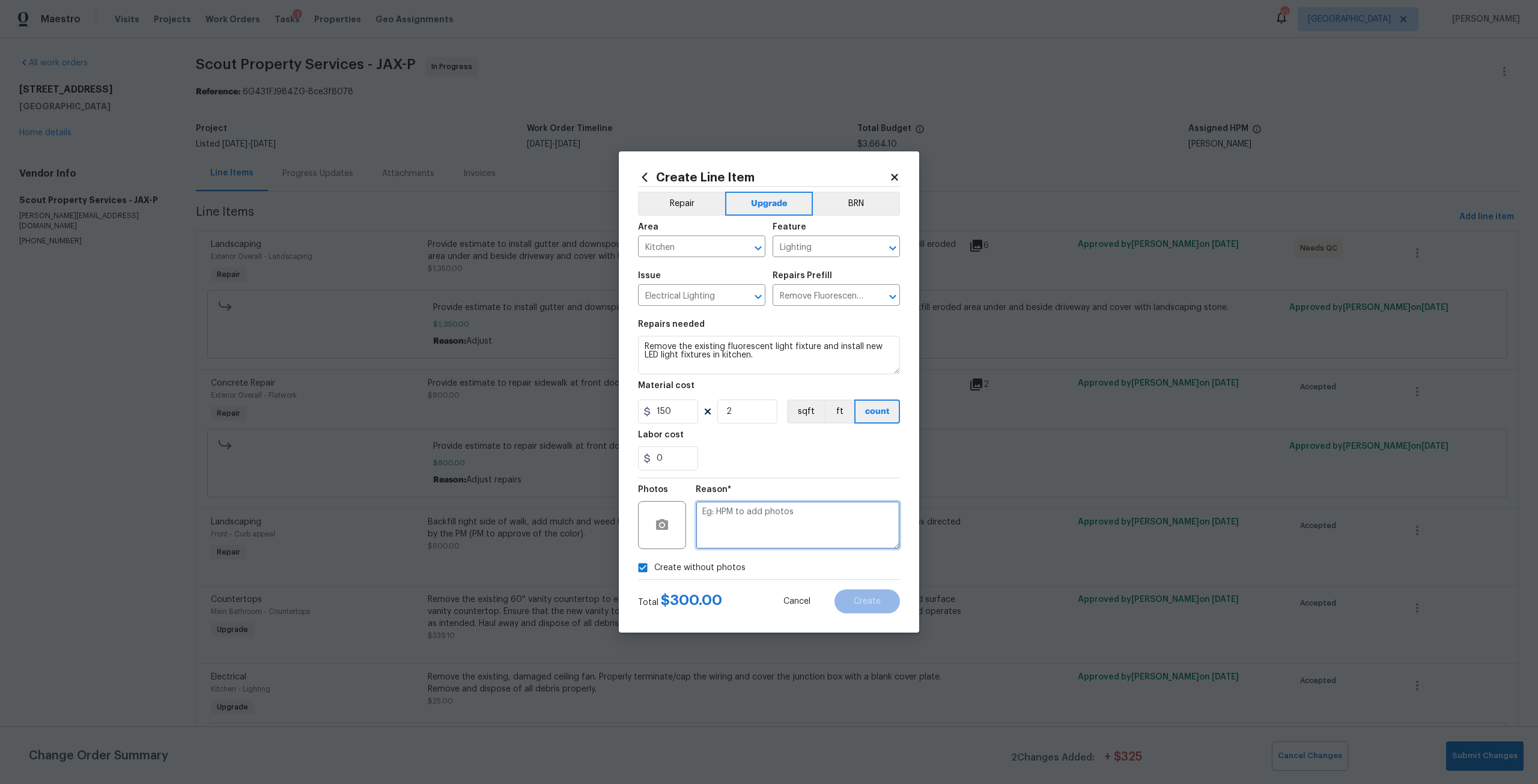
click at [743, 528] on textarea at bounding box center [797, 525] width 204 height 48
click at [900, 604] on div "Create Line Item Repair Upgrade BRN Area Kitchen ​ Feature Lighting ​ Issue Ele…" at bounding box center [769, 392] width 300 height 481
click at [884, 599] on button "Create" at bounding box center [867, 600] width 66 height 24
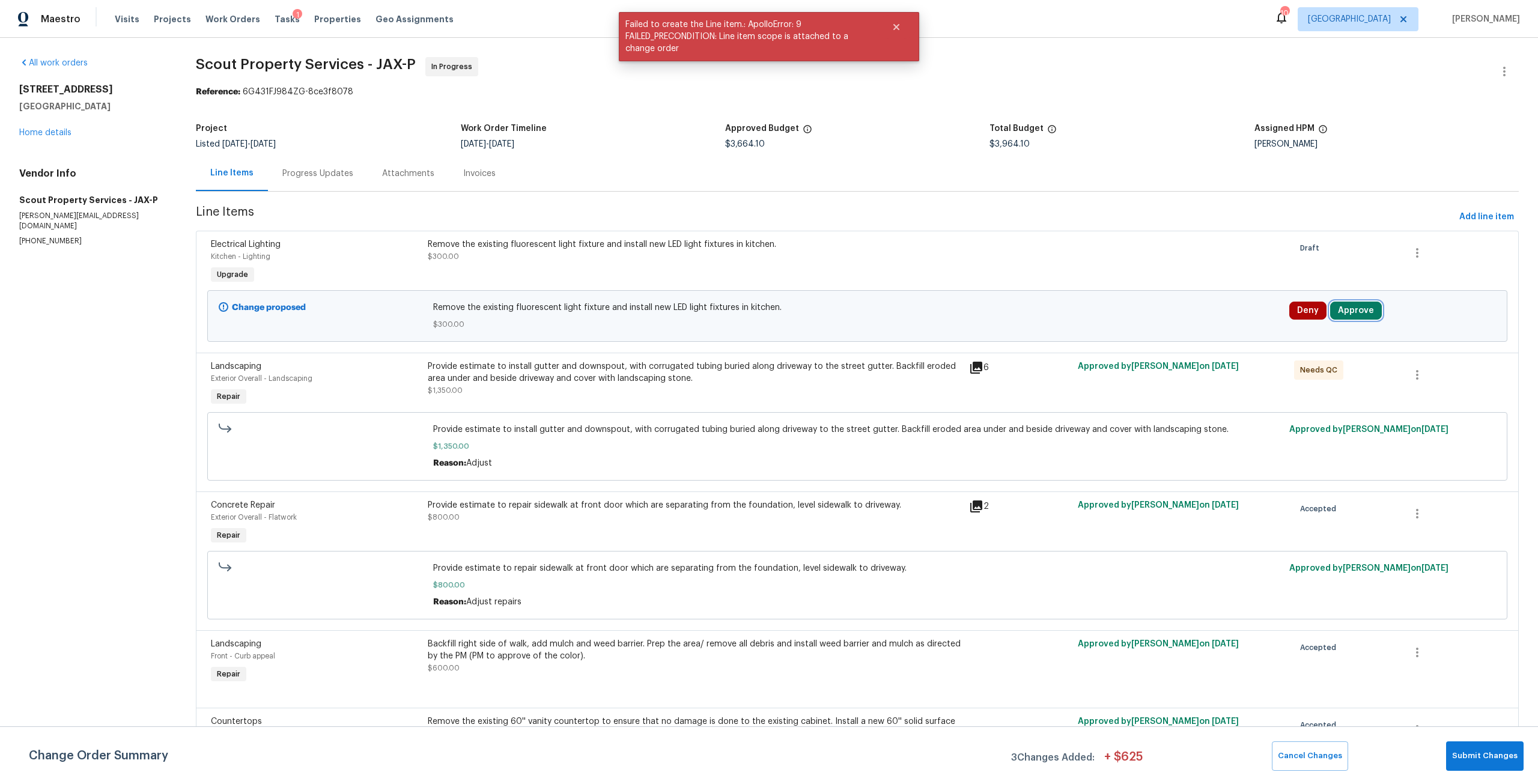
click at [1336, 310] on button "Approve" at bounding box center [1356, 310] width 52 height 18
drag, startPoint x: 1150, startPoint y: 320, endPoint x: 1169, endPoint y: 319, distance: 19.0
click at [1150, 320] on button "Approve" at bounding box center [1176, 321] width 72 height 24
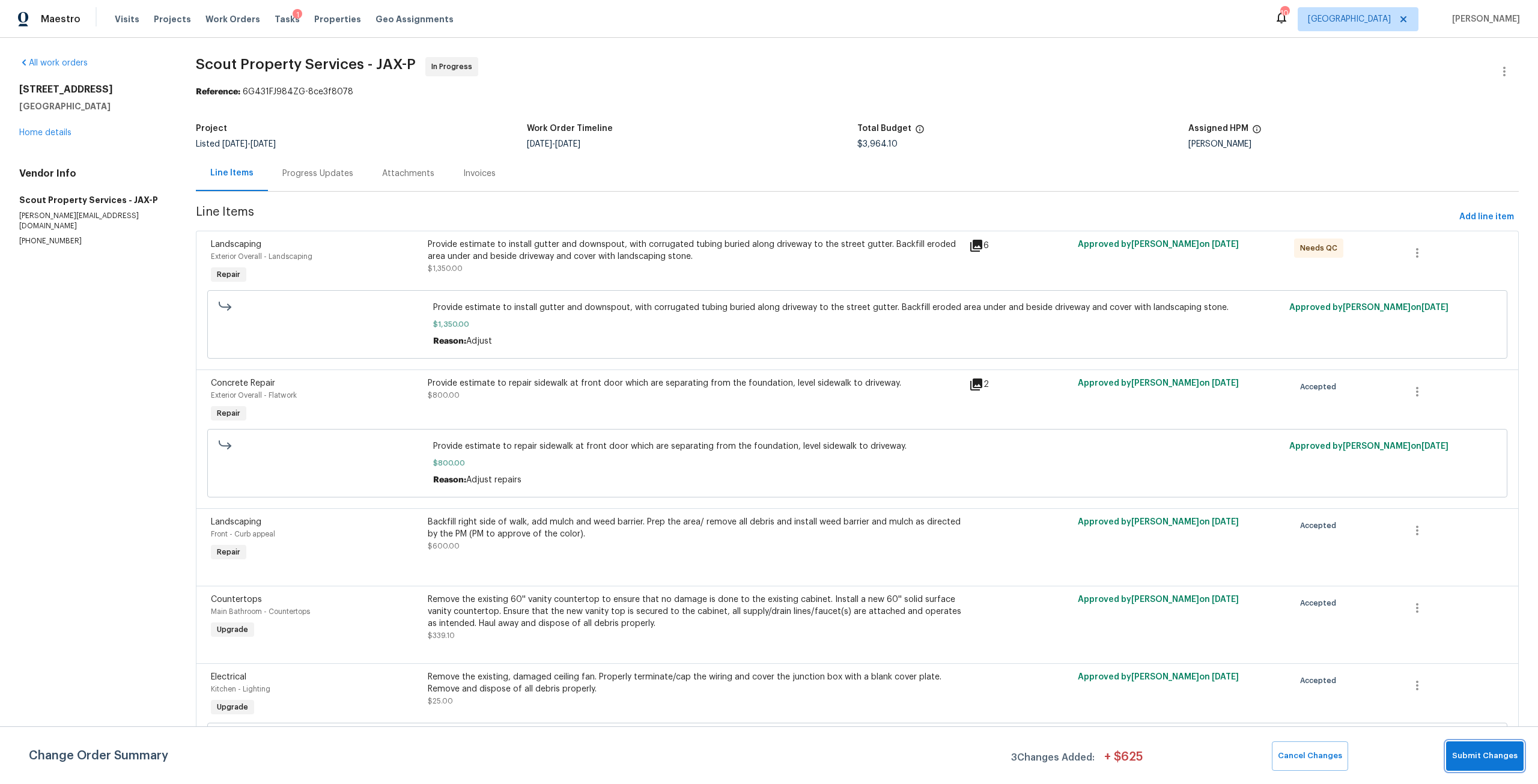
click at [1487, 742] on button "Submit Changes" at bounding box center [1485, 755] width 78 height 29
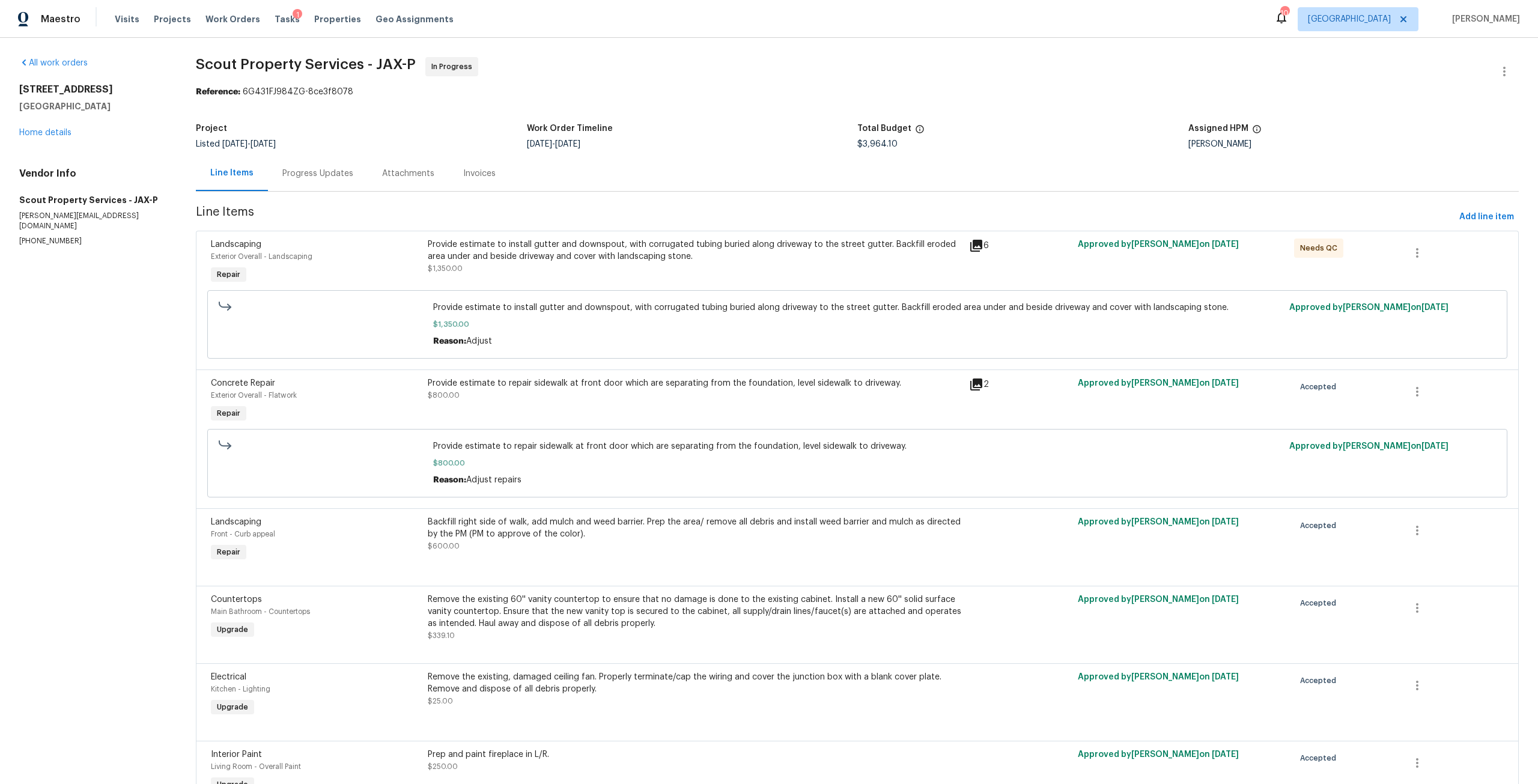
click at [47, 128] on div "[STREET_ADDRESS] Home details" at bounding box center [93, 111] width 148 height 55
click at [54, 129] on link "Home details" at bounding box center [45, 132] width 53 height 8
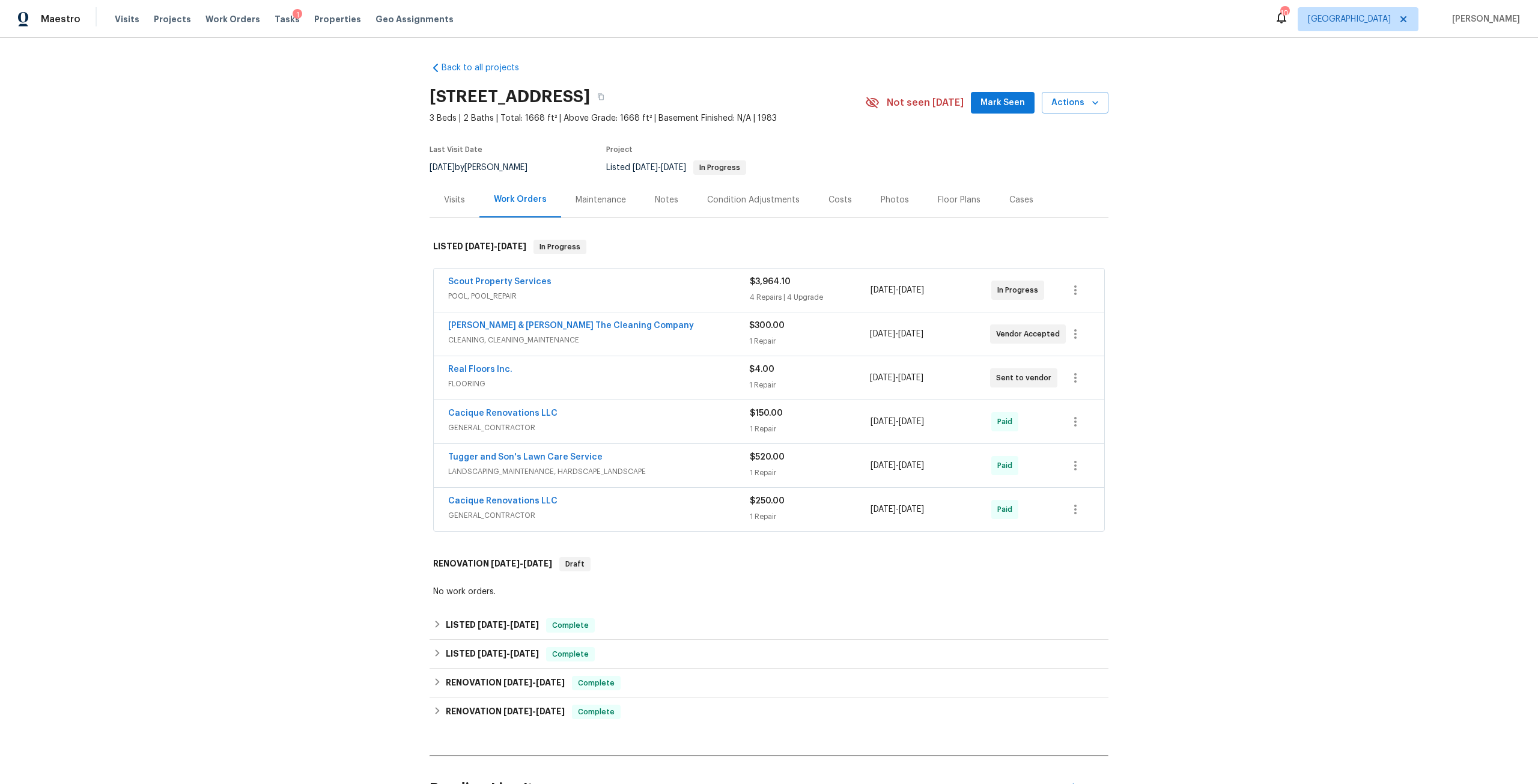
click at [881, 194] on div "Photos" at bounding box center [894, 200] width 28 height 12
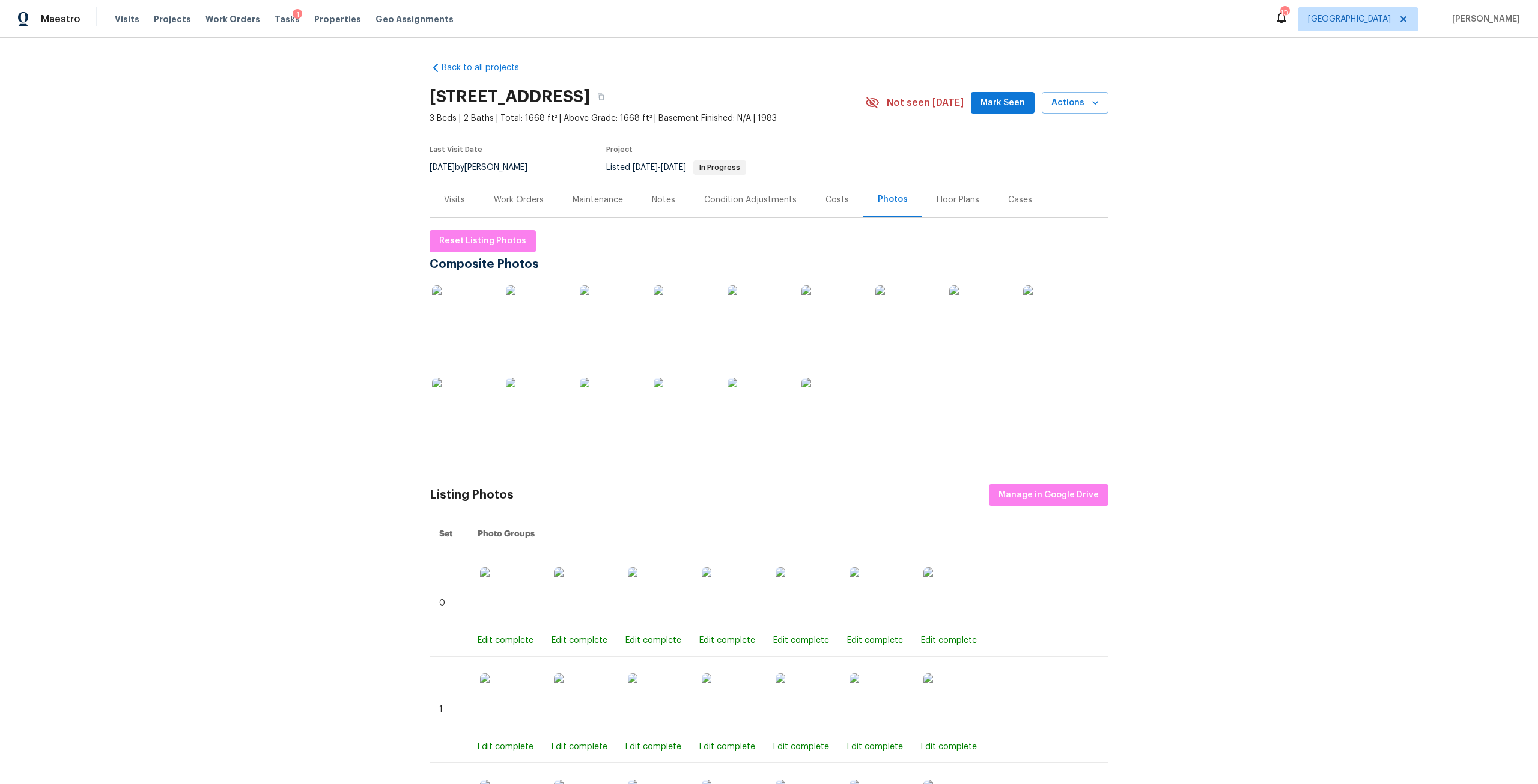
click at [474, 403] on img at bounding box center [462, 408] width 60 height 60
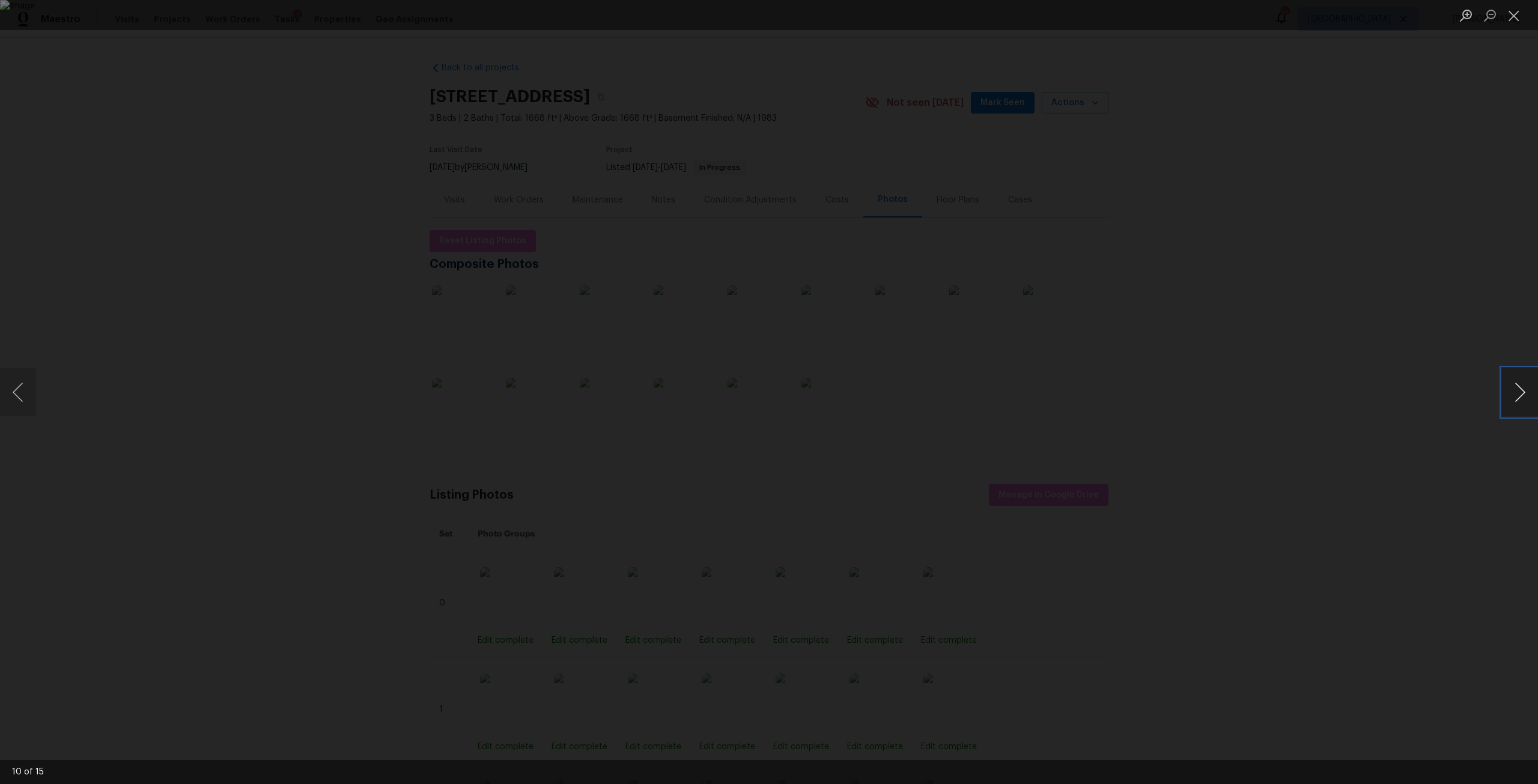
click at [1513, 404] on button "Next image" at bounding box center [1520, 392] width 36 height 48
click at [1522, 401] on button "Next image" at bounding box center [1520, 392] width 36 height 48
click at [1522, 390] on button "Next image" at bounding box center [1520, 392] width 36 height 48
click at [1522, 383] on button "Next image" at bounding box center [1520, 392] width 36 height 48
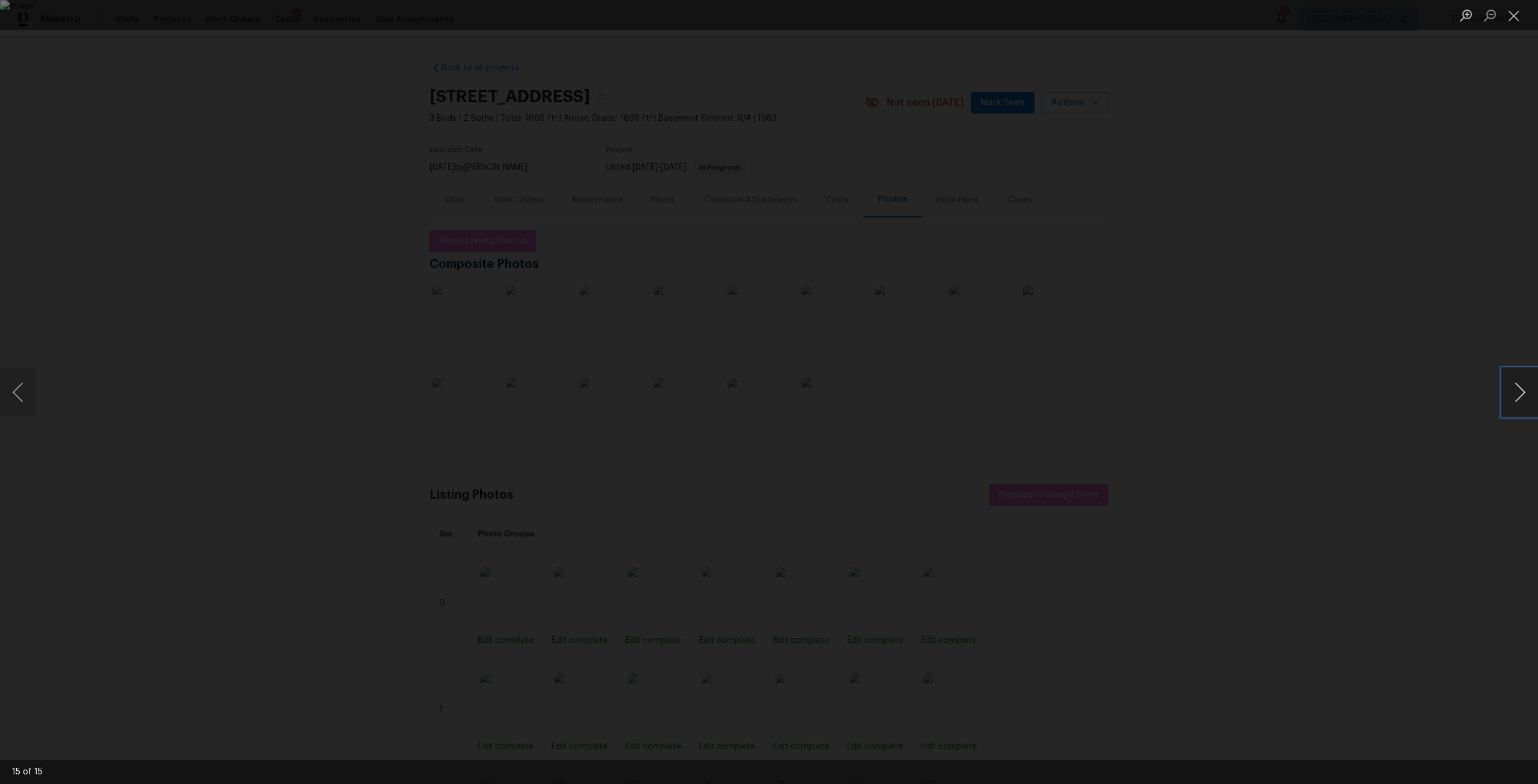
click at [1513, 381] on button "Next image" at bounding box center [1520, 392] width 36 height 48
click at [375, 135] on div "Lightbox" at bounding box center [769, 392] width 1538 height 784
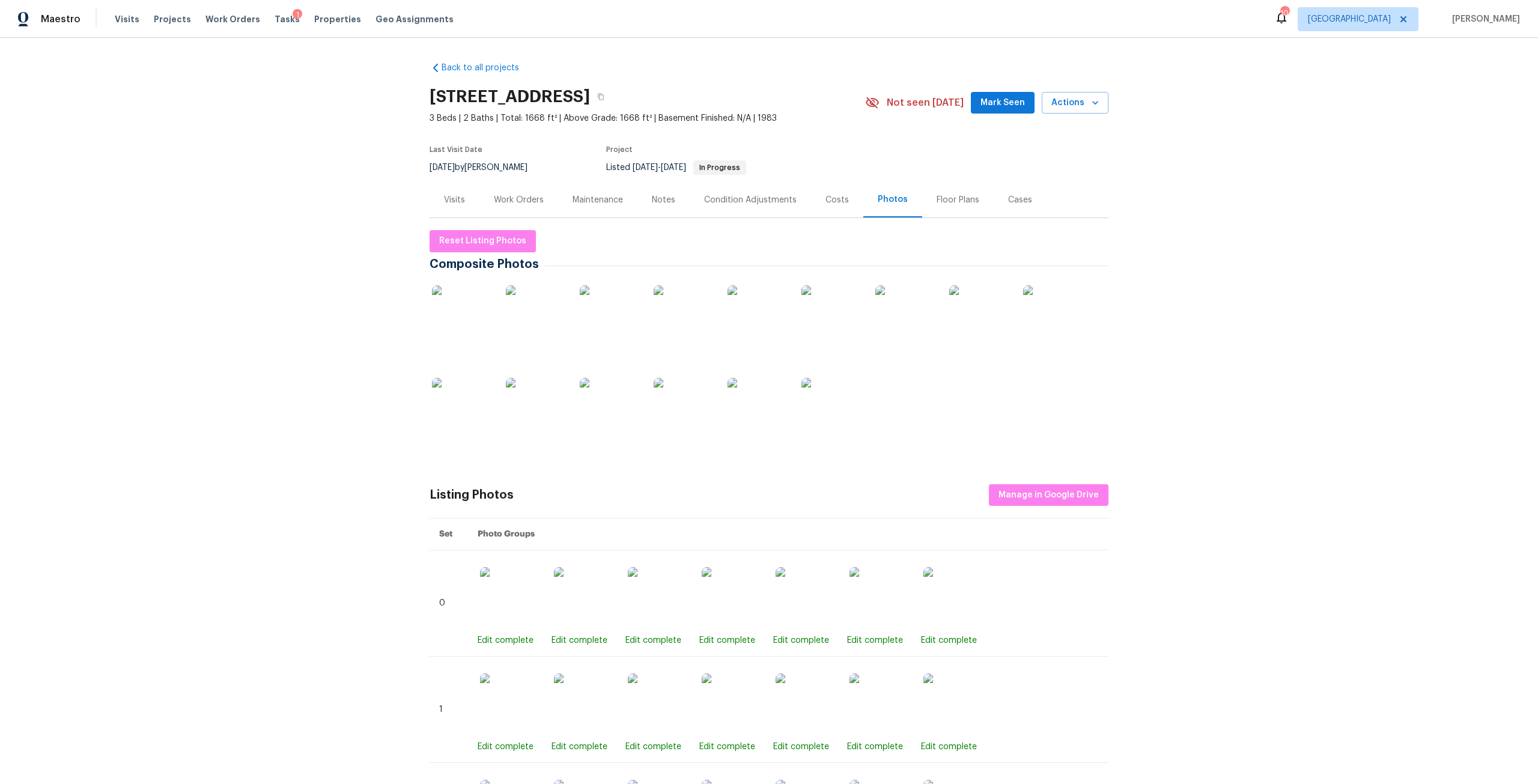
click at [516, 199] on div "Work Orders" at bounding box center [518, 200] width 50 height 12
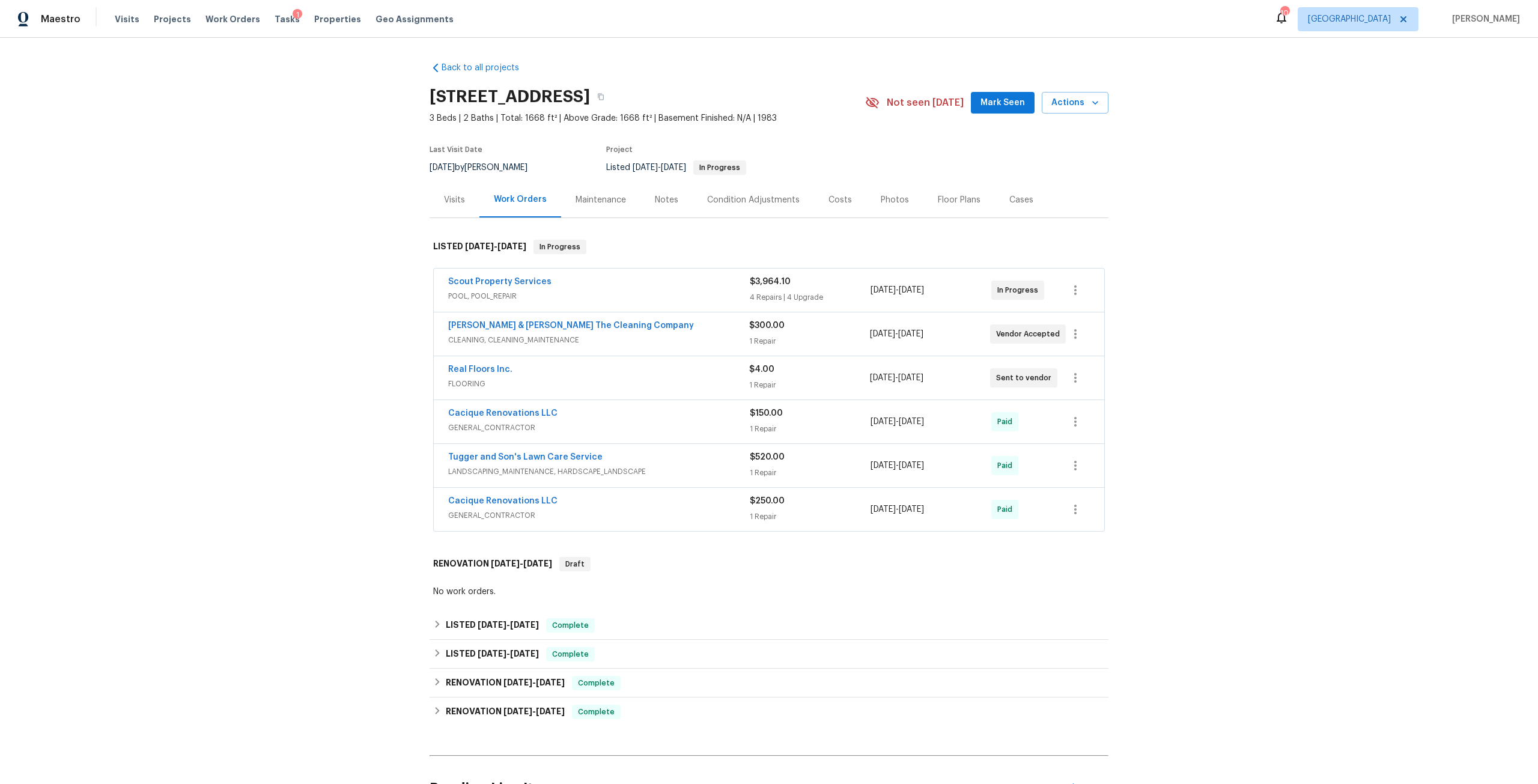
click at [881, 200] on div "Photos" at bounding box center [894, 200] width 28 height 12
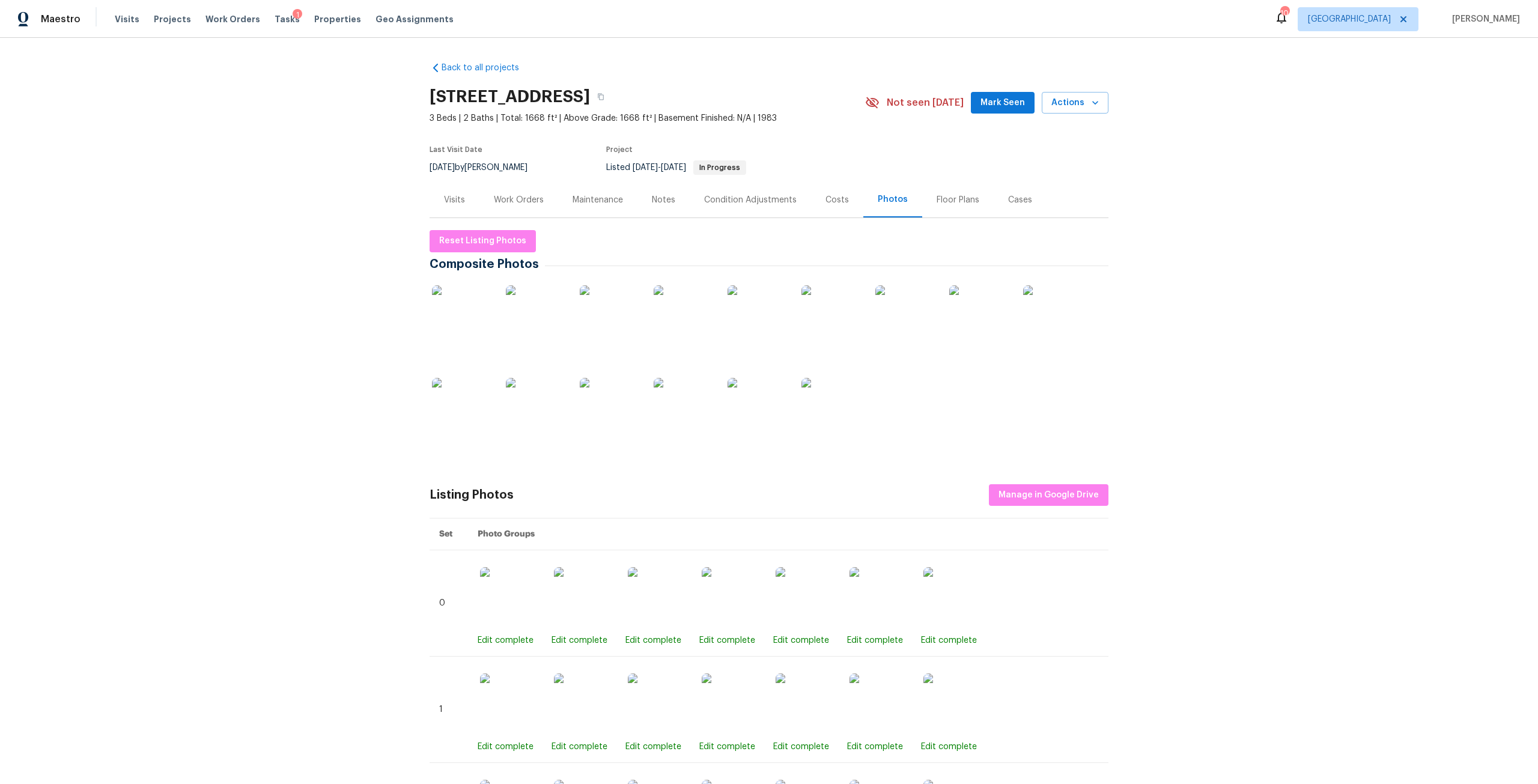
click at [478, 411] on img at bounding box center [462, 408] width 60 height 60
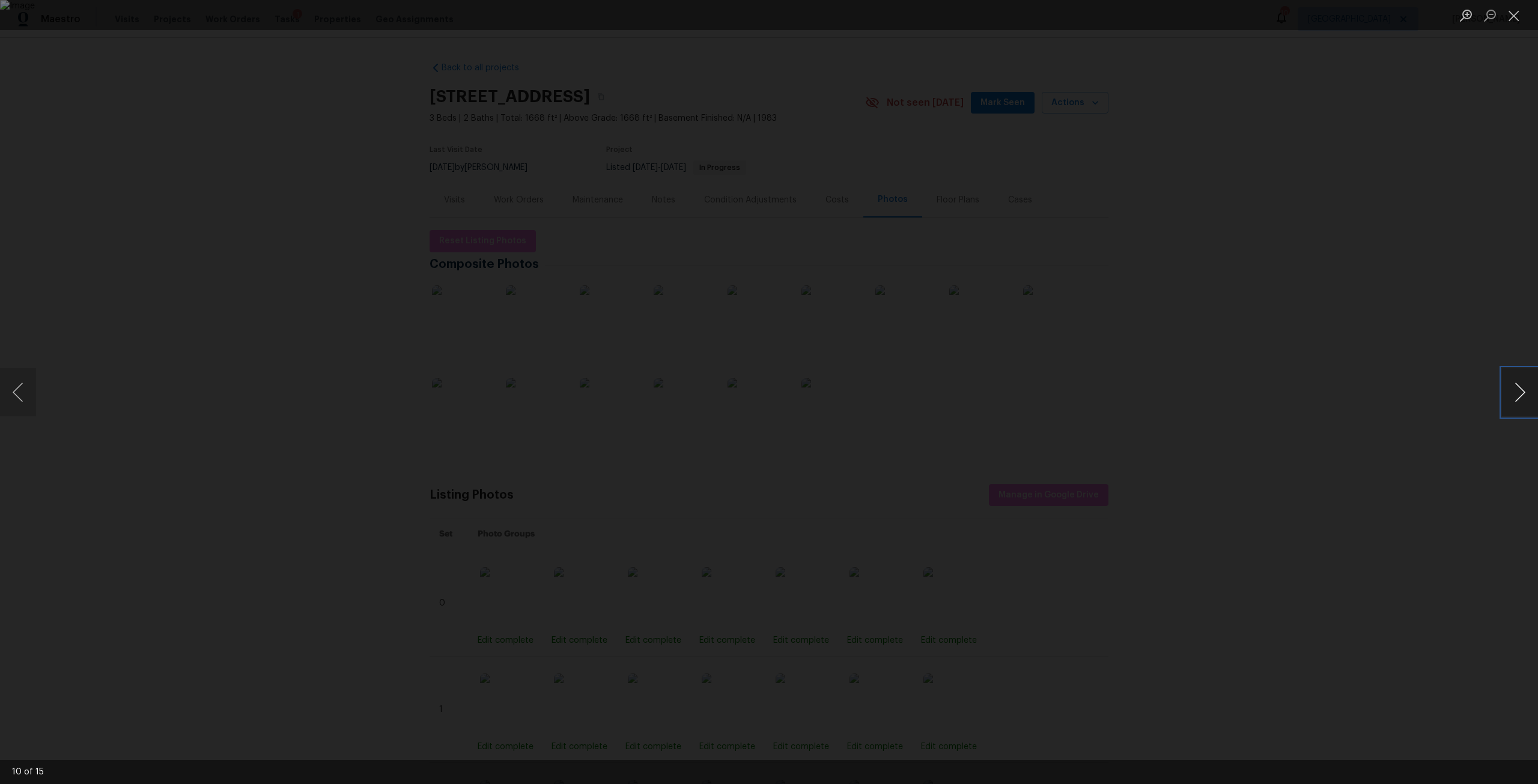
click at [1509, 393] on button "Next image" at bounding box center [1520, 392] width 36 height 48
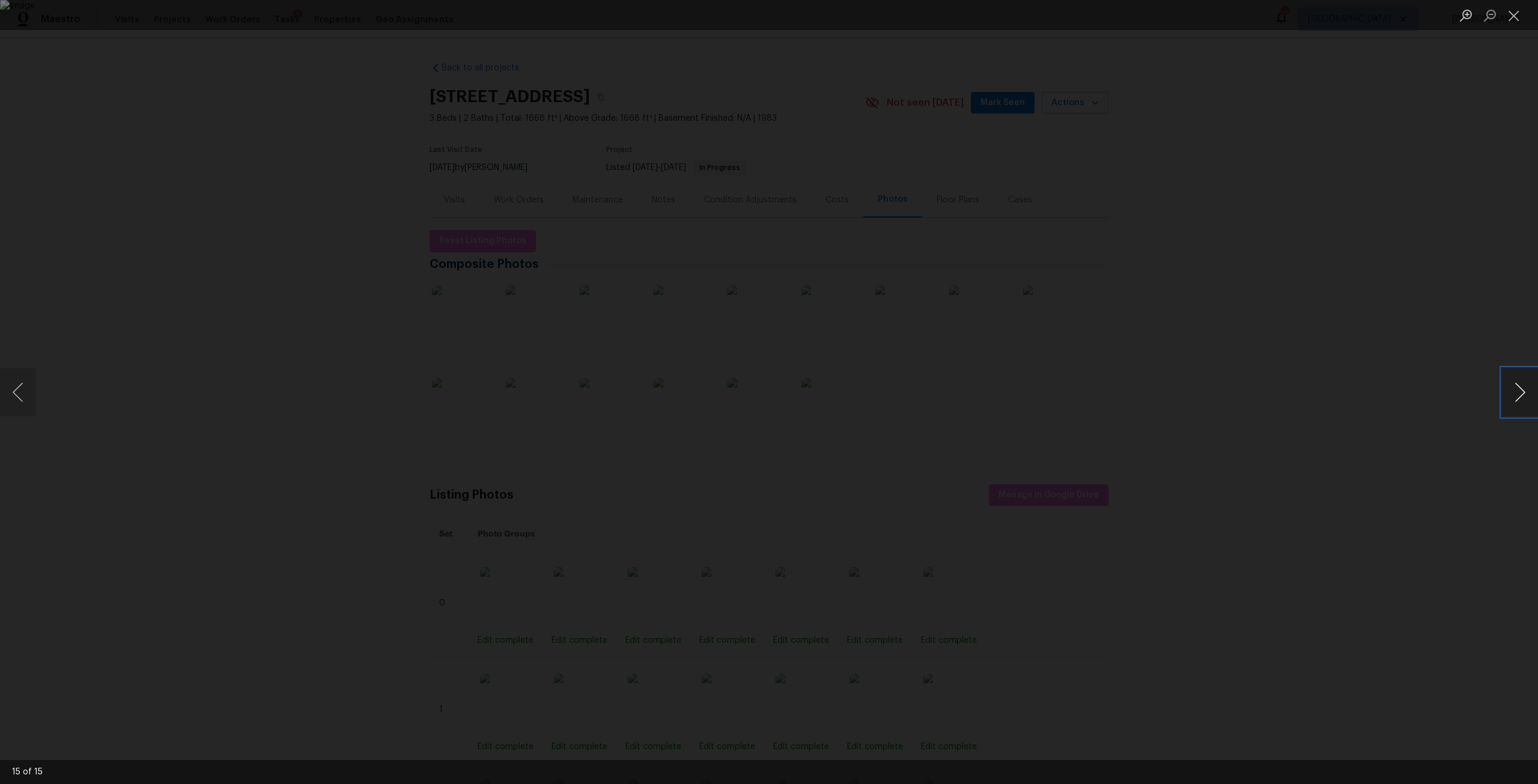
click at [1509, 393] on button "Next image" at bounding box center [1520, 392] width 36 height 48
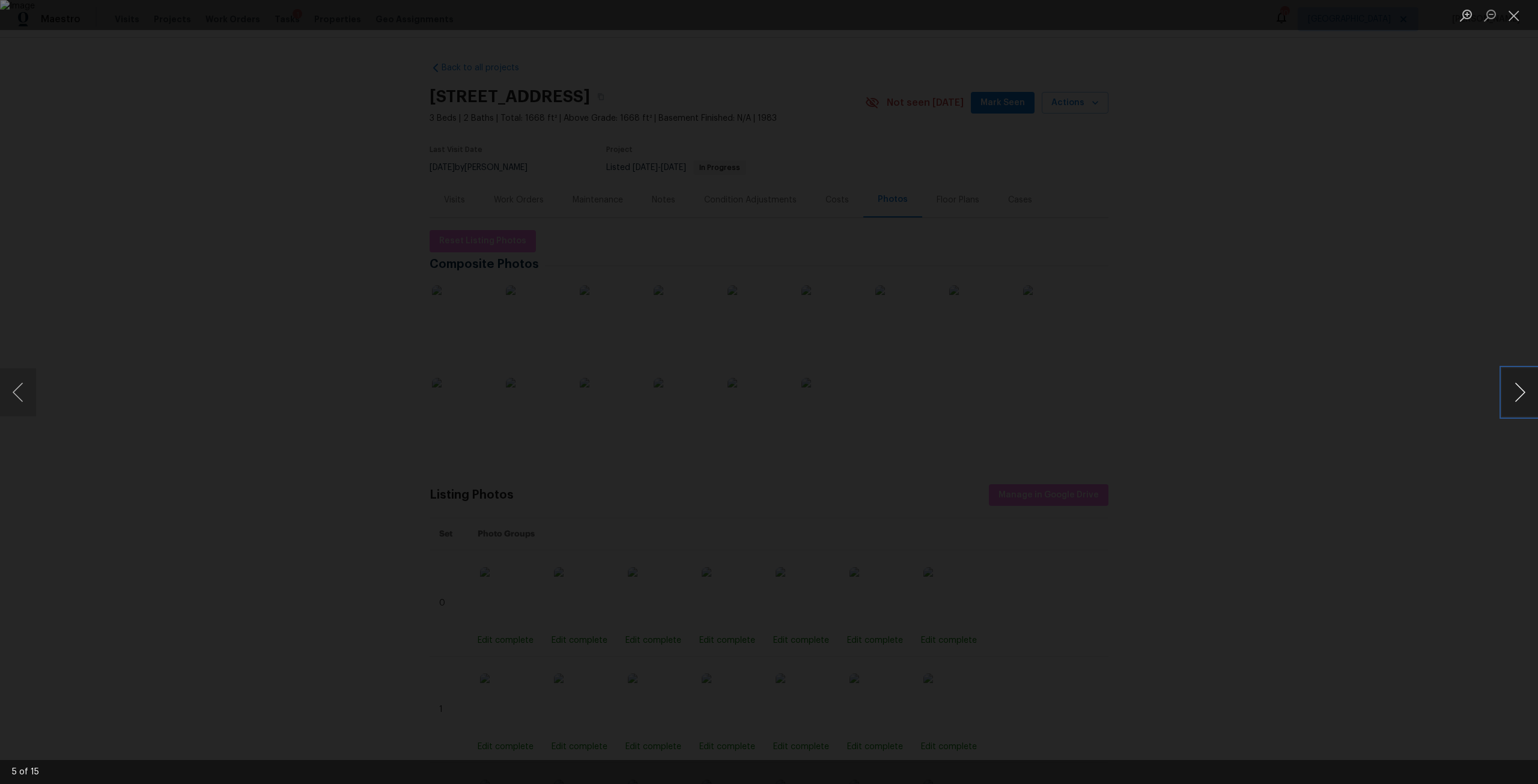
click at [1509, 393] on button "Next image" at bounding box center [1520, 392] width 36 height 48
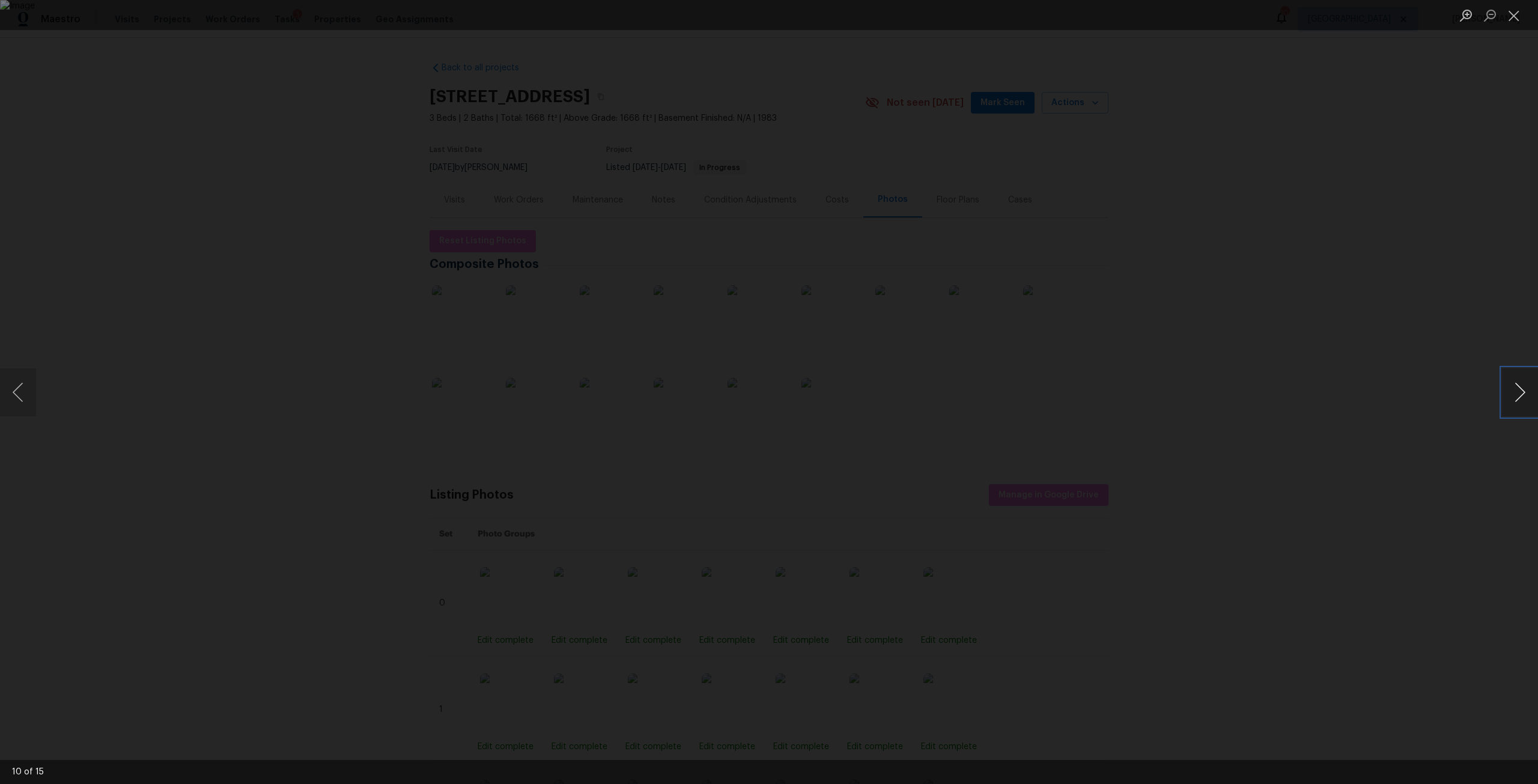
click at [1509, 393] on button "Next image" at bounding box center [1520, 392] width 36 height 48
click at [1315, 364] on div "Lightbox" at bounding box center [769, 392] width 1538 height 784
